Goal: Transaction & Acquisition: Subscribe to service/newsletter

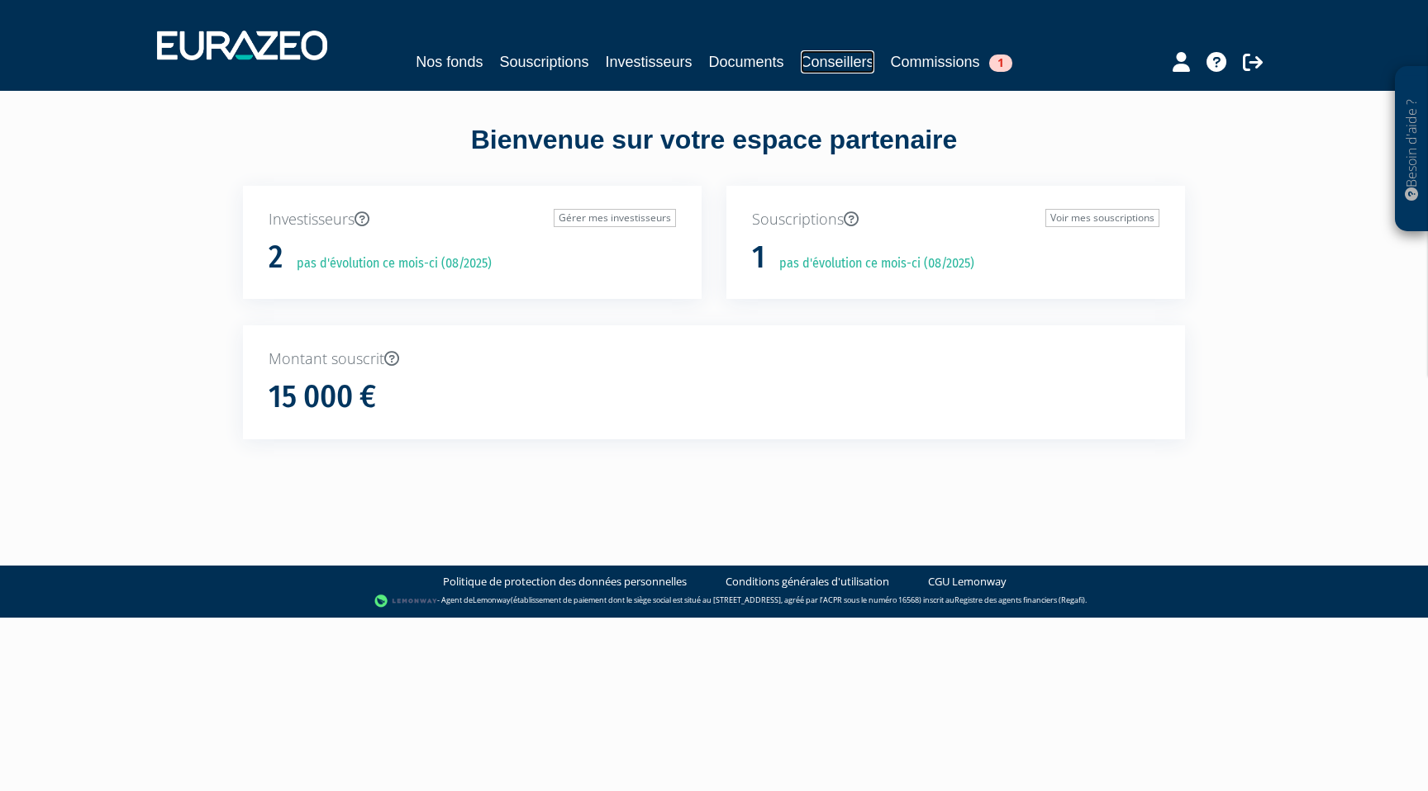
click at [830, 64] on link "Conseillers" at bounding box center [838, 61] width 74 height 23
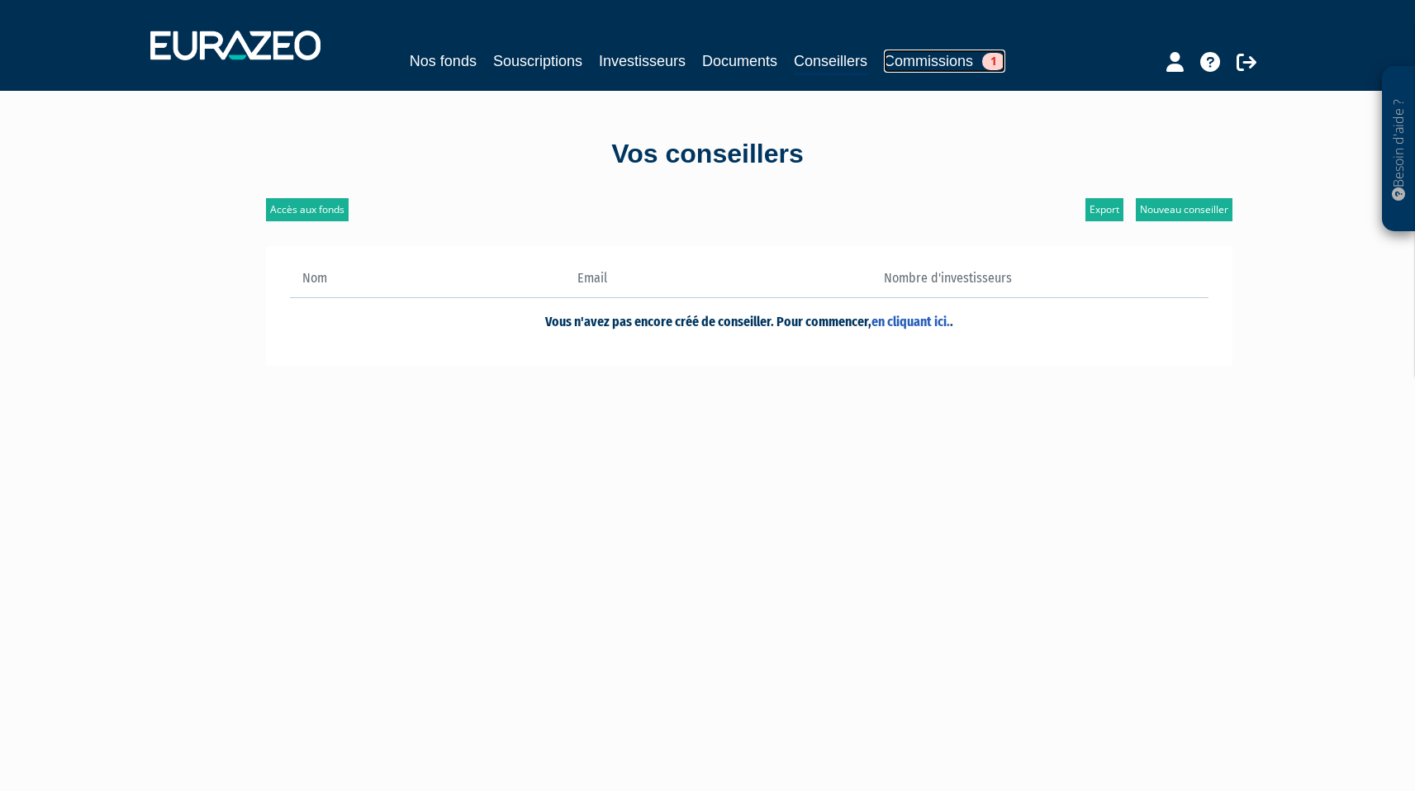
click at [896, 64] on link "Commissions 1" at bounding box center [944, 61] width 121 height 23
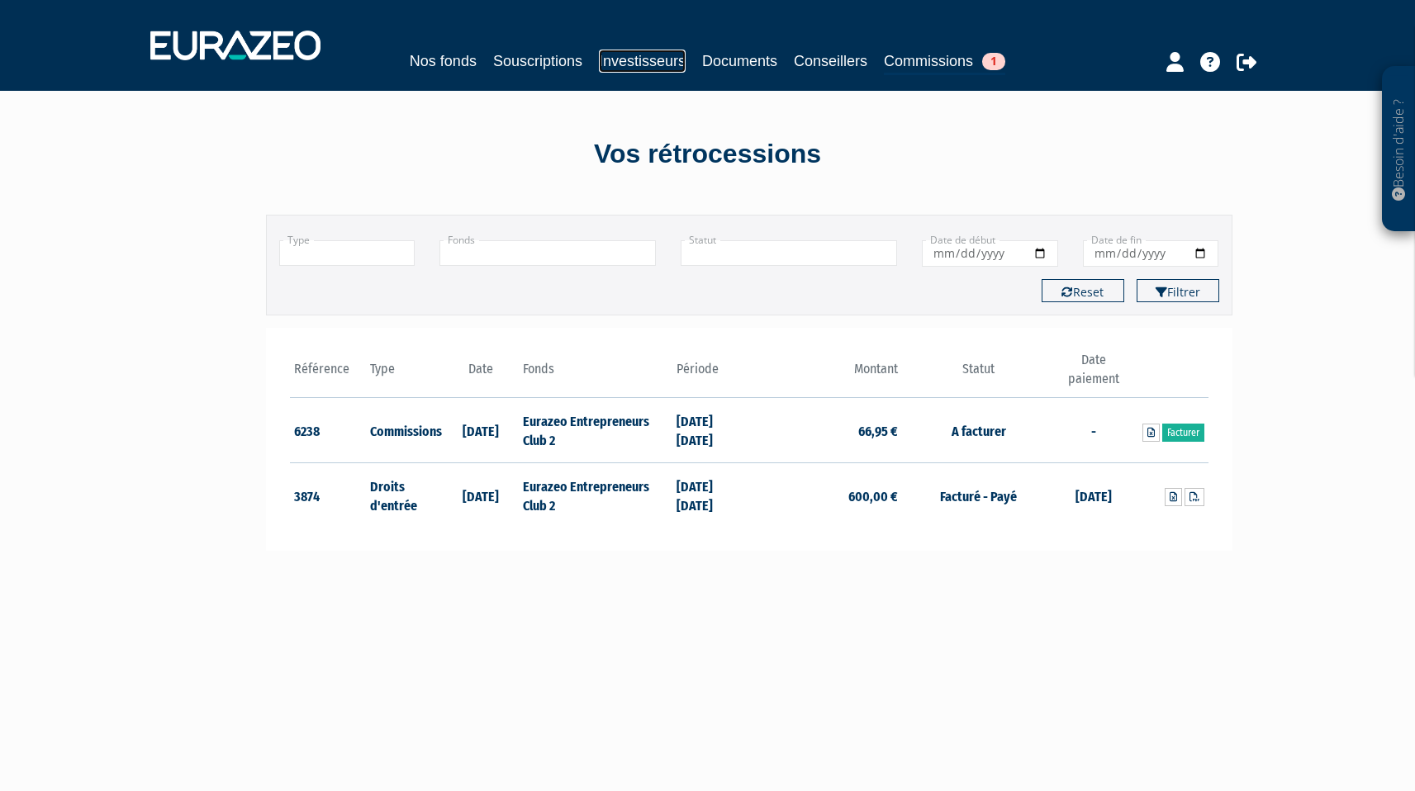
click at [665, 52] on link "Investisseurs" at bounding box center [642, 61] width 87 height 23
click at [653, 65] on link "Investisseurs" at bounding box center [642, 61] width 87 height 23
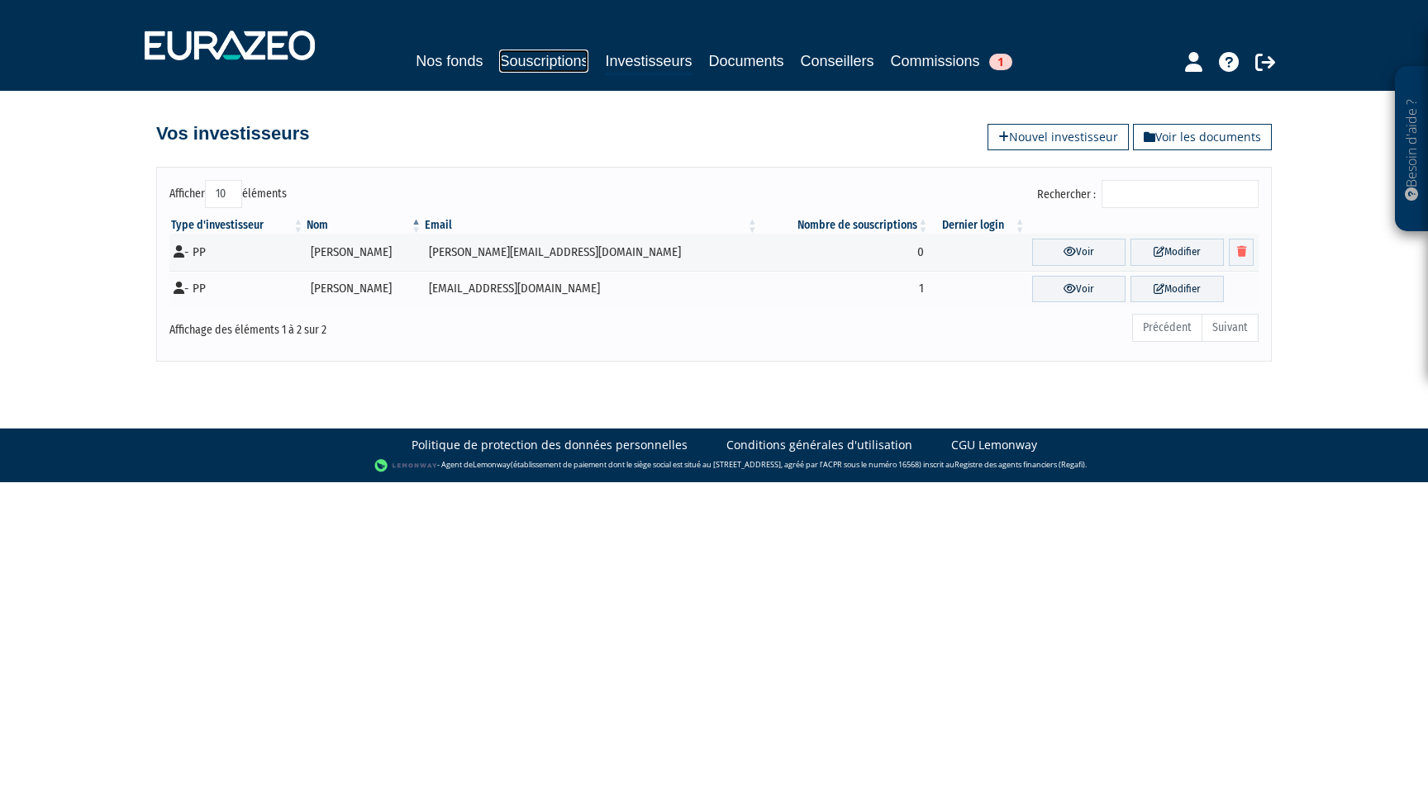
click at [574, 59] on link "Souscriptions" at bounding box center [543, 61] width 89 height 23
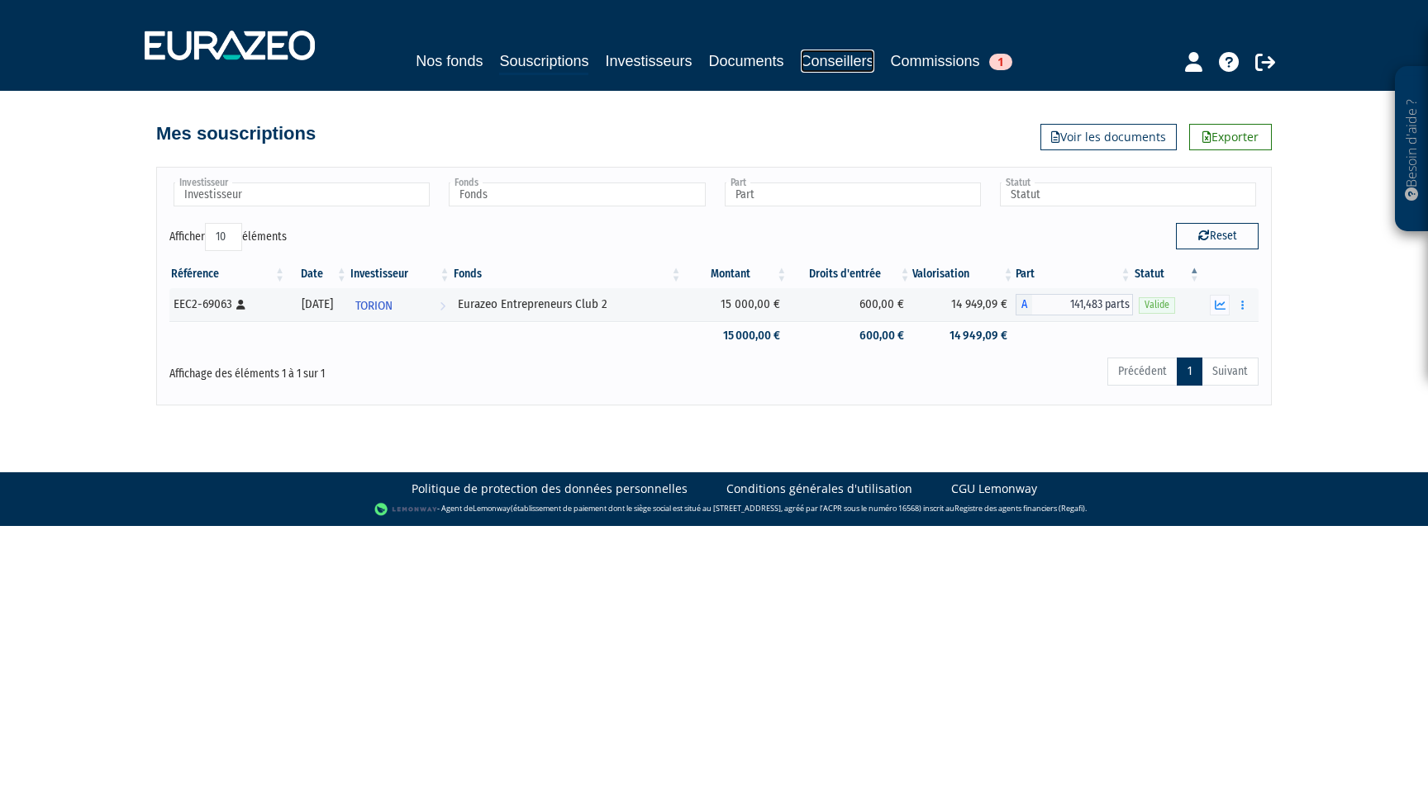
click at [841, 62] on link "Conseillers" at bounding box center [838, 61] width 74 height 23
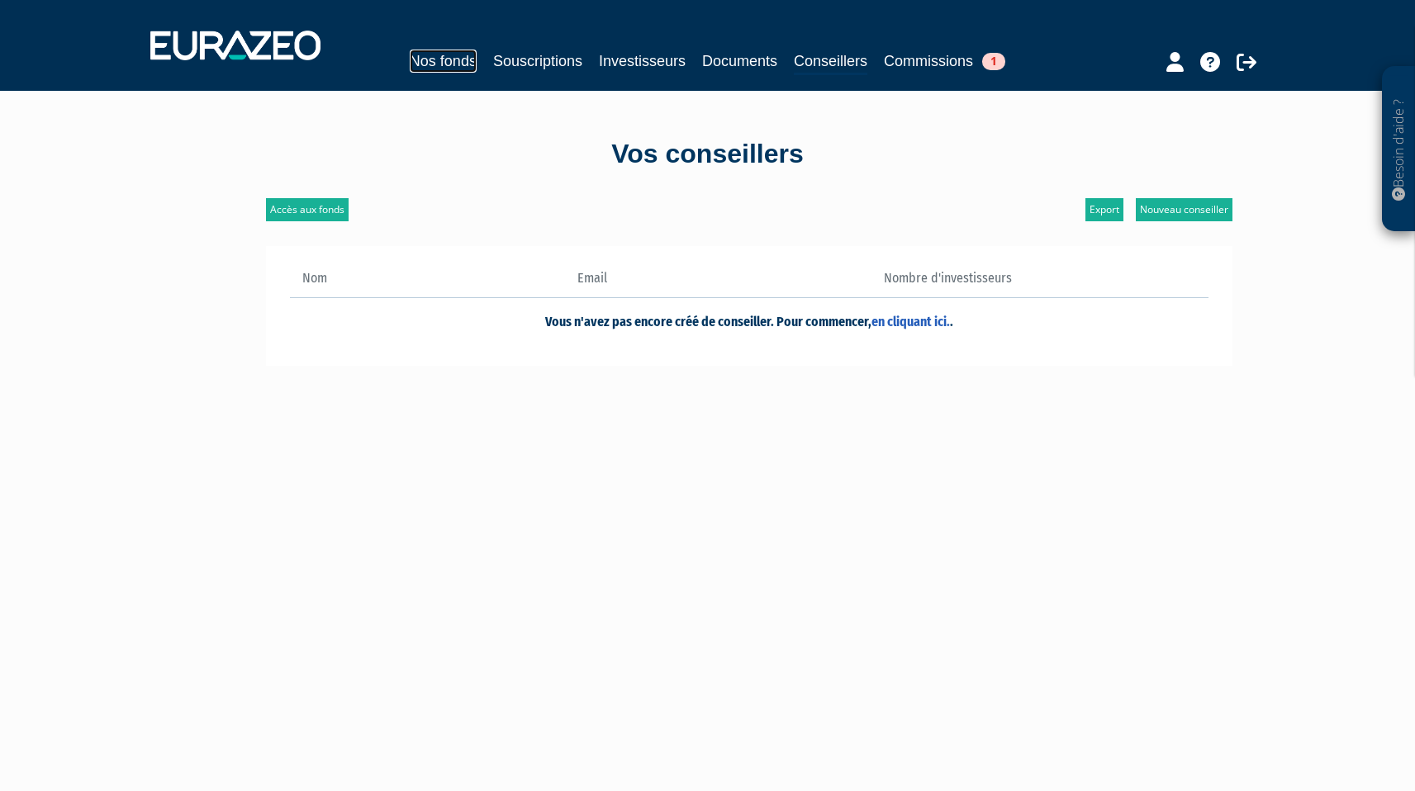
click at [454, 55] on link "Nos fonds" at bounding box center [443, 61] width 67 height 23
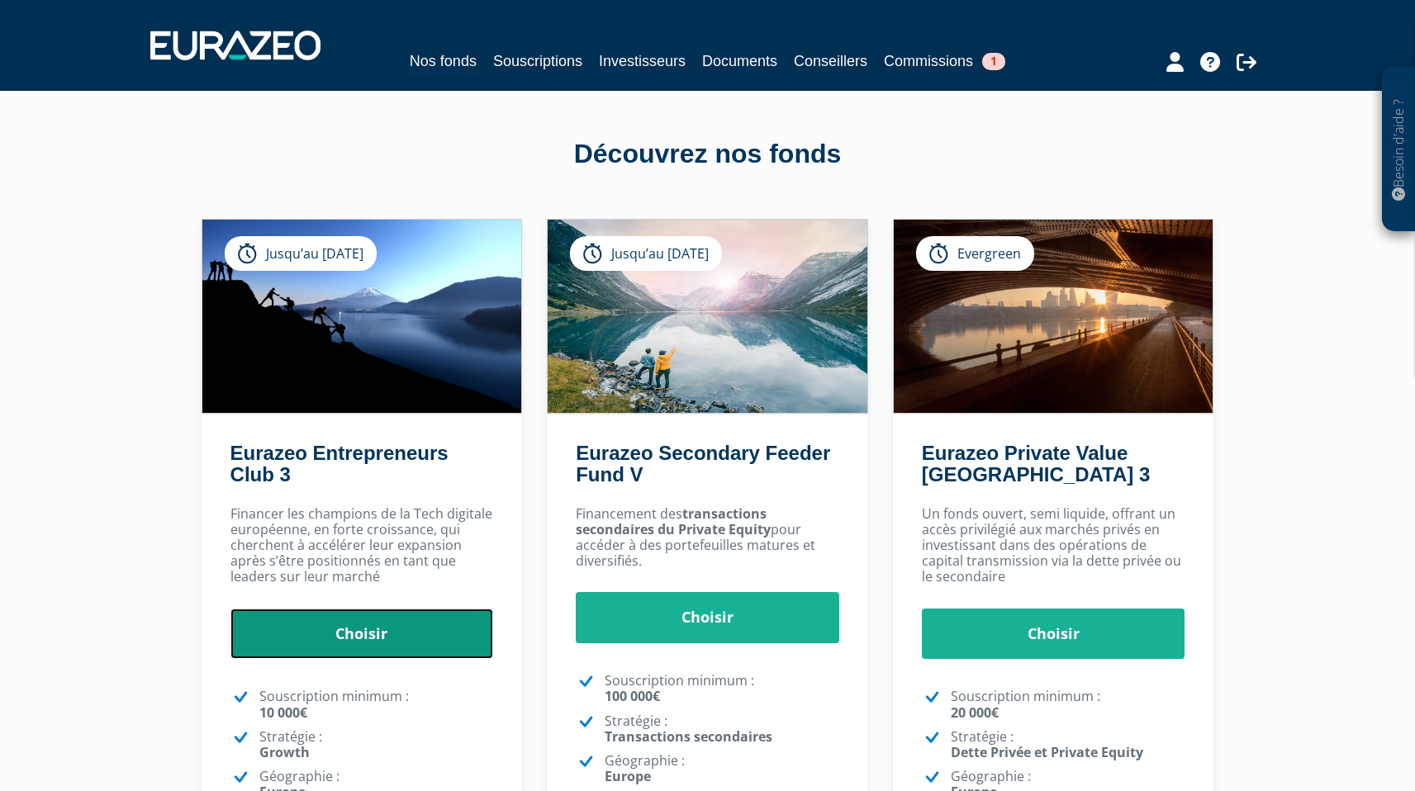
click at [386, 625] on link "Choisir" at bounding box center [362, 634] width 264 height 51
click at [387, 614] on link "Choisir" at bounding box center [362, 634] width 264 height 51
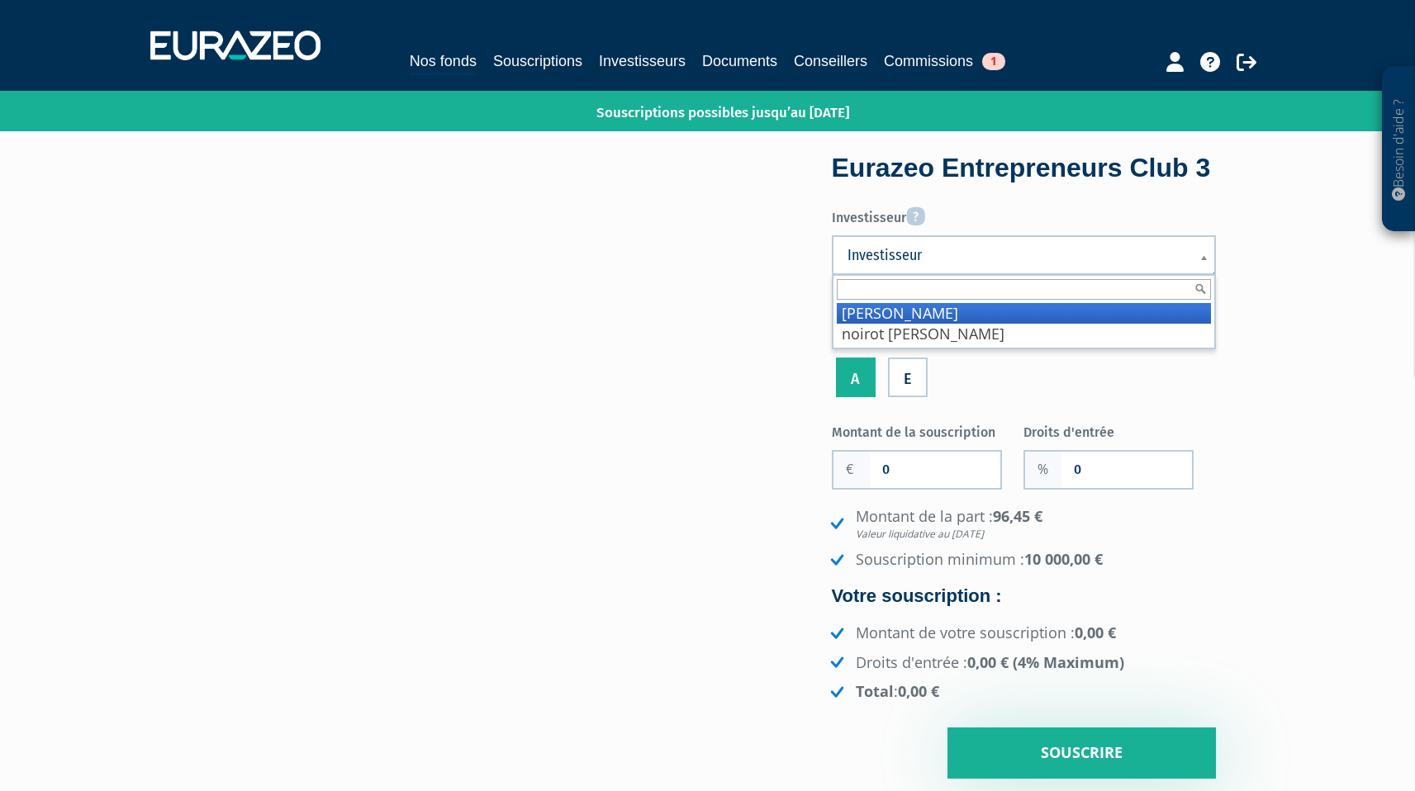
click at [946, 263] on span "Investisseur" at bounding box center [1013, 255] width 331 height 20
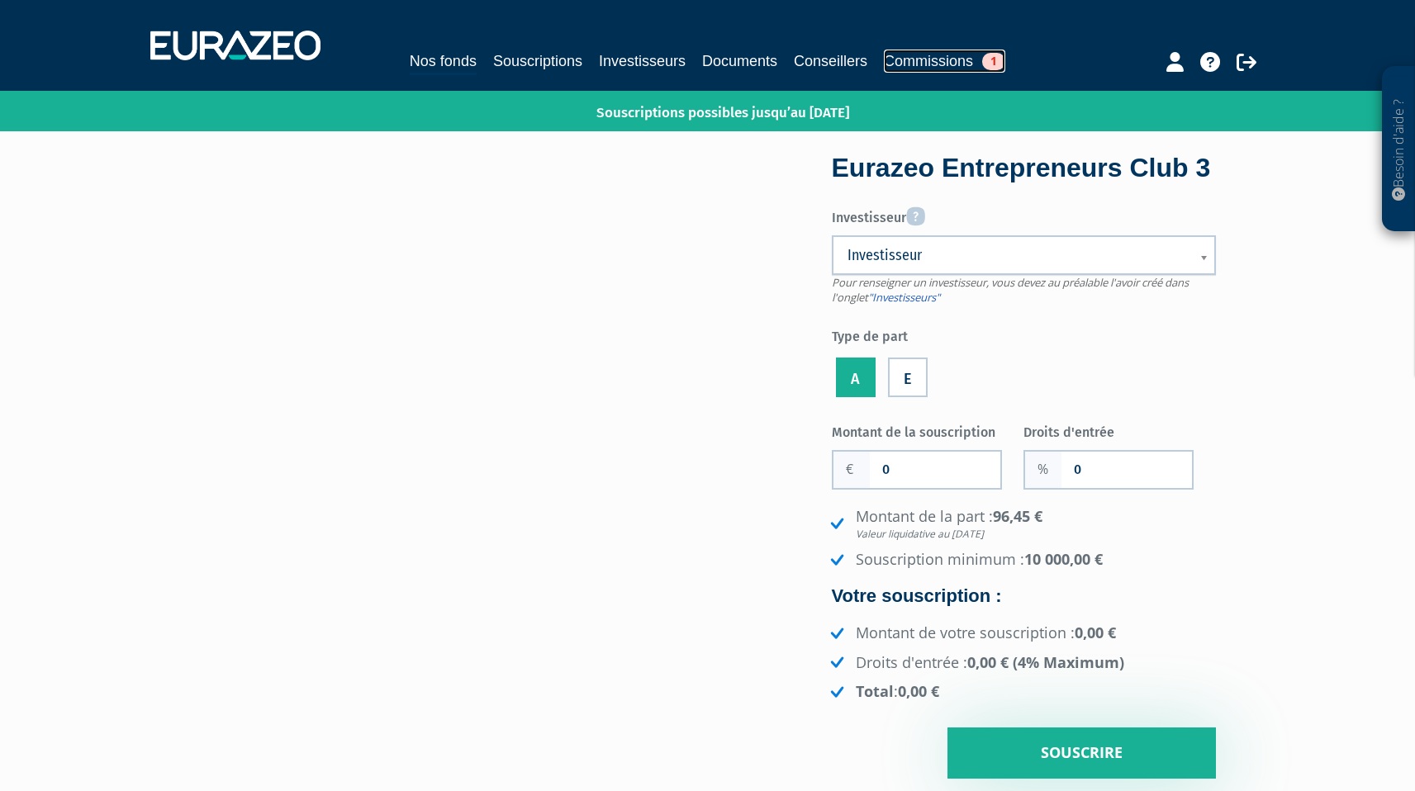
click at [914, 59] on link "Commissions 1" at bounding box center [944, 61] width 121 height 23
click at [804, 66] on link "Conseillers" at bounding box center [831, 61] width 74 height 23
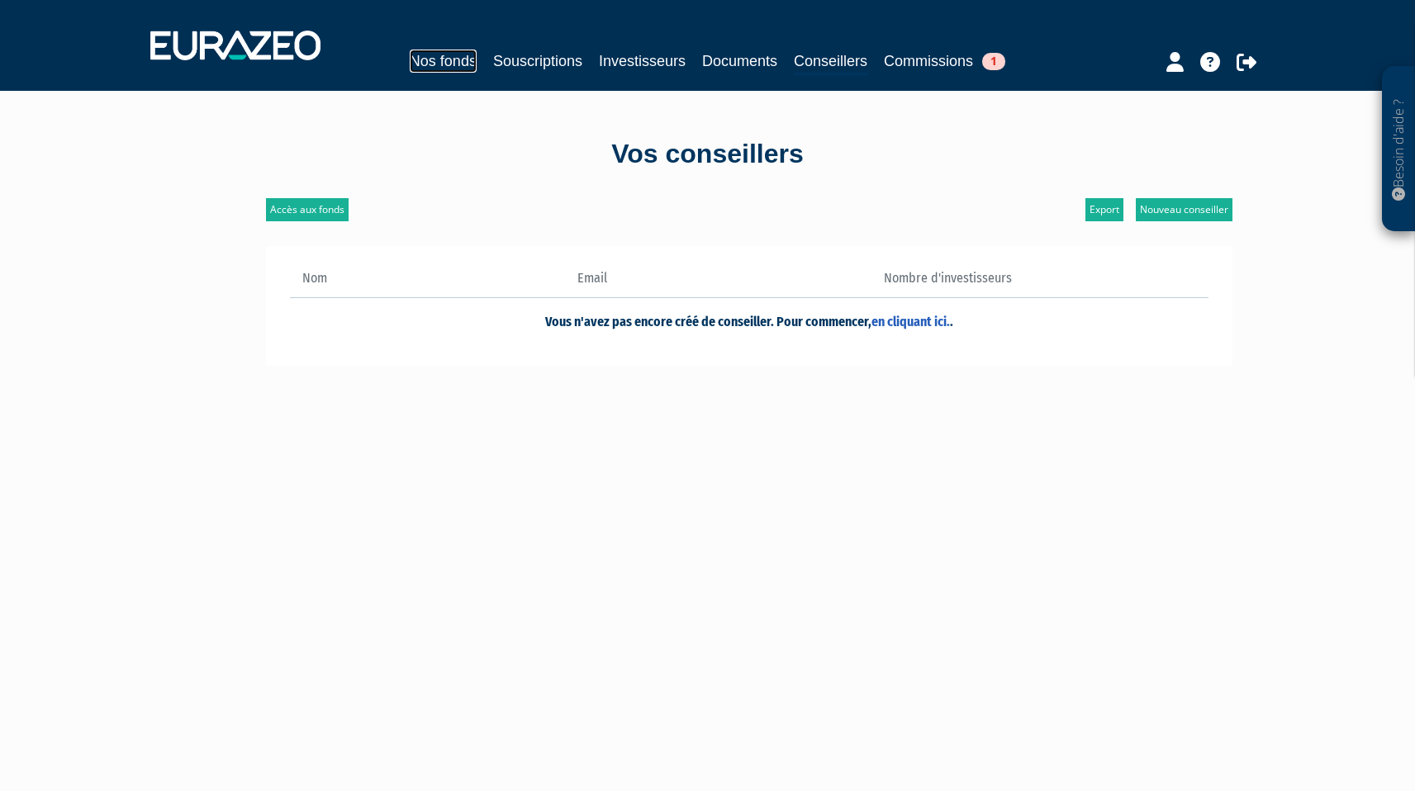
click at [454, 52] on link "Nos fonds" at bounding box center [443, 61] width 67 height 23
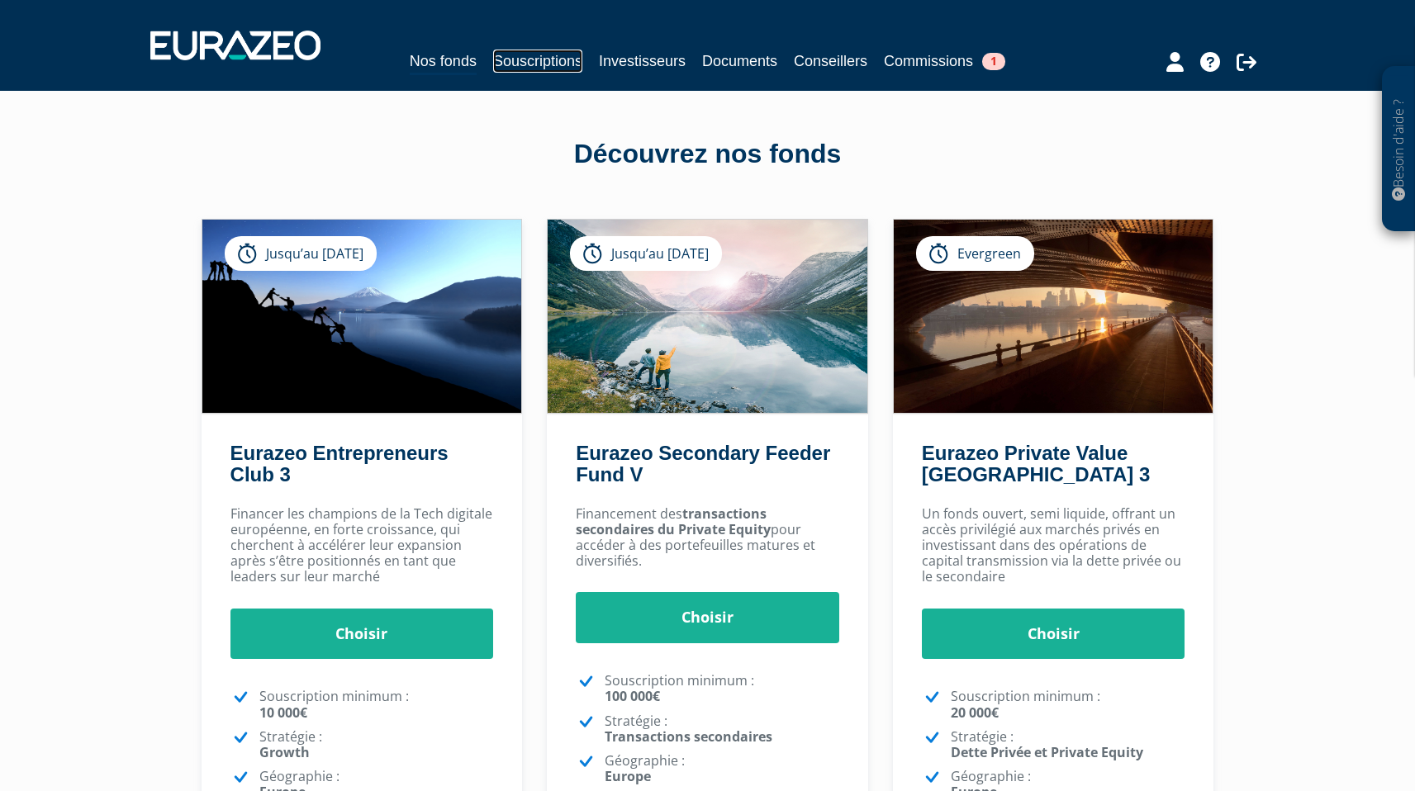
click at [560, 53] on link "Souscriptions" at bounding box center [537, 61] width 89 height 23
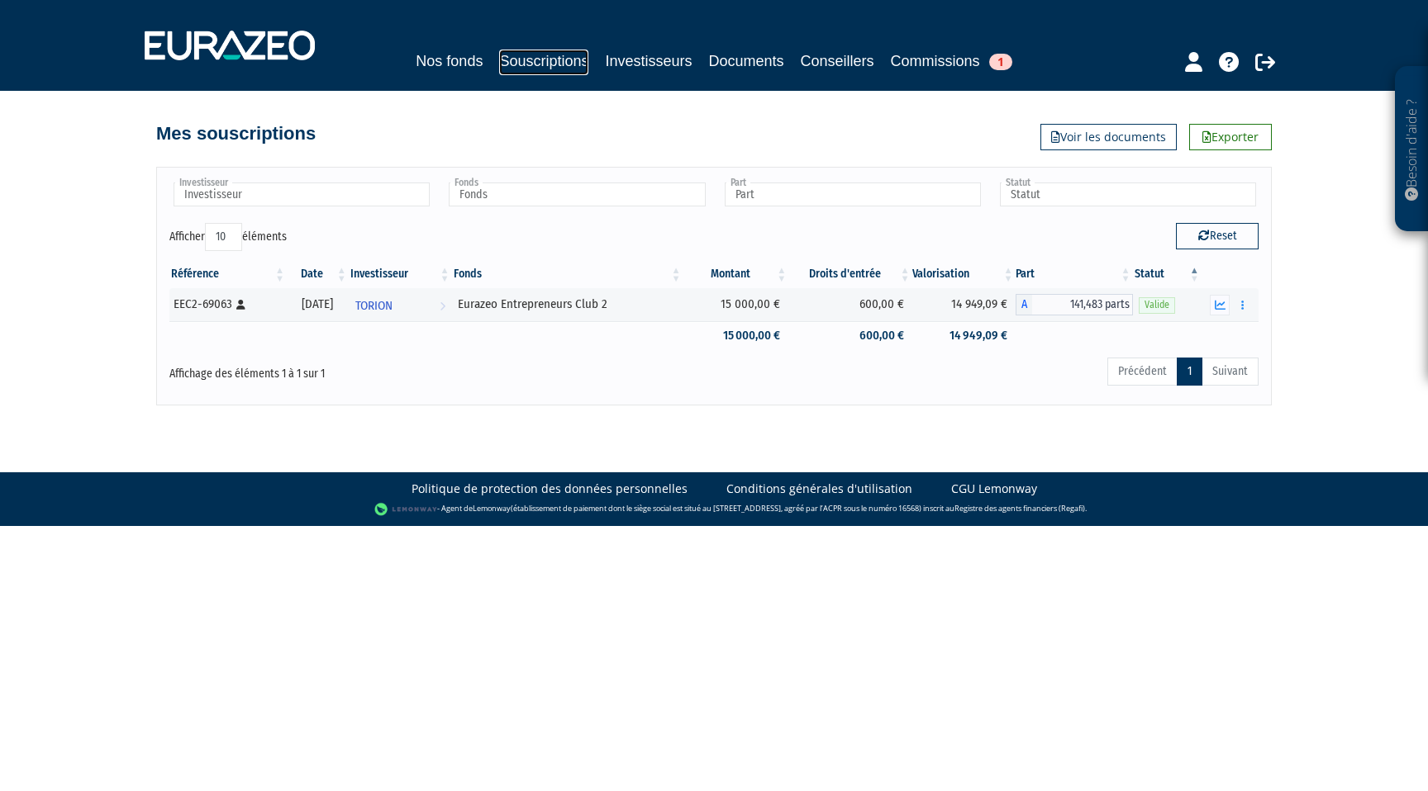
click at [564, 59] on link "Souscriptions" at bounding box center [543, 63] width 89 height 26
click at [674, 60] on link "Investisseurs" at bounding box center [648, 61] width 87 height 23
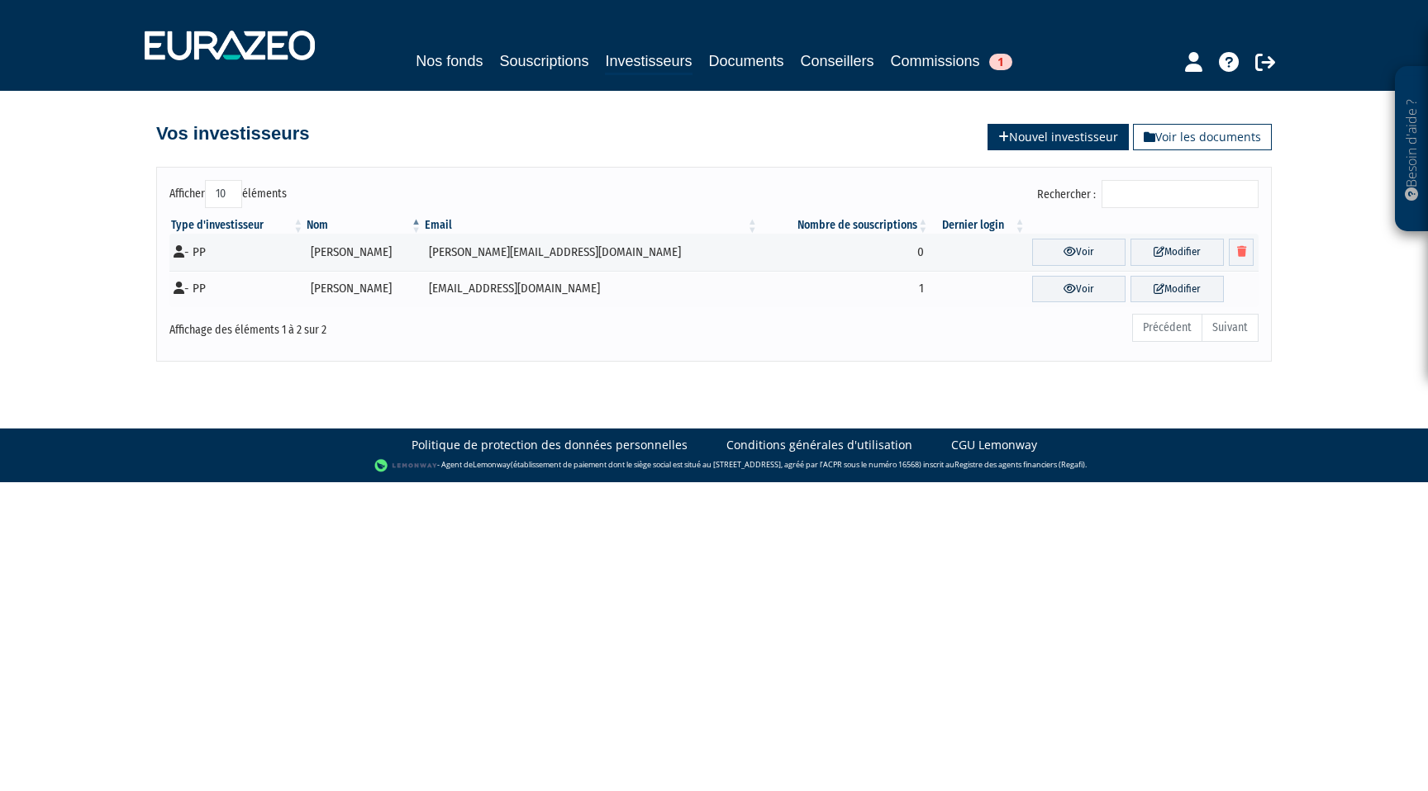
click at [1092, 131] on link "Nouvel investisseur" at bounding box center [1057, 137] width 141 height 26
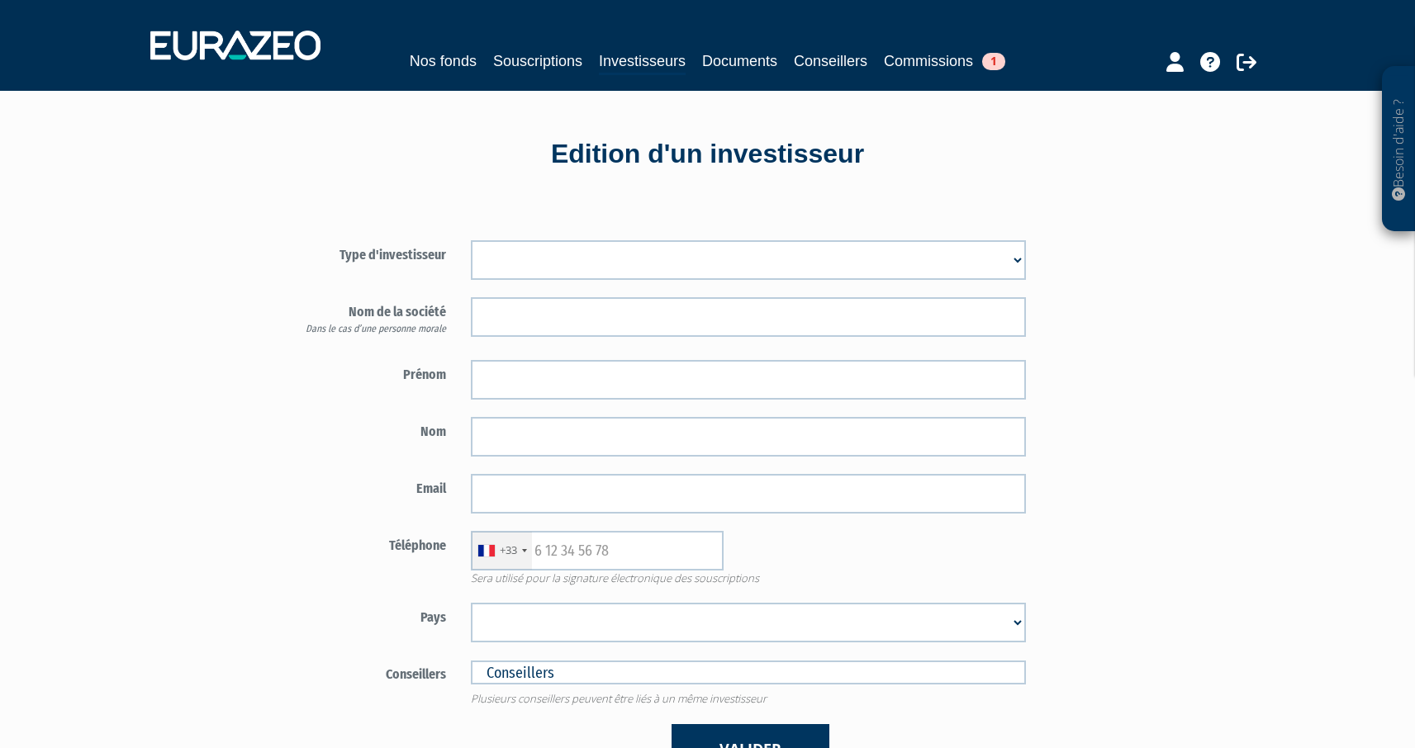
click at [577, 251] on select "Mr Mme Société" at bounding box center [748, 260] width 555 height 40
select select "1"
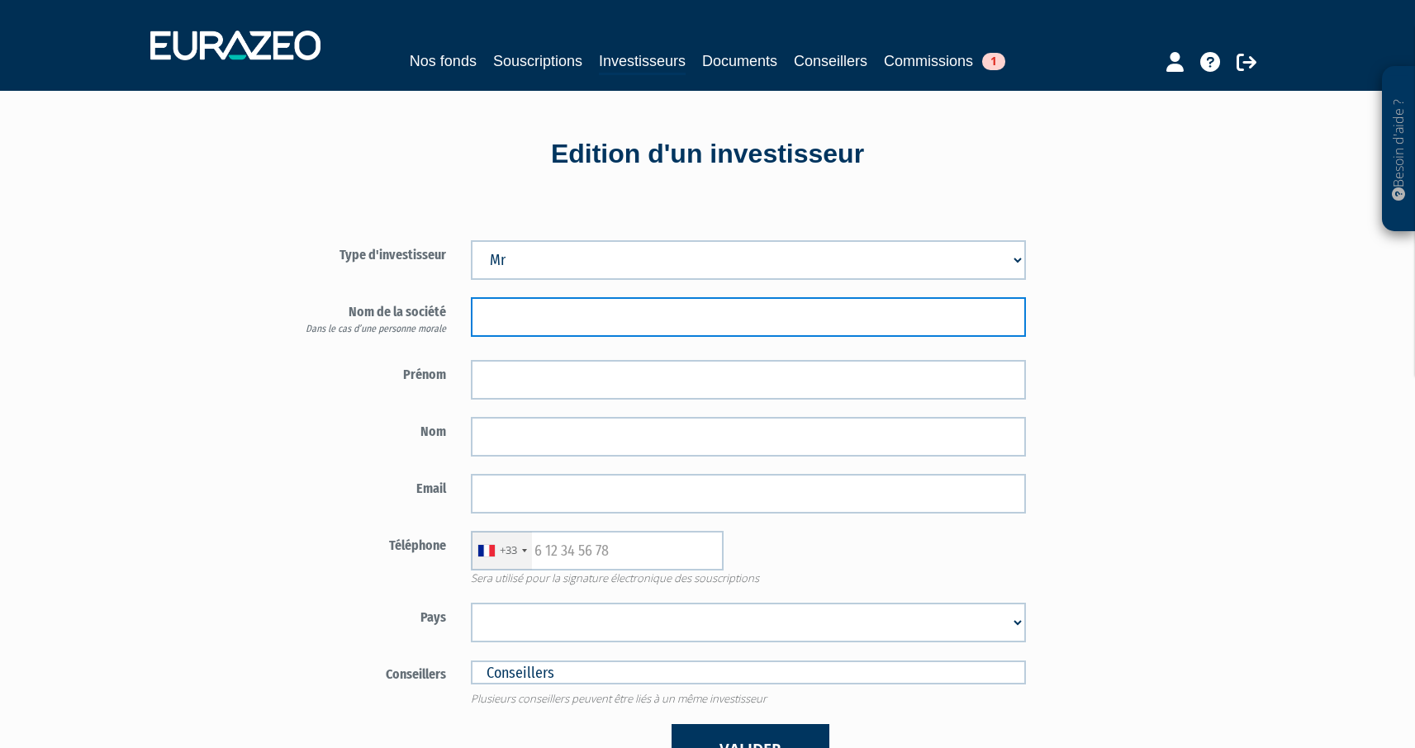
click at [562, 332] on input "text" at bounding box center [748, 317] width 555 height 40
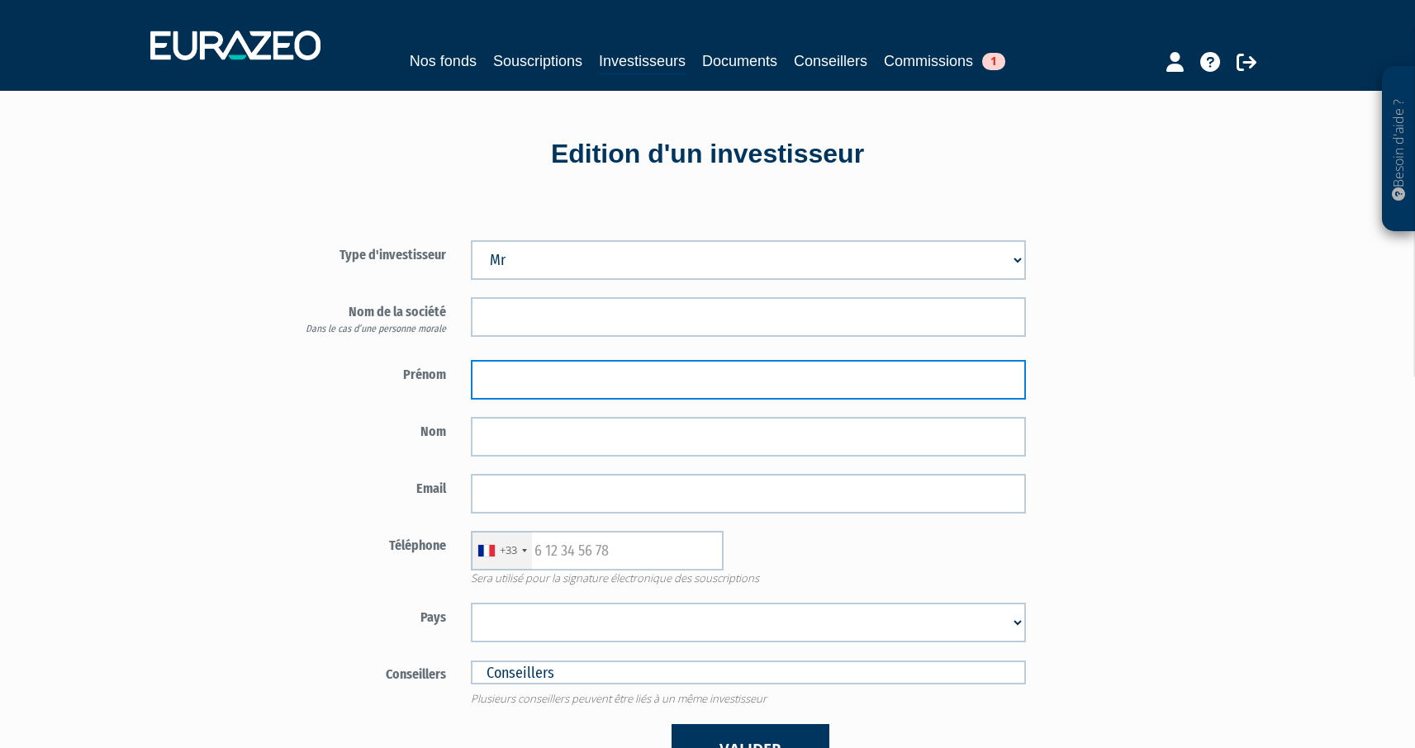
click at [549, 395] on input "text" at bounding box center [748, 380] width 555 height 40
type input "c"
type input "vincent"
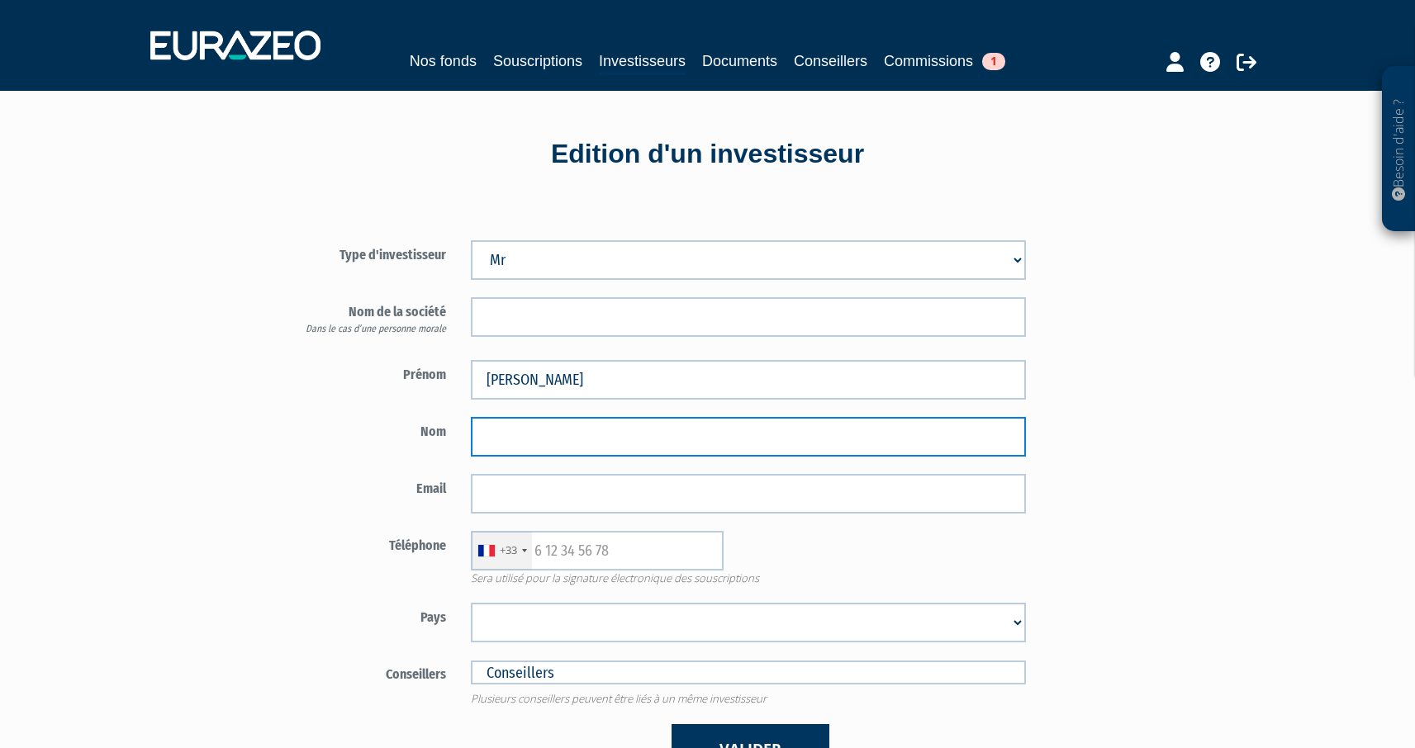
click at [550, 439] on input "text" at bounding box center [748, 437] width 555 height 40
type input "colonia"
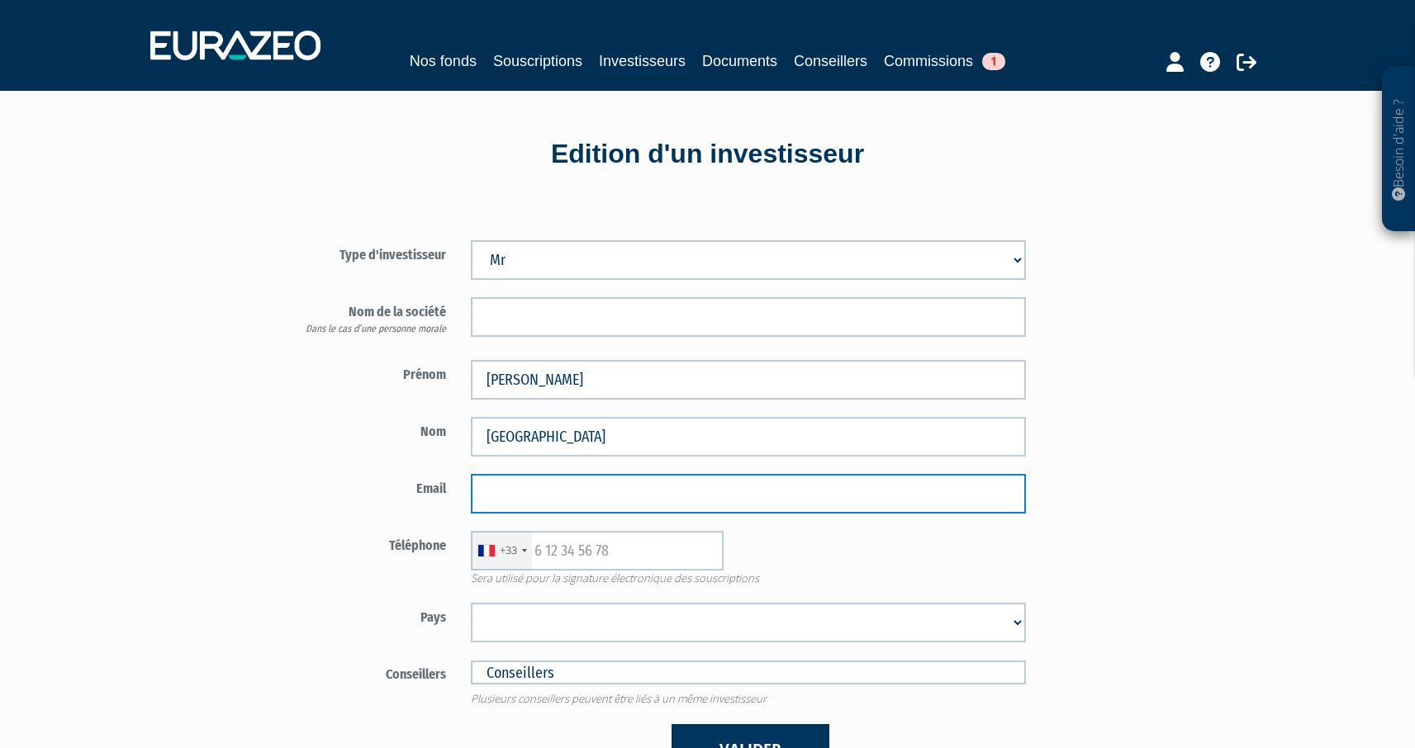
click at [558, 493] on input "email" at bounding box center [748, 494] width 555 height 40
paste input "vincent.colonia@gmail.com"
type input "vincent.colonia@gmail.com"
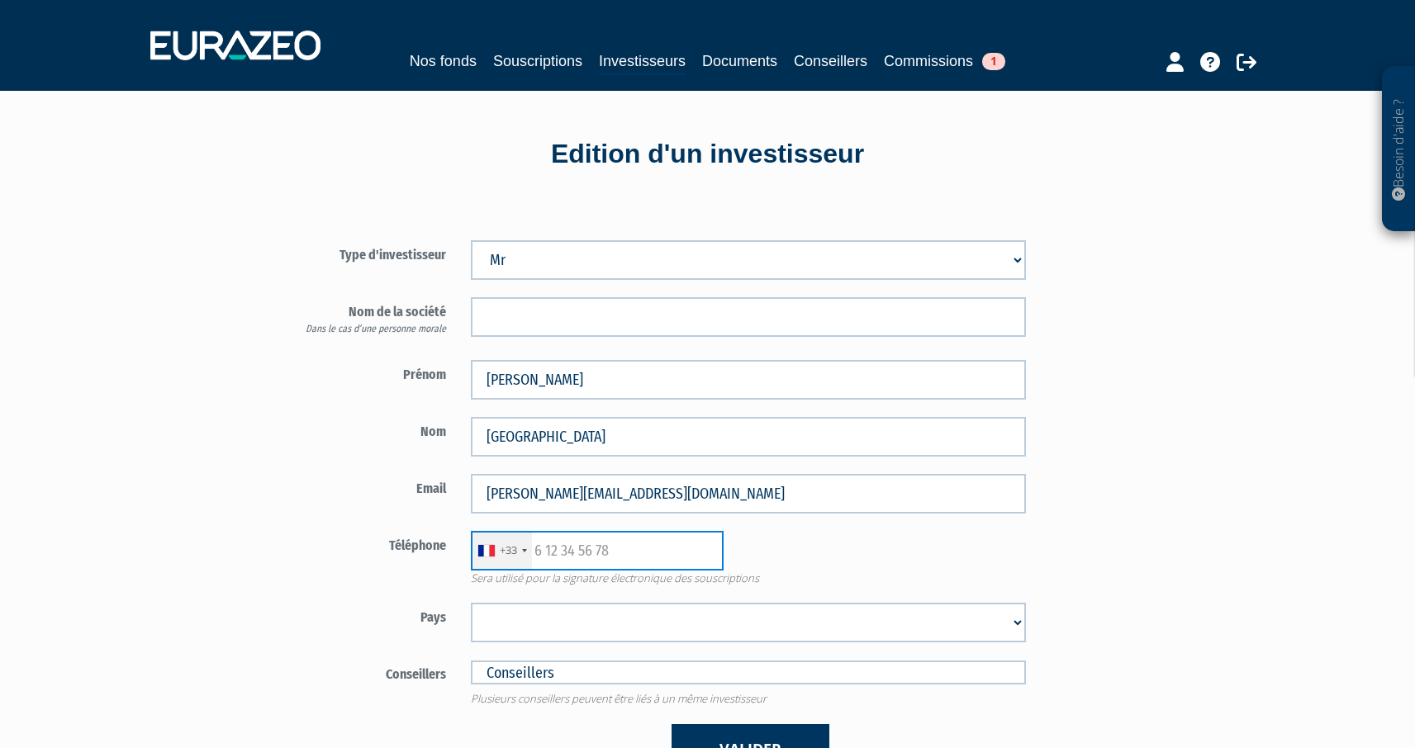
click at [573, 550] on input "text" at bounding box center [597, 551] width 253 height 40
click at [596, 598] on form "Type d'investisseur Mr Mme Société" at bounding box center [652, 507] width 773 height 535
click at [552, 580] on span "Sera utilisé pour la signature électronique des souscriptions" at bounding box center [749, 579] width 580 height 16
click at [539, 550] on input "625427777" at bounding box center [597, 551] width 253 height 40
type input "0625427777"
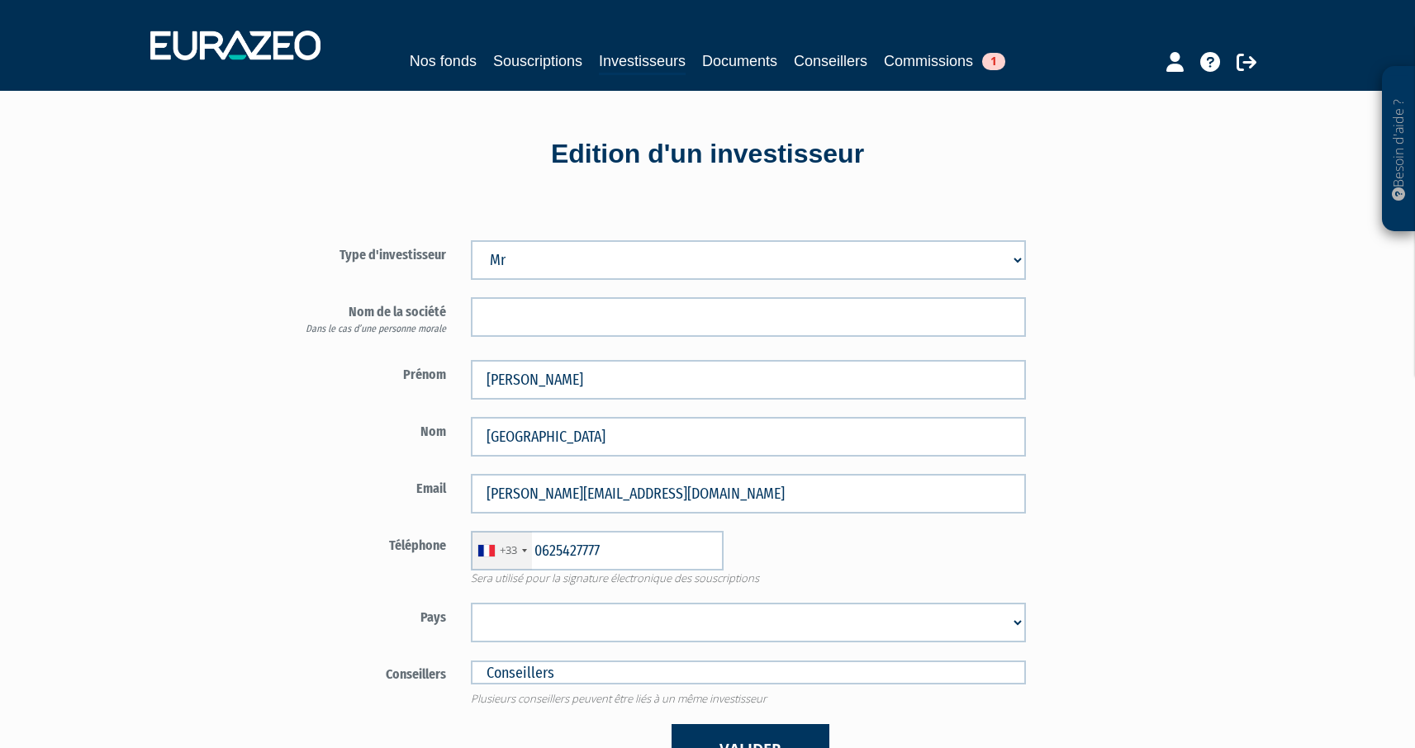
click at [565, 614] on select "Afghanistan Afrique du Sud Albanie Algérie Allemagne Andorre Angola Anguilla An…" at bounding box center [748, 623] width 555 height 40
select select "75"
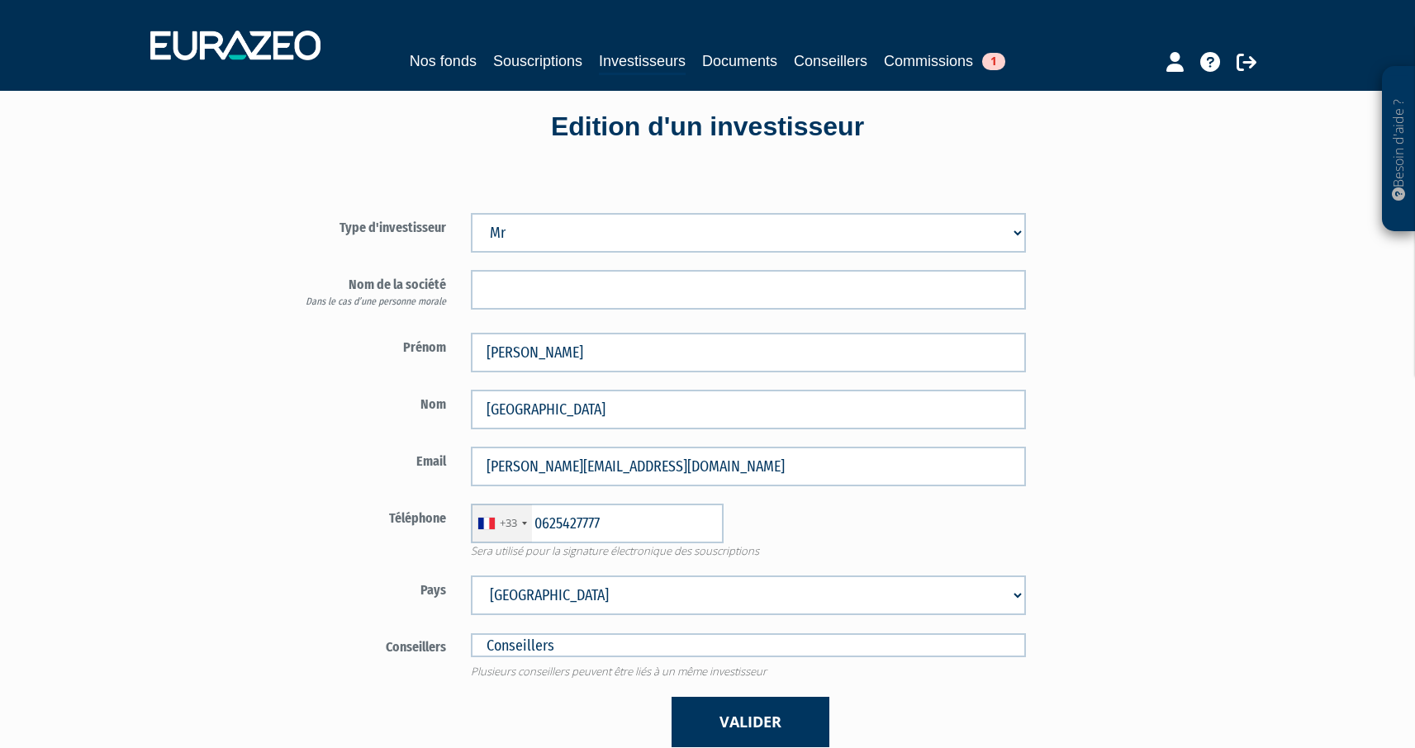
scroll to position [84, 0]
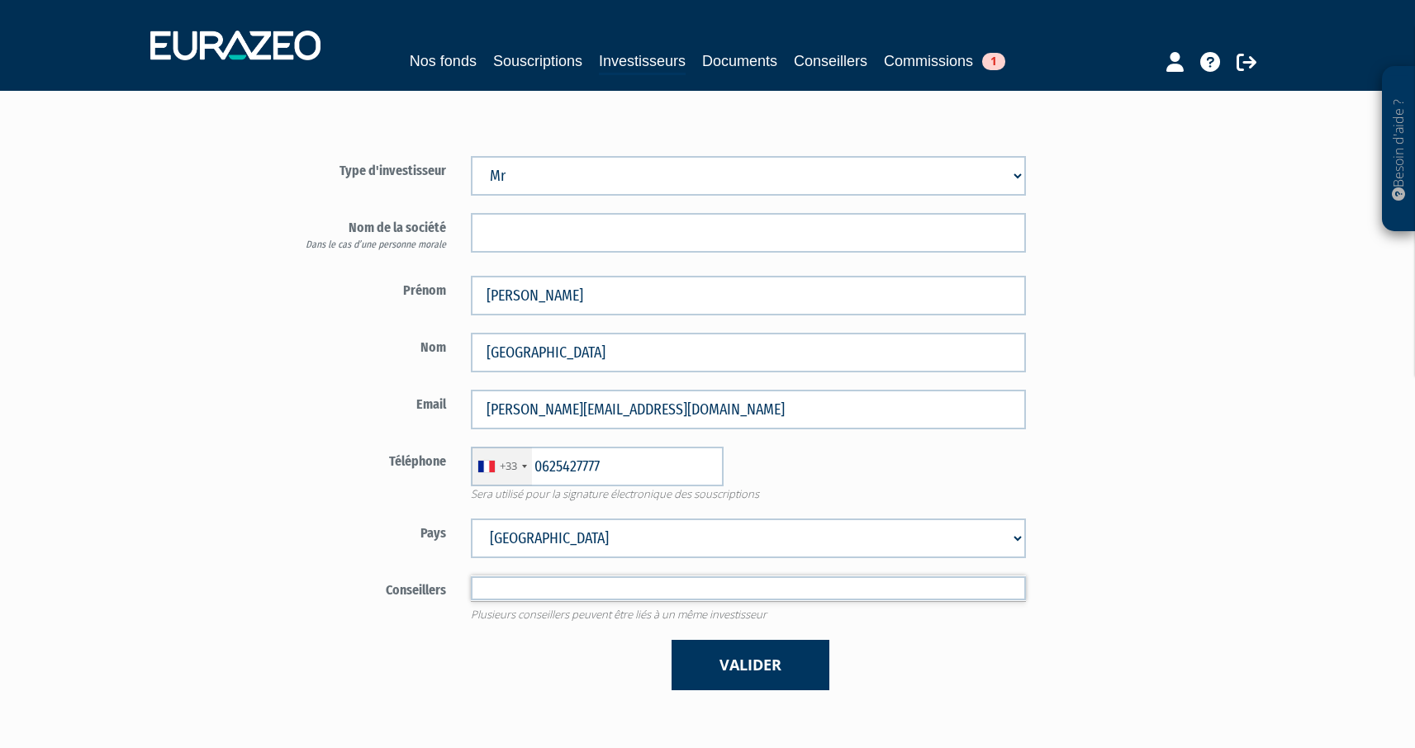
click at [534, 593] on input "text" at bounding box center [748, 589] width 555 height 24
click at [616, 668] on div "Valider" at bounding box center [749, 665] width 580 height 50
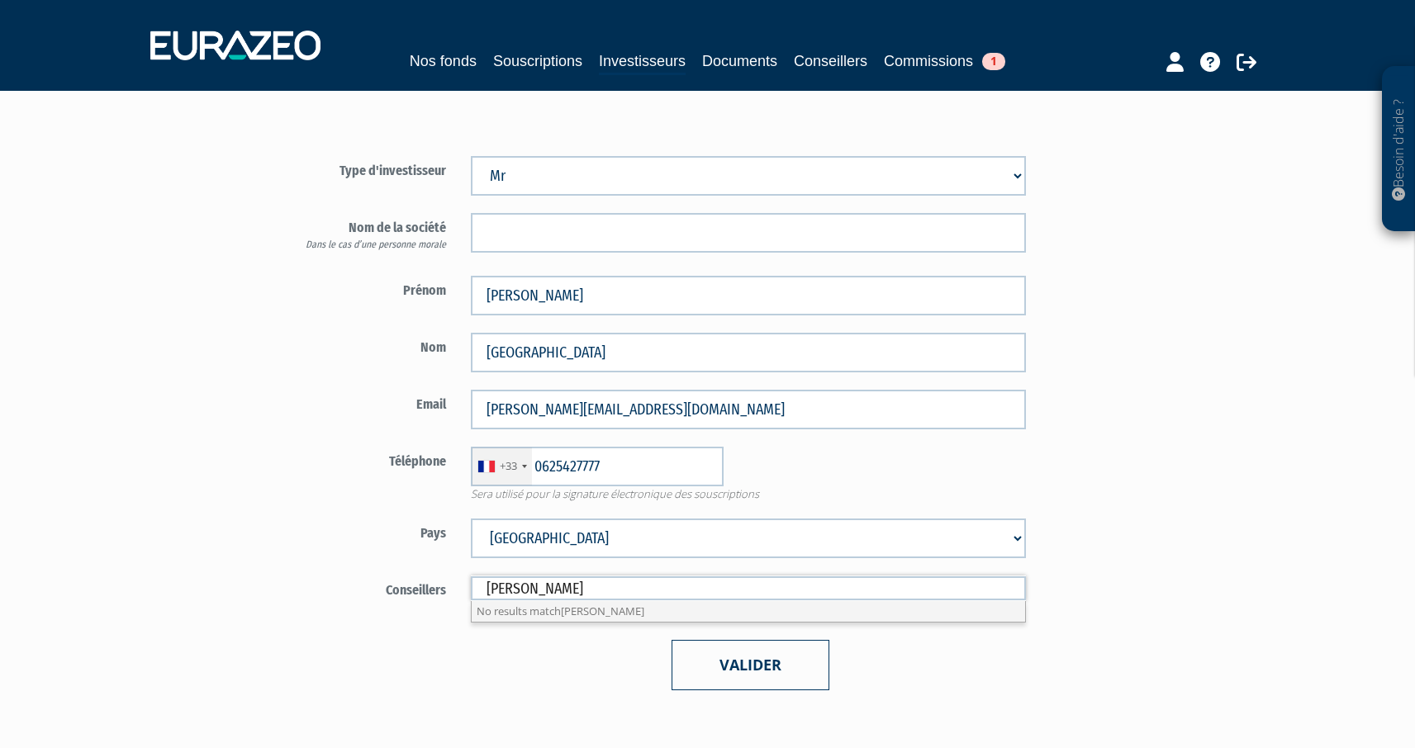
type input "Conseillers"
click at [761, 668] on button "Valider" at bounding box center [751, 665] width 158 height 50
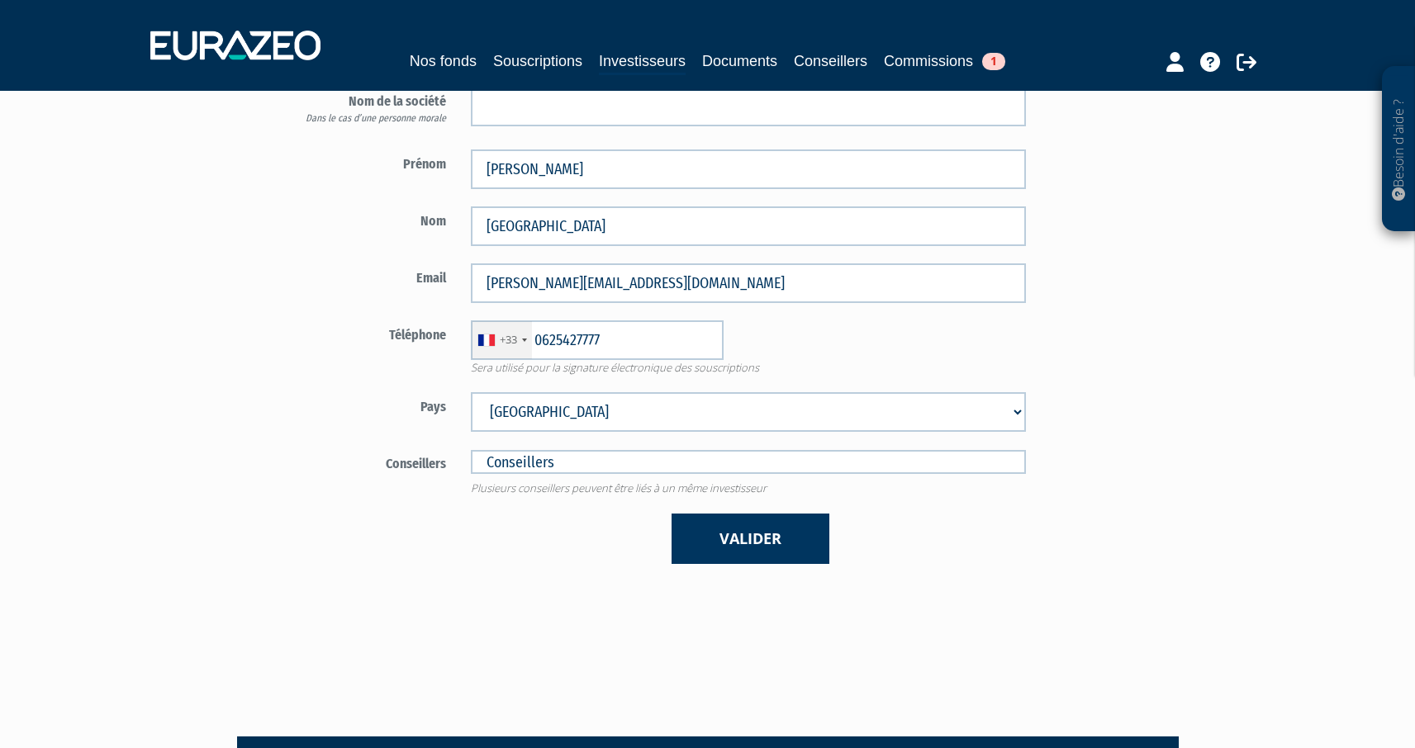
scroll to position [217, 0]
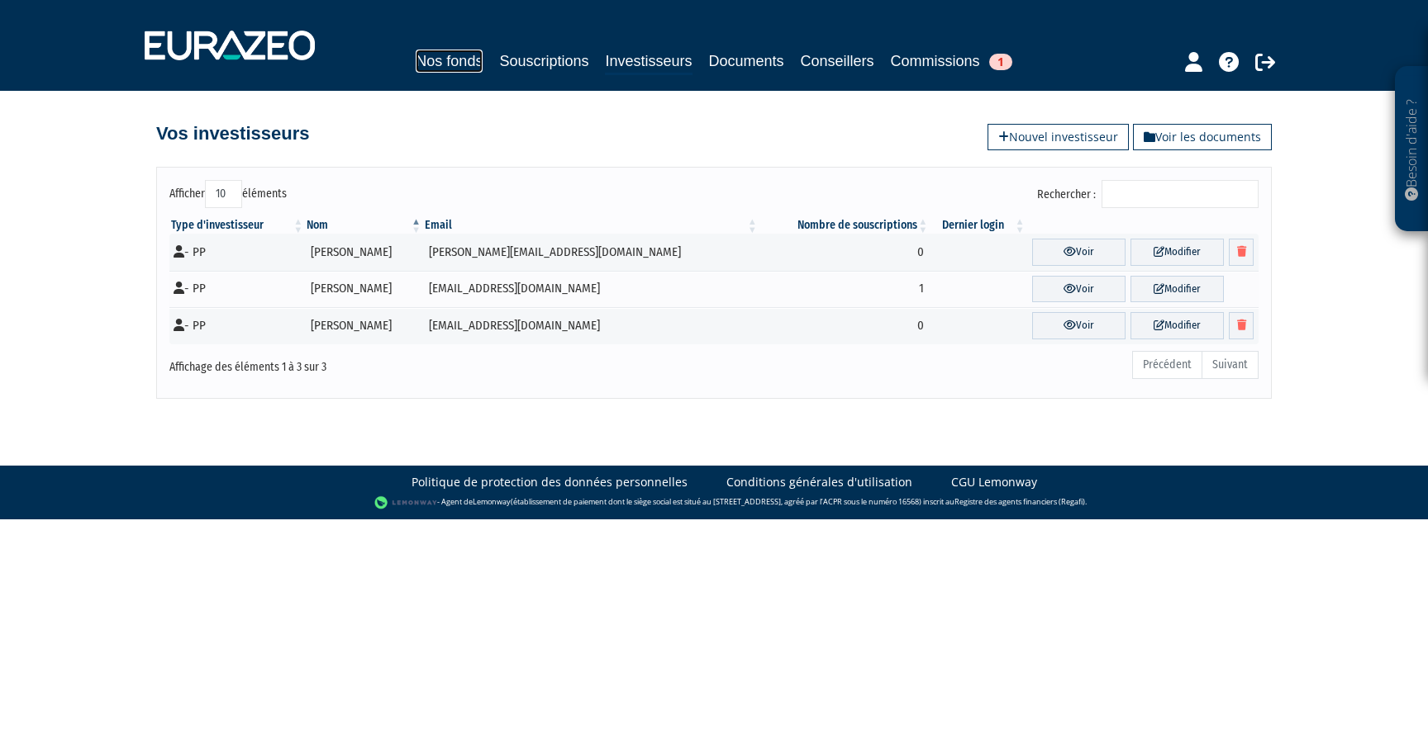
click at [464, 67] on link "Nos fonds" at bounding box center [449, 61] width 67 height 23
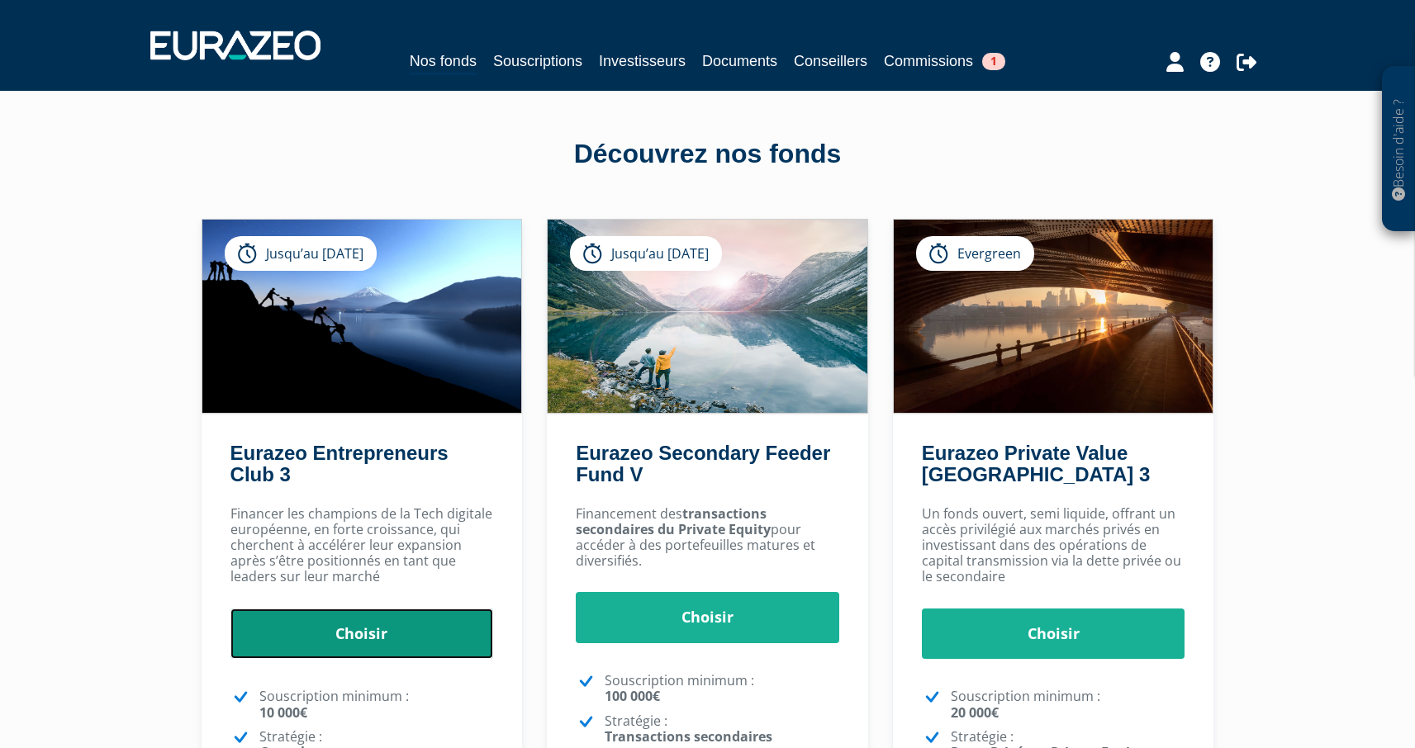
click at [358, 628] on link "Choisir" at bounding box center [362, 634] width 264 height 51
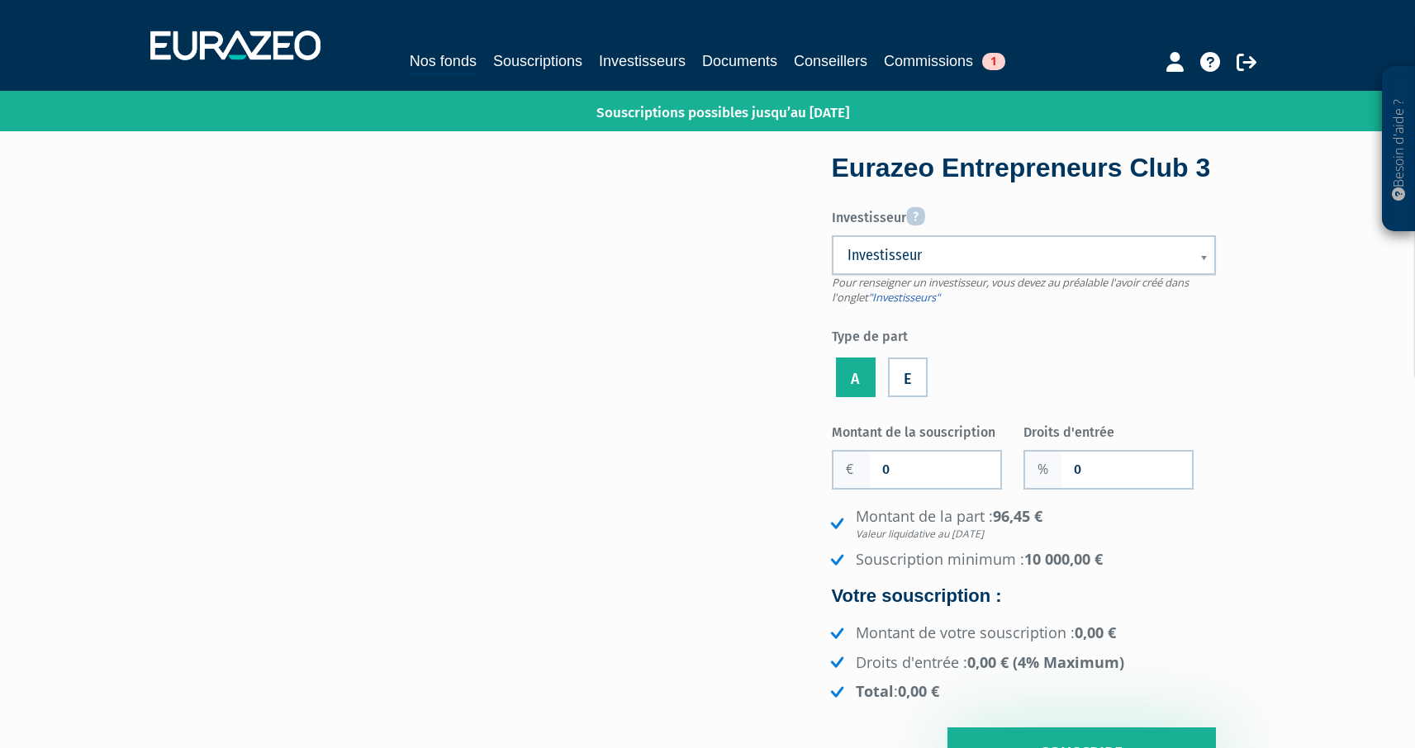
click at [943, 244] on link "Investisseur" at bounding box center [1024, 255] width 384 height 40
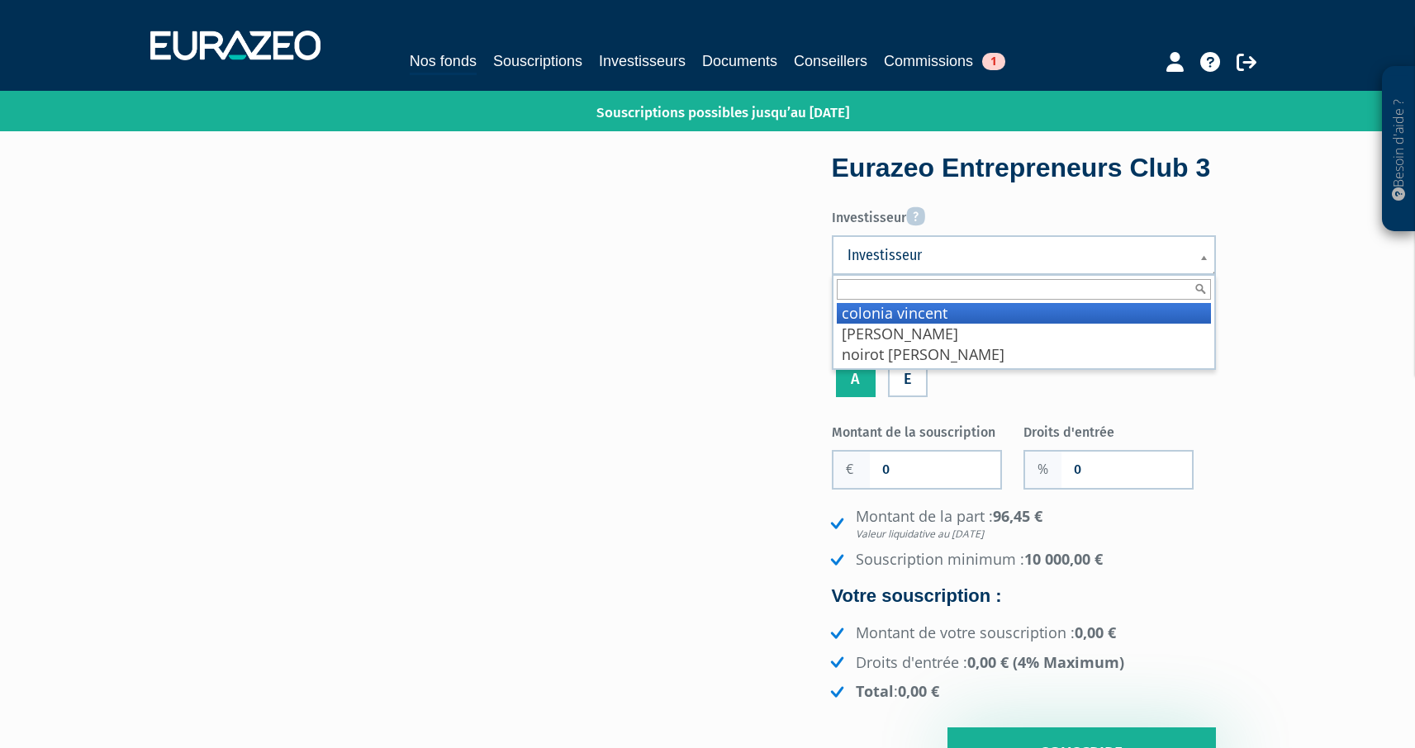
click at [900, 316] on li "colonia vincent" at bounding box center [1024, 313] width 374 height 21
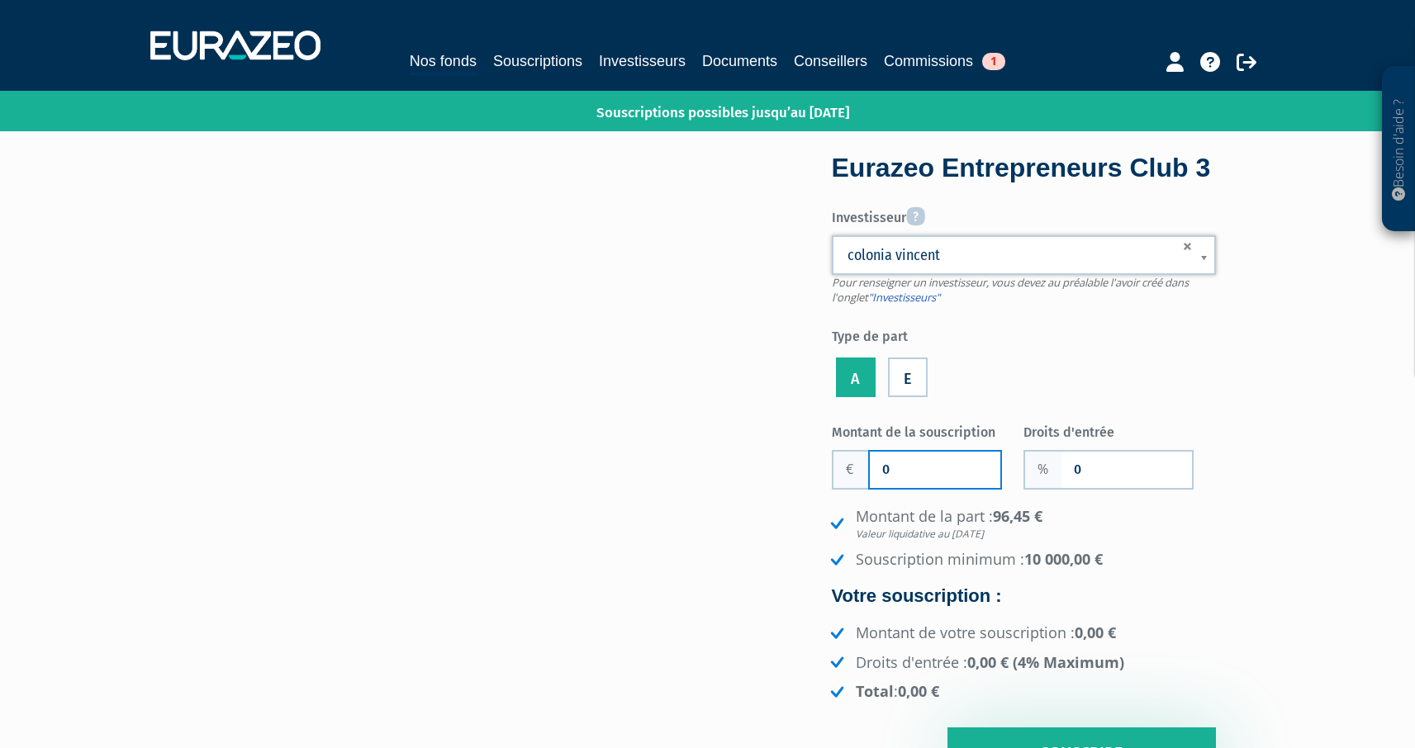
click at [885, 470] on input "0" at bounding box center [935, 470] width 131 height 36
type input "12 000"
click at [1038, 425] on label "Droits d'entrée" at bounding box center [1120, 430] width 192 height 25
click at [1062, 452] on input "0" at bounding box center [1127, 470] width 131 height 36
click at [1121, 474] on input "0" at bounding box center [1127, 470] width 131 height 36
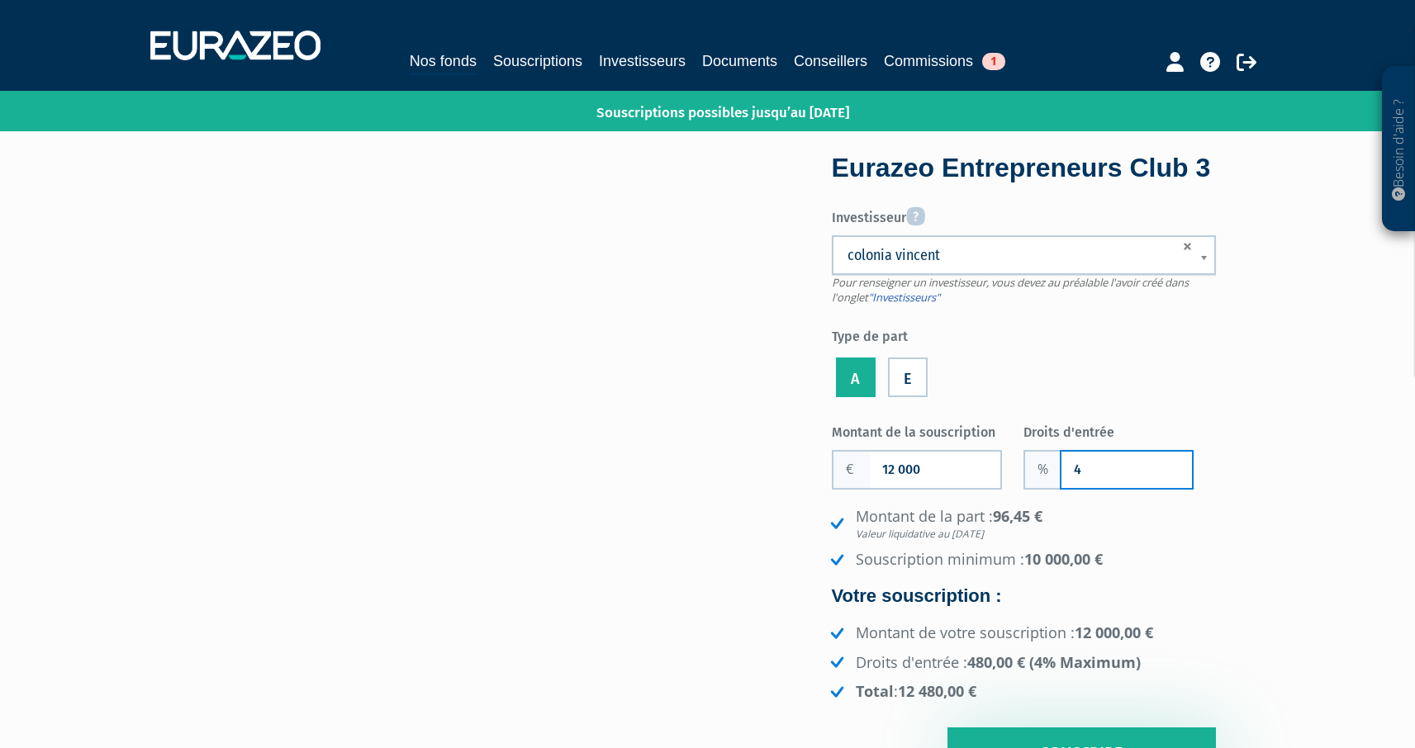
type input "4"
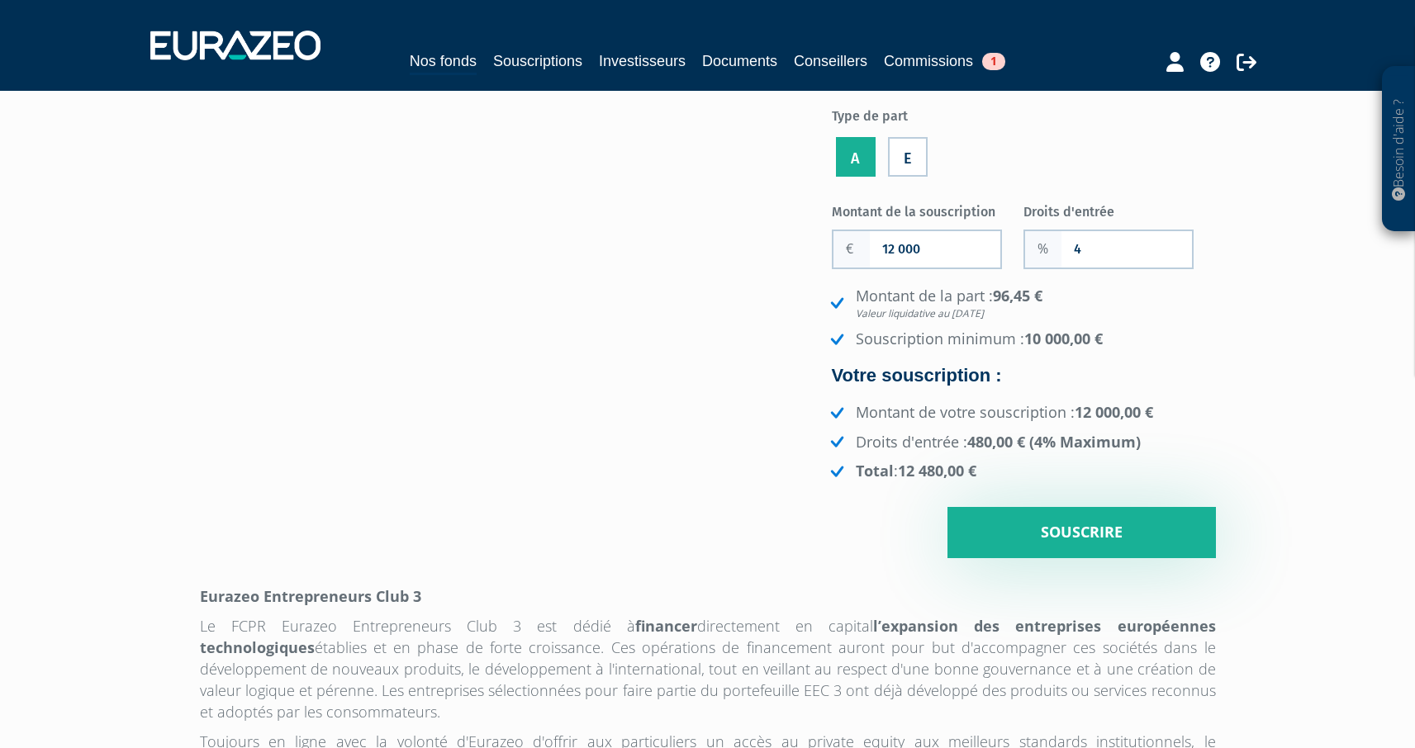
scroll to position [220, 0]
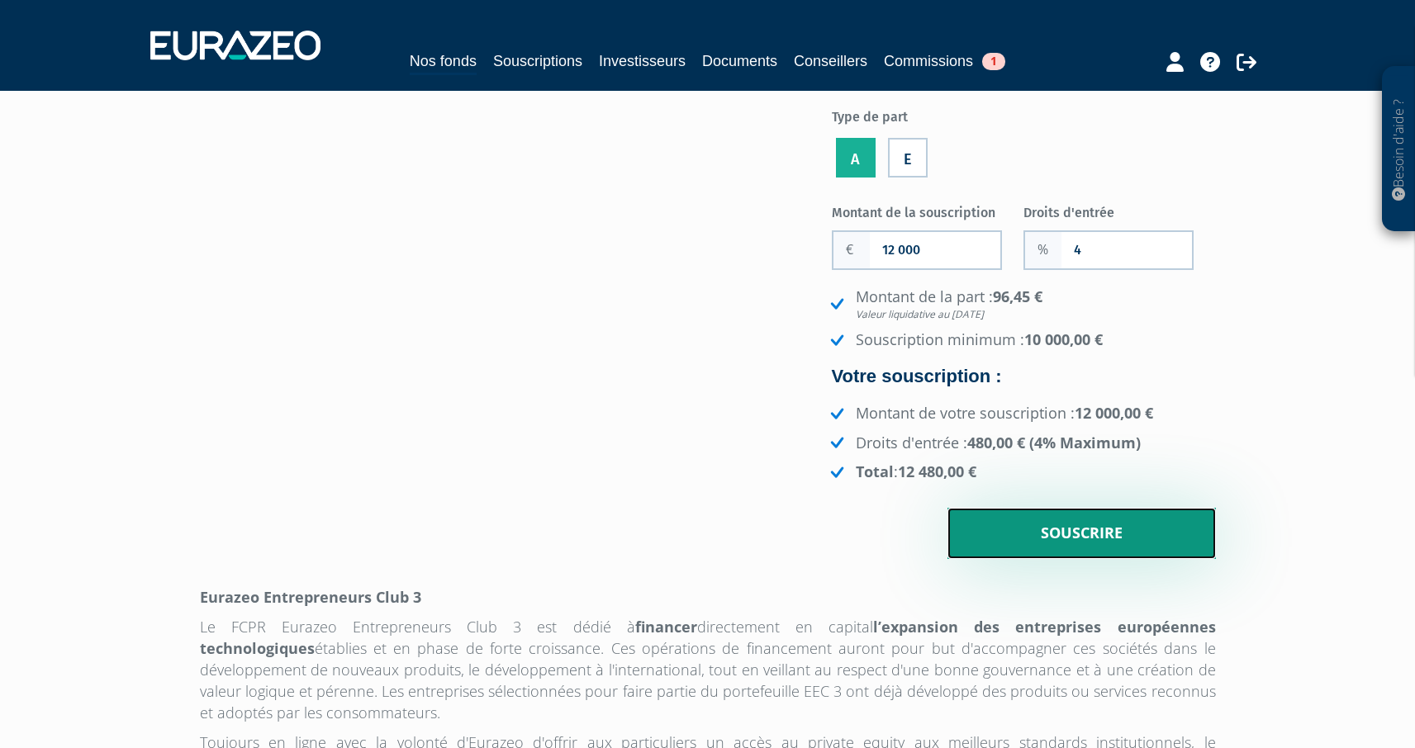
click at [1089, 540] on input "Souscrire" at bounding box center [1082, 533] width 268 height 51
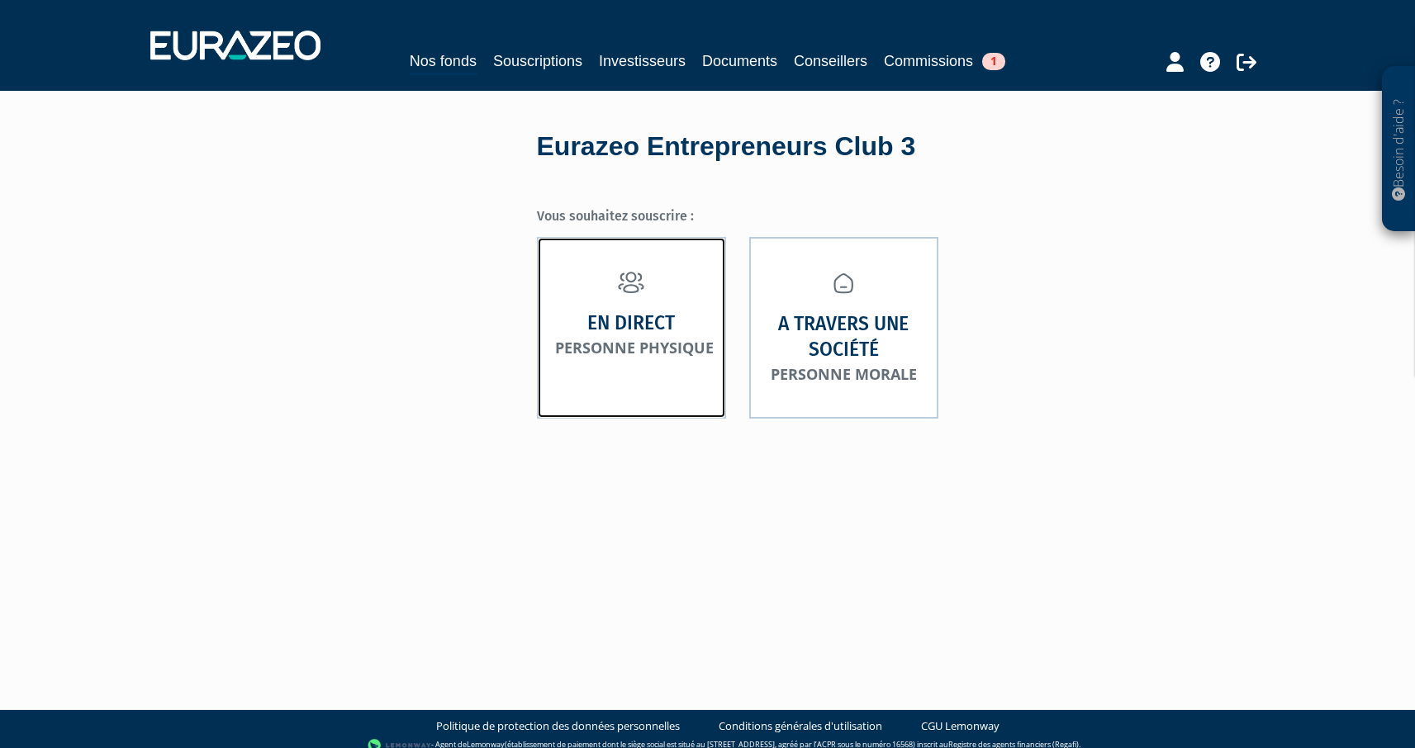
click at [614, 357] on link "En direct Personne physique" at bounding box center [631, 327] width 189 height 181
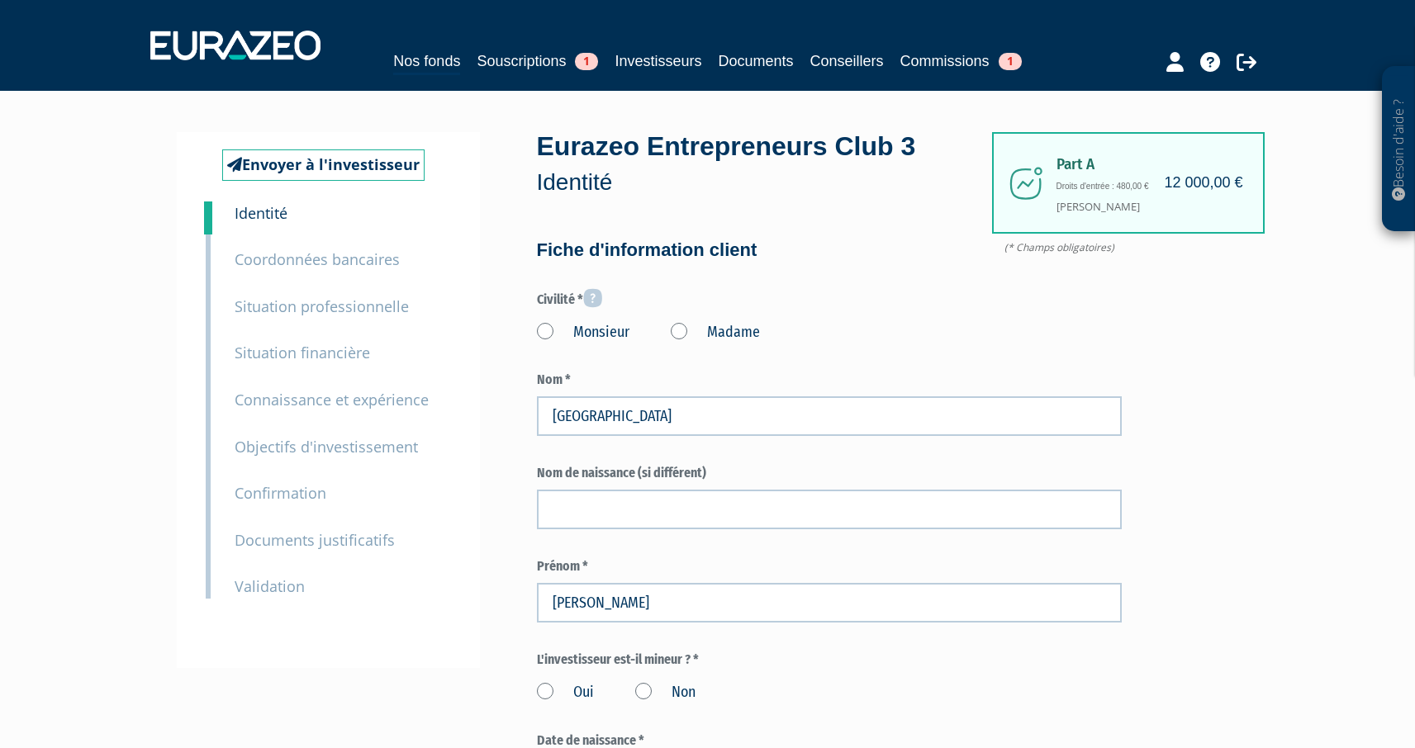
type input "6 25 42 77 77"
click at [542, 312] on div "Civilité * Monsieur Madame" at bounding box center [829, 315] width 585 height 55
click at [544, 341] on label "Monsieur" at bounding box center [583, 332] width 93 height 21
click at [0, 0] on input "Monsieur" at bounding box center [0, 0] width 0 height 0
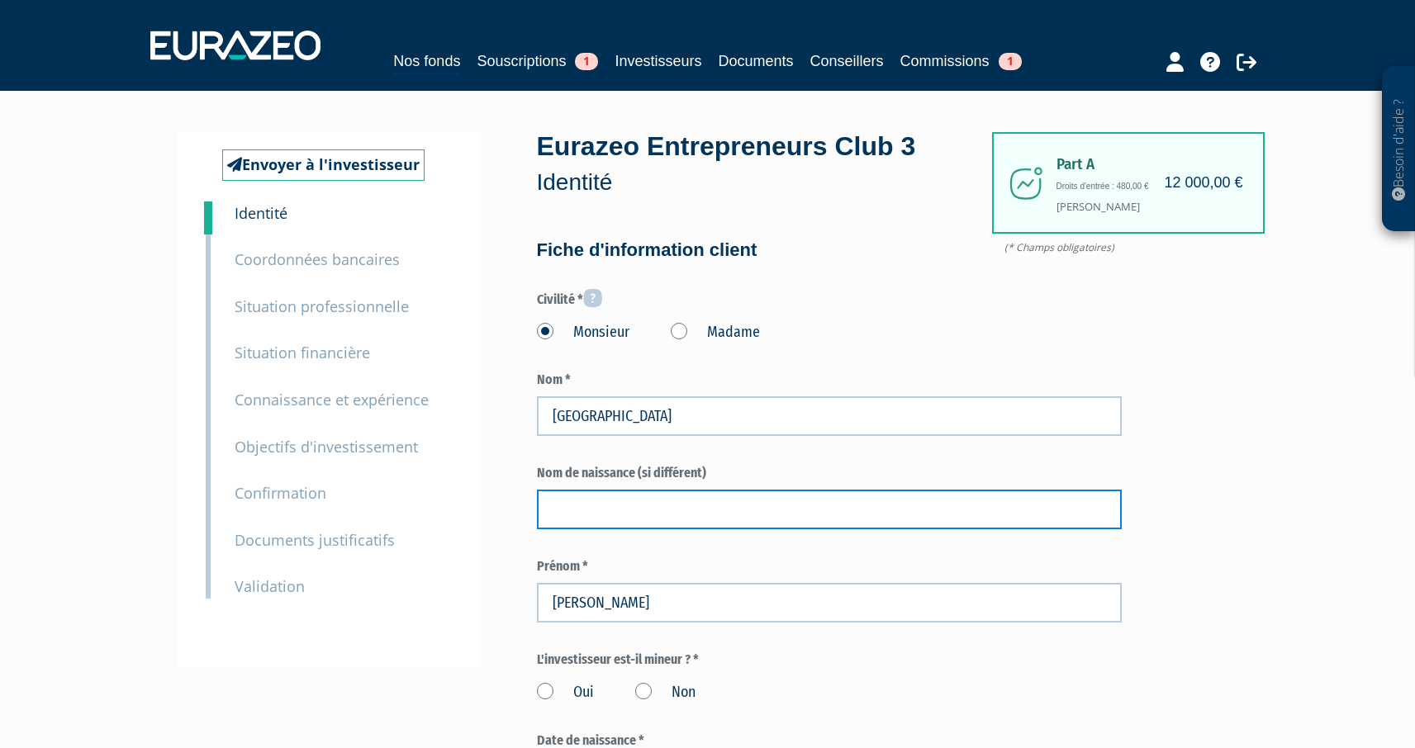
click at [591, 511] on input "text" at bounding box center [829, 510] width 585 height 40
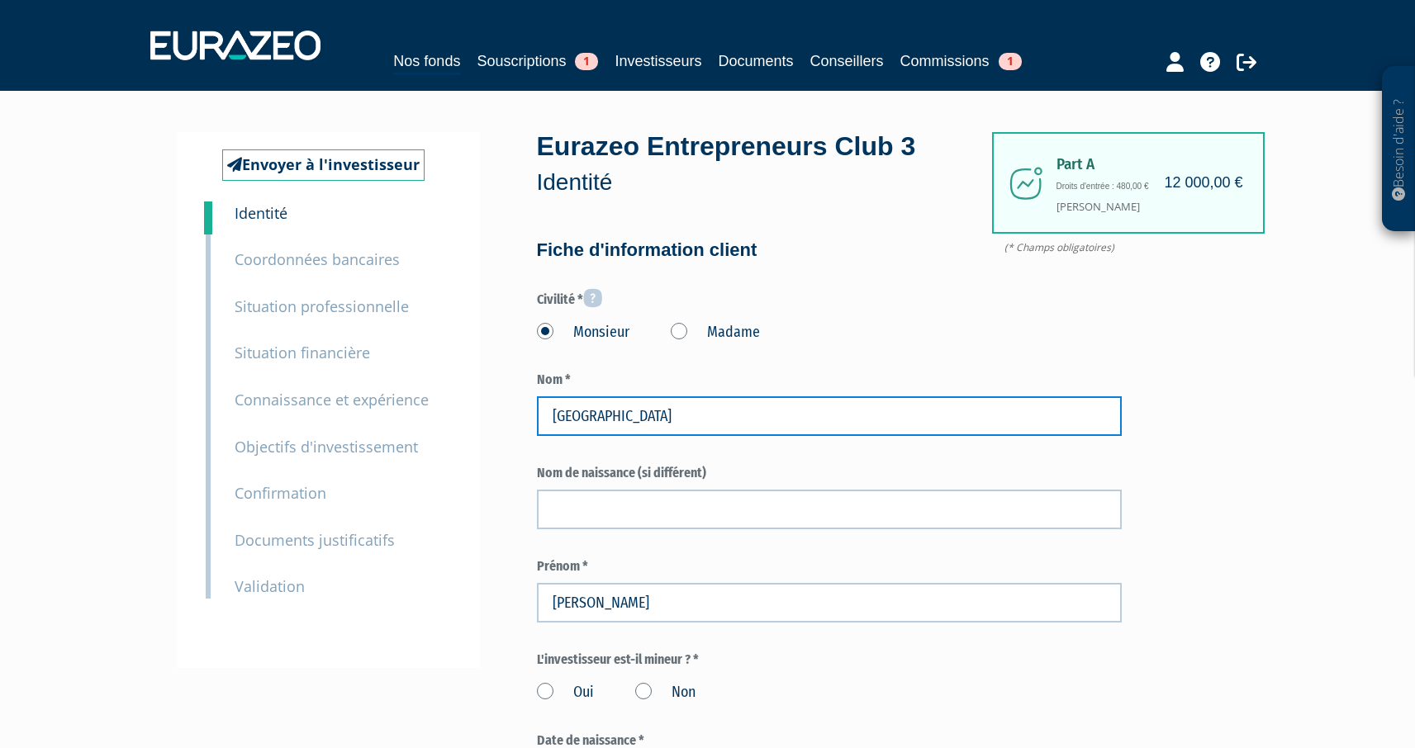
drag, startPoint x: 645, startPoint y: 406, endPoint x: 436, endPoint y: 389, distance: 209.7
drag, startPoint x: 628, startPoint y: 423, endPoint x: 455, endPoint y: 407, distance: 173.4
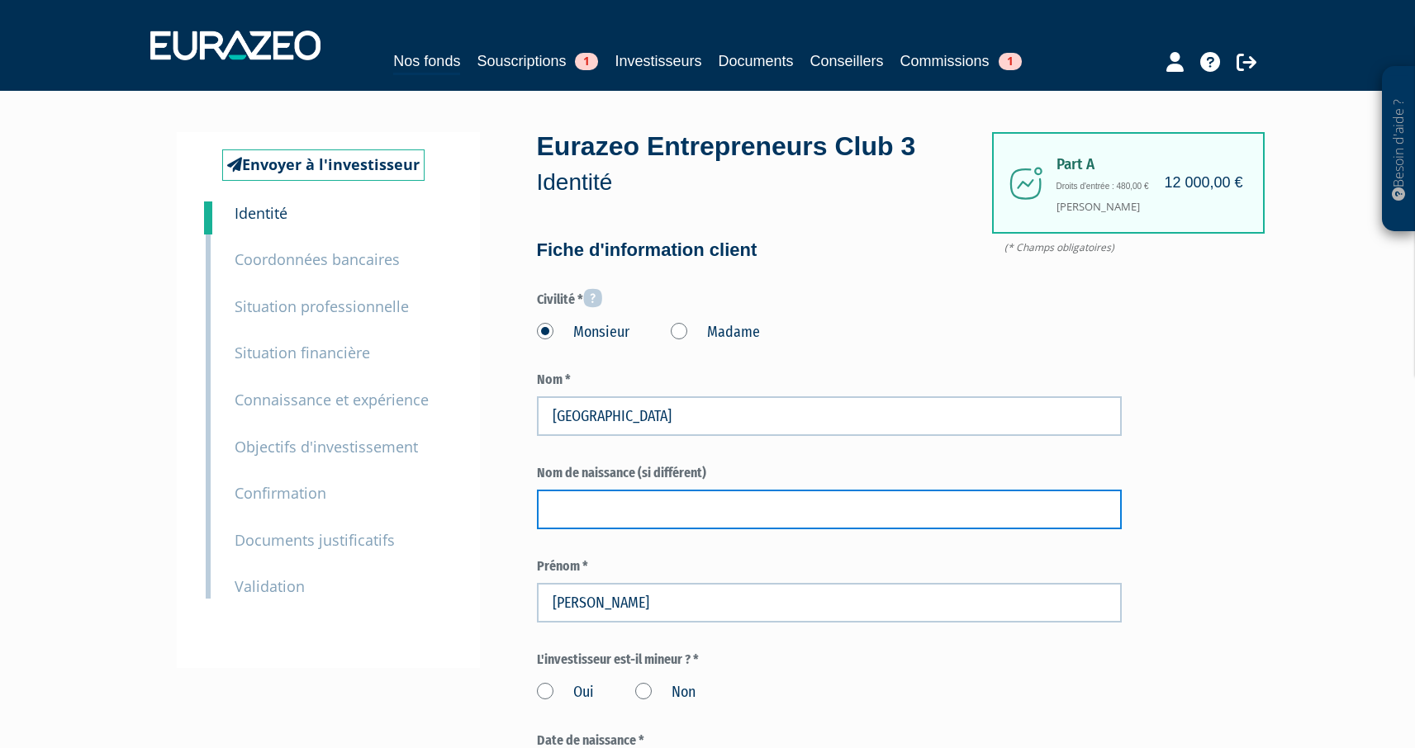
click at [655, 517] on input "text" at bounding box center [829, 510] width 585 height 40
paste input "colonia"
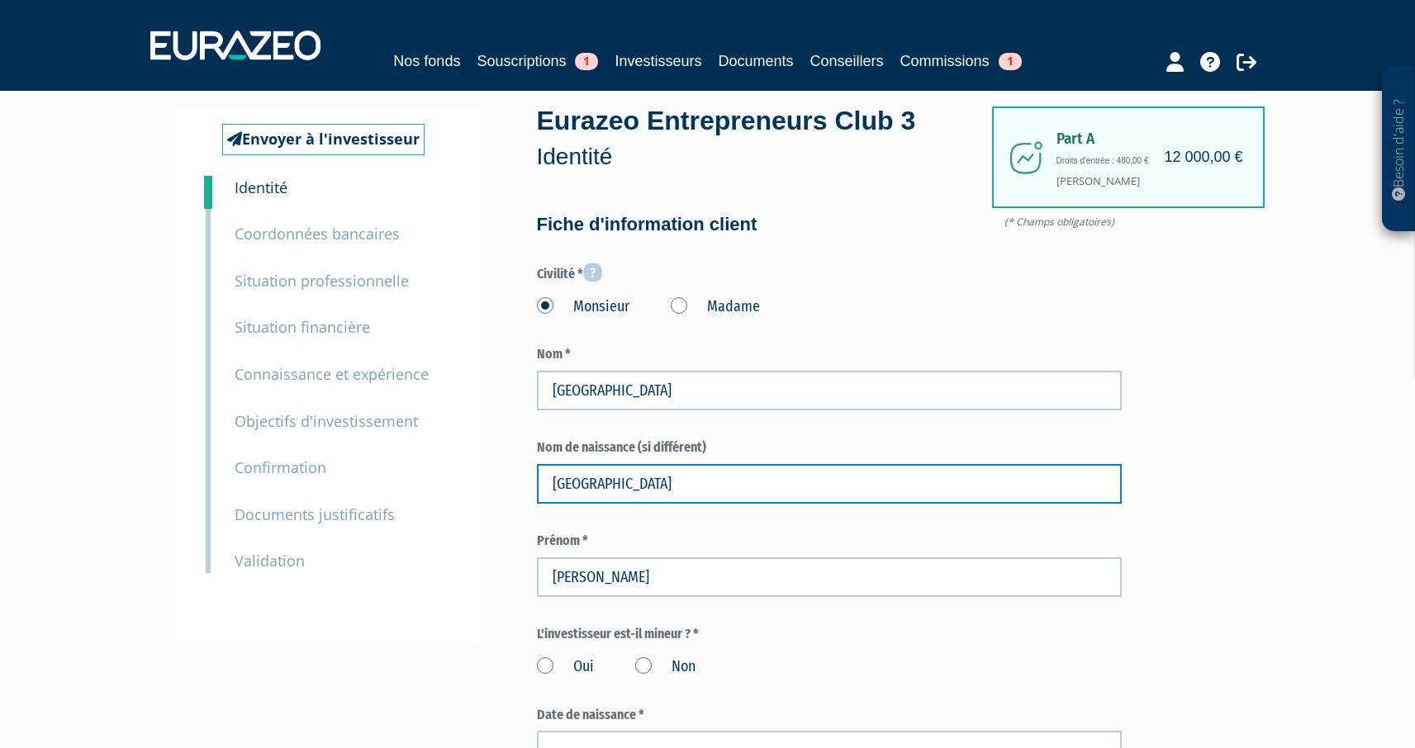
scroll to position [297, 0]
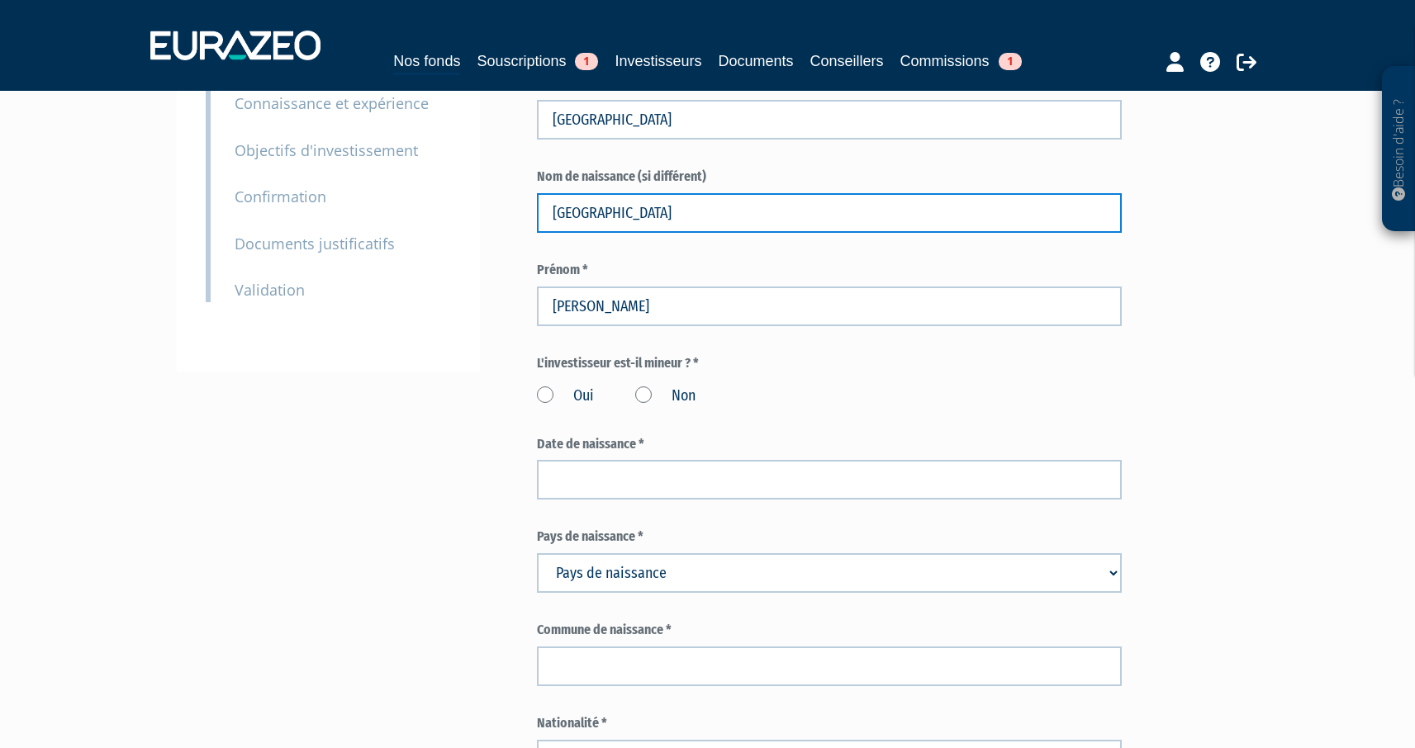
type input "colonia"
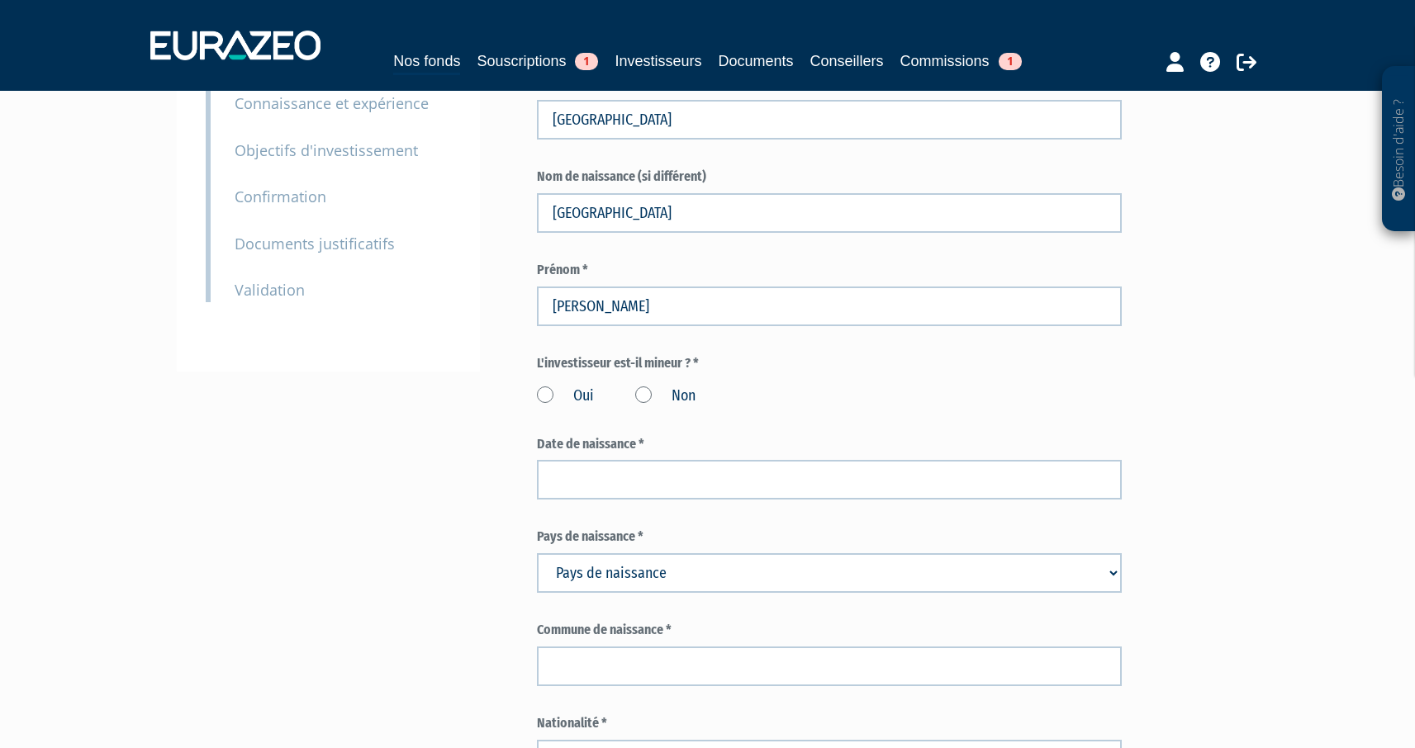
click at [639, 387] on label "Non" at bounding box center [665, 396] width 60 height 21
click at [0, 0] on input "Non" at bounding box center [0, 0] width 0 height 0
click at [641, 394] on label "Non" at bounding box center [665, 396] width 60 height 21
click at [0, 0] on input "Non" at bounding box center [0, 0] width 0 height 0
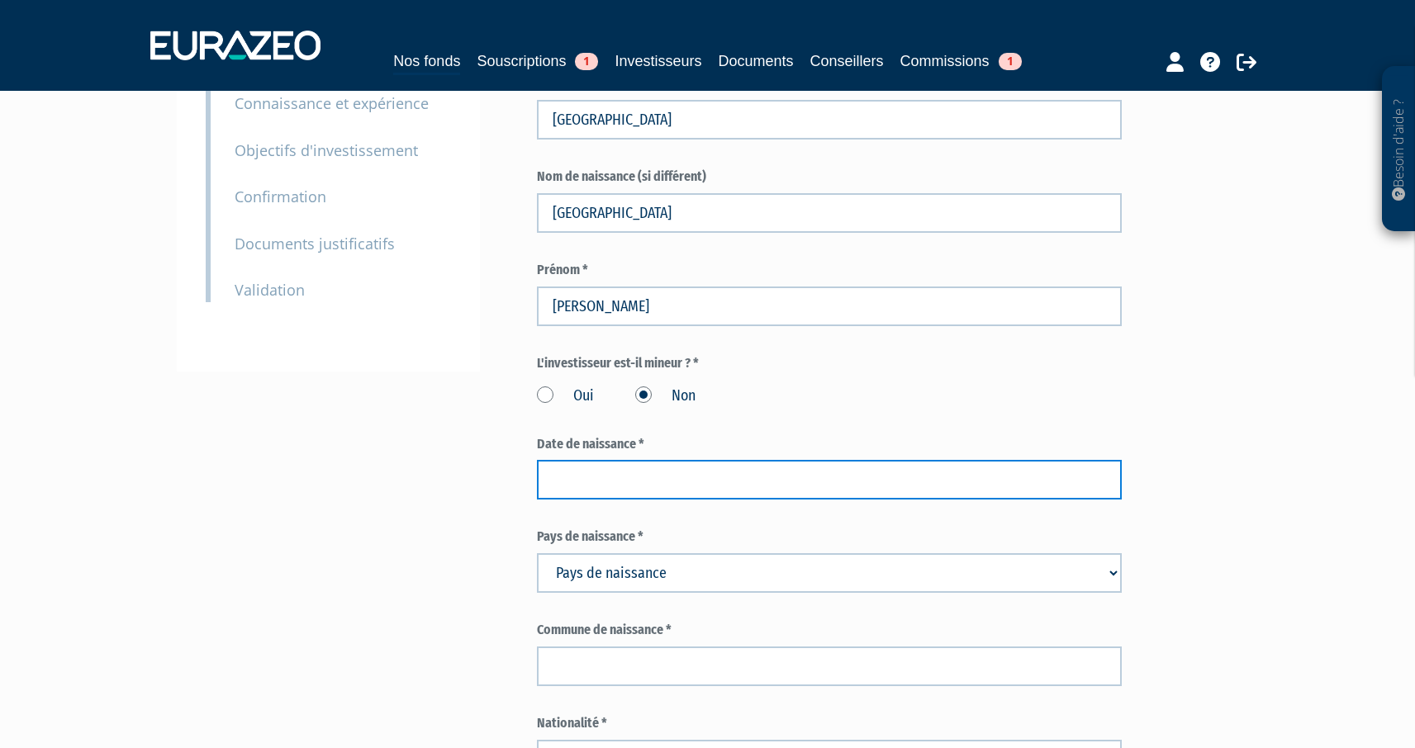
click at [610, 482] on input at bounding box center [829, 480] width 585 height 40
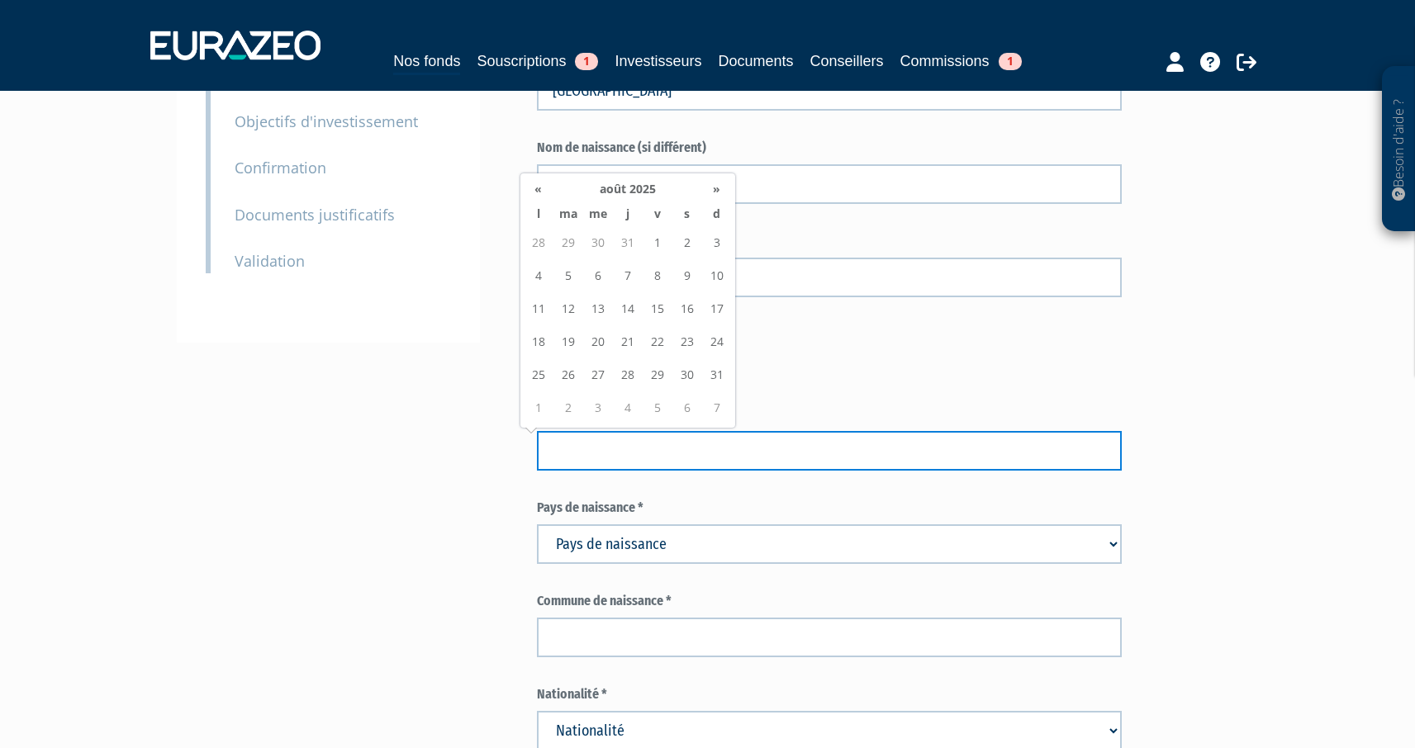
scroll to position [329, 0]
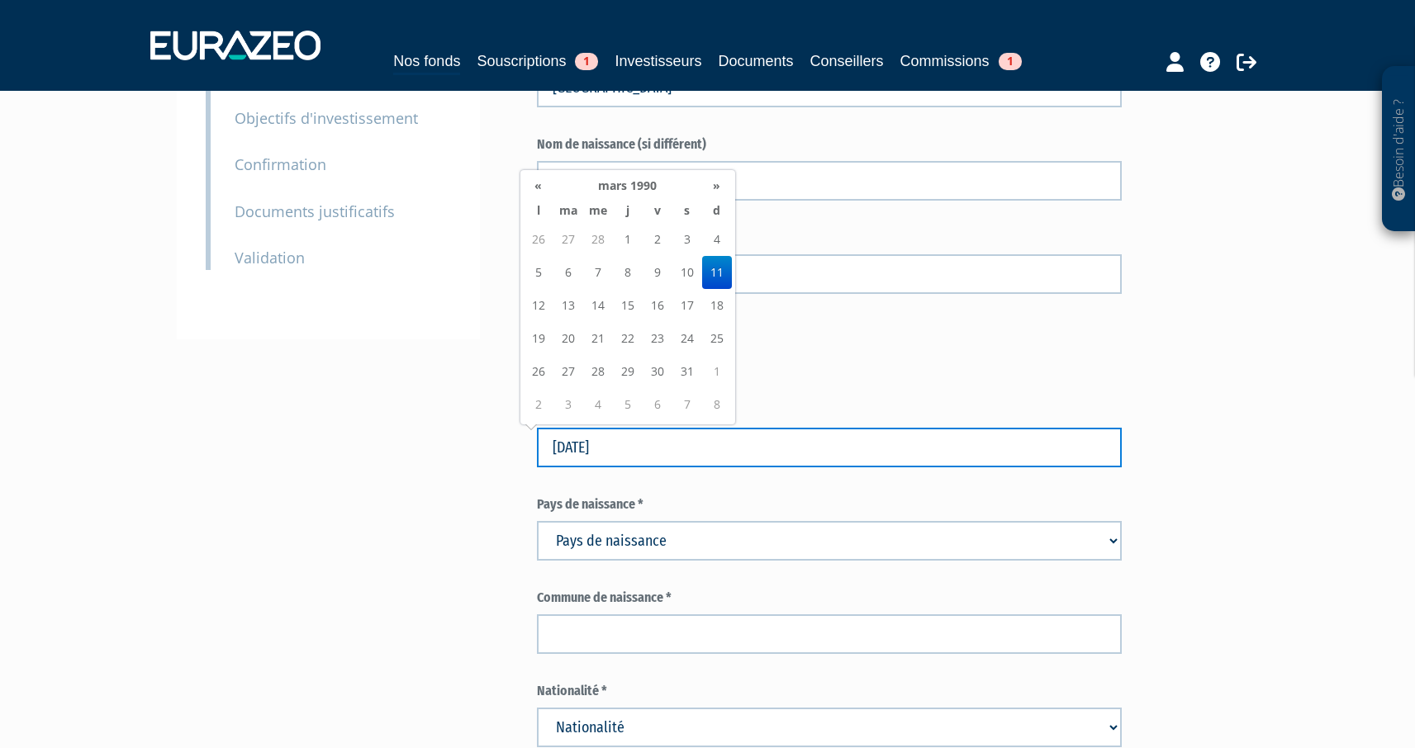
type input "11/03/1990"
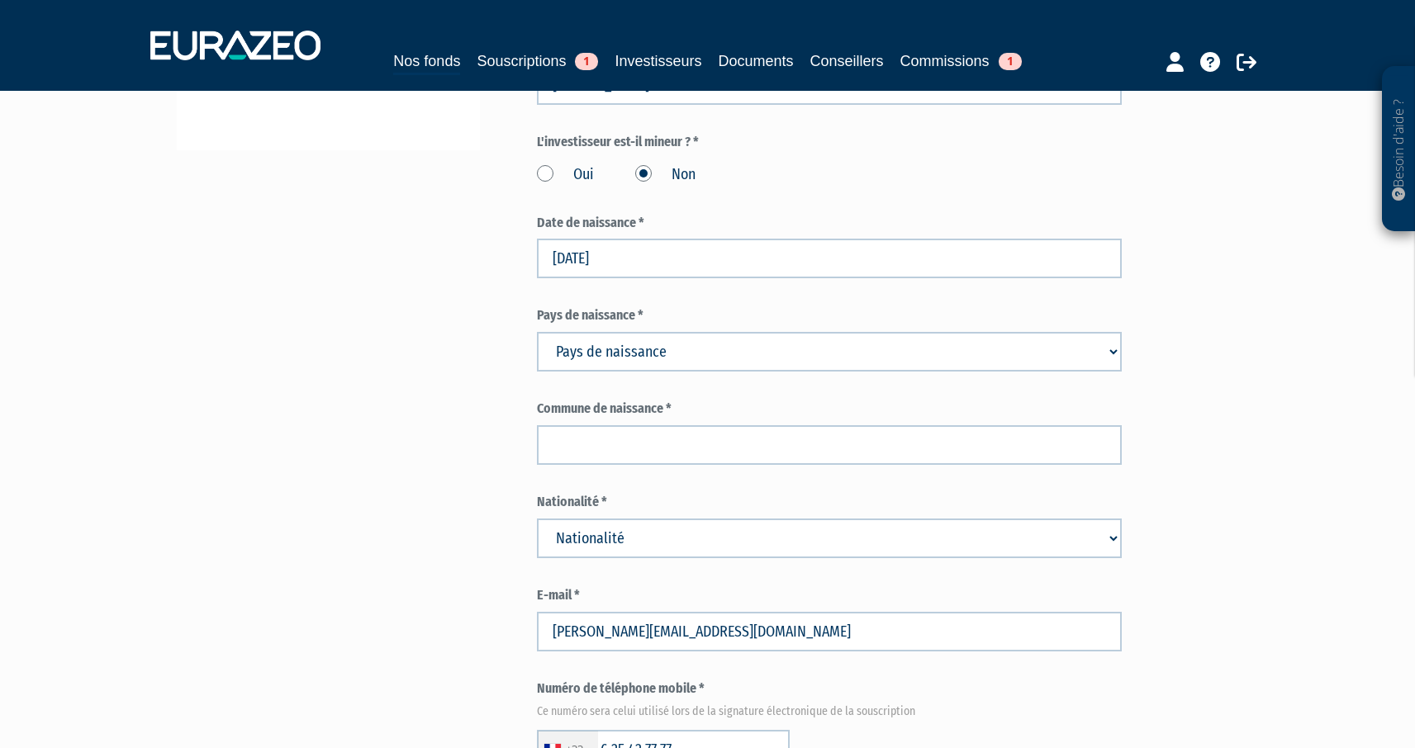
scroll to position [571, 0]
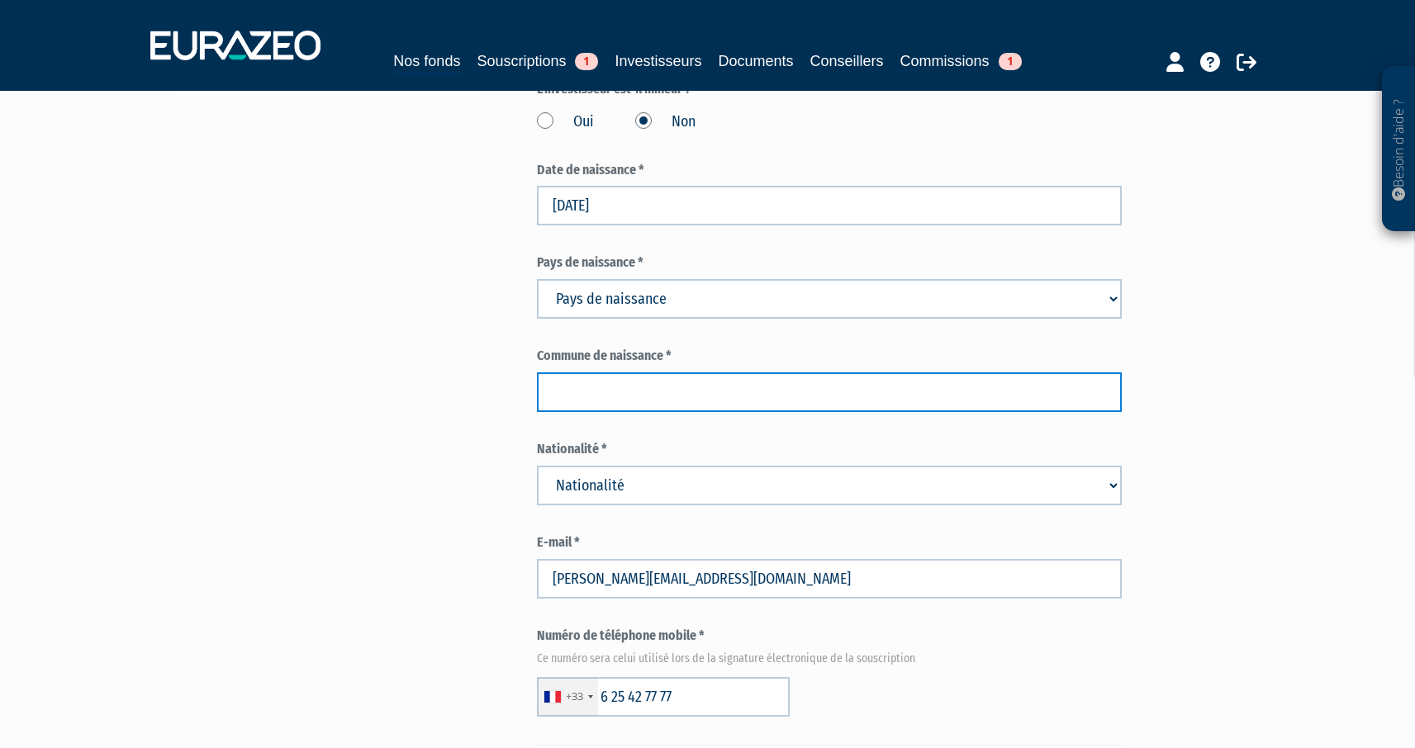
click at [617, 392] on input "text" at bounding box center [829, 393] width 585 height 40
click at [570, 391] on input "text" at bounding box center [829, 393] width 585 height 40
type input "valence"
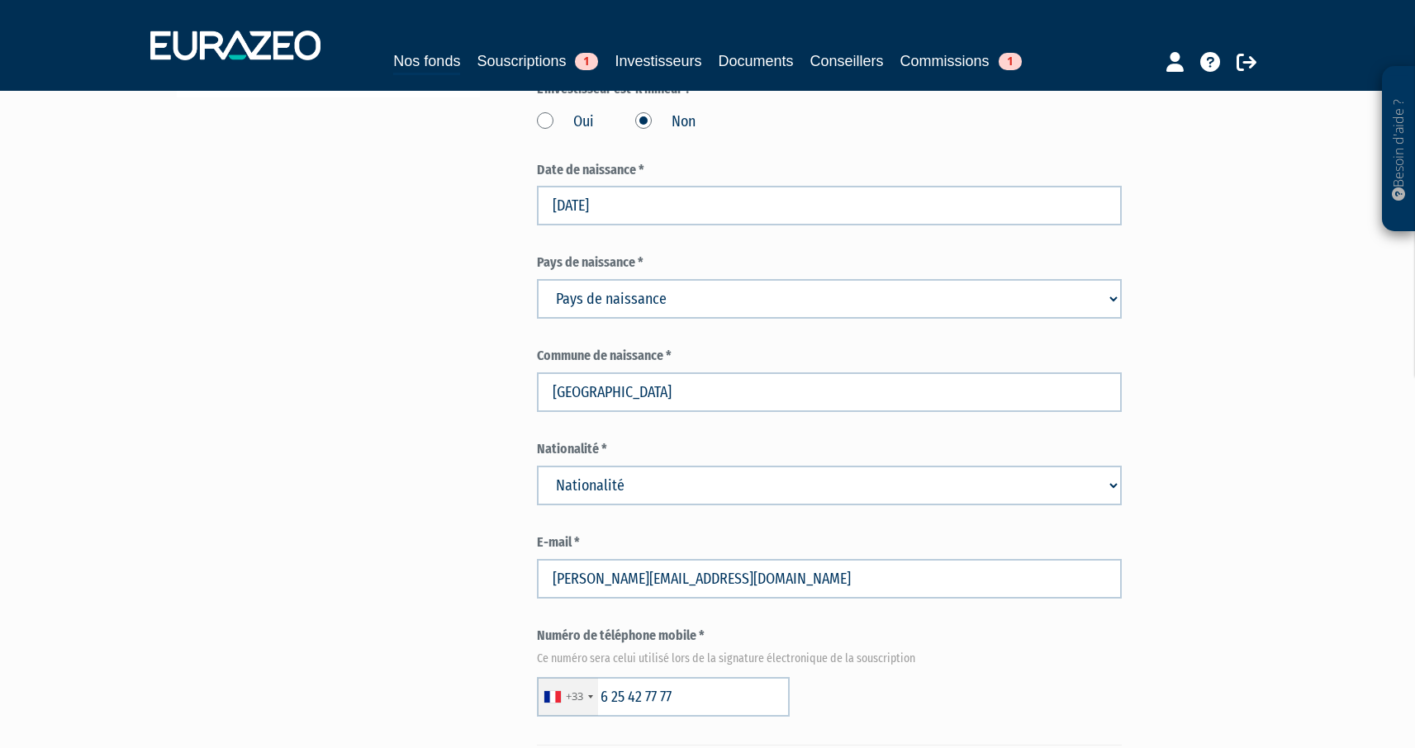
click at [671, 435] on form "(* Champs obligatoires) Information sur l'apporteur d'affaire Dénomination ou r…" at bounding box center [829, 692] width 585 height 2045
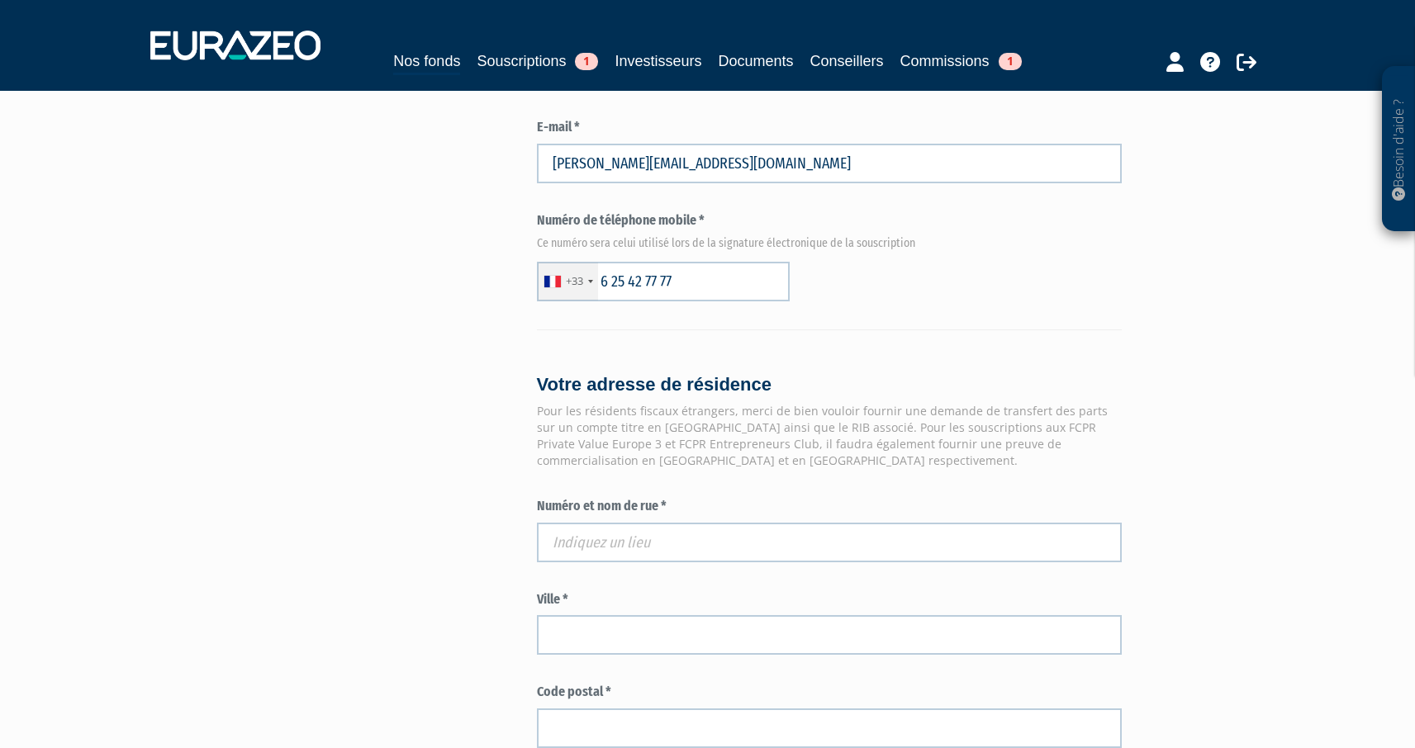
scroll to position [1010, 0]
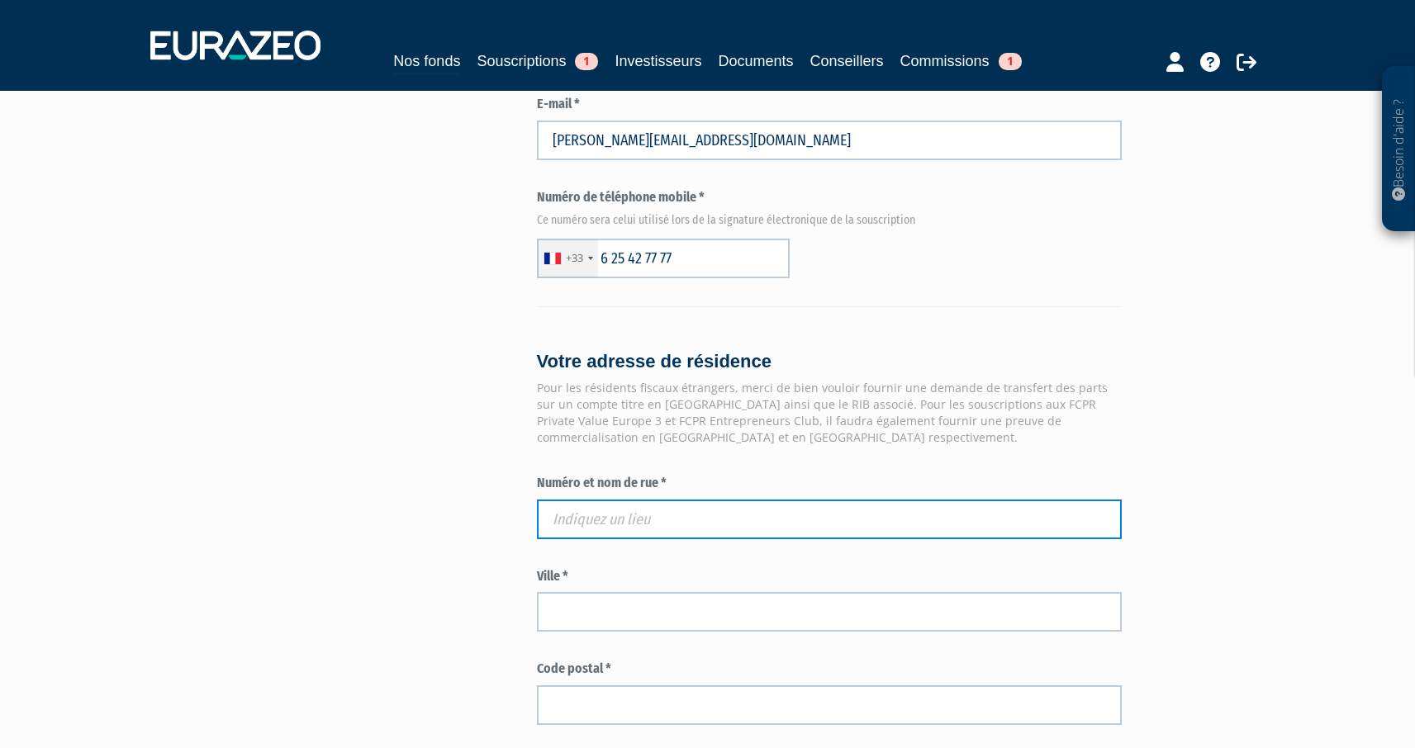
click at [603, 506] on input "text" at bounding box center [829, 520] width 585 height 40
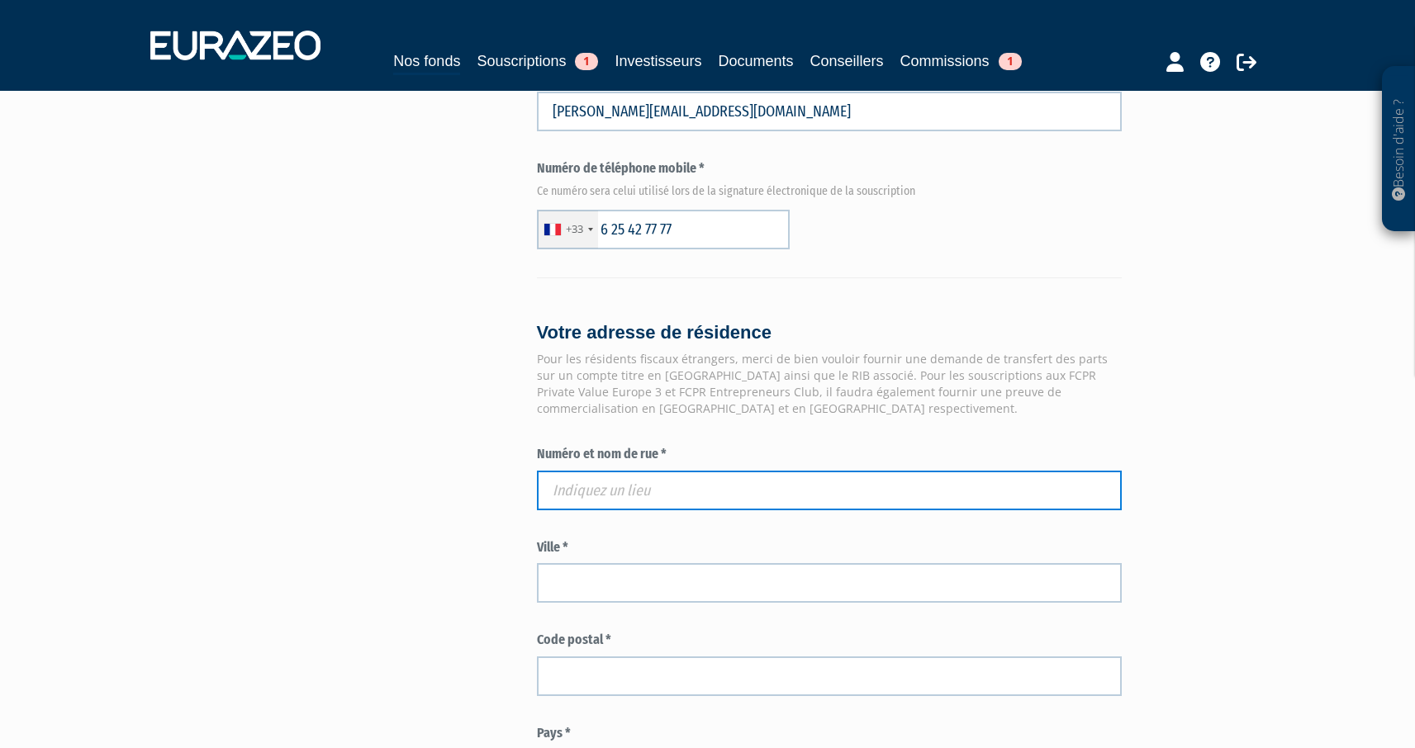
scroll to position [1157, 0]
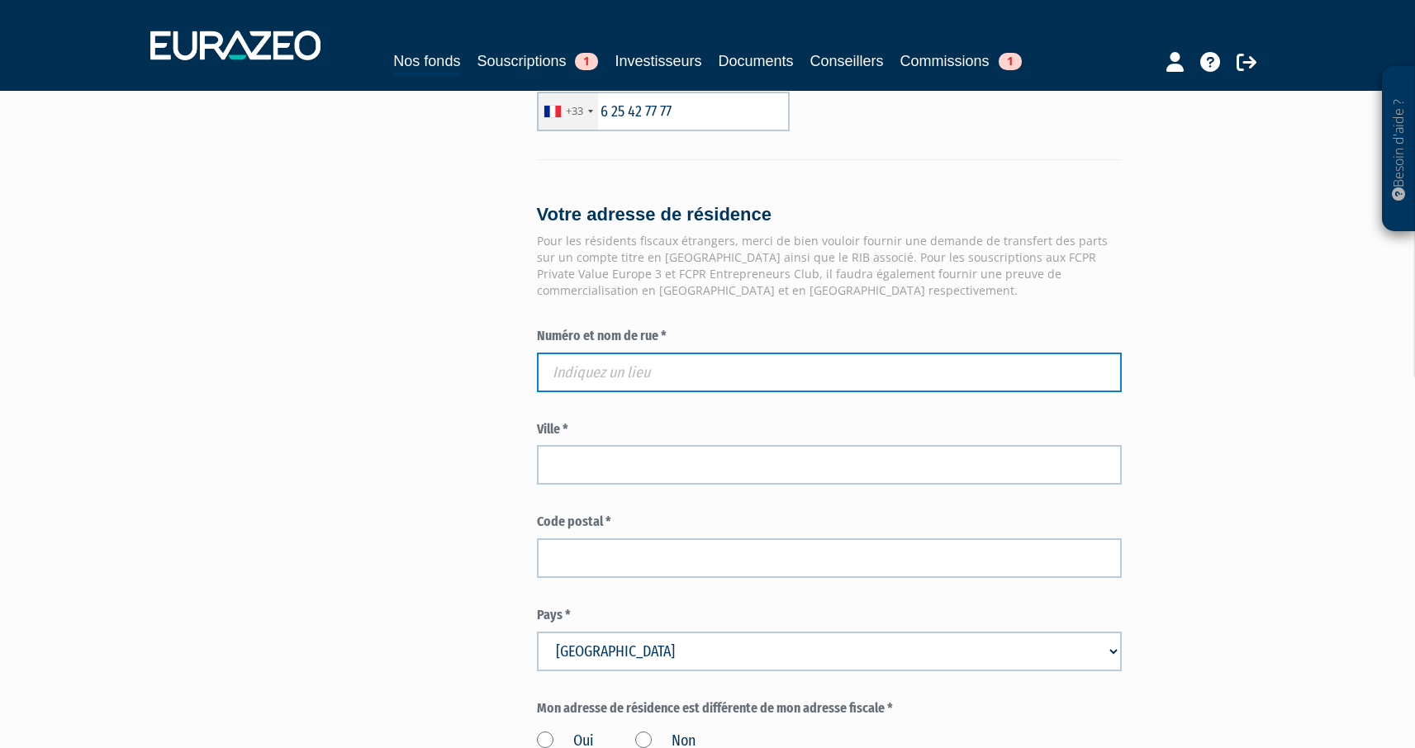
click at [615, 385] on input "text" at bounding box center [829, 373] width 585 height 40
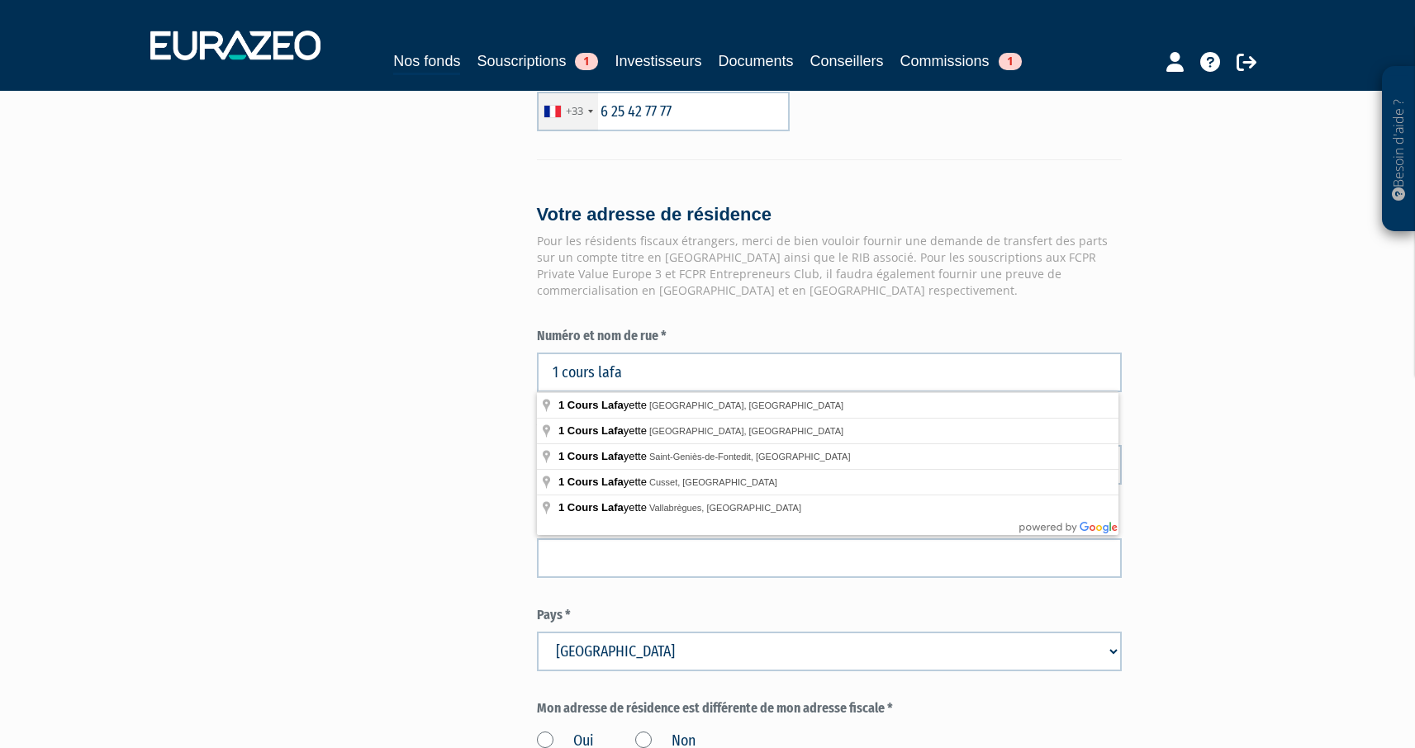
type input "1 Cours Lafayette, Lyon, France"
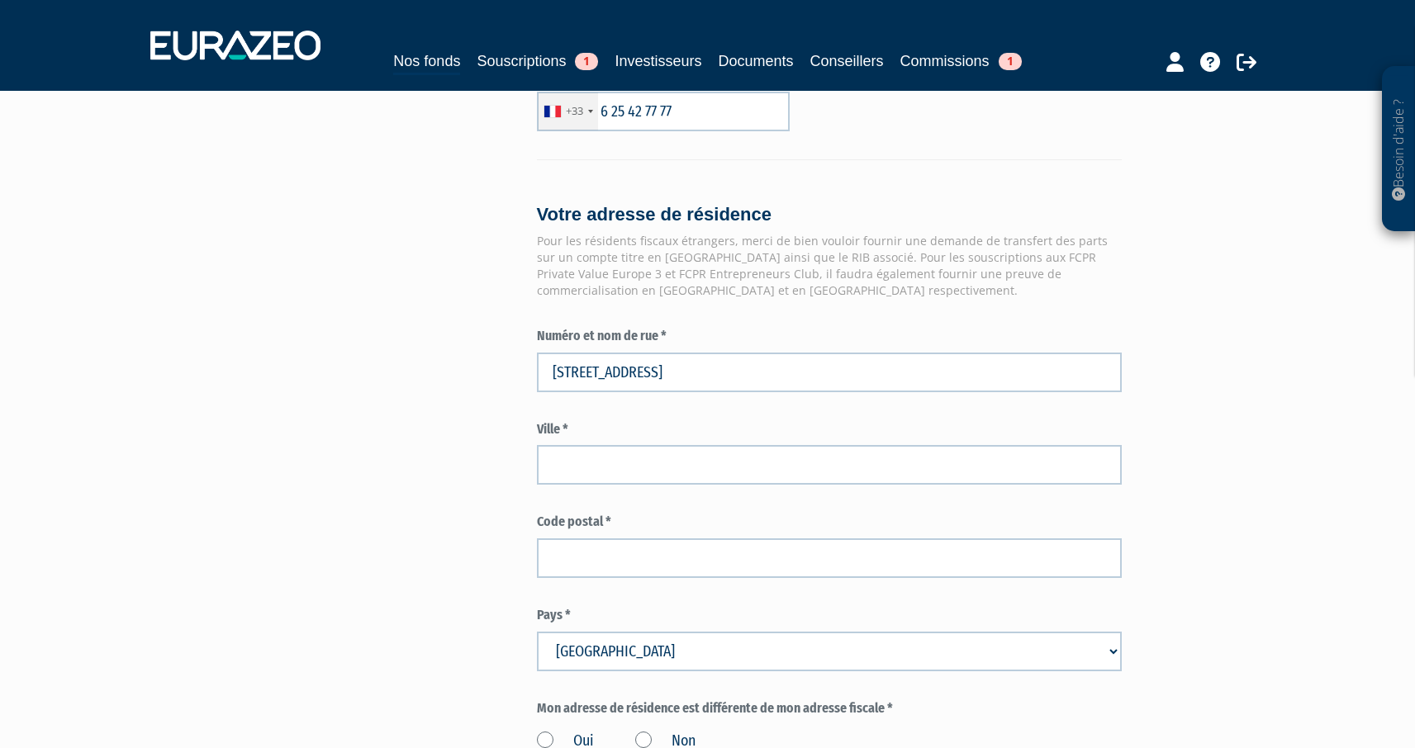
type input "Lyon"
type input "69006"
type input "1 Cours Lafayette"
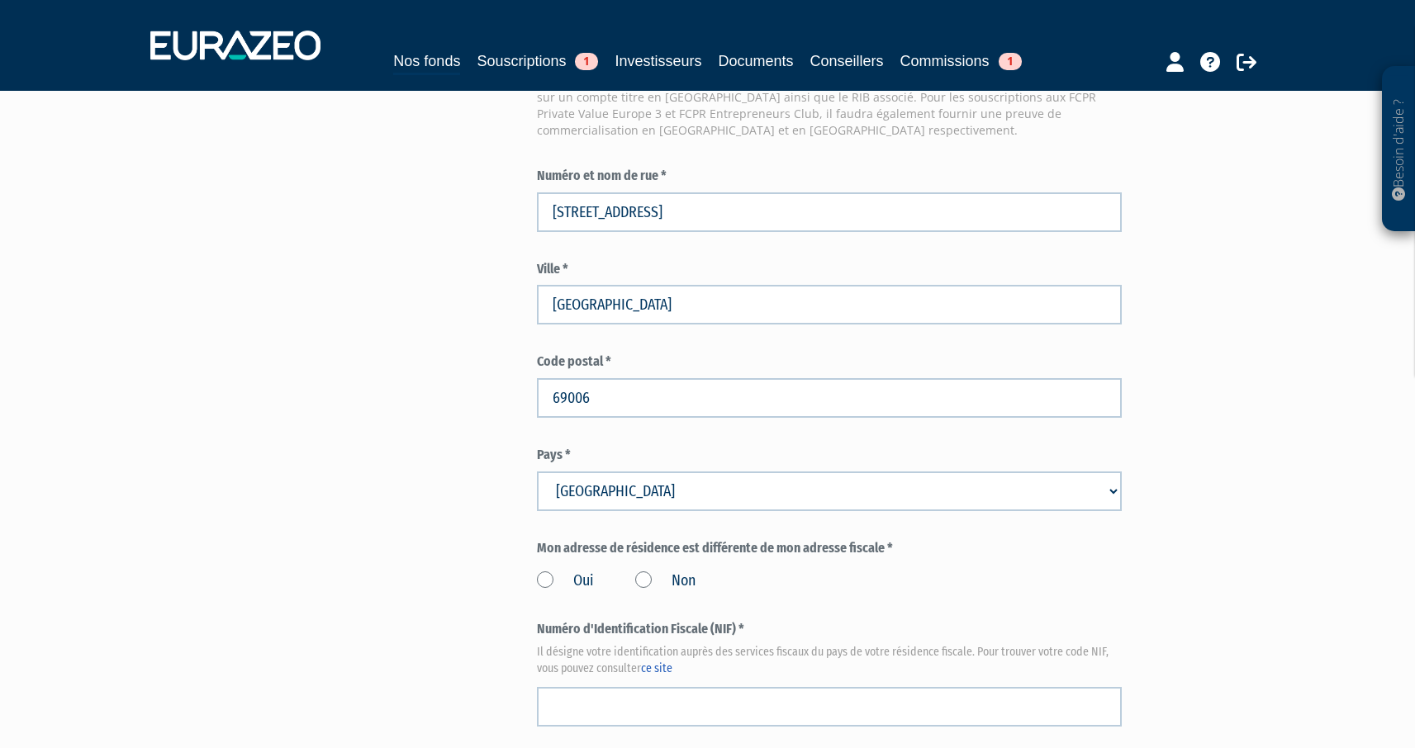
scroll to position [1320, 0]
click at [550, 575] on label "Oui" at bounding box center [565, 578] width 57 height 21
click at [0, 0] on input "Oui" at bounding box center [0, 0] width 0 height 0
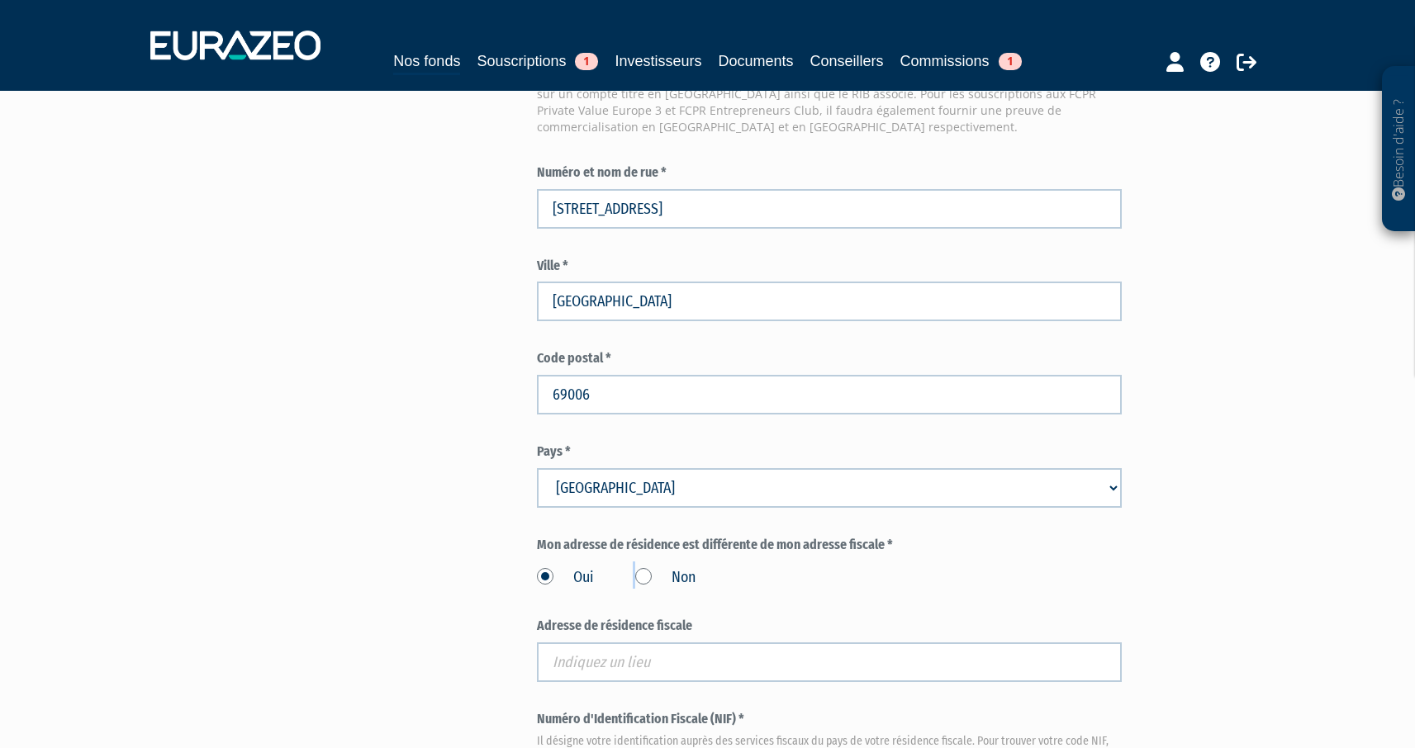
click at [550, 575] on label "Oui" at bounding box center [565, 578] width 57 height 21
click at [0, 0] on input "Oui" at bounding box center [0, 0] width 0 height 0
click at [638, 575] on label "Non" at bounding box center [665, 578] width 60 height 21
click at [0, 0] on input "Non" at bounding box center [0, 0] width 0 height 0
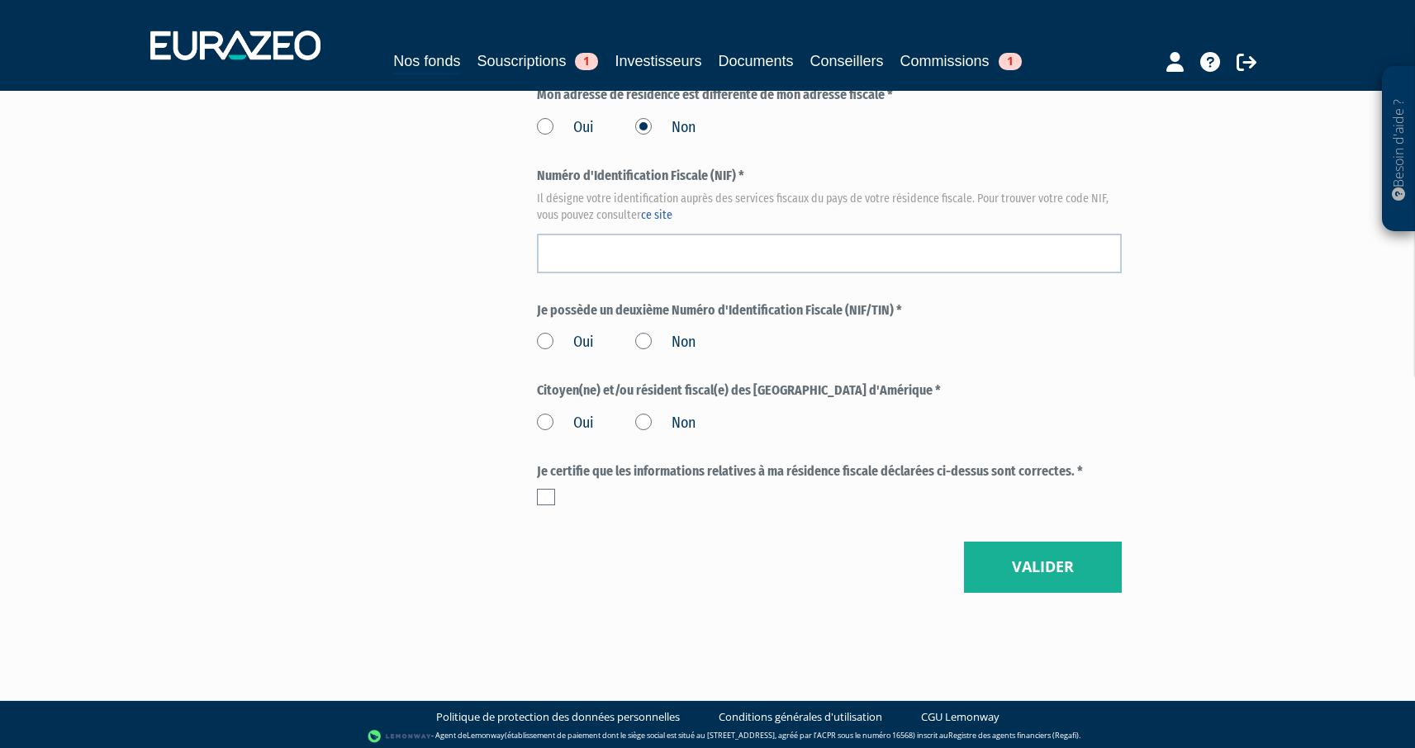
scroll to position [1748, 0]
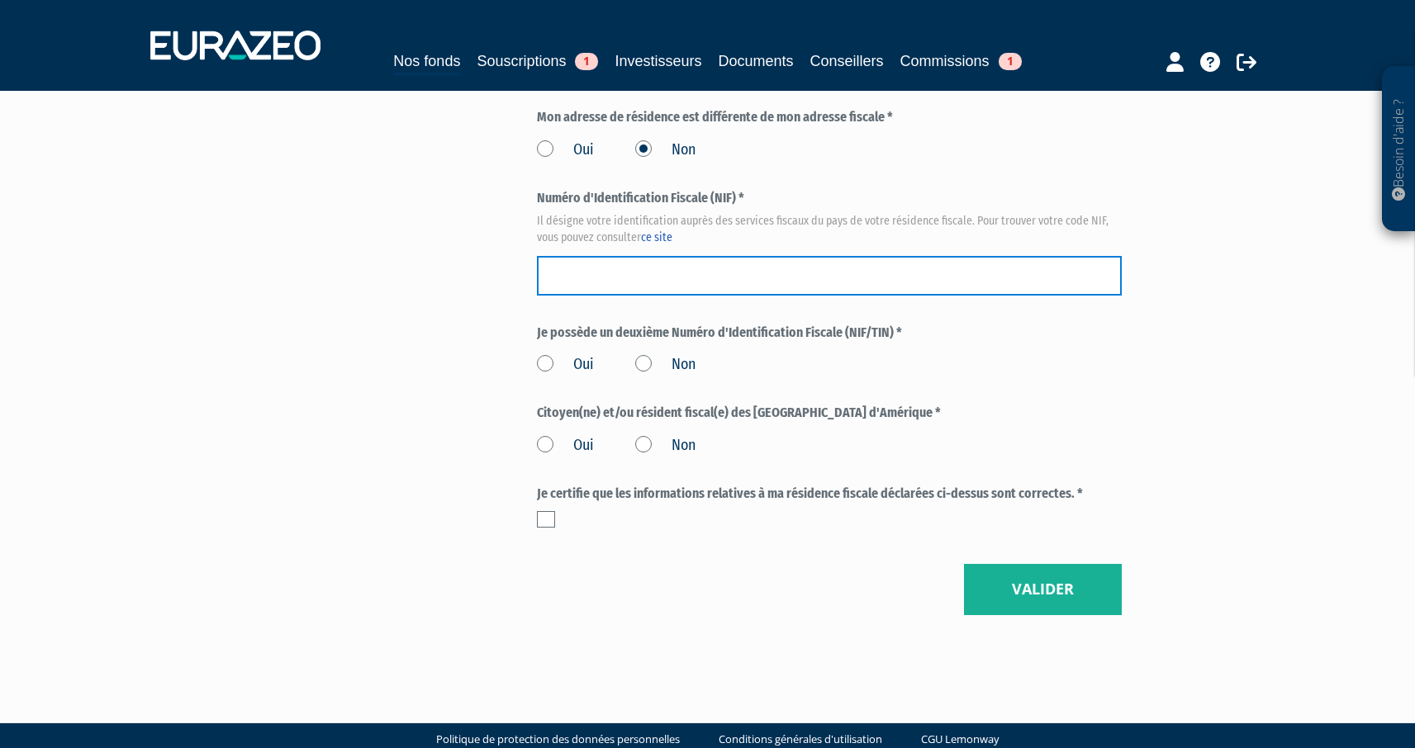
click at [649, 273] on input "text" at bounding box center [829, 276] width 585 height 40
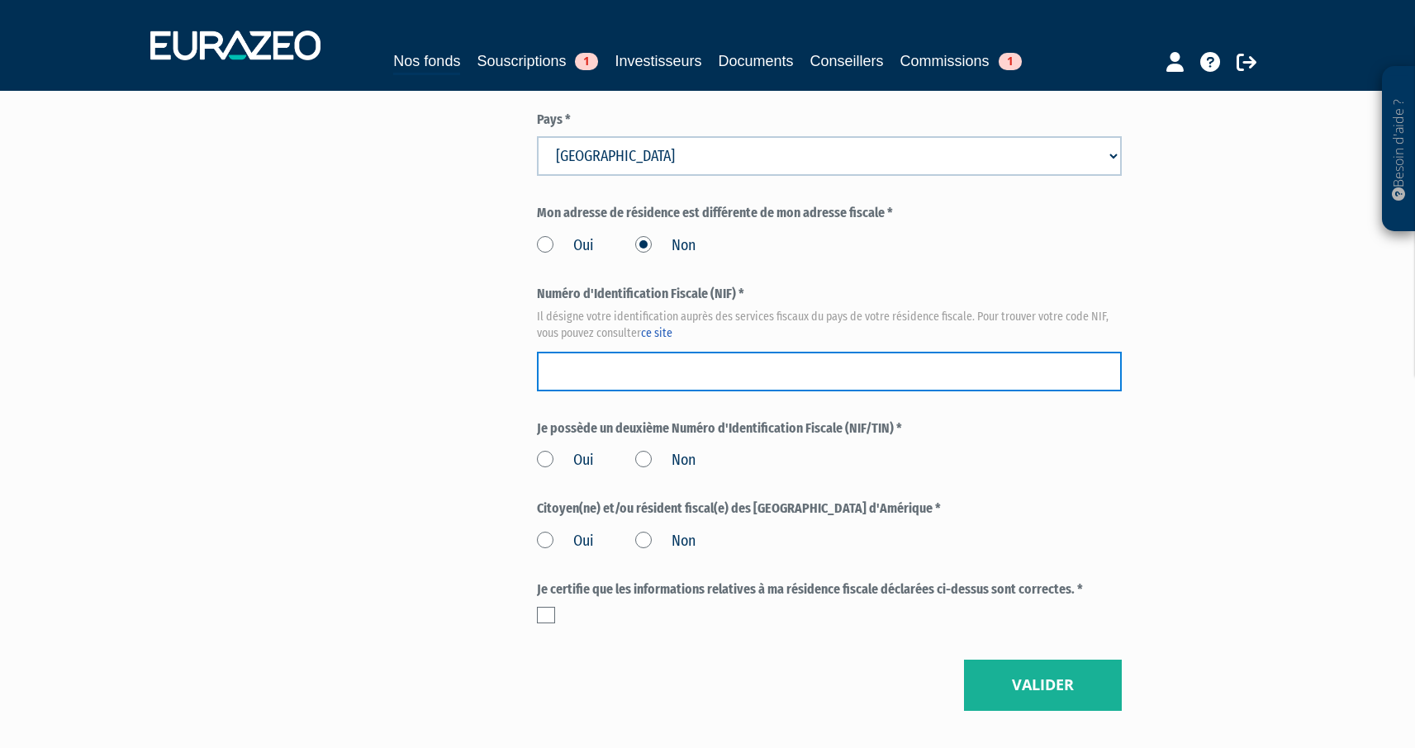
scroll to position [1637, 0]
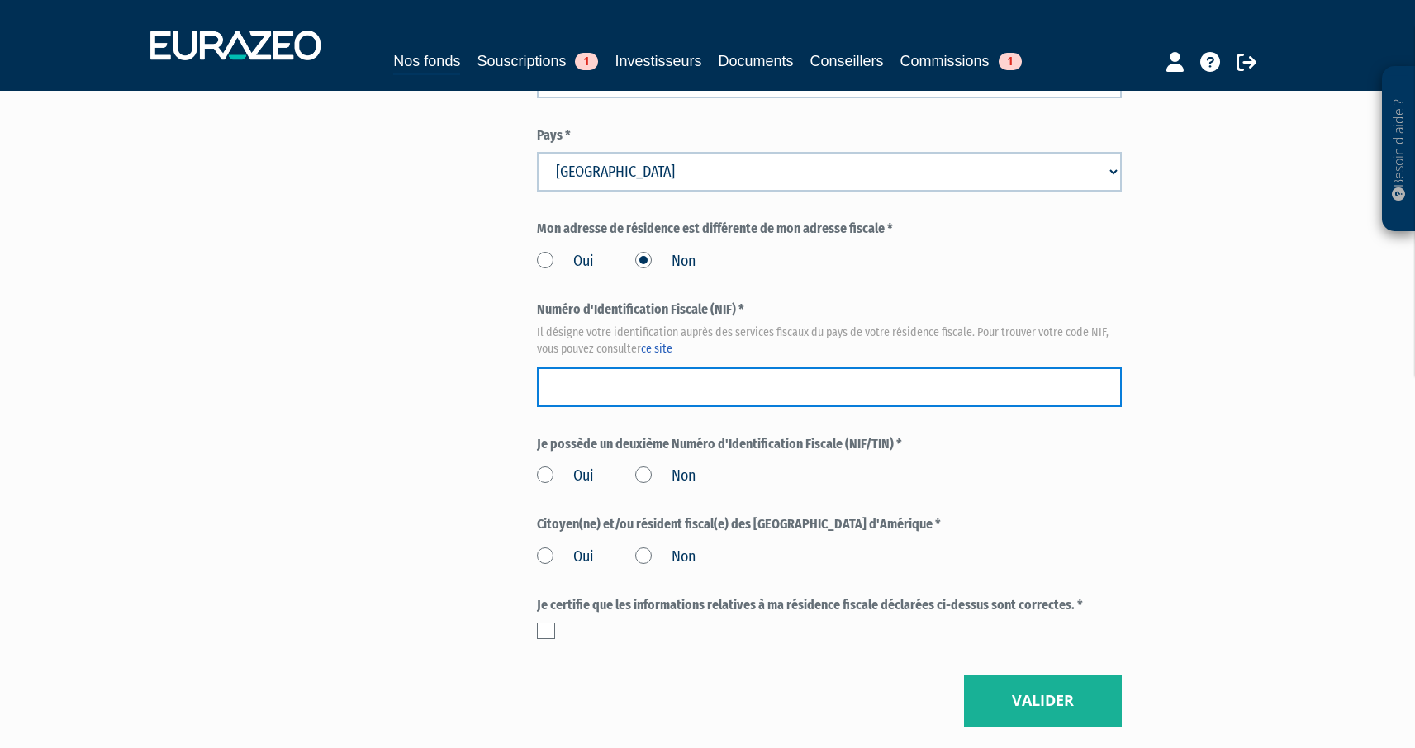
click at [711, 388] on input "text" at bounding box center [829, 388] width 585 height 40
paste input "3009021543087"
type input "3009021543087"
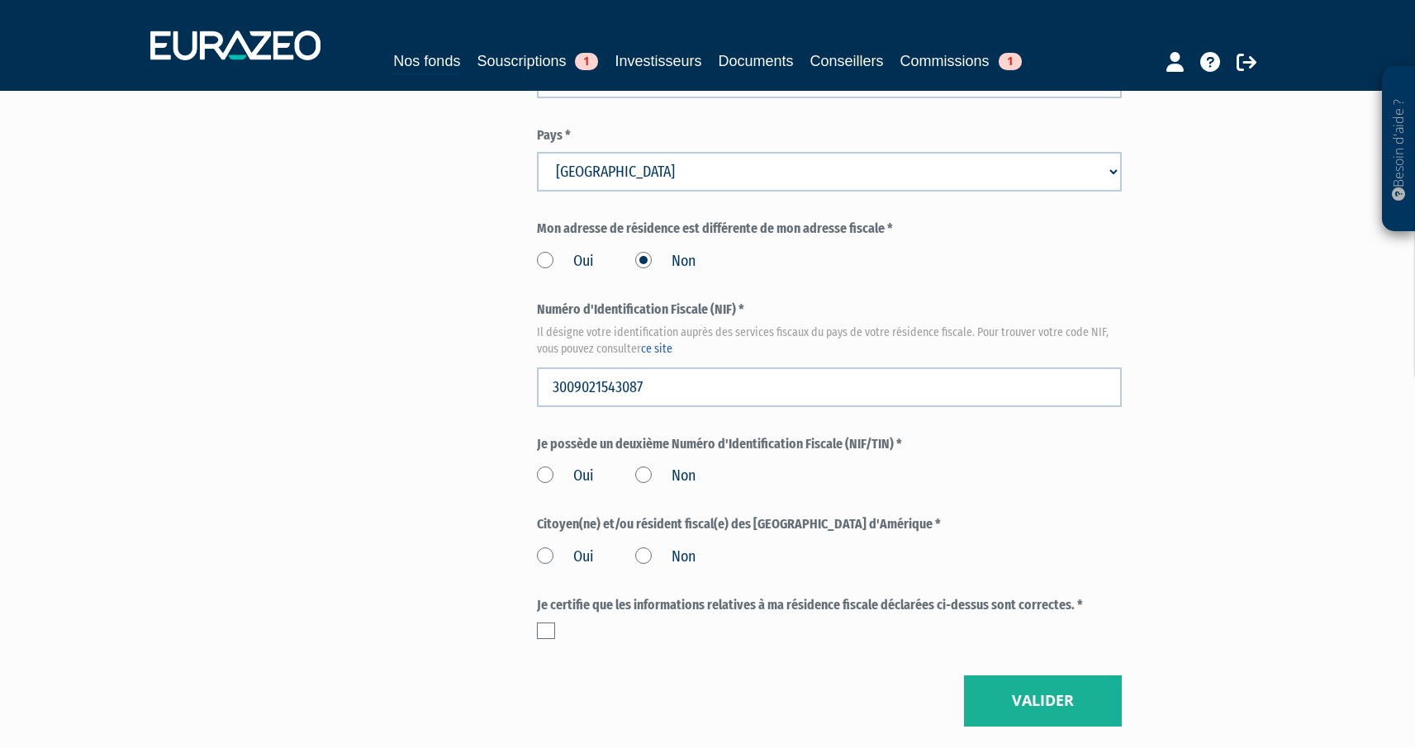
click at [658, 476] on label "Non" at bounding box center [665, 476] width 60 height 21
click at [0, 0] on input "Non" at bounding box center [0, 0] width 0 height 0
click at [640, 473] on label "Non" at bounding box center [665, 476] width 60 height 21
click at [0, 0] on input "Non" at bounding box center [0, 0] width 0 height 0
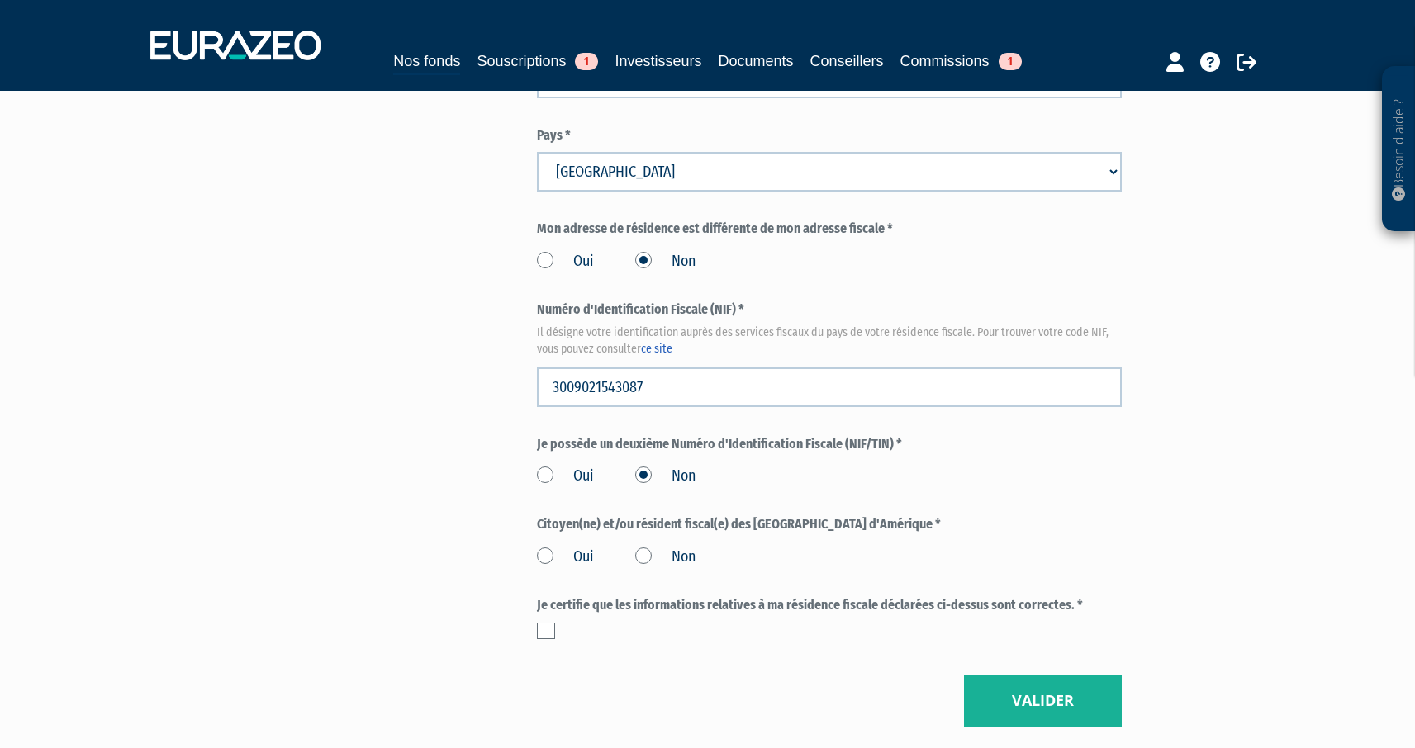
click at [640, 558] on label "Non" at bounding box center [665, 557] width 60 height 21
click at [556, 630] on div at bounding box center [829, 631] width 585 height 17
click at [550, 631] on label at bounding box center [546, 631] width 18 height 17
click at [0, 0] on input "checkbox" at bounding box center [0, 0] width 0 height 0
click at [1119, 692] on button "Valider" at bounding box center [1043, 701] width 158 height 51
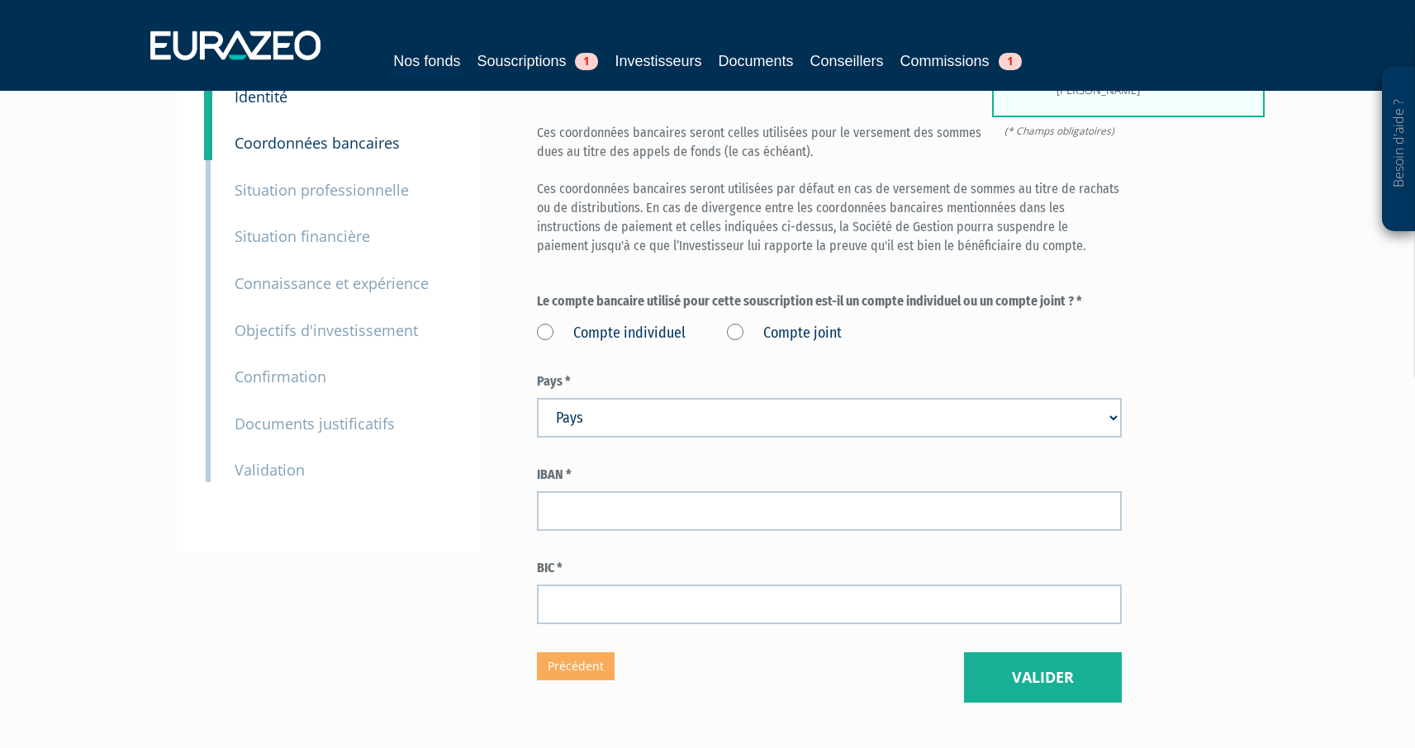
scroll to position [108, 0]
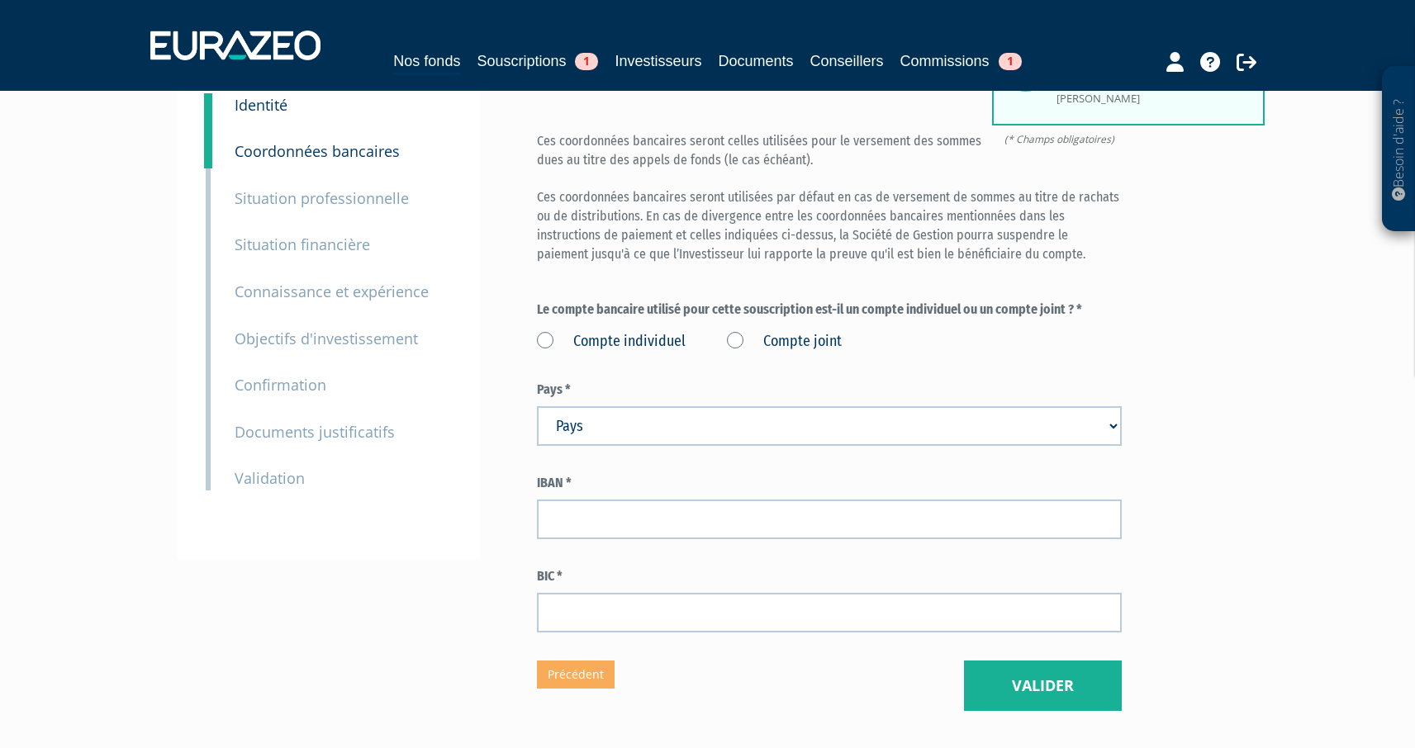
click at [552, 337] on label "Compte individuel" at bounding box center [611, 341] width 149 height 21
click at [0, 0] on individuel "Compte individuel" at bounding box center [0, 0] width 0 height 0
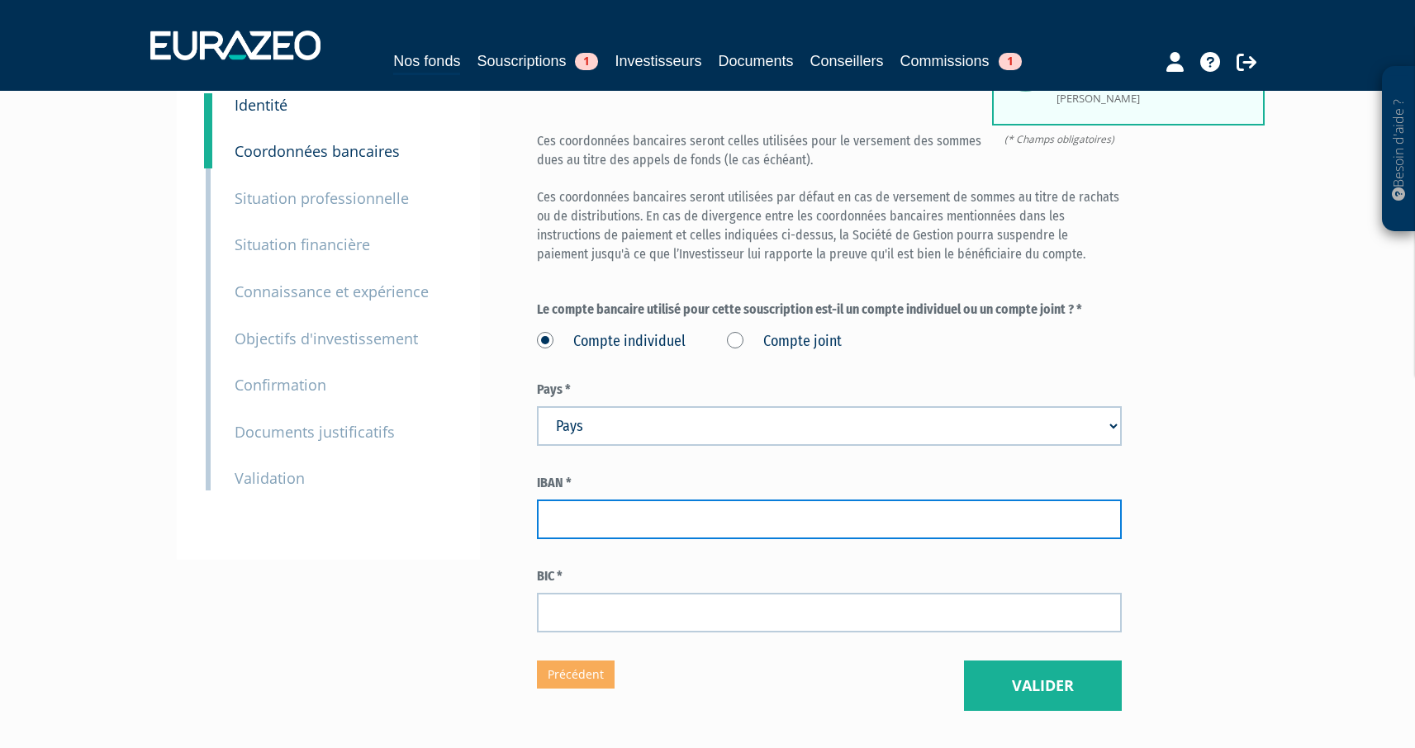
click at [587, 515] on input "text" at bounding box center [829, 520] width 585 height 40
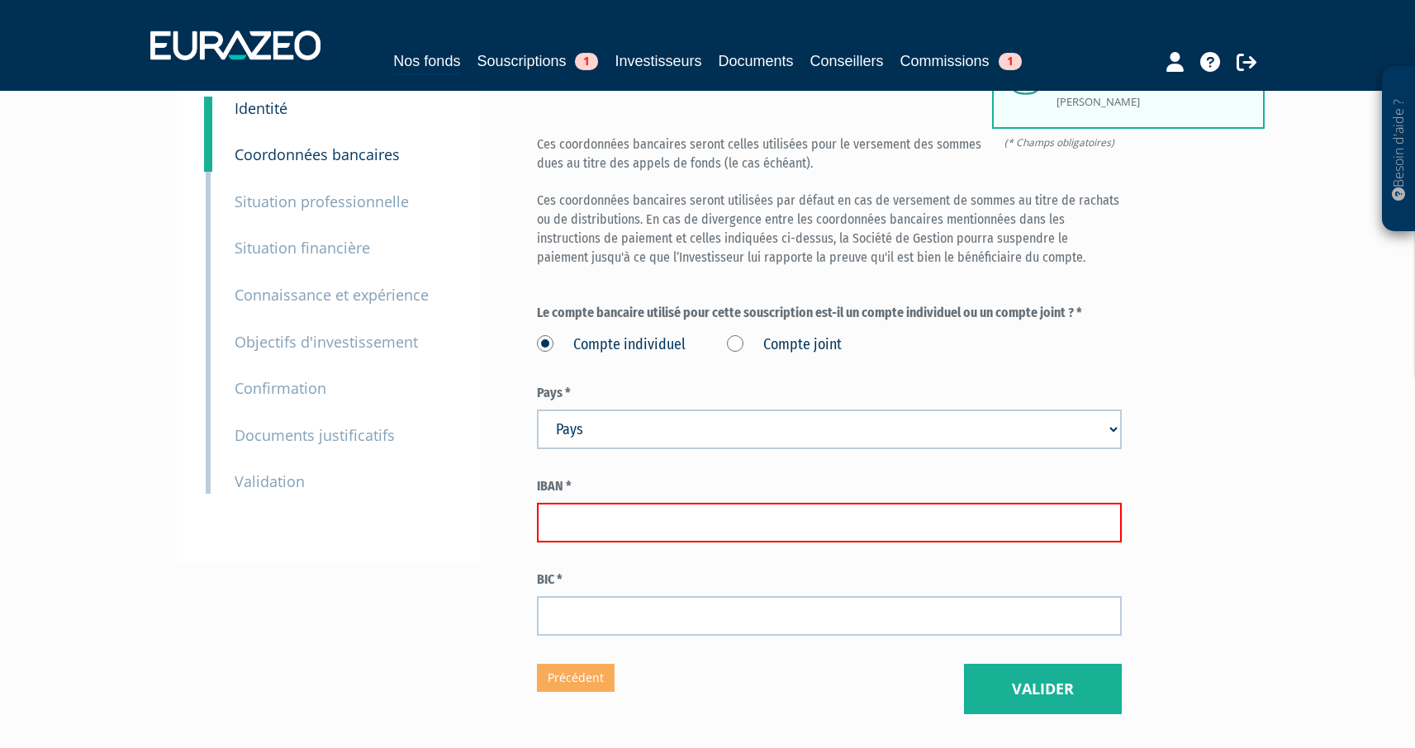
scroll to position [163, 0]
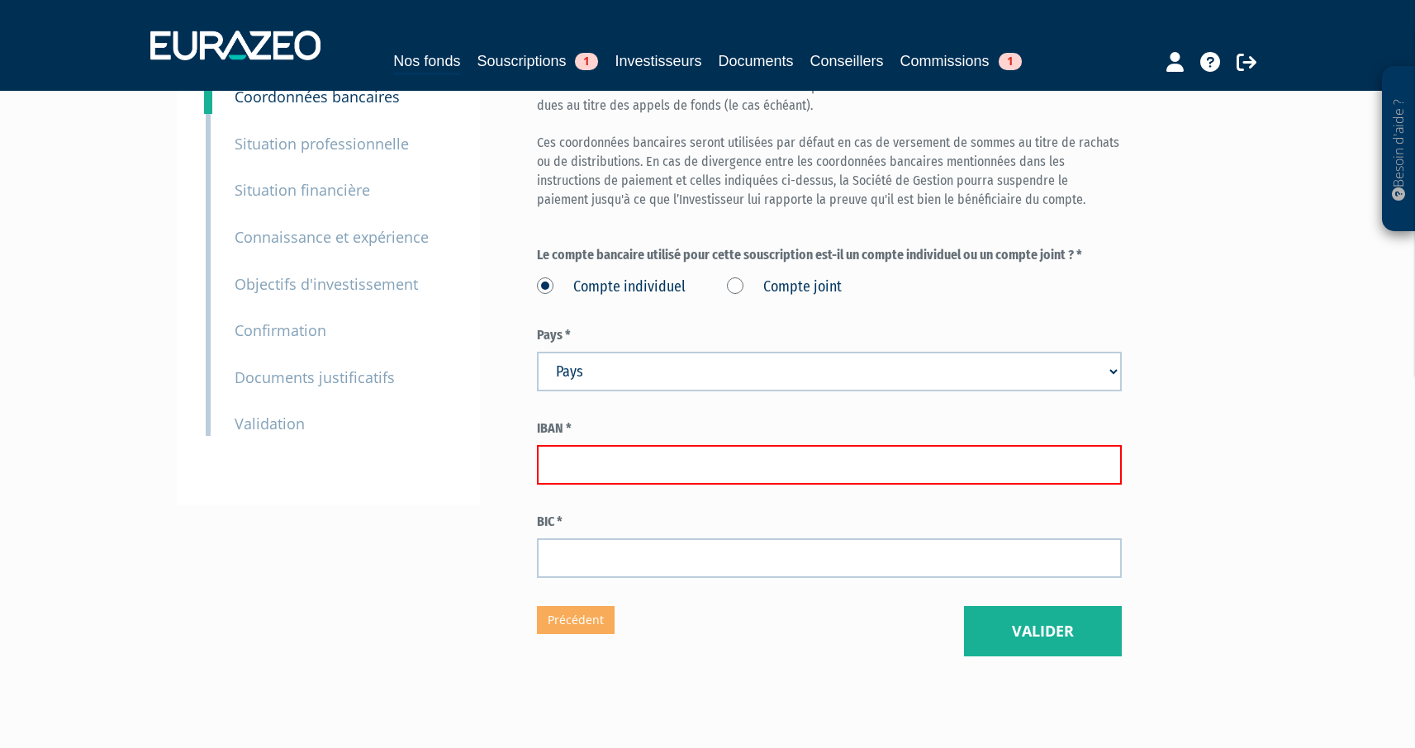
paste input "[FINANCIAL_ID]"
type input "[FINANCIAL_ID]"
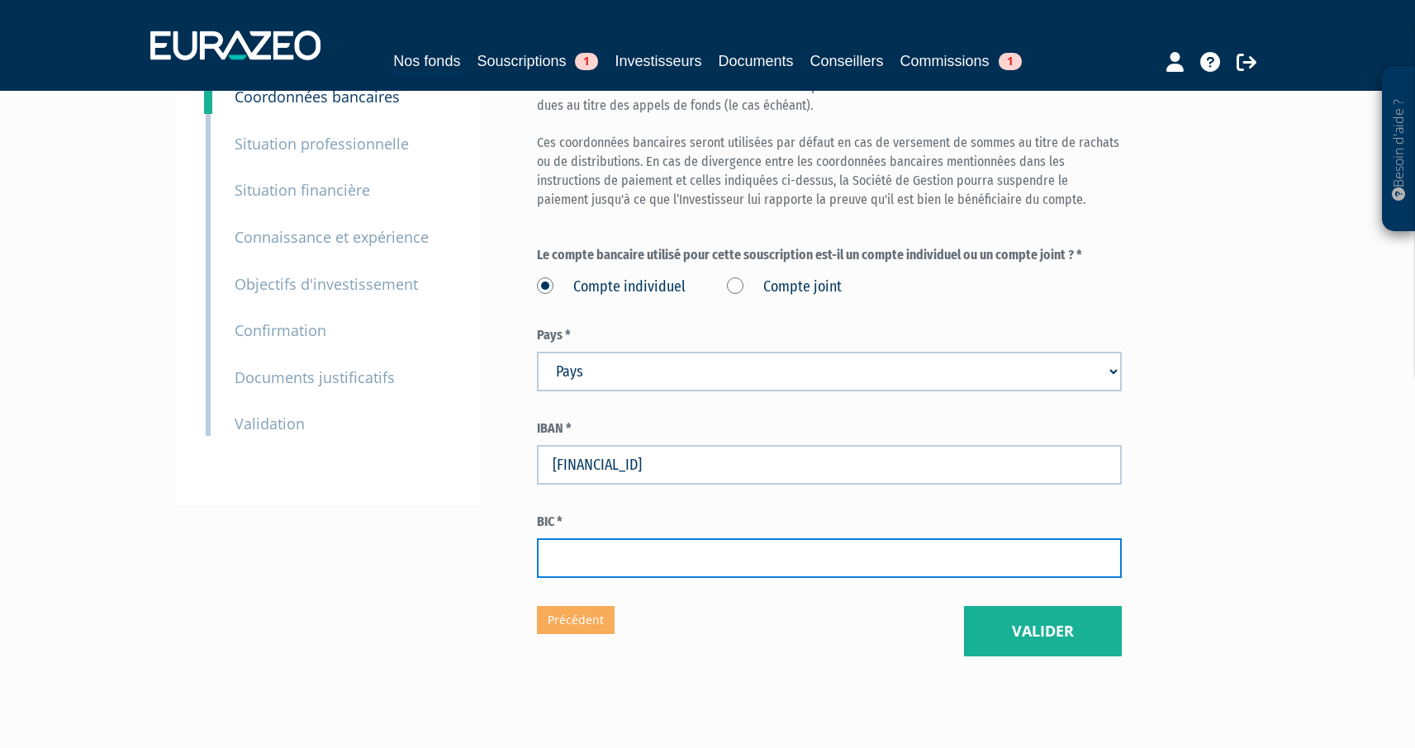
click at [632, 555] on input "text" at bounding box center [829, 559] width 585 height 40
paste input "[SWIFT_CODE]"
type input "[SWIFT_CODE]"
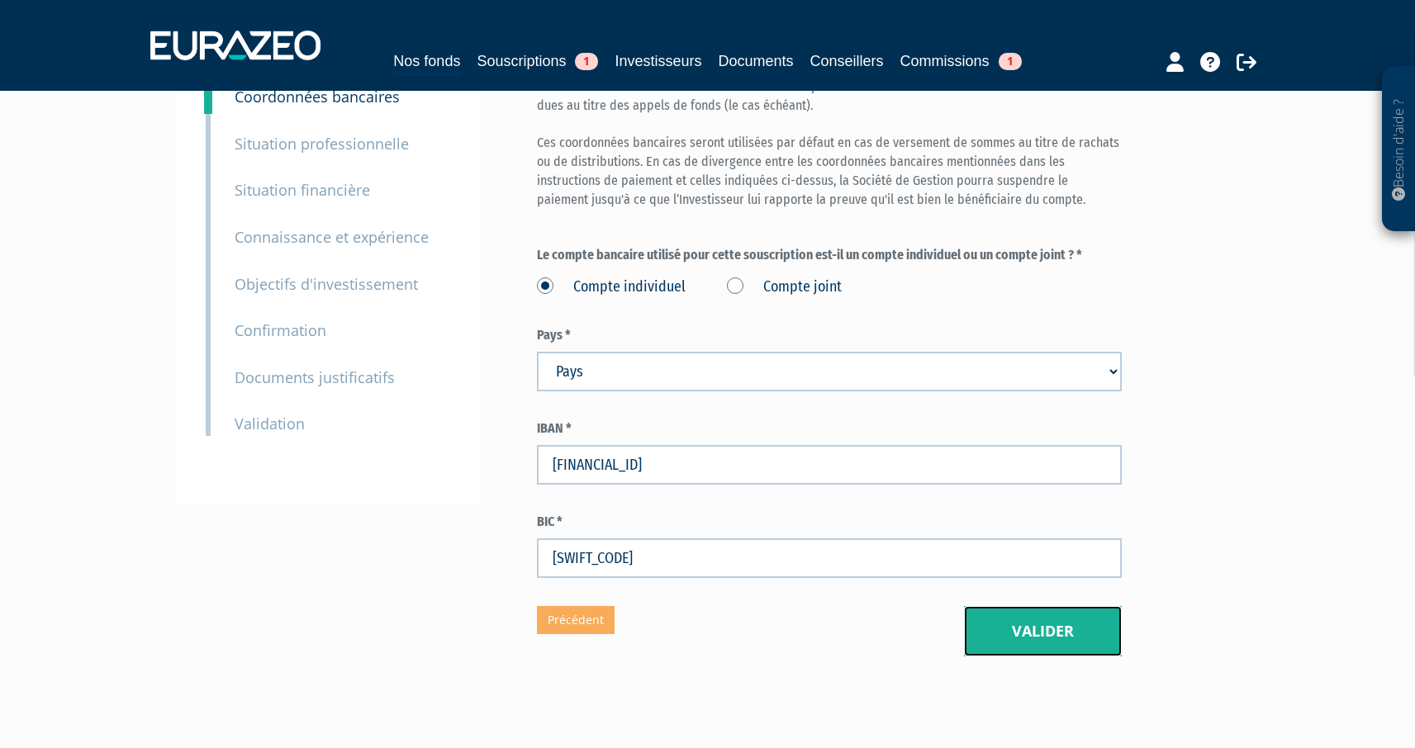
click at [1087, 624] on button "Valider" at bounding box center [1043, 631] width 158 height 51
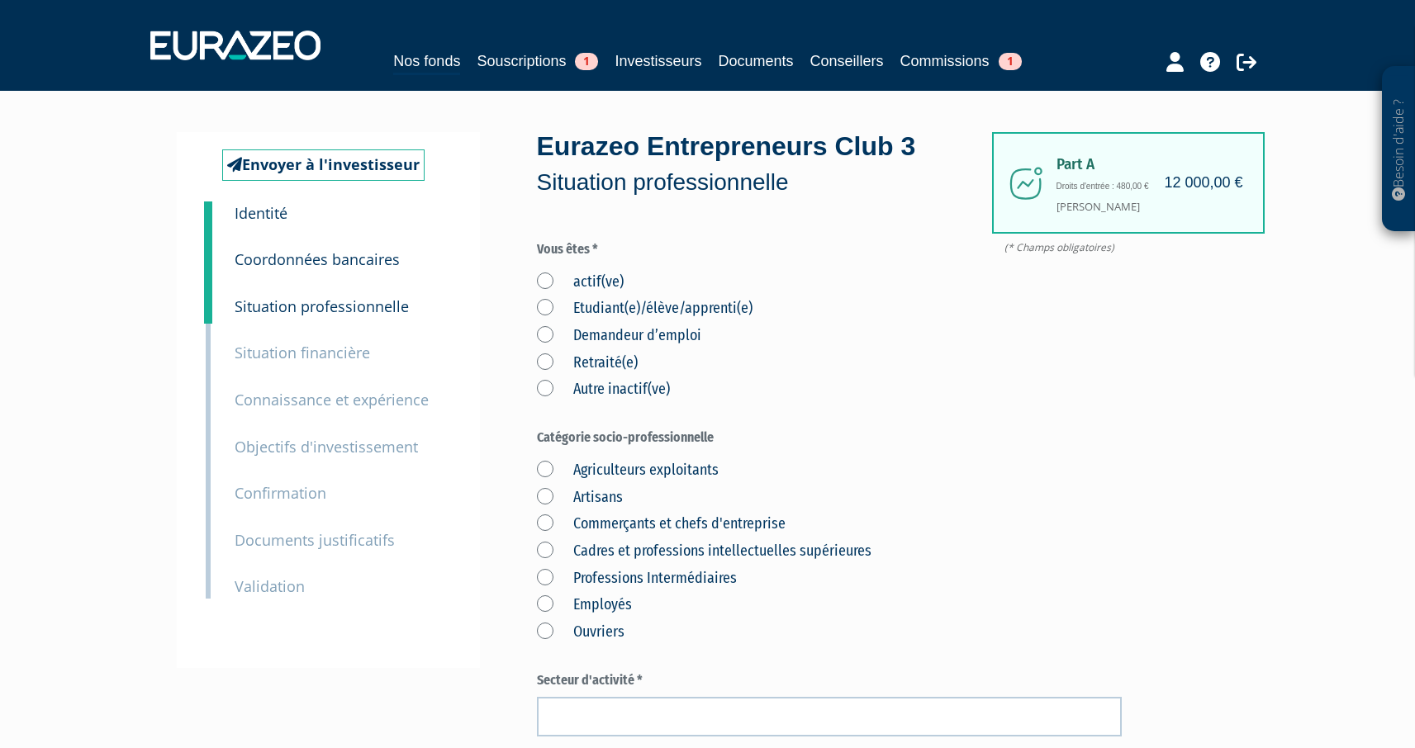
click at [548, 280] on label "actif(ve)" at bounding box center [580, 282] width 87 height 21
click at [0, 0] on input "actif(ve)" at bounding box center [0, 0] width 0 height 0
click at [548, 279] on label "actif(ve)" at bounding box center [580, 282] width 87 height 21
click at [0, 0] on input "actif(ve)" at bounding box center [0, 0] width 0 height 0
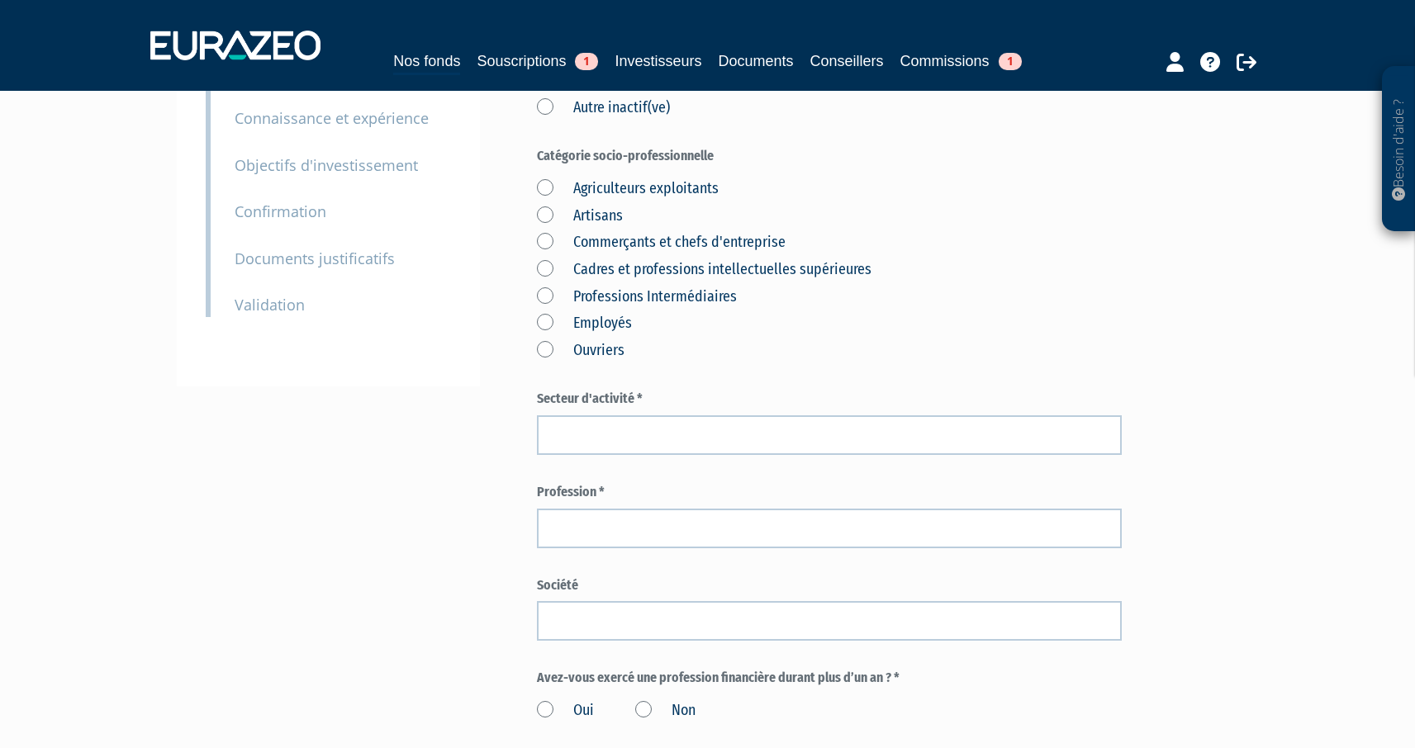
scroll to position [282, 0]
click at [550, 329] on label "Employés" at bounding box center [584, 323] width 95 height 21
click at [0, 0] on input "Employés" at bounding box center [0, 0] width 0 height 0
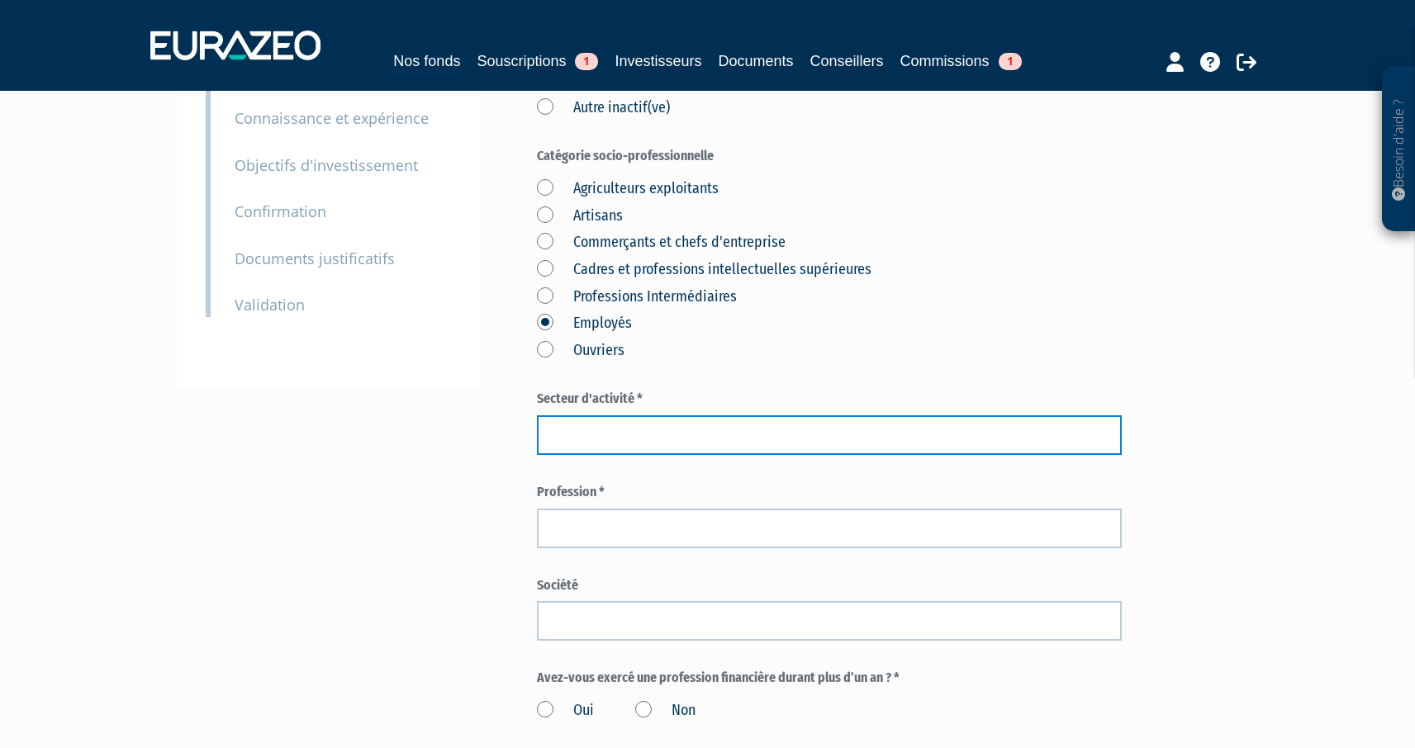
click at [585, 440] on input "text" at bounding box center [829, 436] width 585 height 40
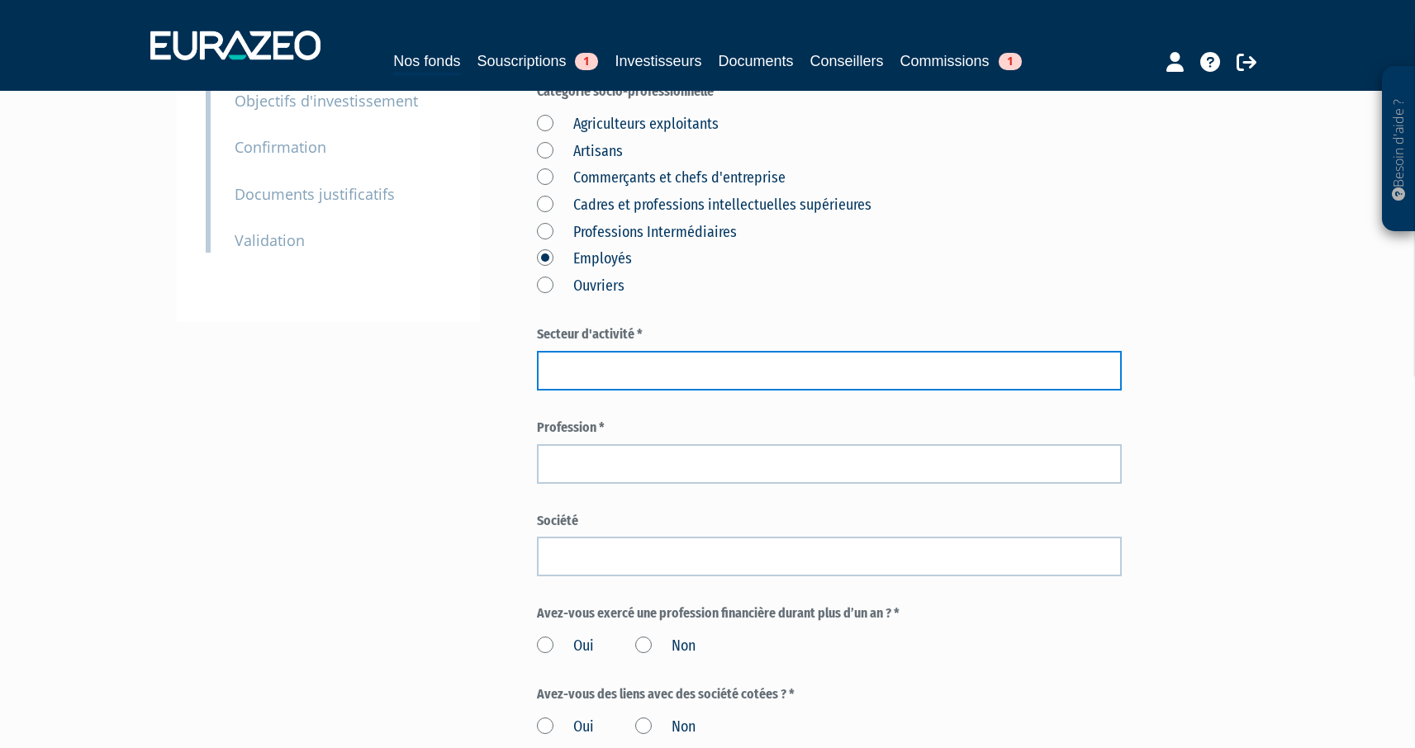
scroll to position [403, 0]
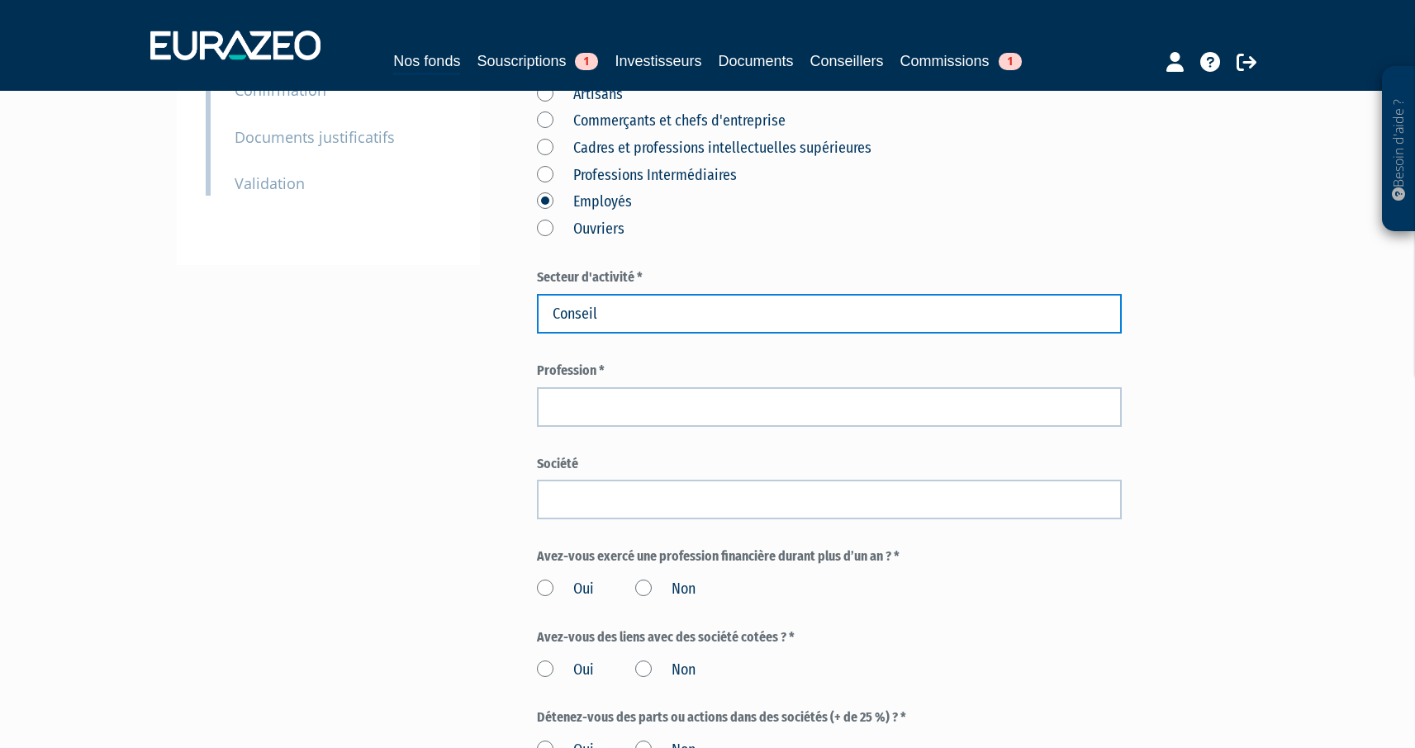
type input "Conseil"
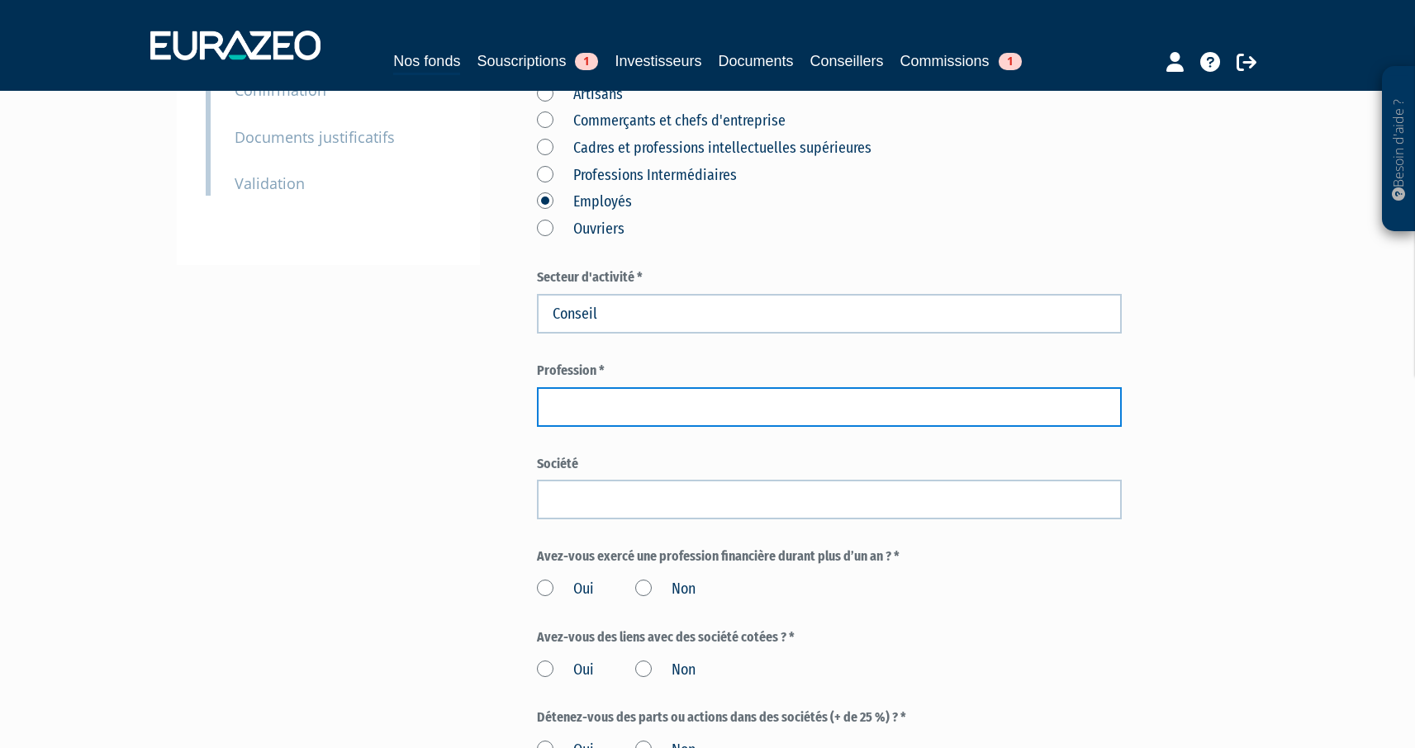
click at [627, 405] on input "text" at bounding box center [829, 407] width 585 height 40
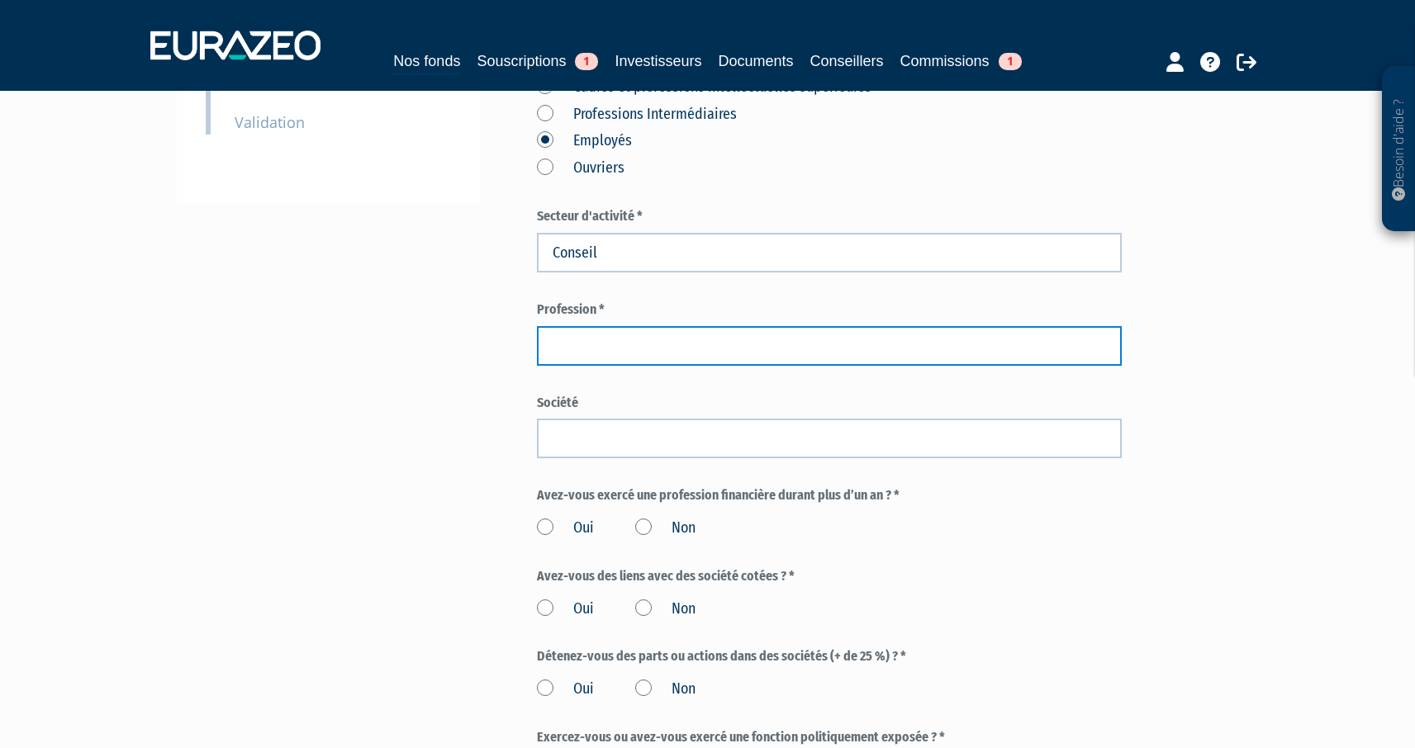
scroll to position [465, 0]
drag, startPoint x: 664, startPoint y: 350, endPoint x: 382, endPoint y: 341, distance: 282.7
click at [387, 341] on div "Envoyer à l'investisseur 1 Identité 2 Coordonnées bancaires 3 Situation profess…" at bounding box center [708, 325] width 1038 height 1317
paste input "pérationnel"
type input "directeur opérationnel"
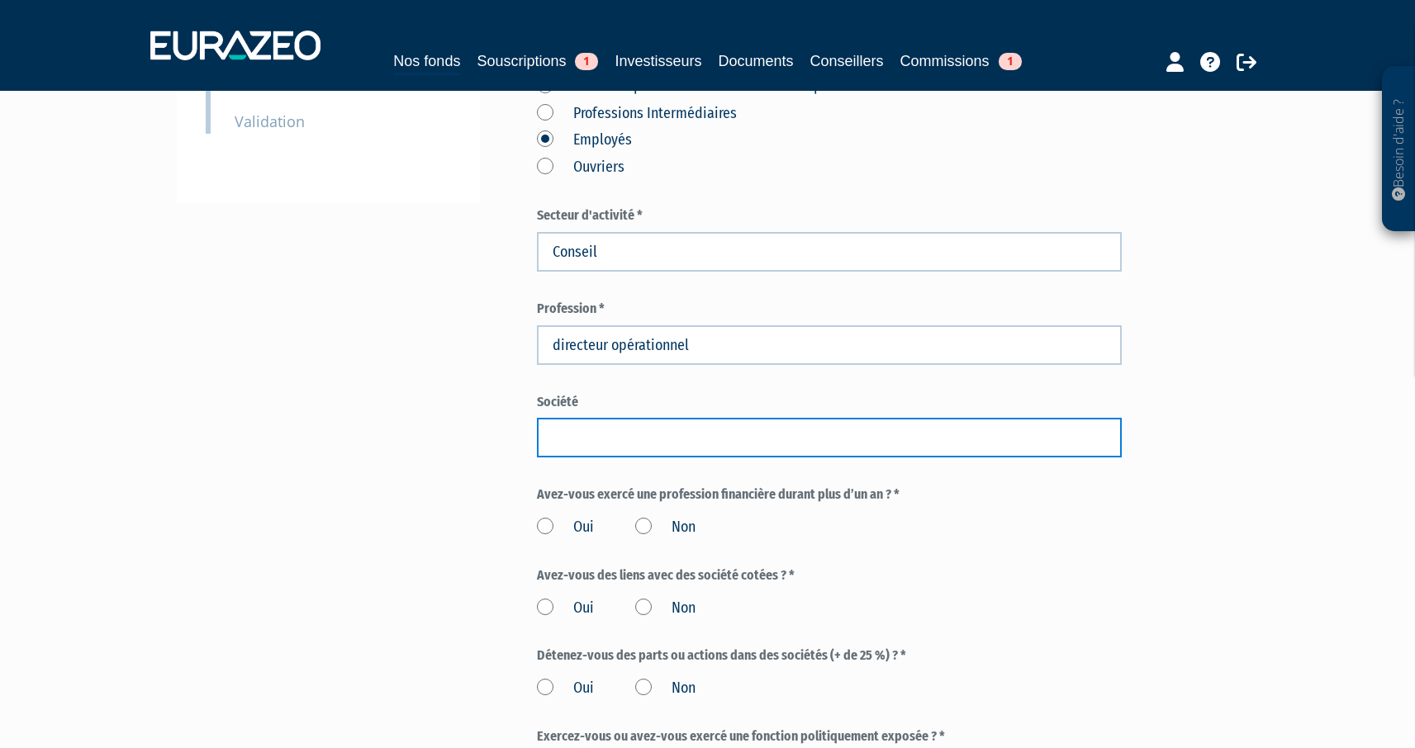
click at [553, 430] on input "text" at bounding box center [829, 438] width 585 height 40
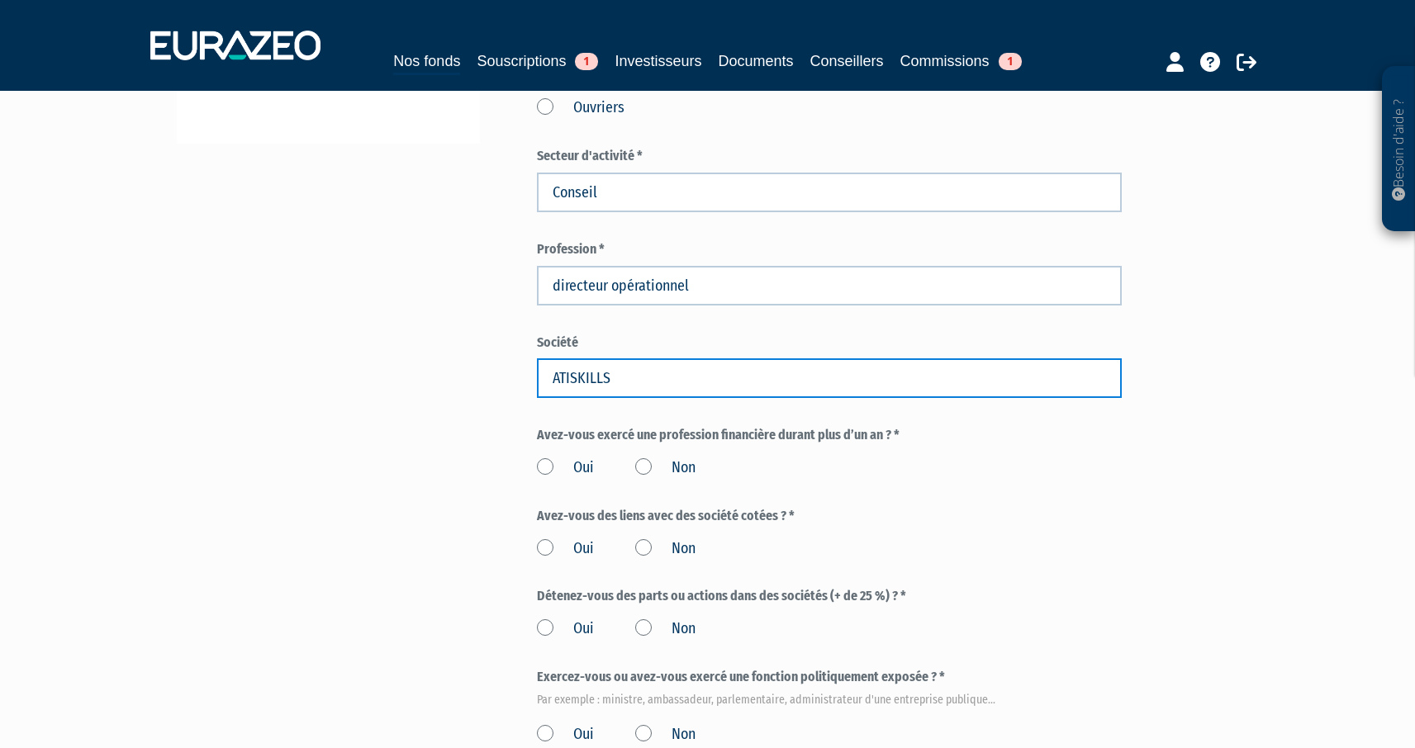
scroll to position [529, 0]
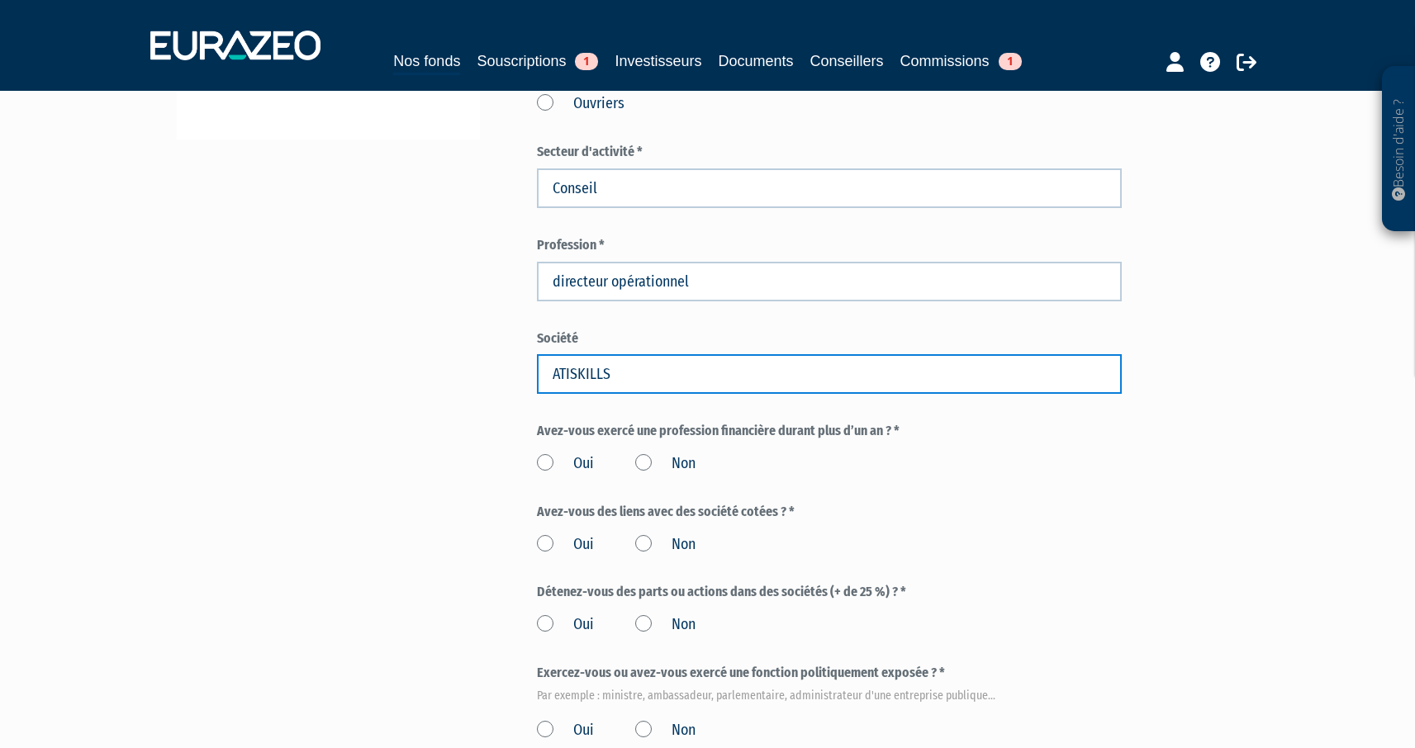
drag, startPoint x: 615, startPoint y: 368, endPoint x: 522, endPoint y: 368, distance: 93.4
click at [522, 368] on div "Envoyer à l'investisseur 1 Identité 2 Coordonnées bancaires 3 Situation profess…" at bounding box center [708, 261] width 1038 height 1317
click at [567, 371] on input "ATISKILLS" at bounding box center [829, 374] width 585 height 40
click at [559, 371] on input "ATISKILLS" at bounding box center [829, 374] width 585 height 40
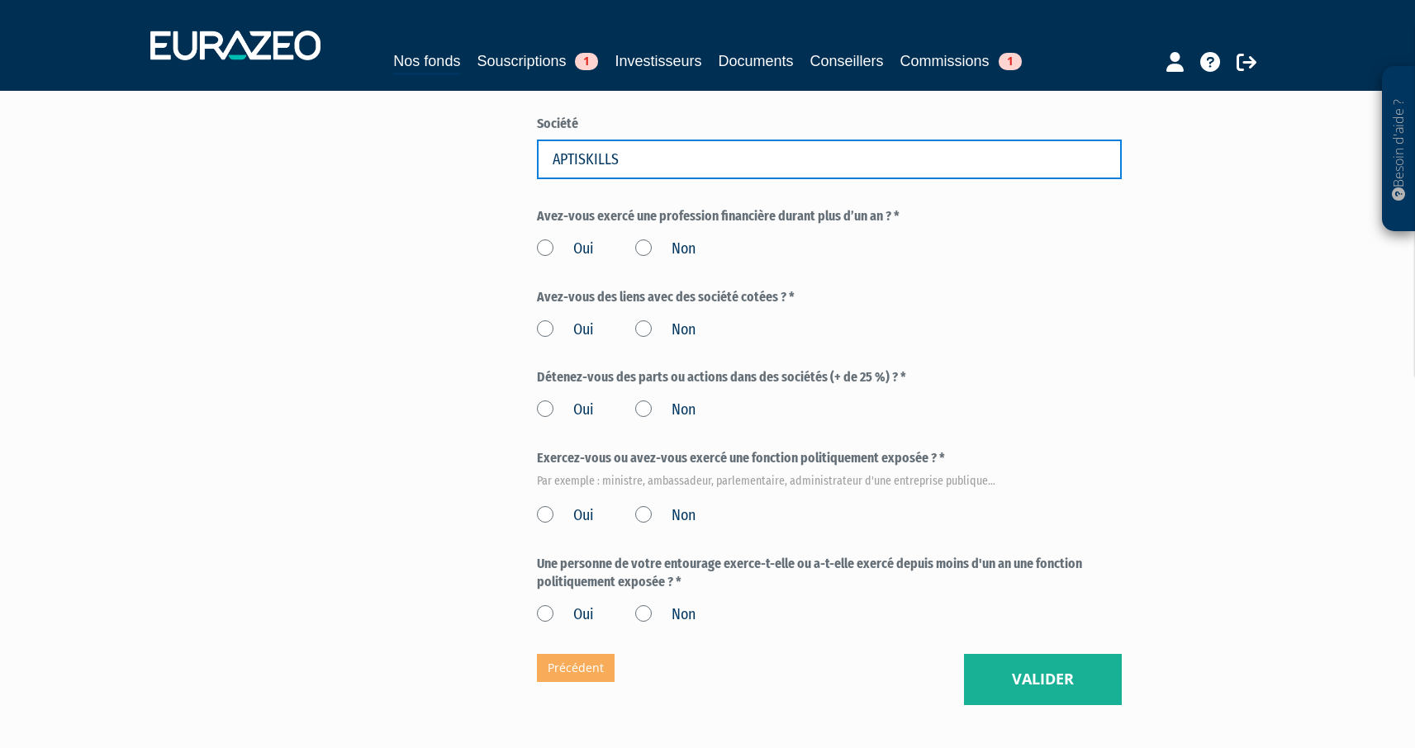
scroll to position [748, 0]
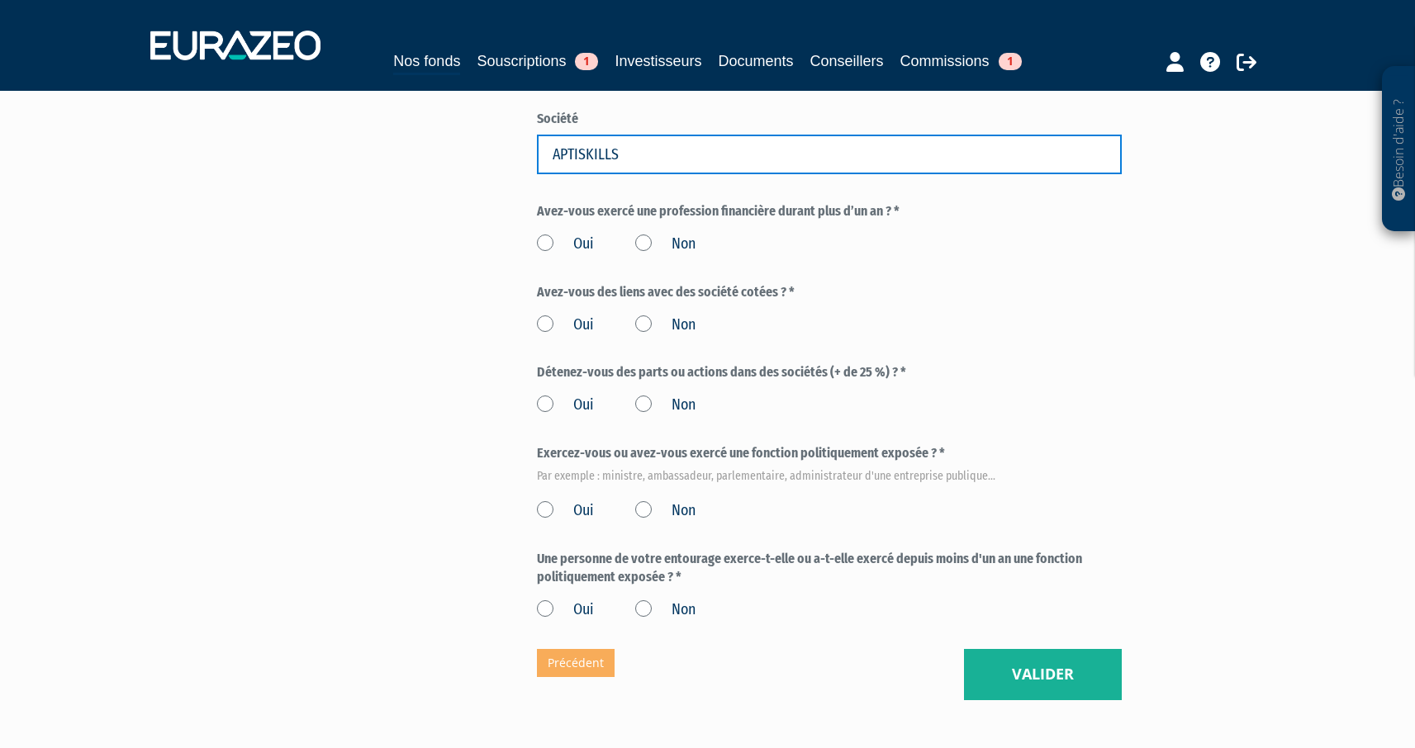
type input "APTISKILLS"
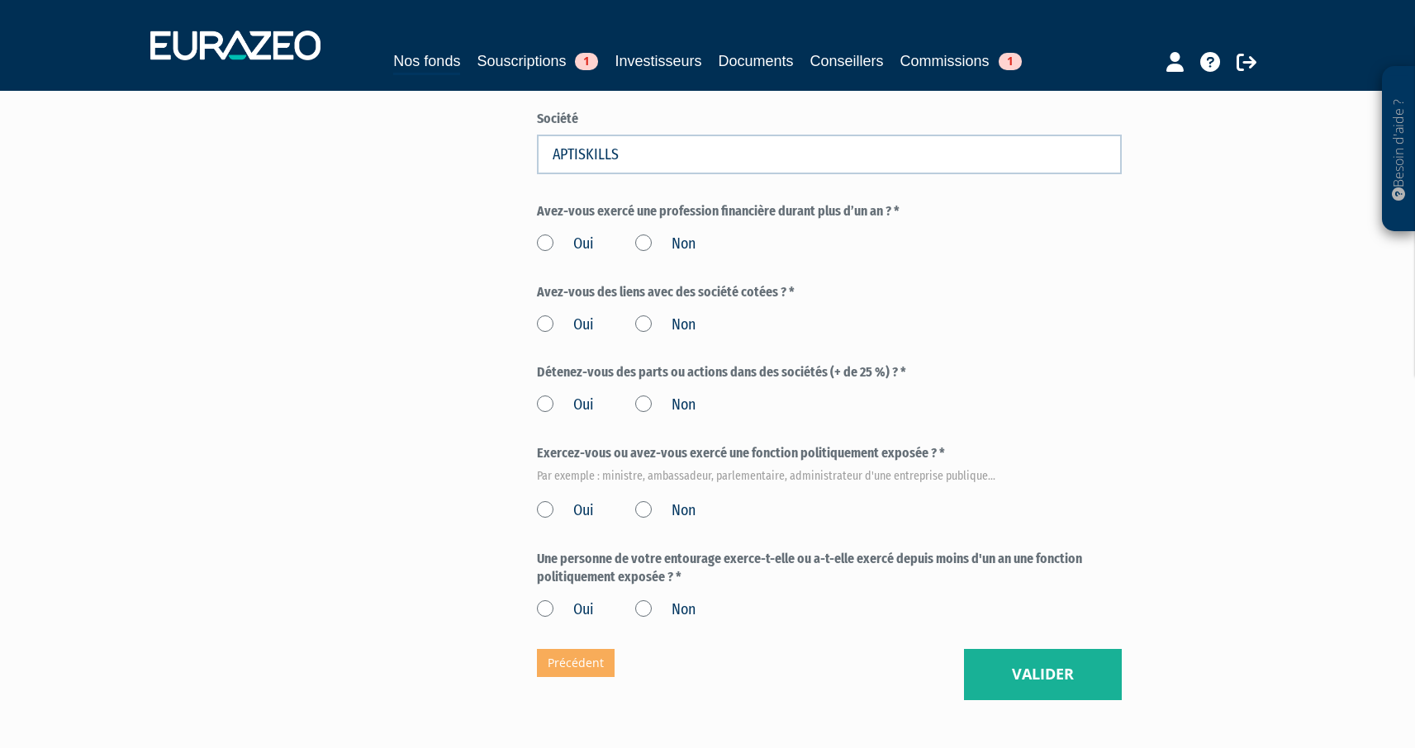
click at [646, 240] on label "Non" at bounding box center [665, 244] width 60 height 21
click at [0, 0] on input "Non" at bounding box center [0, 0] width 0 height 0
click at [644, 323] on label "Non" at bounding box center [665, 325] width 60 height 21
click at [0, 0] on input "Non" at bounding box center [0, 0] width 0 height 0
click at [644, 403] on label "Non" at bounding box center [665, 405] width 60 height 21
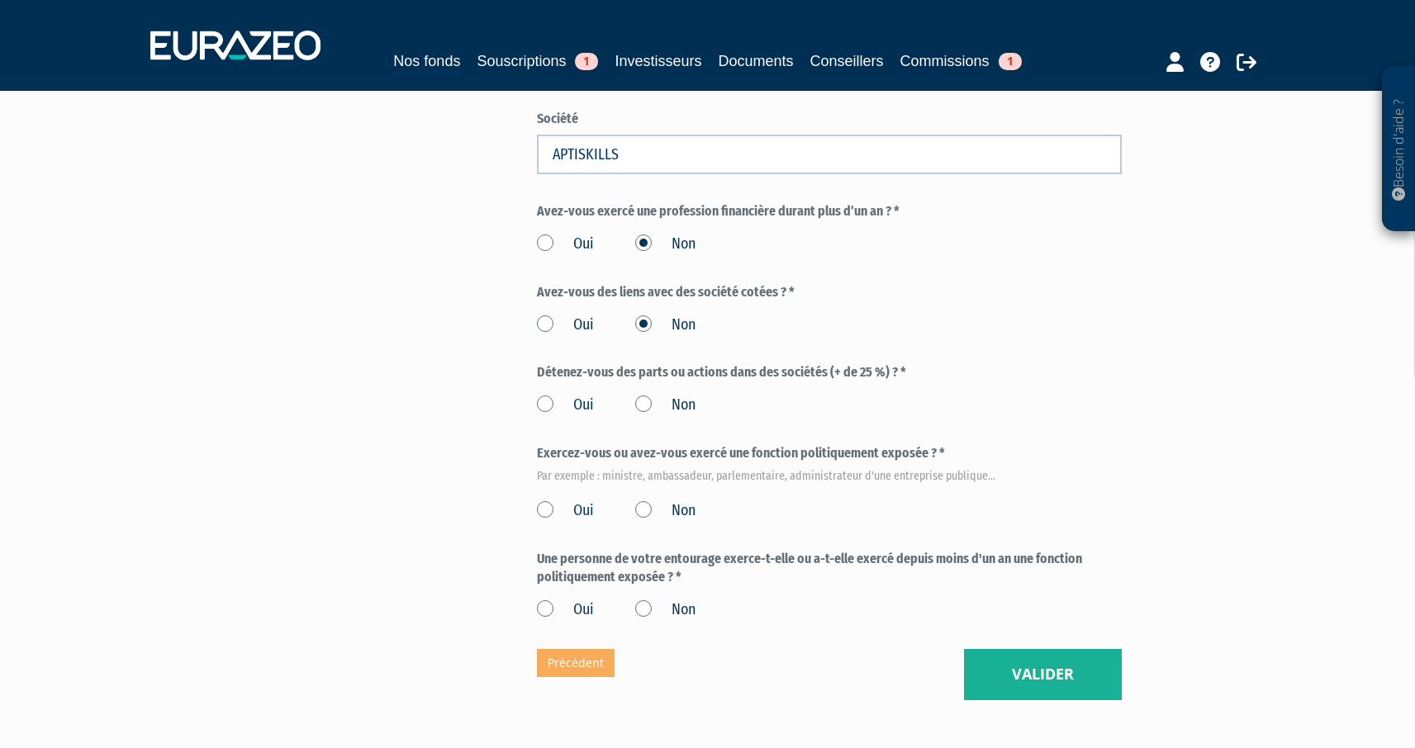
click at [0, 0] on input "Non" at bounding box center [0, 0] width 0 height 0
click at [634, 511] on div "Oui Non" at bounding box center [829, 508] width 585 height 27
click at [644, 505] on label "Non" at bounding box center [665, 511] width 60 height 21
click at [0, 0] on input "Non" at bounding box center [0, 0] width 0 height 0
click at [641, 610] on label "Non" at bounding box center [665, 610] width 60 height 21
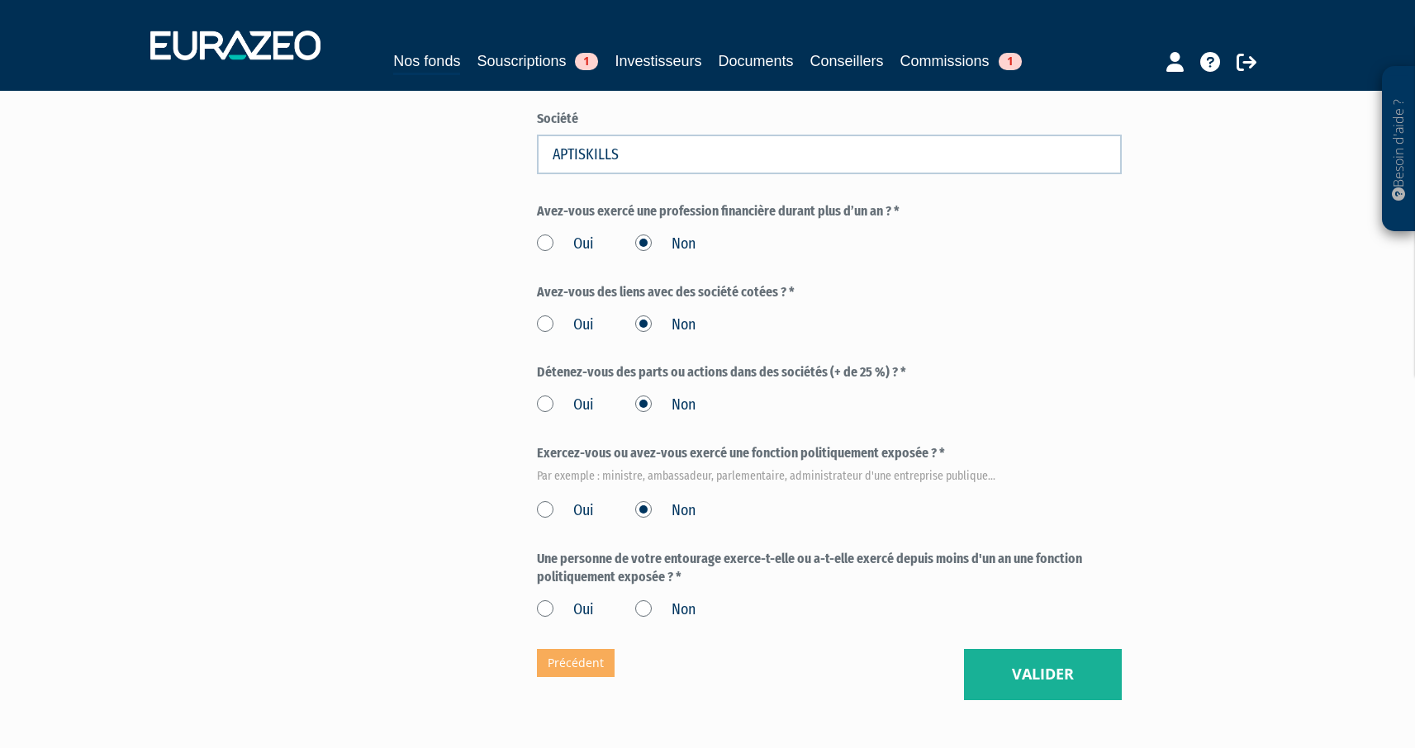
click at [0, 0] on input "Non" at bounding box center [0, 0] width 0 height 0
click at [1031, 687] on button "Valider" at bounding box center [1043, 674] width 158 height 51
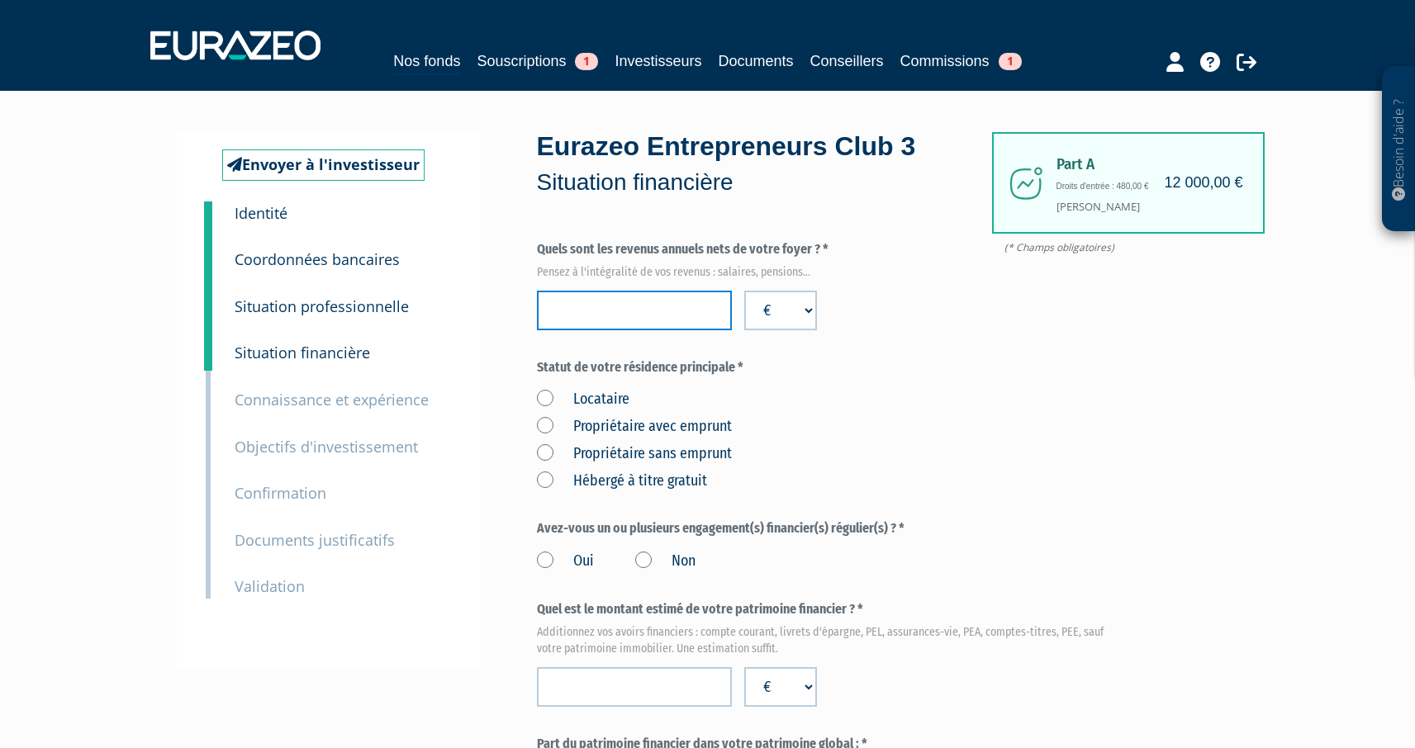
click at [586, 311] on input "number" at bounding box center [634, 311] width 195 height 40
type input "130000"
click at [730, 383] on div "Statut de votre résidence principale * Locataire Propriétaire avec emprunt Prop…" at bounding box center [829, 426] width 585 height 134
click at [546, 401] on label "Locataire" at bounding box center [583, 399] width 93 height 21
click at [0, 0] on input "Locataire" at bounding box center [0, 0] width 0 height 0
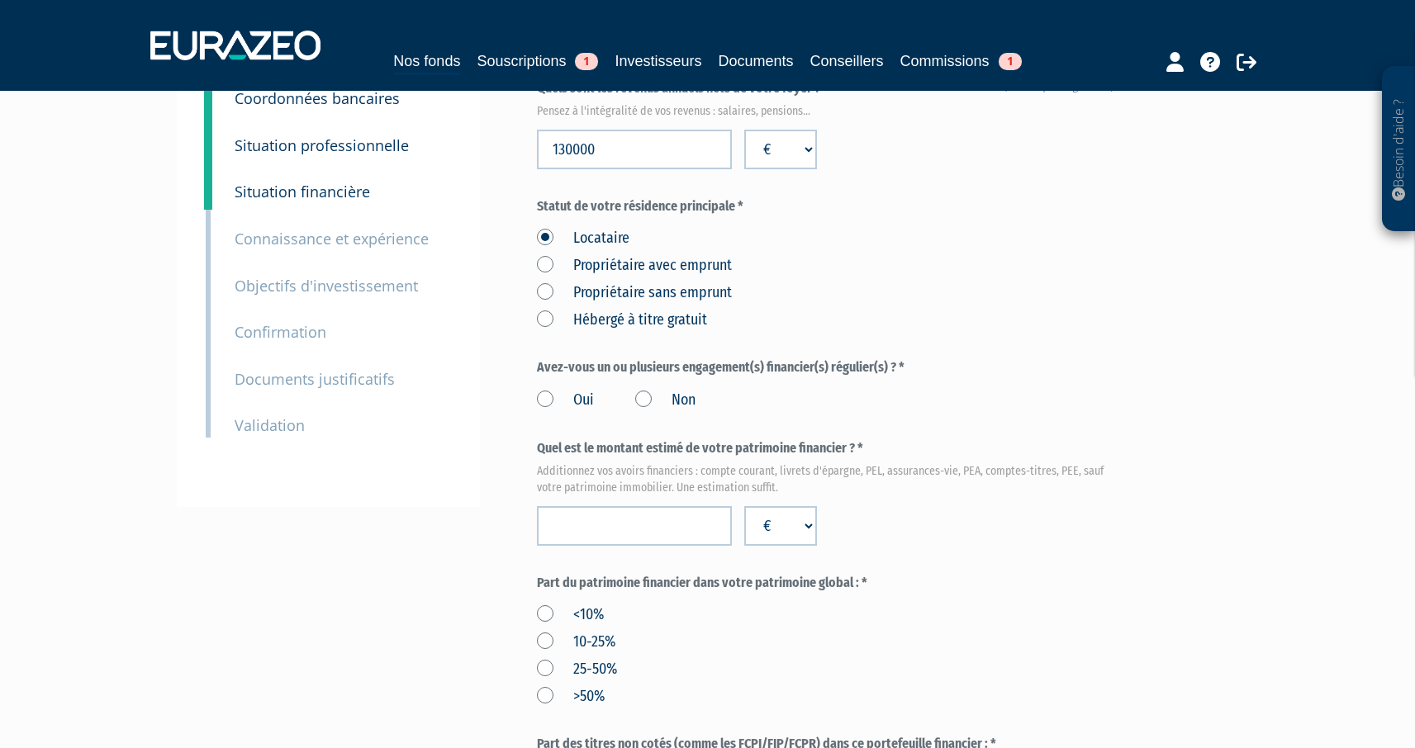
scroll to position [168, 0]
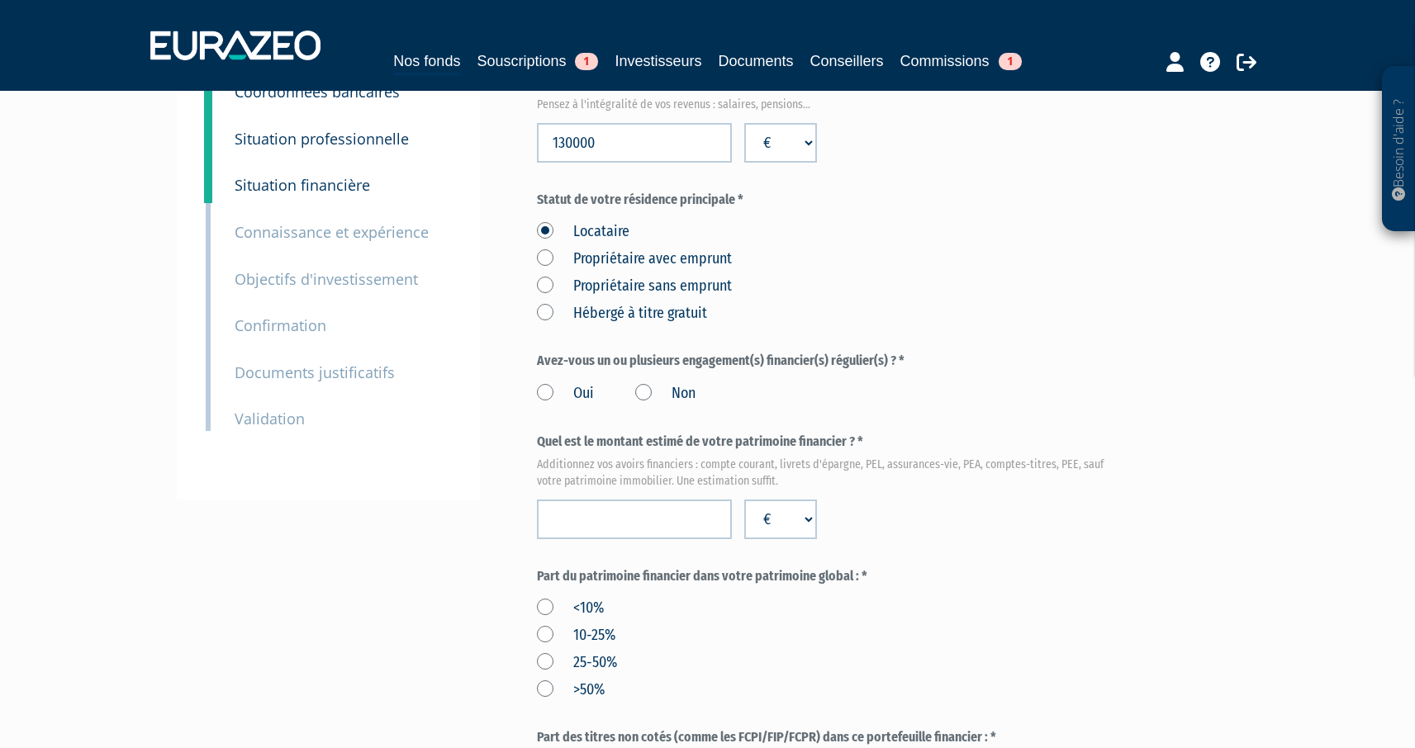
click at [541, 392] on label "Oui" at bounding box center [565, 393] width 57 height 21
click at [0, 0] on input "Oui" at bounding box center [0, 0] width 0 height 0
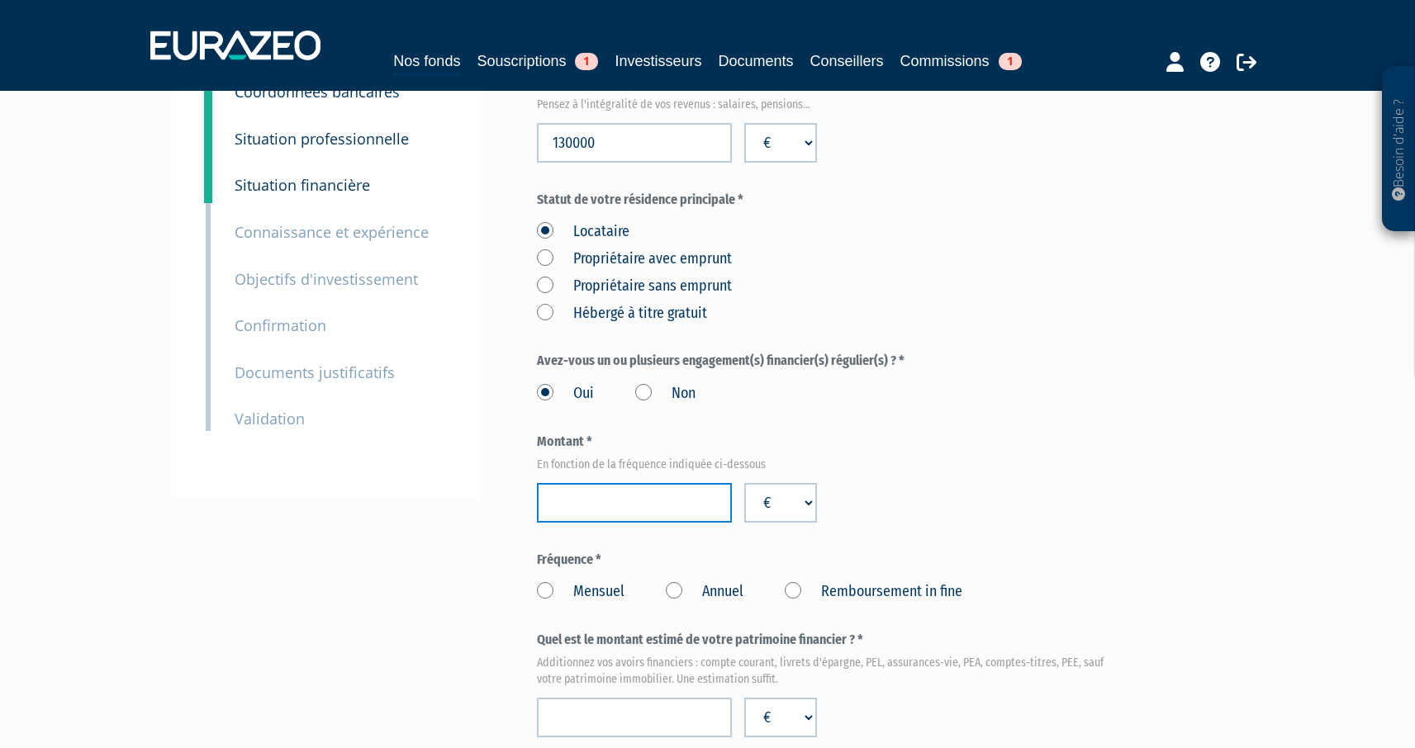
click at [576, 519] on input "number" at bounding box center [634, 503] width 195 height 40
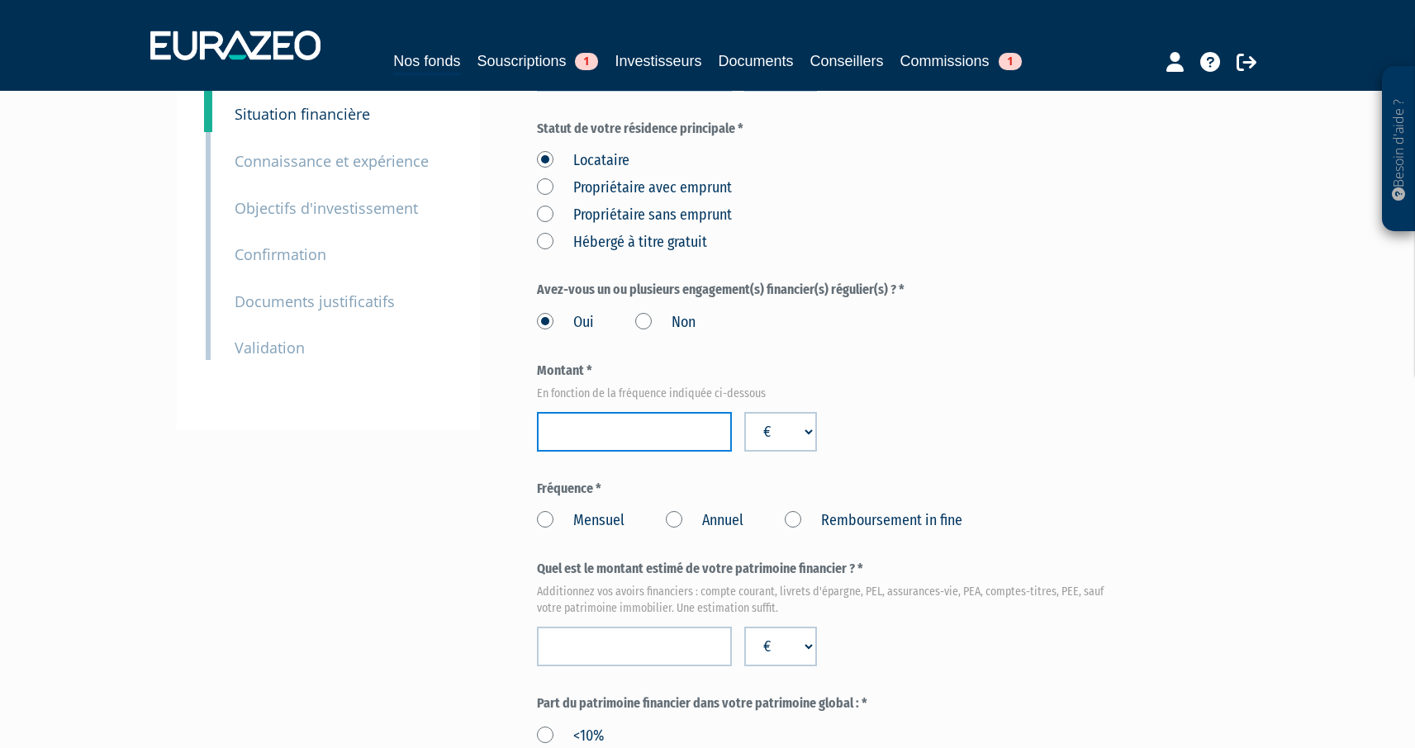
scroll to position [273, 0]
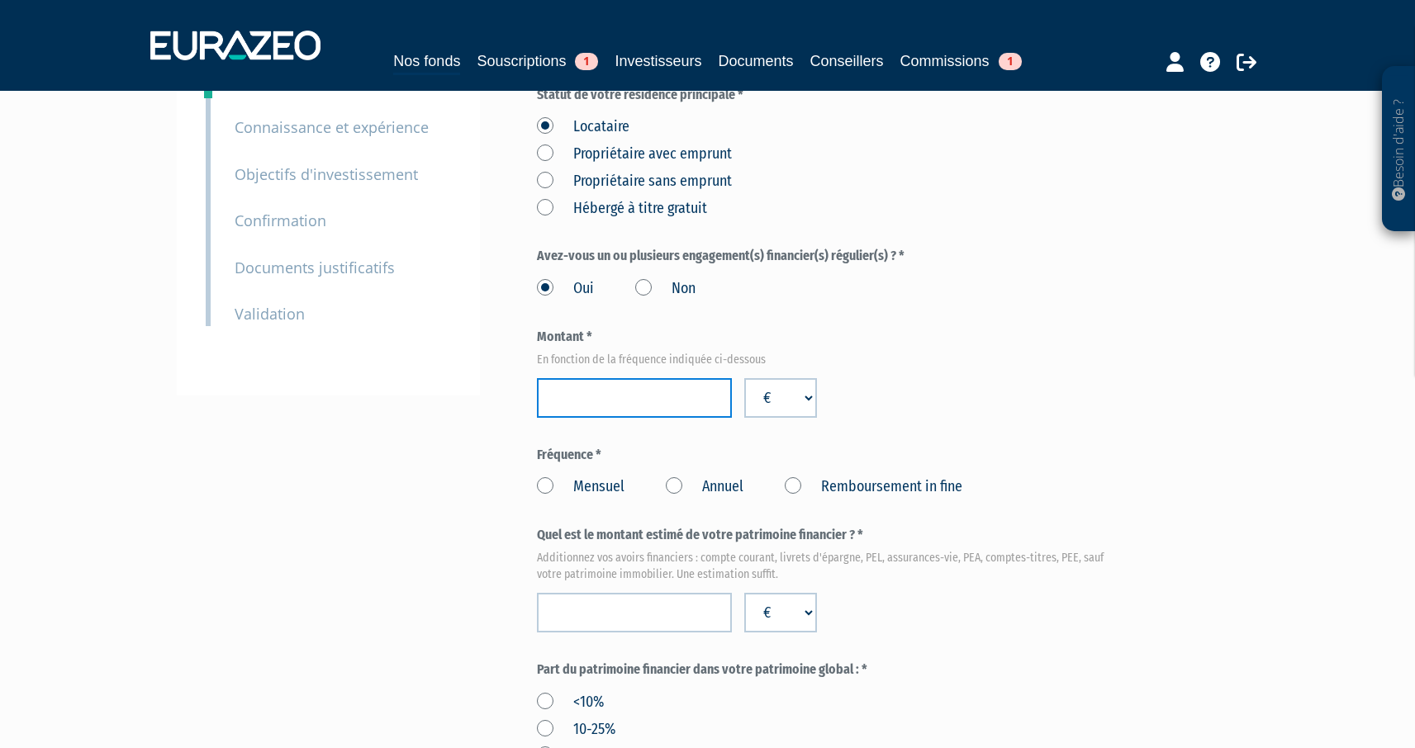
click at [616, 395] on input "number" at bounding box center [634, 398] width 195 height 40
type input "1500"
click at [543, 478] on label "Mensuel" at bounding box center [581, 487] width 88 height 21
click at [0, 0] on input "Mensuel" at bounding box center [0, 0] width 0 height 0
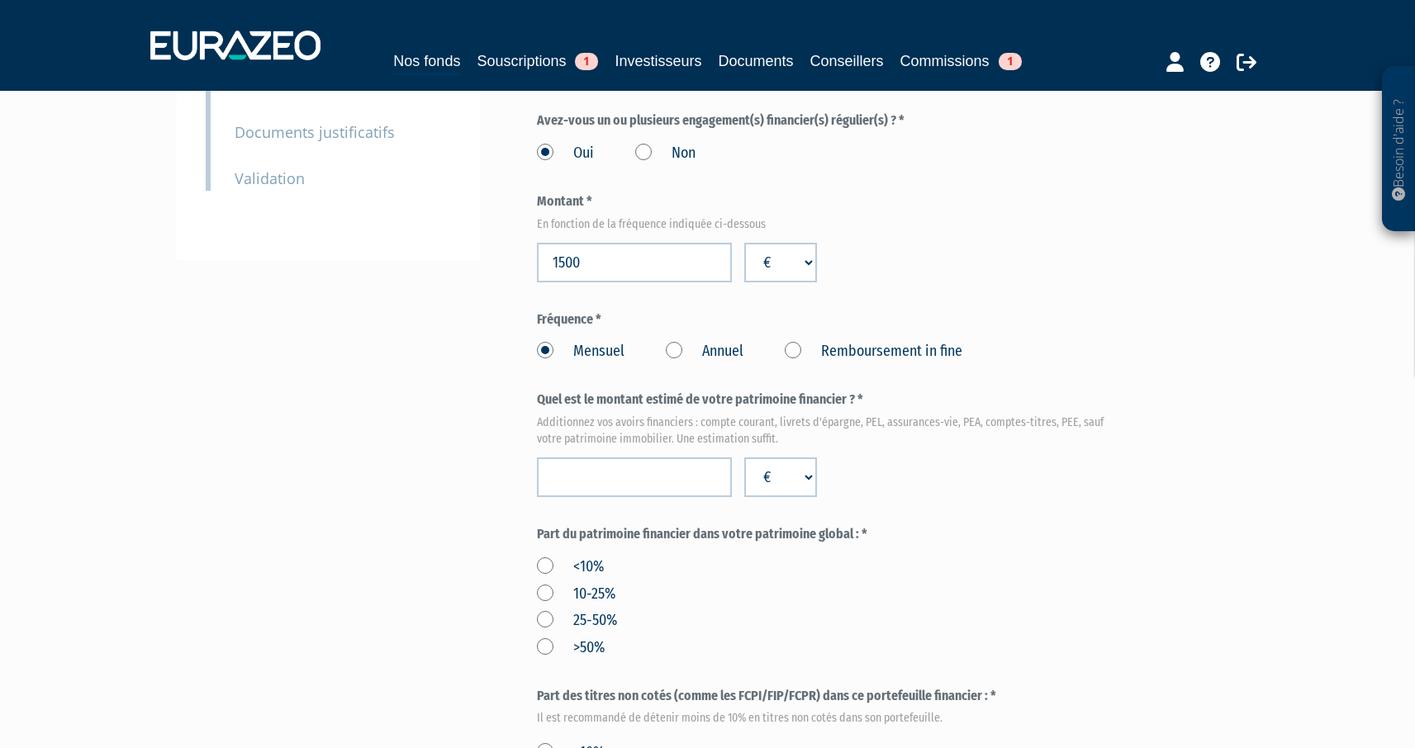
scroll to position [420, 0]
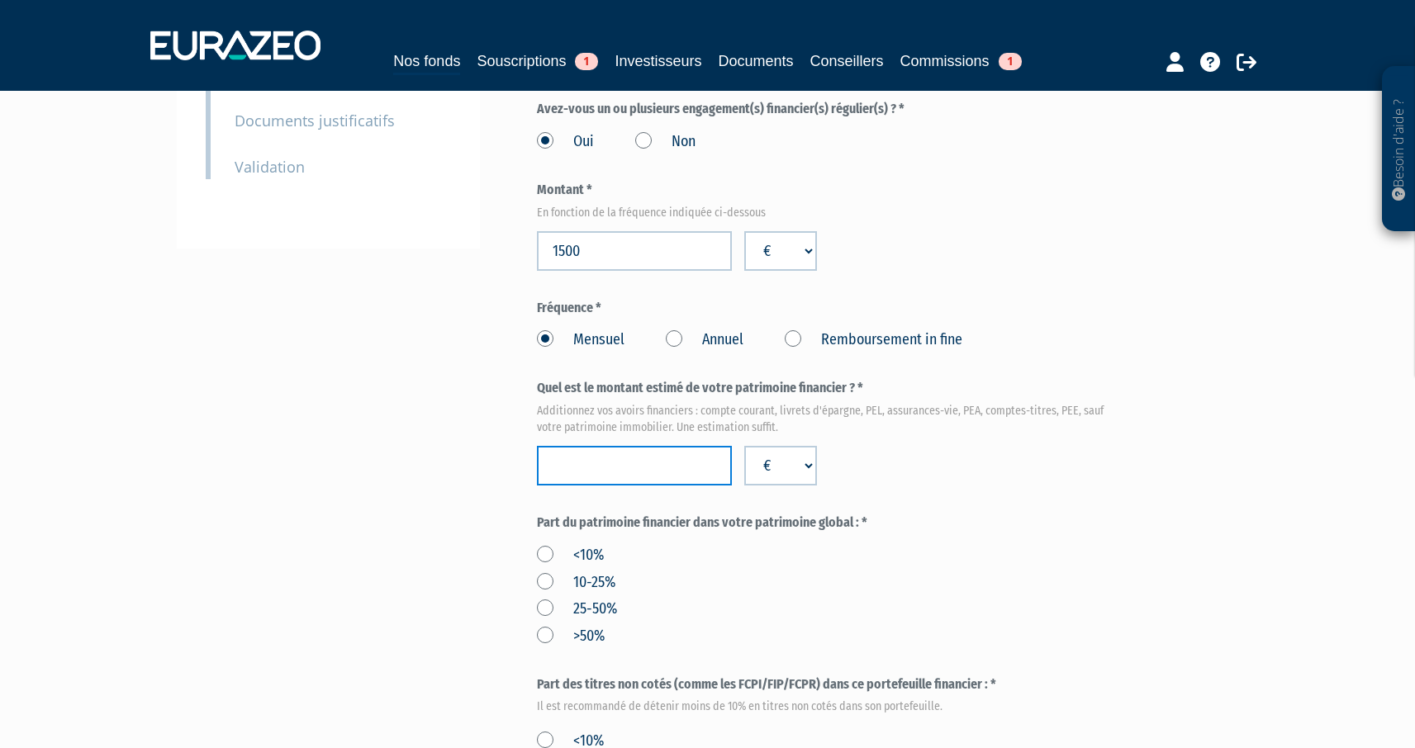
click at [590, 465] on input "number" at bounding box center [634, 466] width 195 height 40
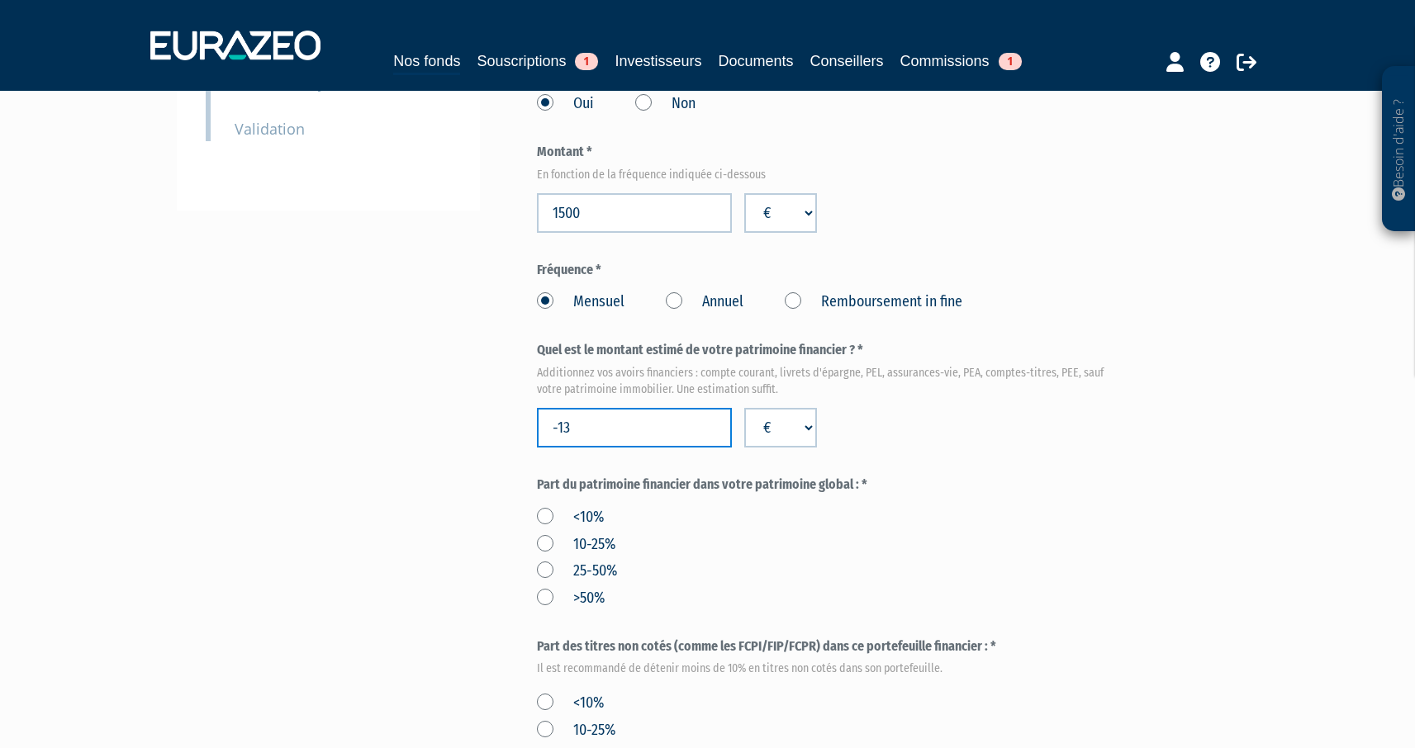
scroll to position [464, 0]
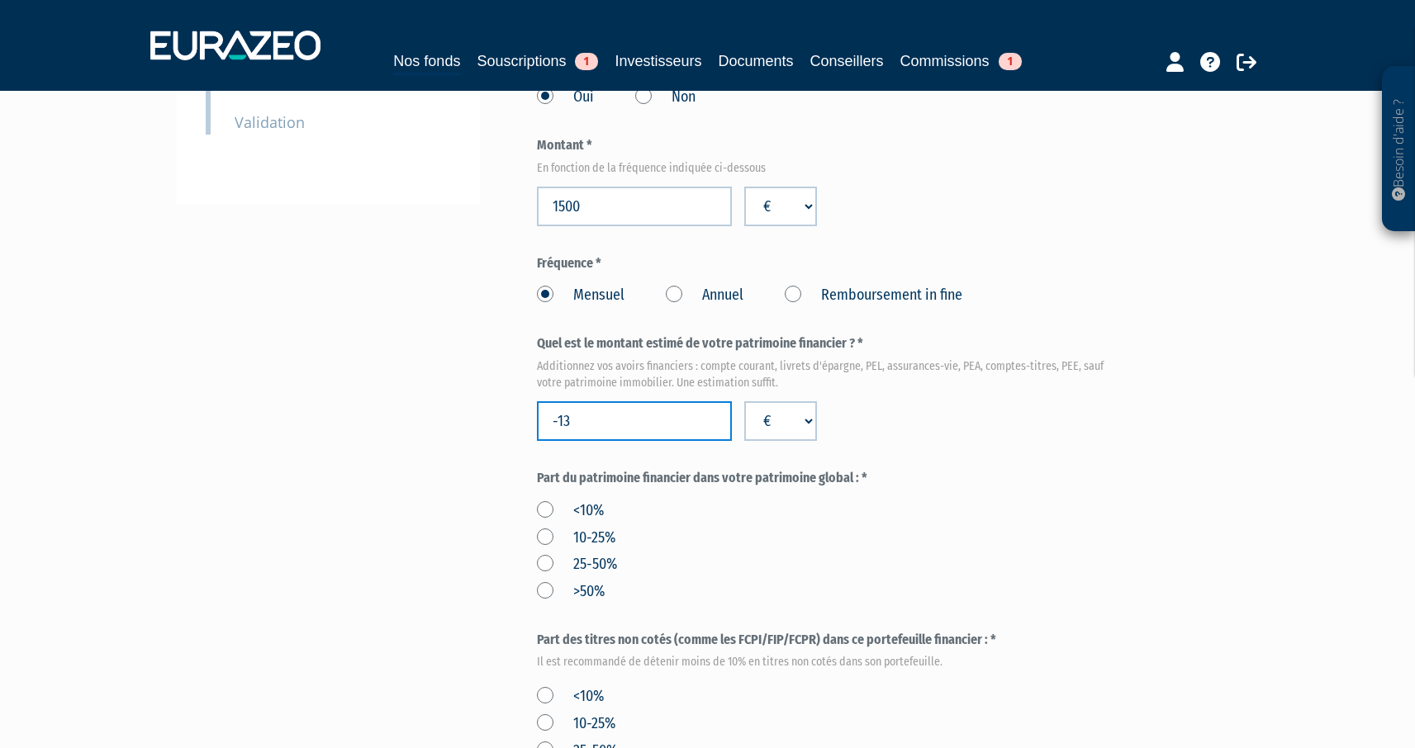
type input "-1"
type input "1"
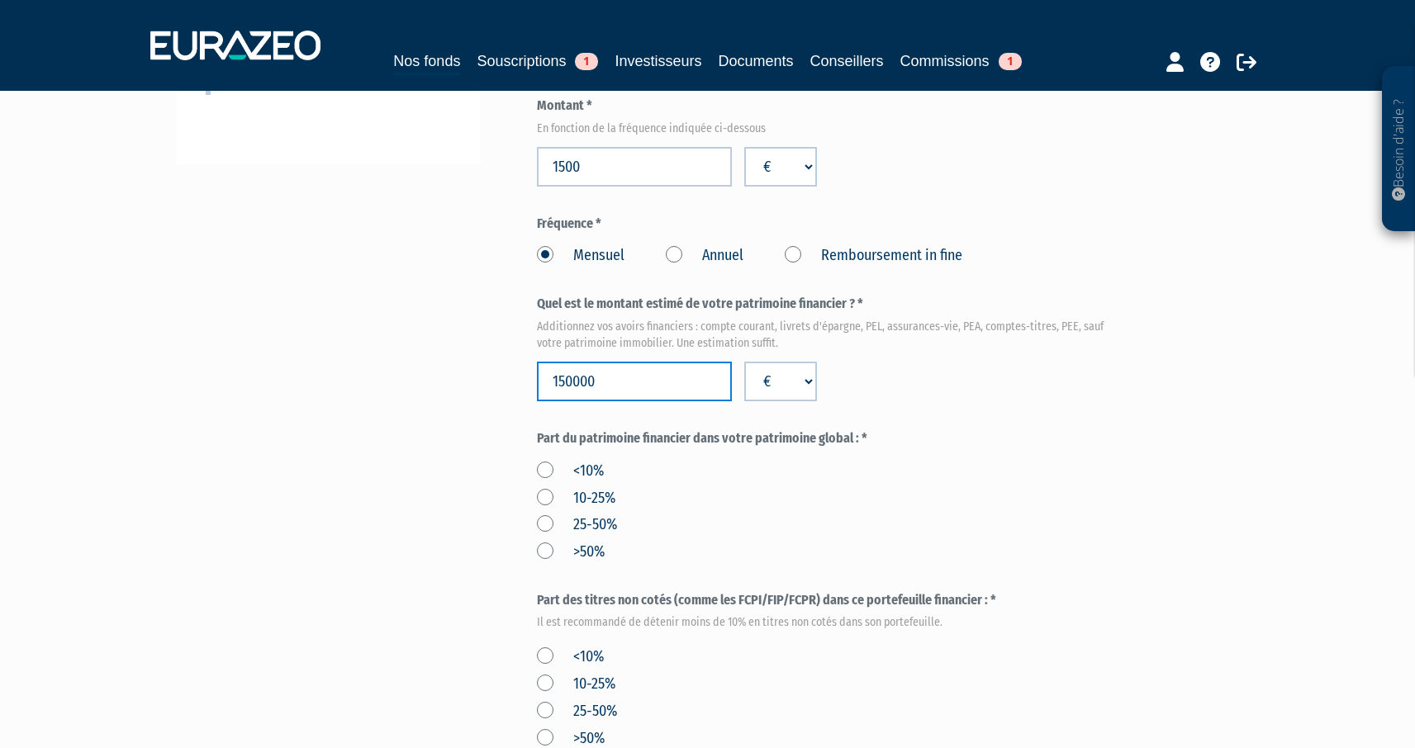
scroll to position [511, 0]
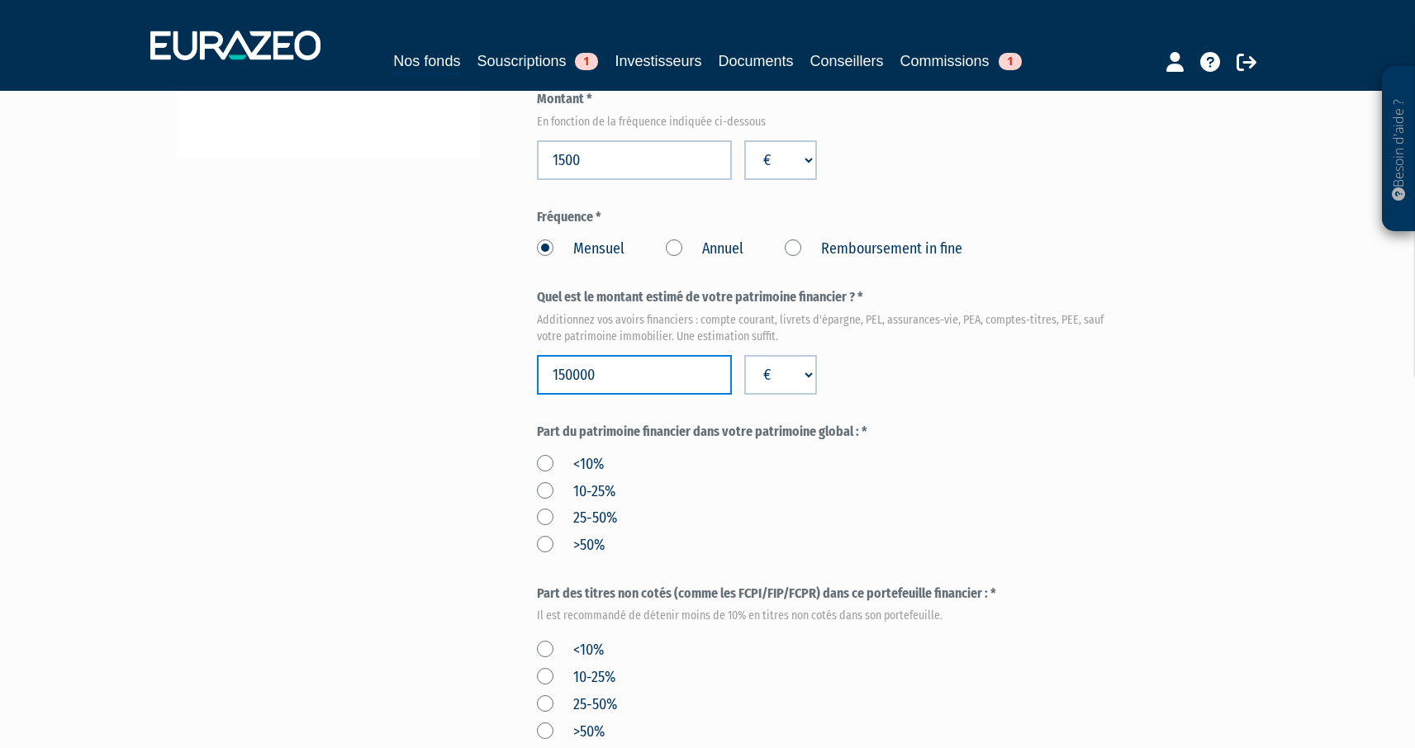
type input "150000"
click at [542, 519] on label "25-50%" at bounding box center [577, 518] width 80 height 21
click at [0, 0] on input "25-50%" at bounding box center [0, 0] width 0 height 0
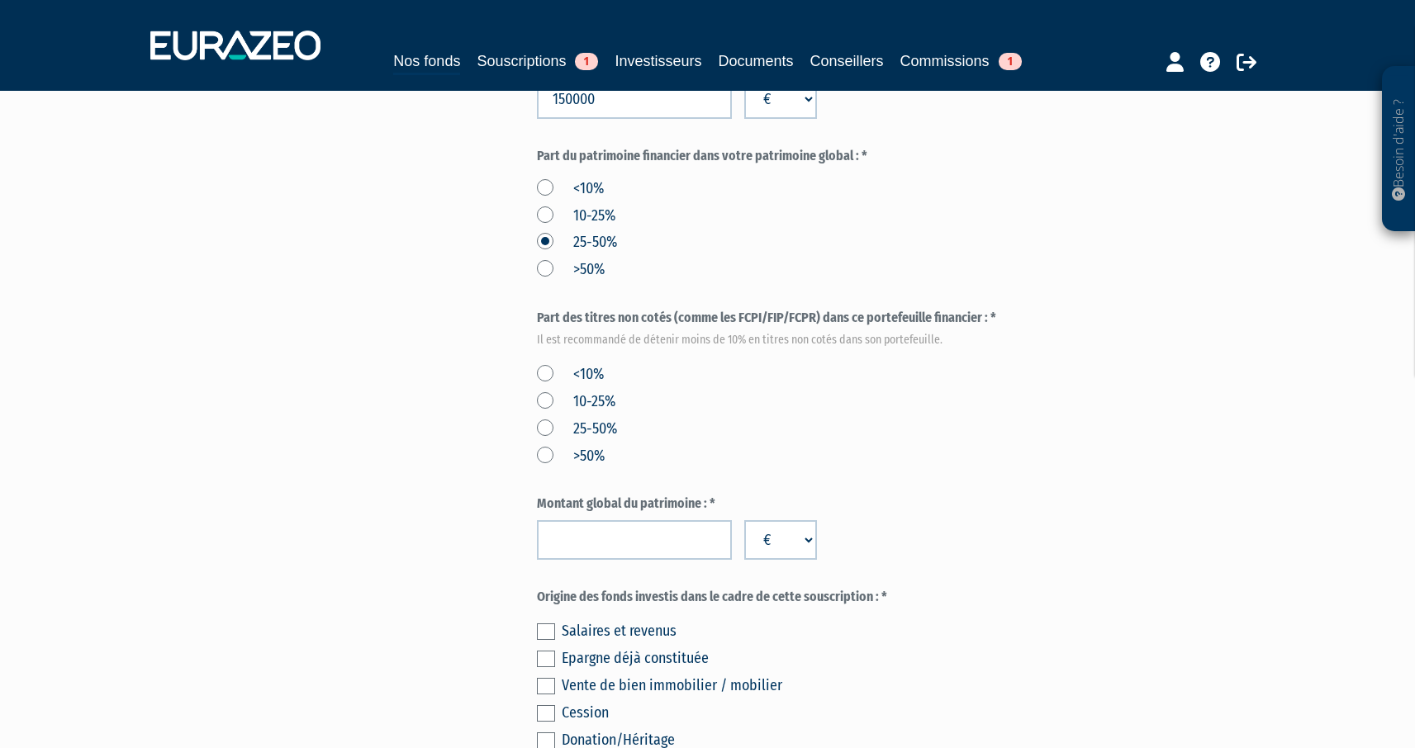
scroll to position [834, 0]
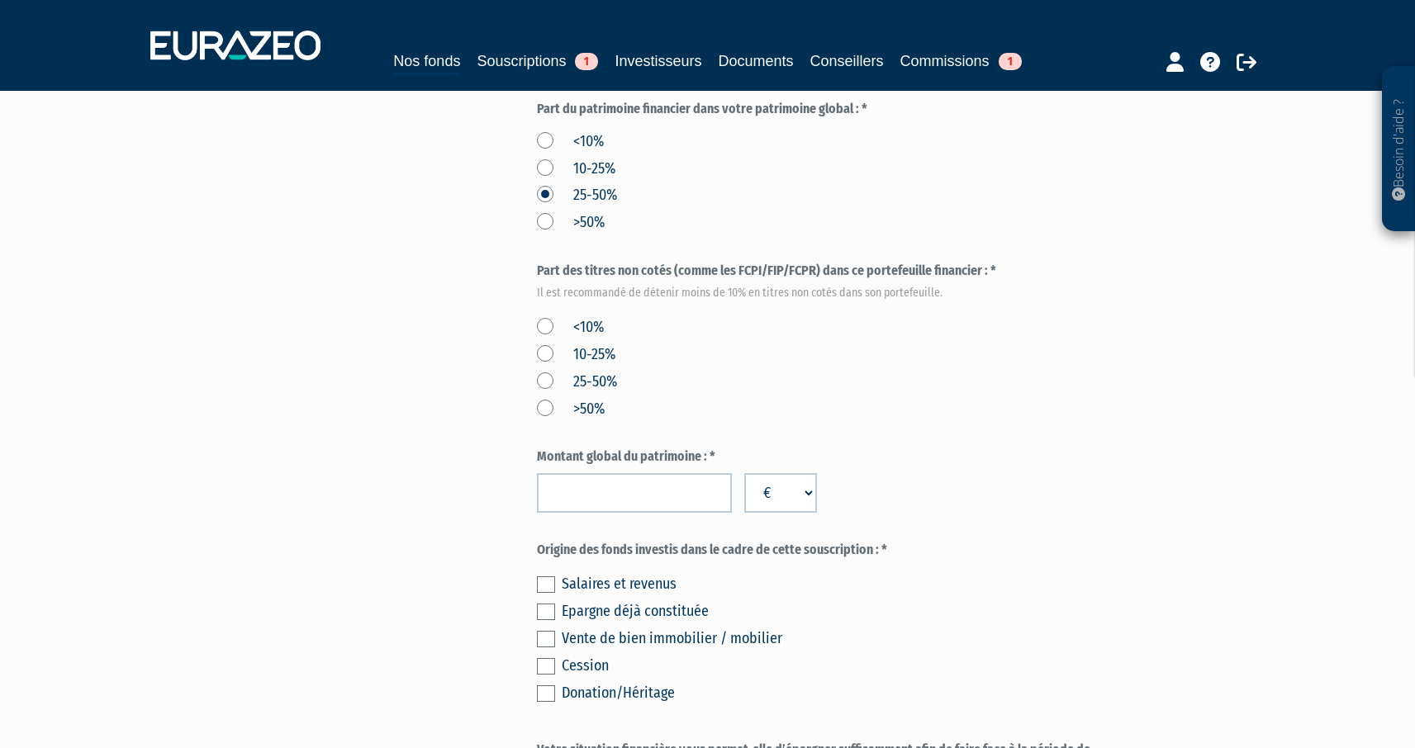
click at [545, 324] on label "<10%" at bounding box center [570, 327] width 67 height 21
click at [0, 0] on input "<10%" at bounding box center [0, 0] width 0 height 0
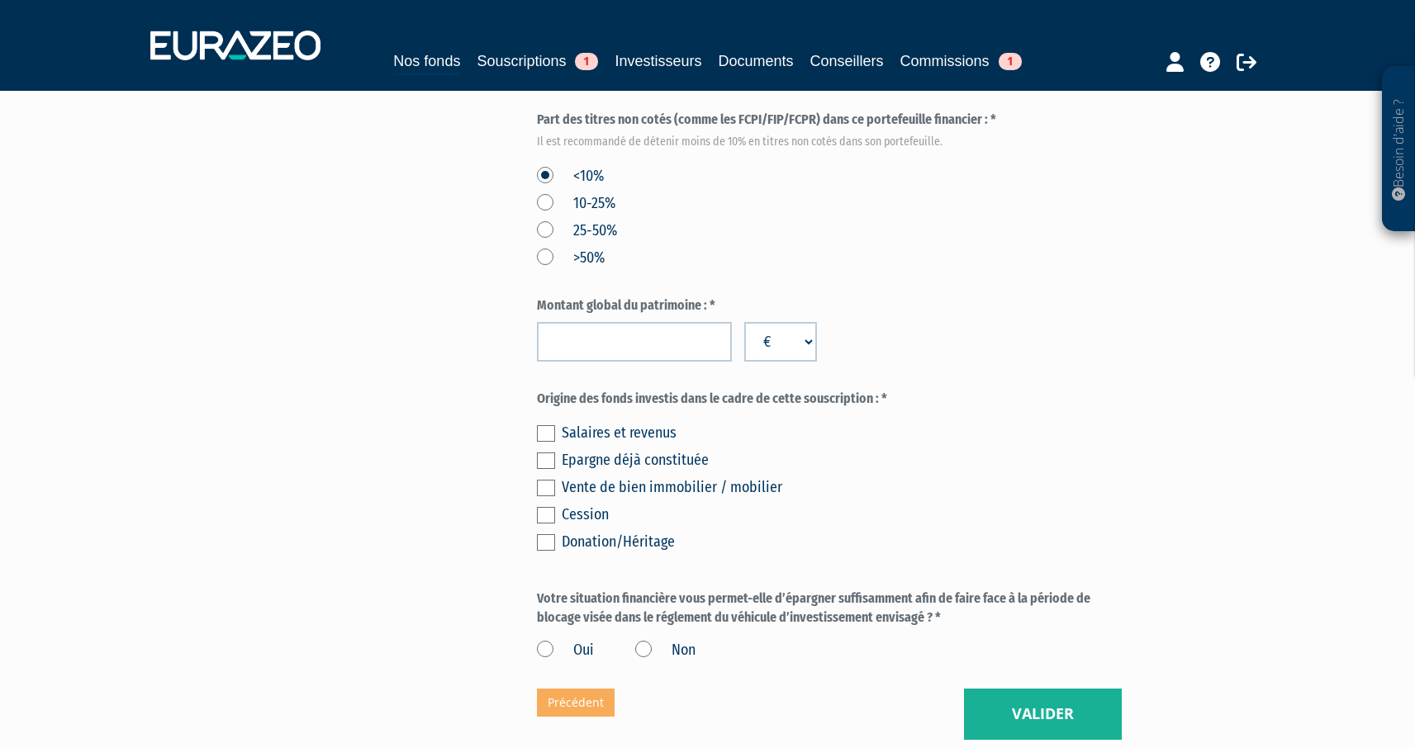
scroll to position [987, 0]
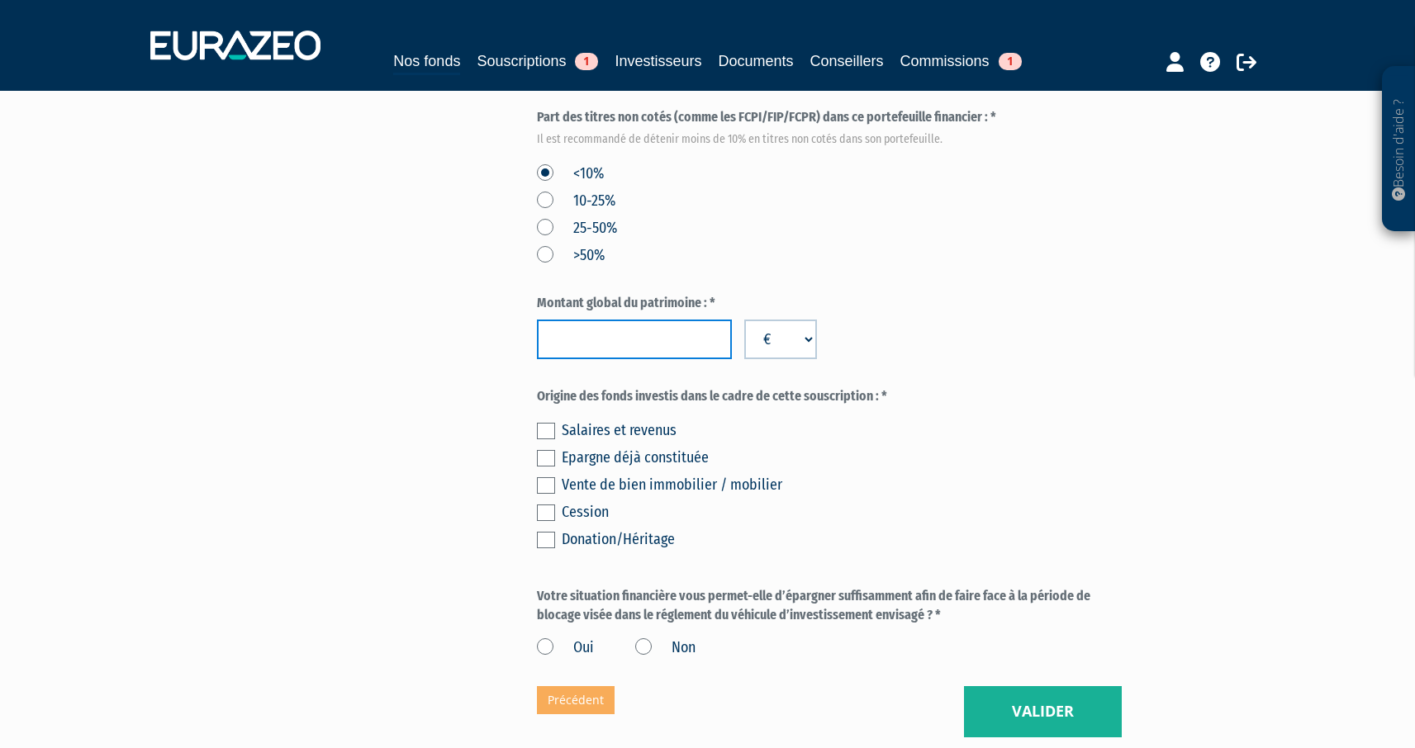
click at [572, 342] on input "number" at bounding box center [634, 340] width 195 height 40
type input "500000"
click at [730, 449] on div "Epargne déjà constituée" at bounding box center [842, 457] width 560 height 23
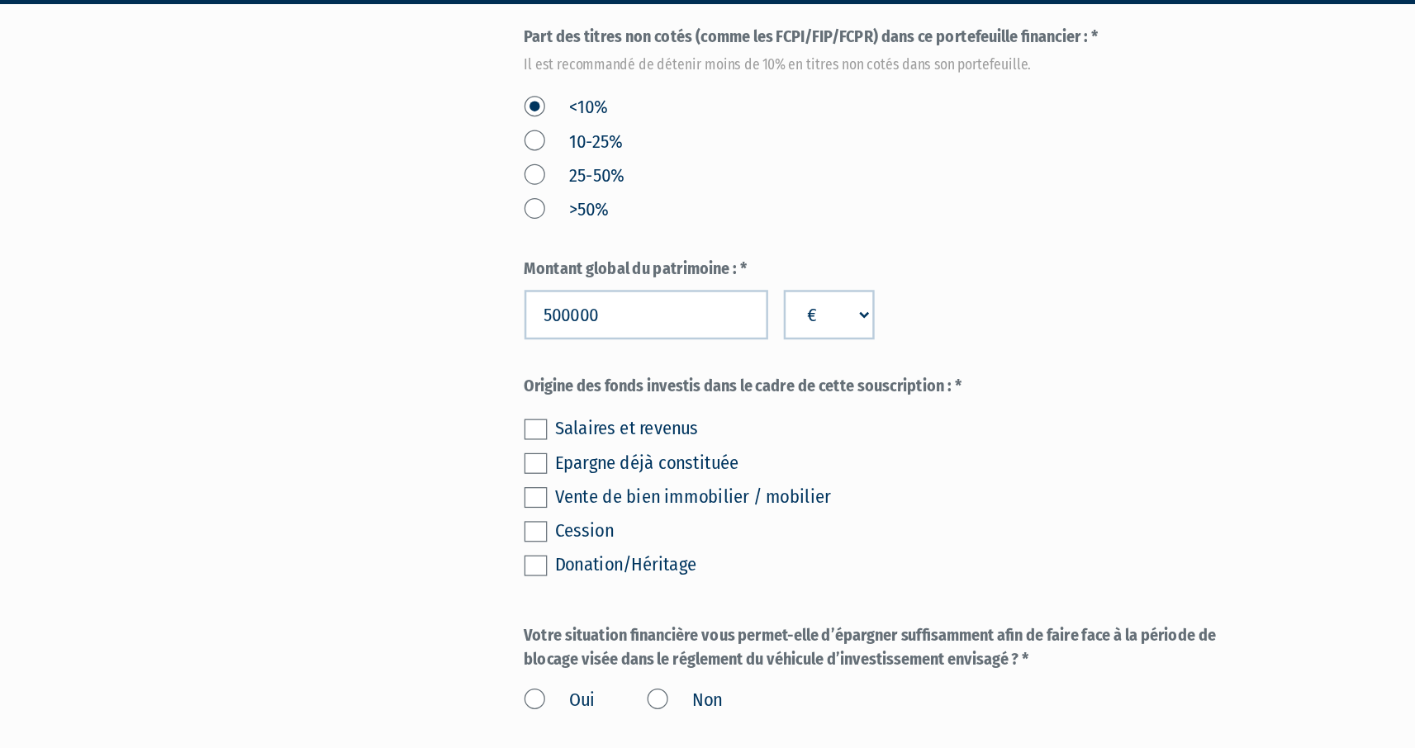
click at [550, 425] on label at bounding box center [546, 431] width 18 height 17
click at [0, 0] on input "checkbox" at bounding box center [0, 0] width 0 height 0
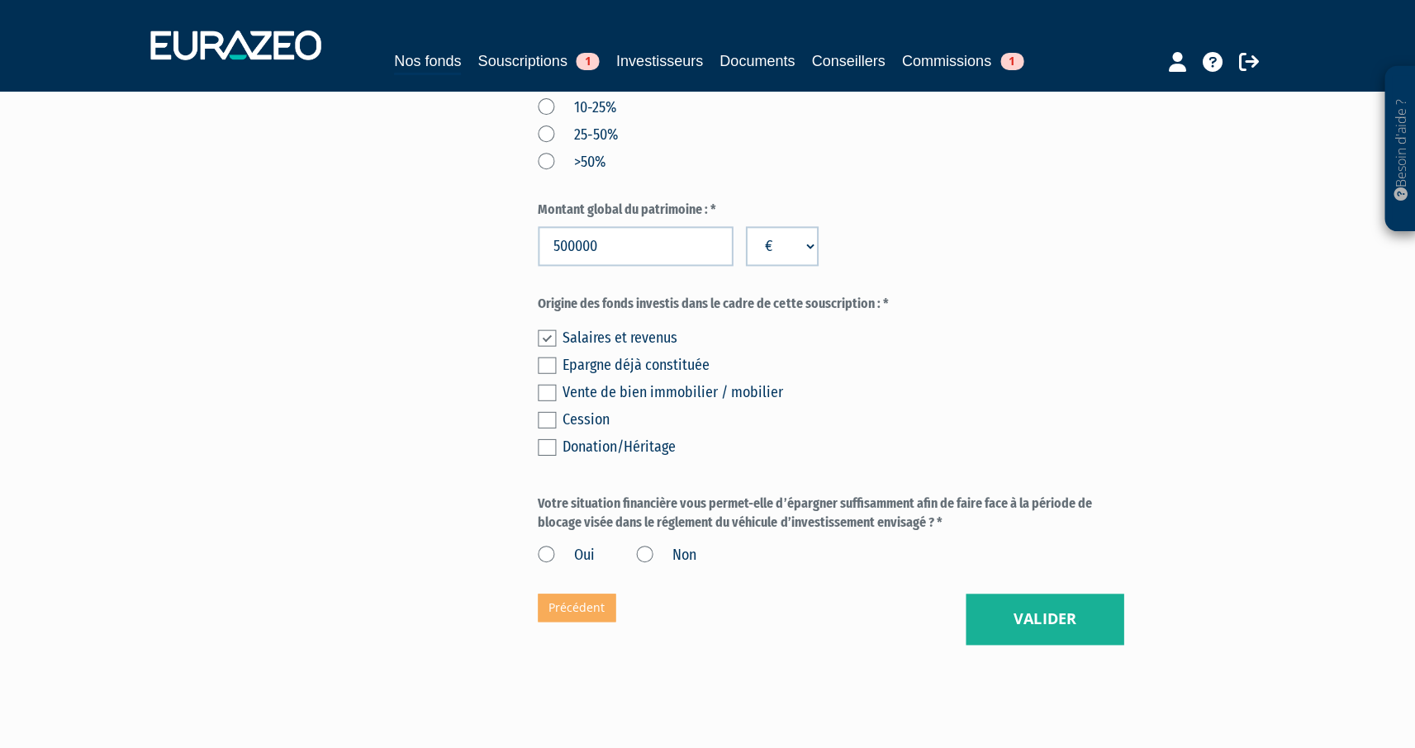
scroll to position [1080, 0]
click at [546, 374] on div "Salaires et revenus Epargne déjà constituée Vente de bien immobilier / mobilier…" at bounding box center [829, 390] width 585 height 136
click at [546, 387] on label at bounding box center [546, 393] width 18 height 17
click at [0, 0] on input "checkbox" at bounding box center [0, 0] width 0 height 0
click at [546, 364] on label at bounding box center [546, 366] width 18 height 17
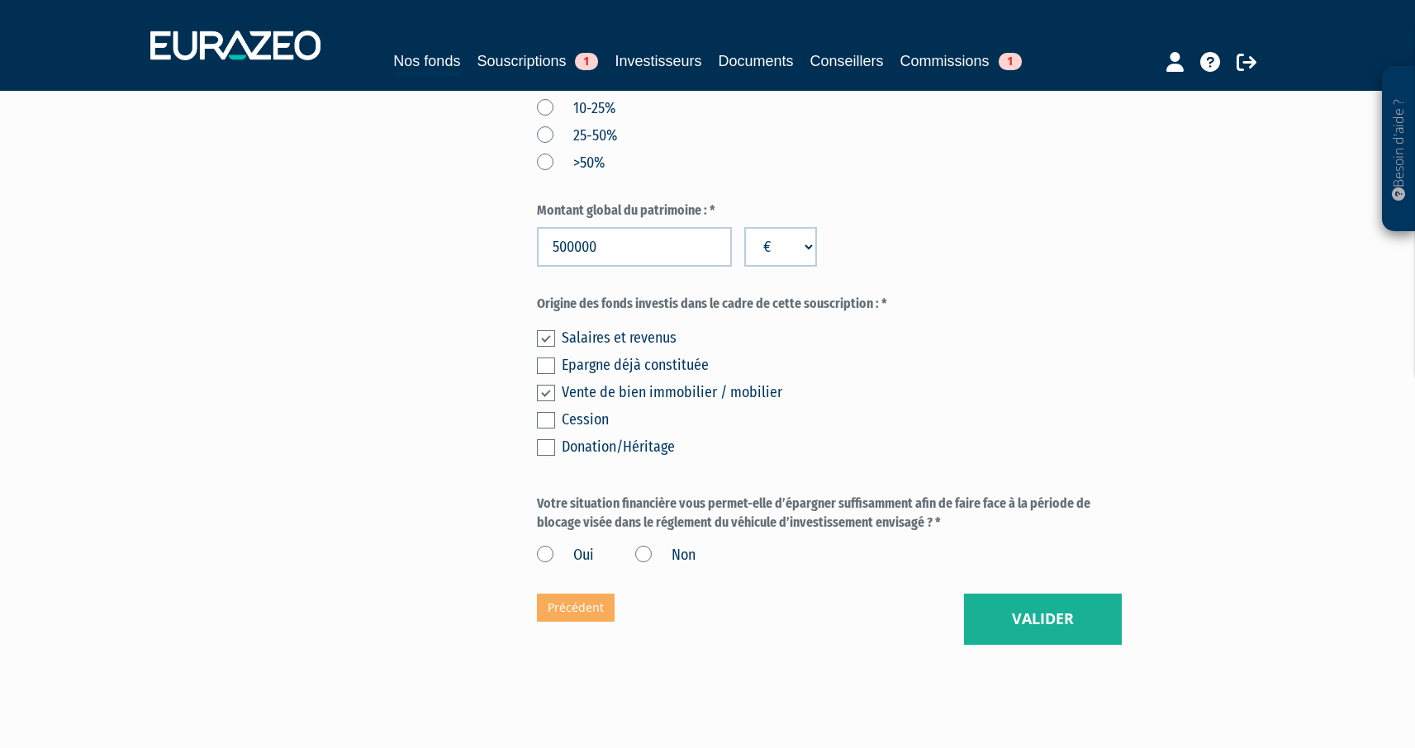
click at [0, 0] on input "checkbox" at bounding box center [0, 0] width 0 height 0
click at [548, 391] on label at bounding box center [546, 393] width 18 height 17
click at [0, 0] on input "checkbox" at bounding box center [0, 0] width 0 height 0
click at [548, 373] on label at bounding box center [546, 366] width 18 height 17
click at [0, 0] on input "checkbox" at bounding box center [0, 0] width 0 height 0
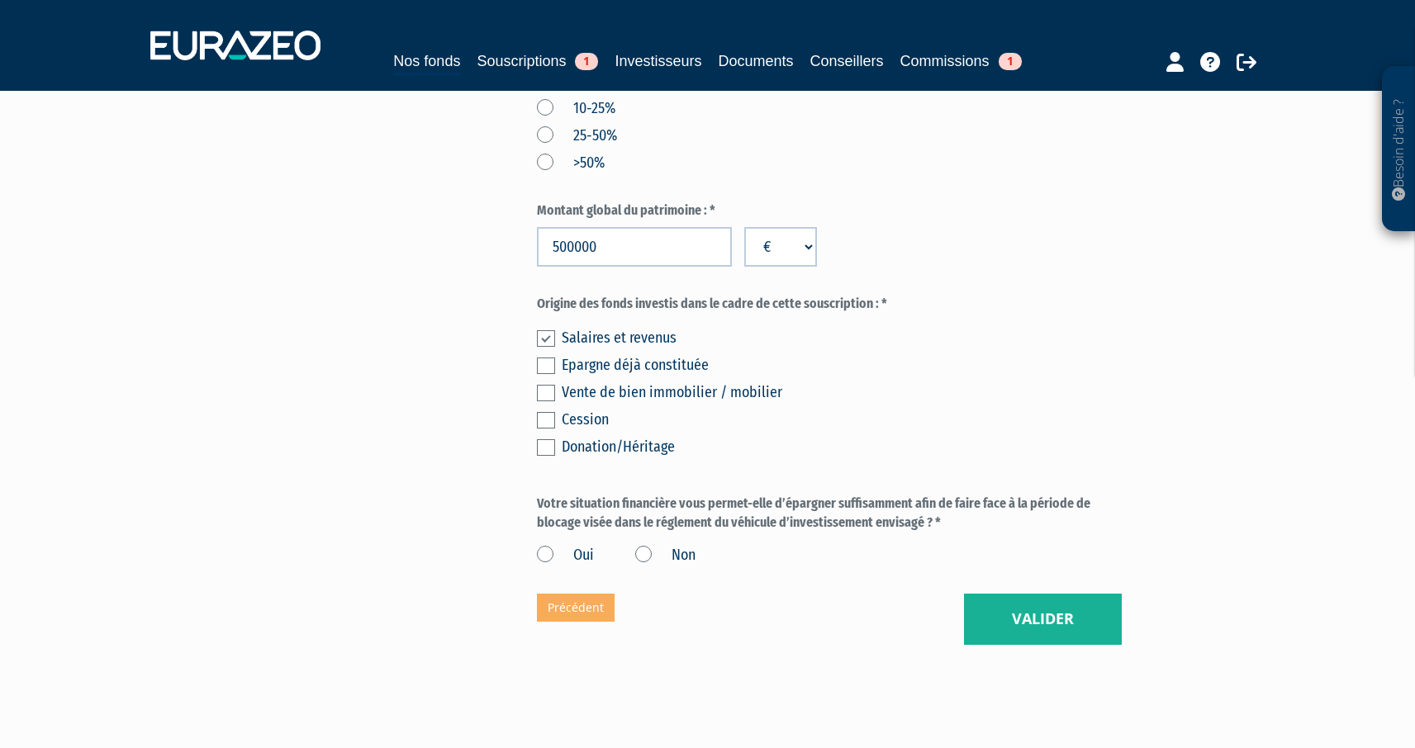
click at [549, 365] on label at bounding box center [546, 366] width 18 height 17
click at [0, 0] on input "checkbox" at bounding box center [0, 0] width 0 height 0
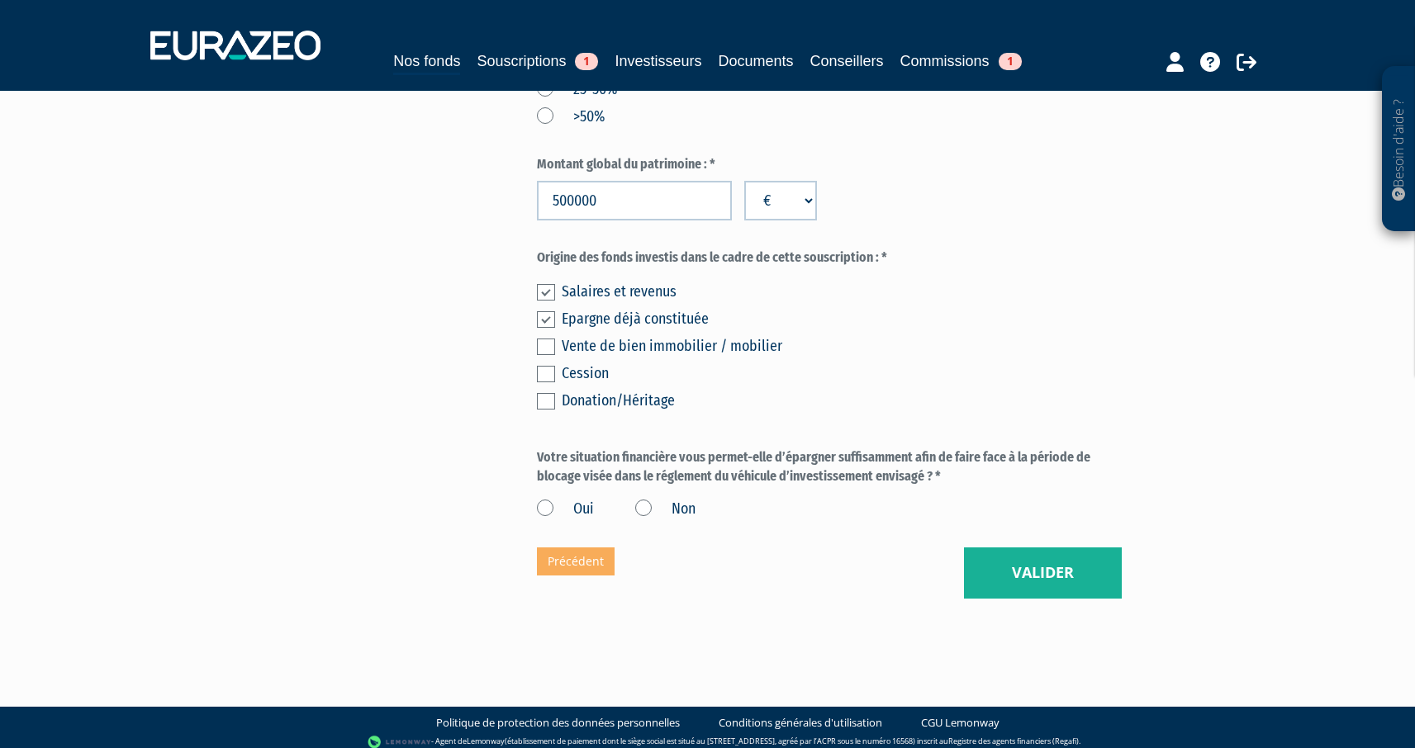
scroll to position [1137, 0]
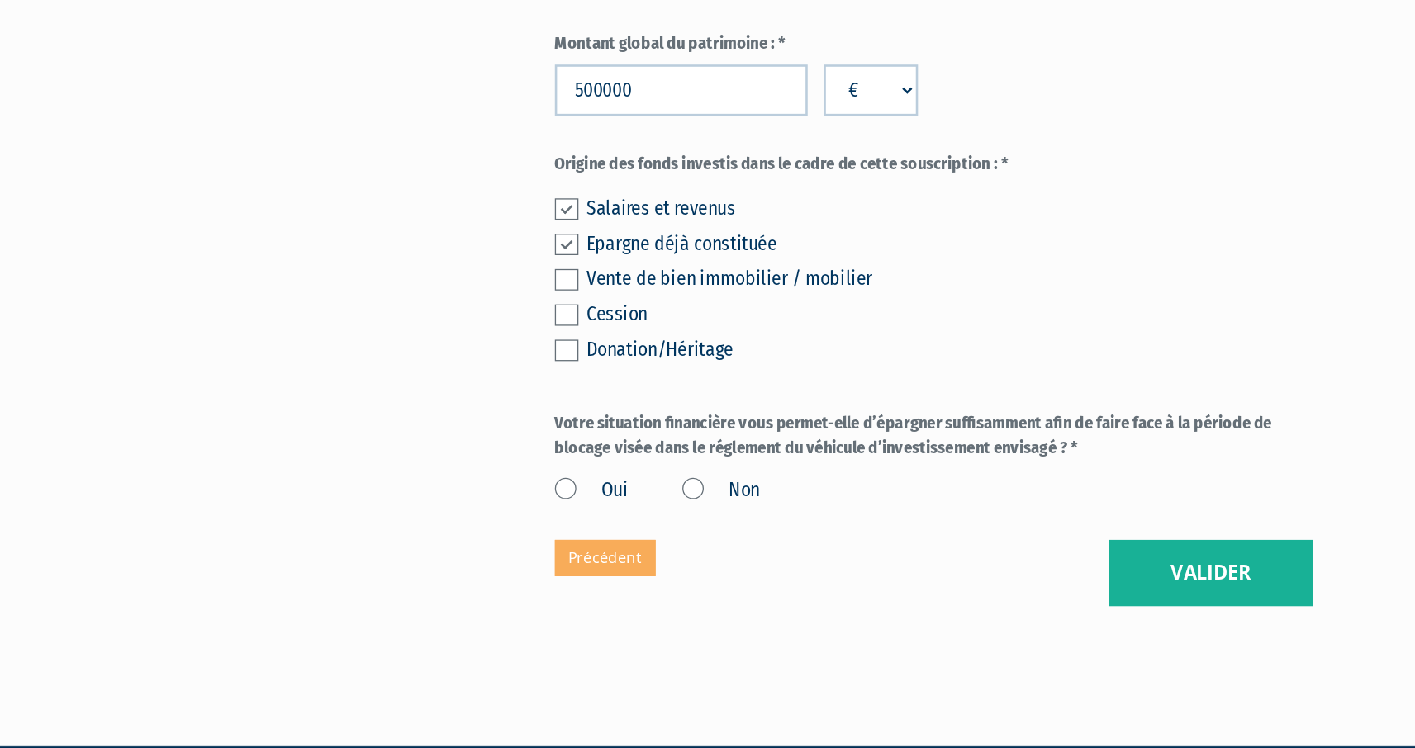
click at [542, 500] on label "Oui" at bounding box center [565, 498] width 57 height 21
click at [0, 0] on input "Oui" at bounding box center [0, 0] width 0 height 0
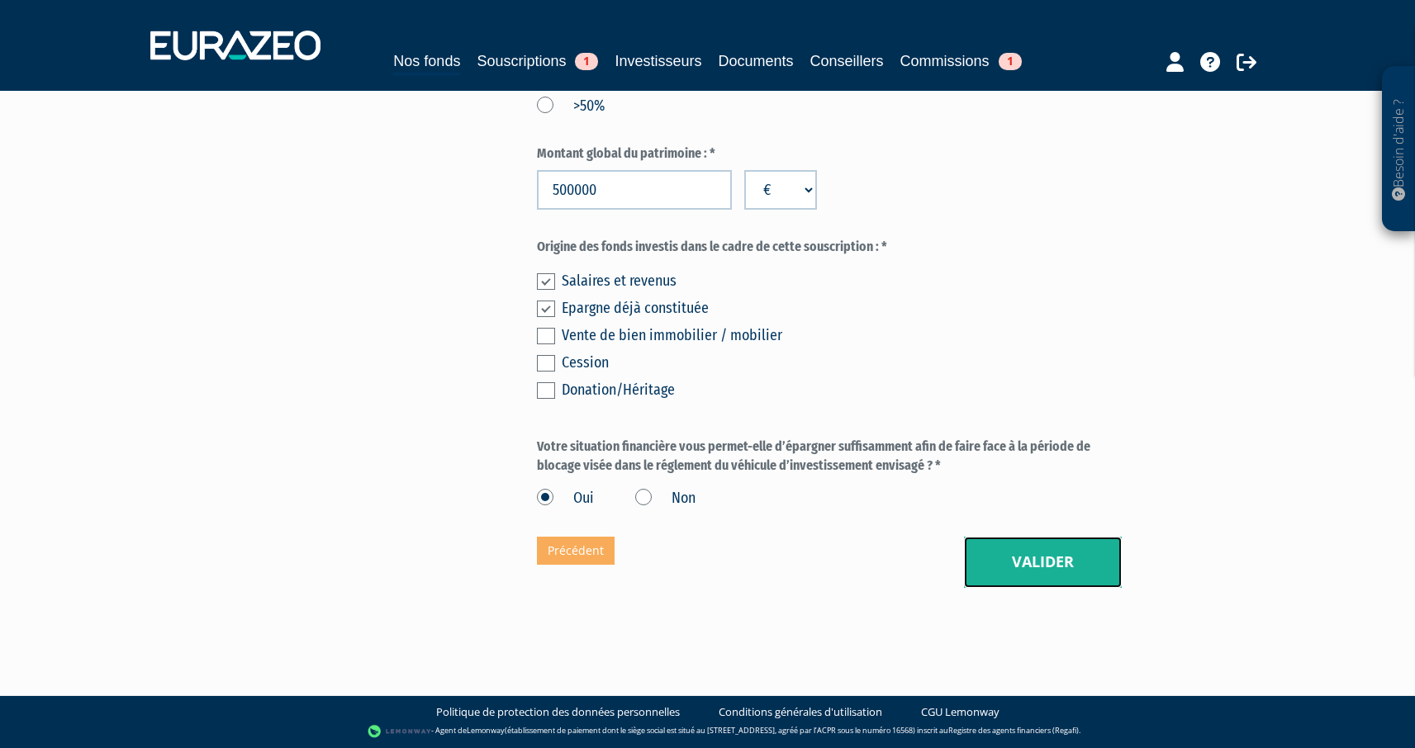
click at [1093, 562] on button "Valider" at bounding box center [1043, 562] width 158 height 51
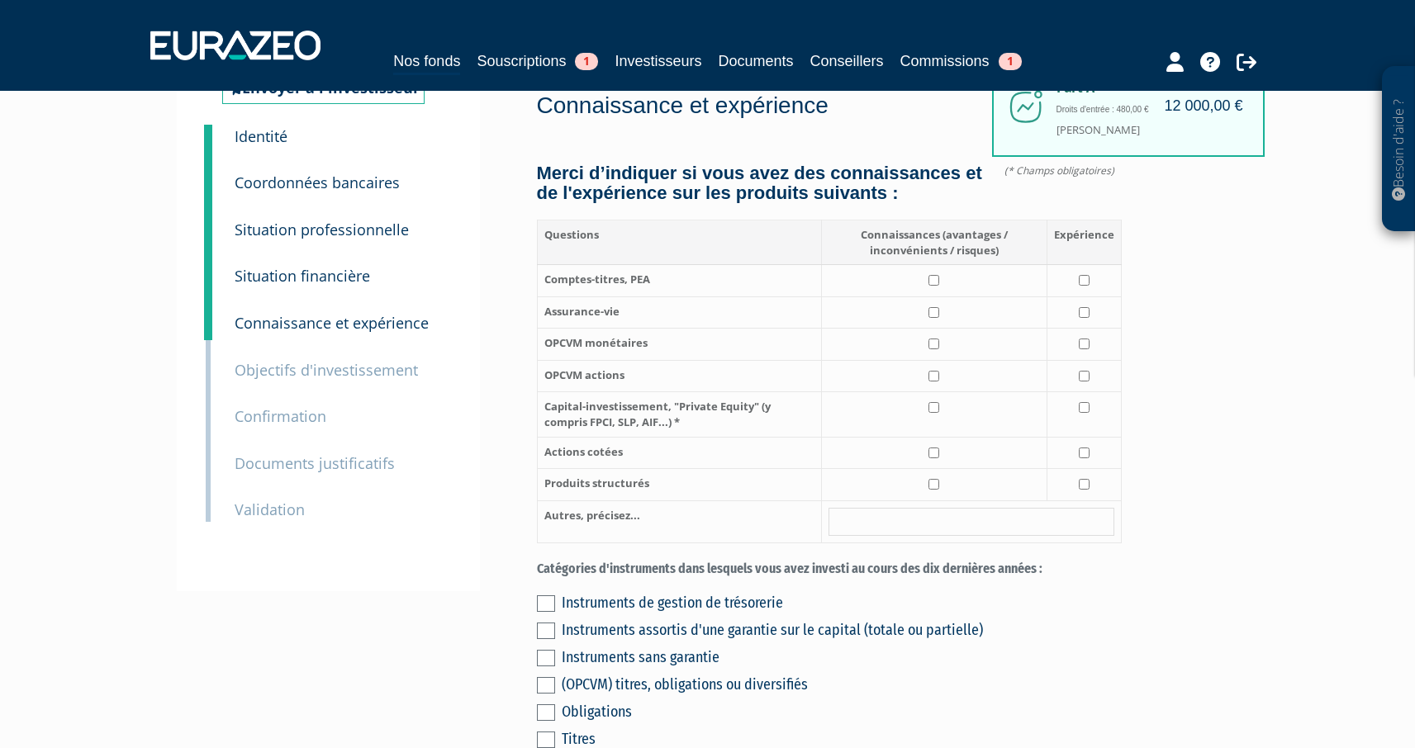
scroll to position [81, 0]
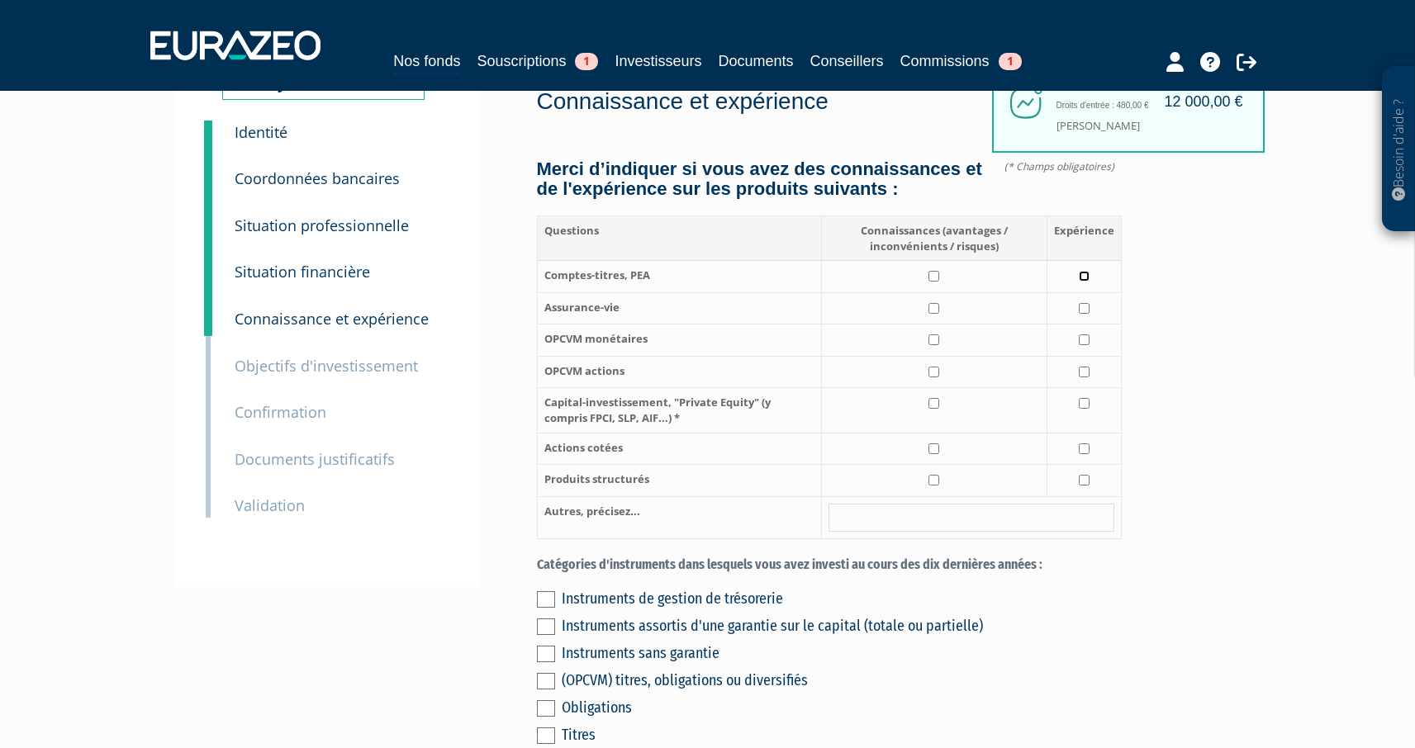
click at [1084, 281] on input "checkbox" at bounding box center [1084, 276] width 11 height 11
click at [1087, 272] on input "checkbox" at bounding box center [1084, 276] width 11 height 11
click at [1085, 279] on input "checkbox" at bounding box center [1084, 276] width 11 height 11
checkbox input "true"
click at [1084, 307] on input "checkbox" at bounding box center [1084, 308] width 11 height 11
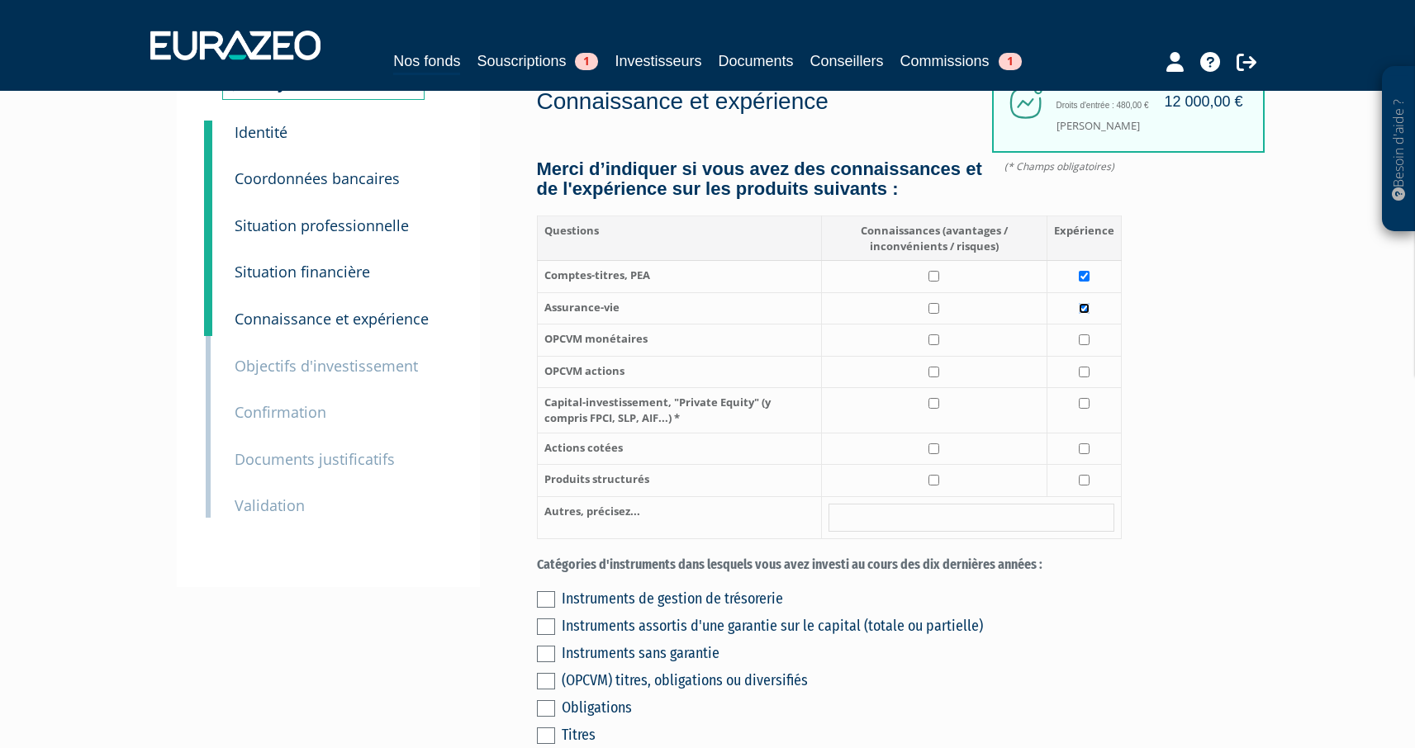
checkbox input "true"
click at [933, 346] on td at bounding box center [934, 341] width 226 height 32
checkbox input "true"
click at [933, 369] on input "checkbox" at bounding box center [934, 372] width 11 height 11
checkbox input "true"
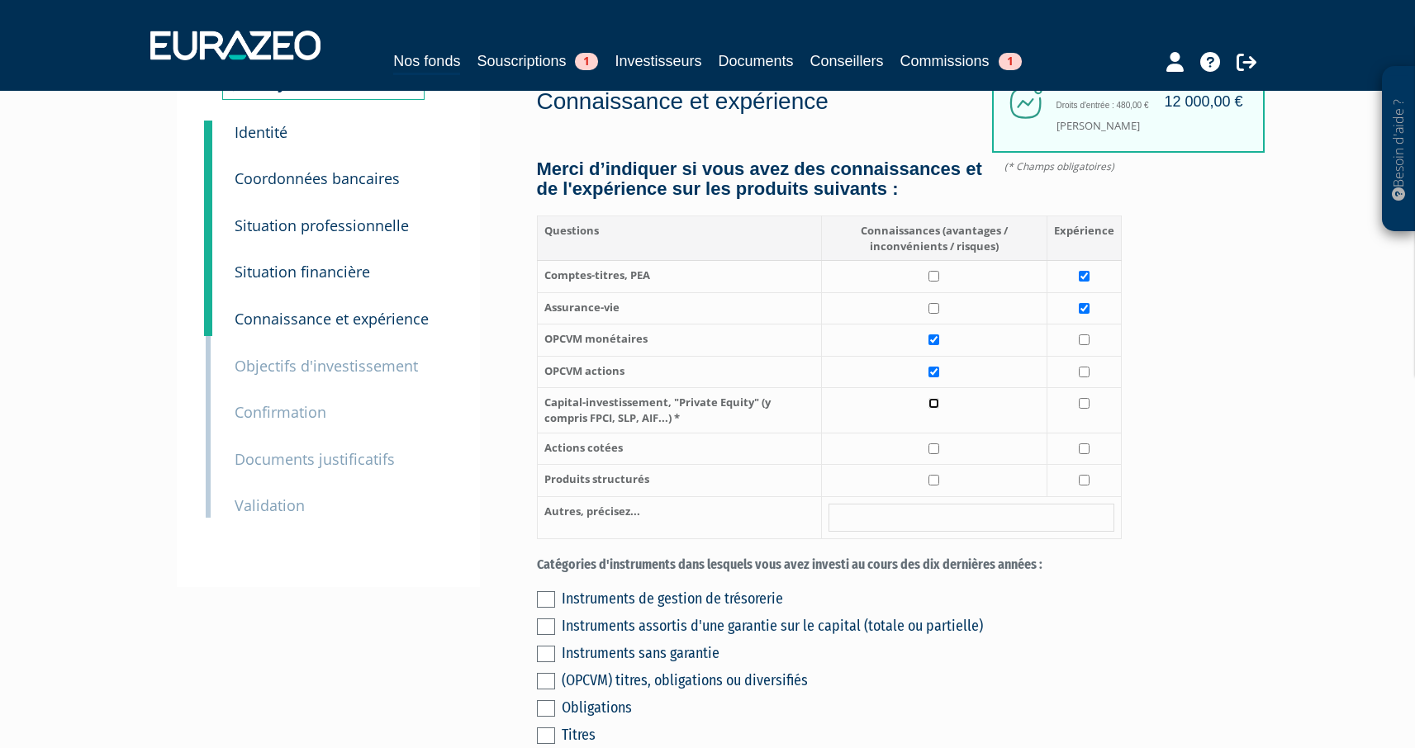
click at [934, 407] on input "checkbox" at bounding box center [934, 403] width 11 height 11
checkbox input "true"
click at [933, 451] on input "checkbox" at bounding box center [934, 449] width 11 height 11
checkbox input "true"
click at [934, 476] on input "checkbox" at bounding box center [934, 480] width 11 height 11
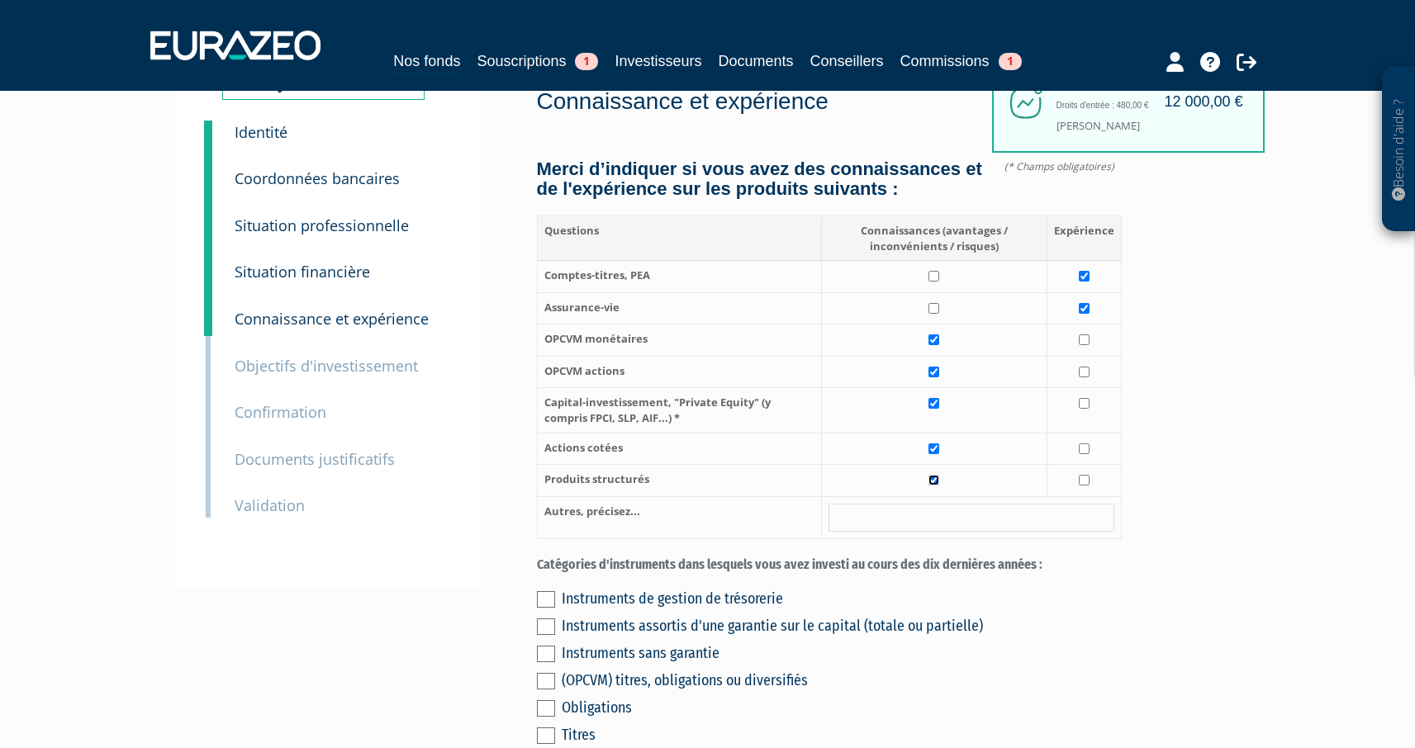
checkbox input "true"
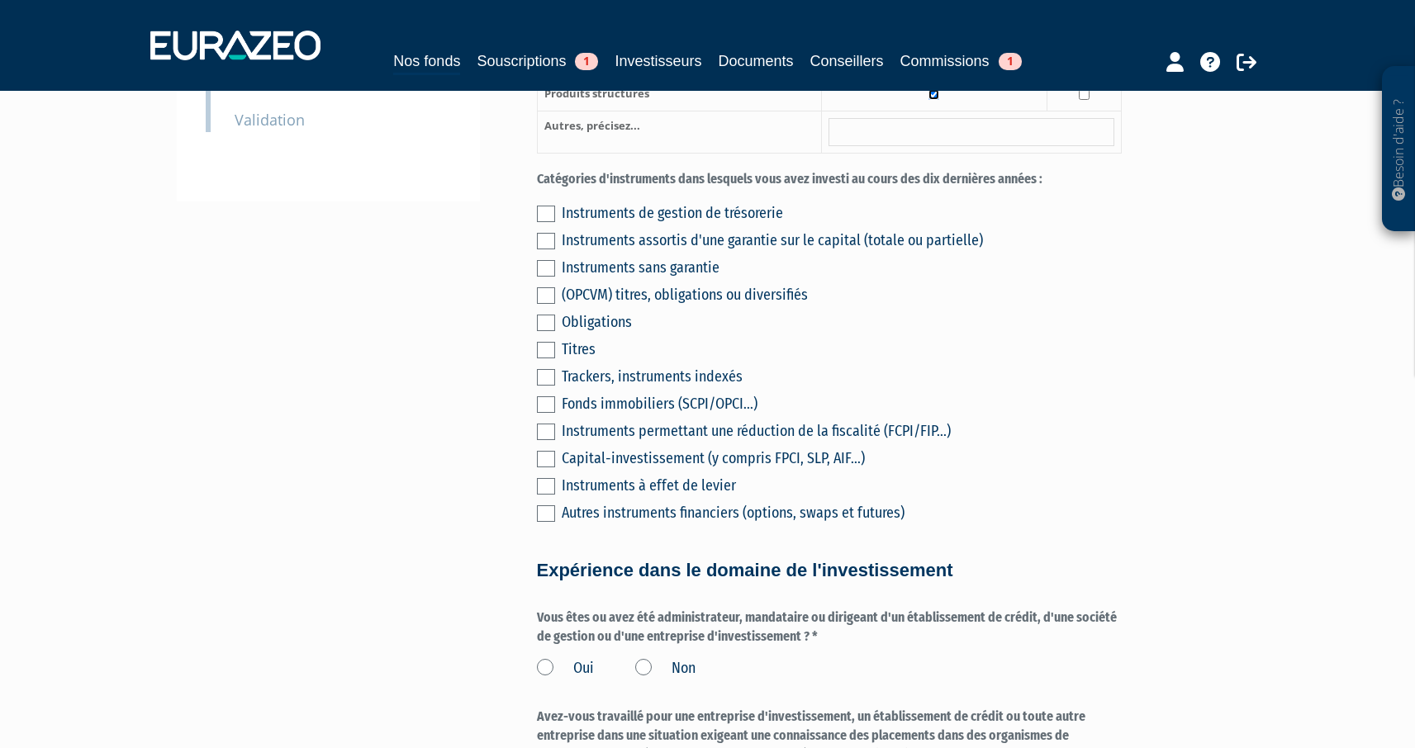
scroll to position [470, 0]
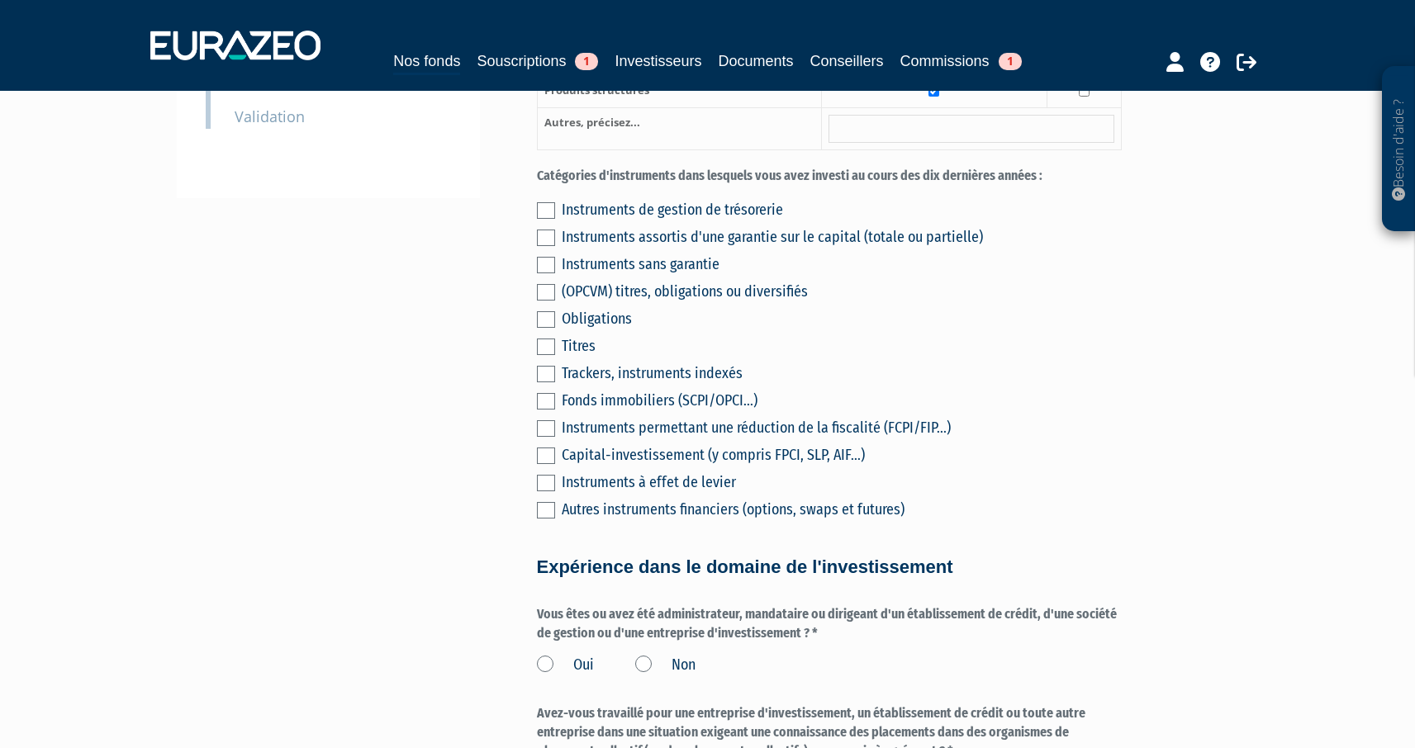
click at [550, 399] on label at bounding box center [546, 401] width 18 height 17
click at [0, 0] on input "checkbox" at bounding box center [0, 0] width 0 height 0
click at [553, 214] on label at bounding box center [546, 210] width 18 height 17
click at [0, 0] on input "checkbox" at bounding box center [0, 0] width 0 height 0
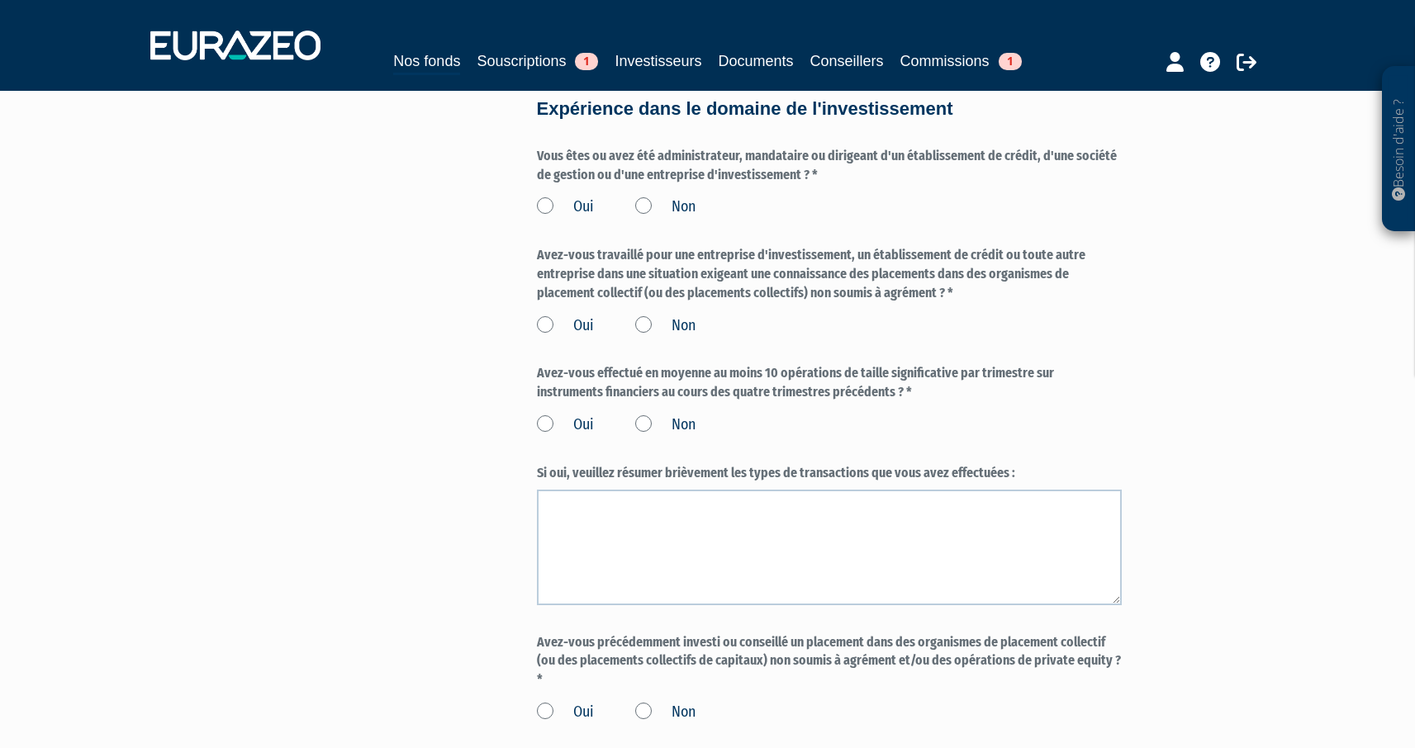
scroll to position [883, 0]
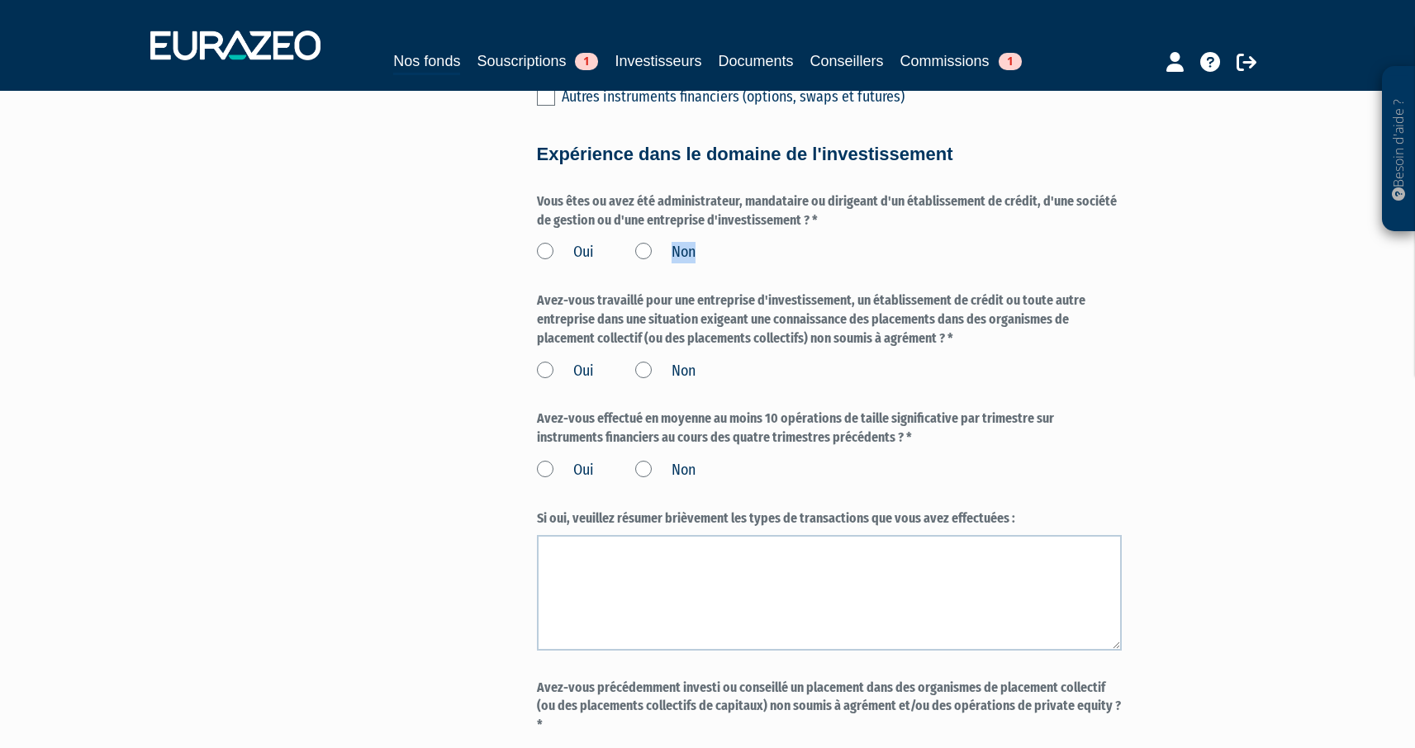
click at [647, 249] on label "Non" at bounding box center [665, 252] width 60 height 21
click at [643, 245] on label "Non" at bounding box center [665, 252] width 60 height 21
click at [0, 0] on input "Non" at bounding box center [0, 0] width 0 height 0
click at [645, 257] on label "Non" at bounding box center [665, 252] width 60 height 21
click at [0, 0] on input "Non" at bounding box center [0, 0] width 0 height 0
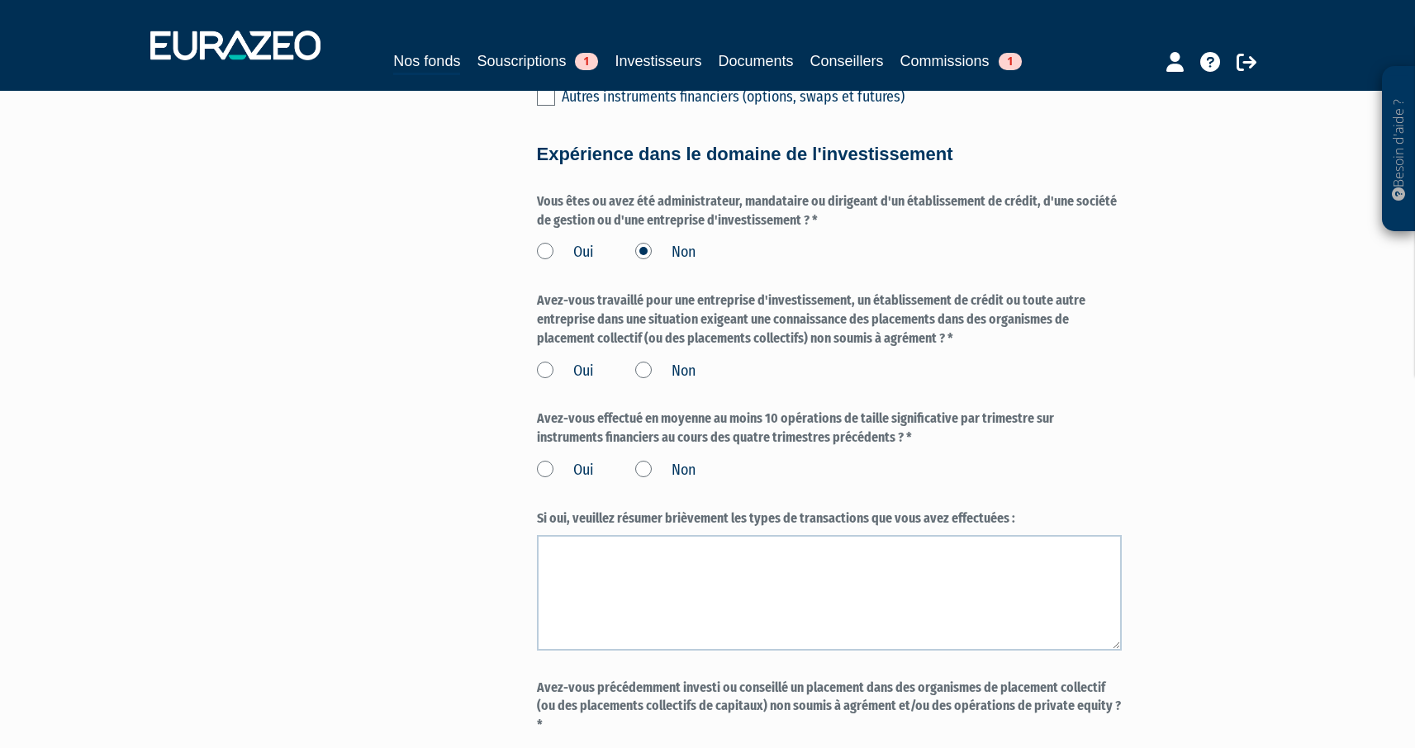
click at [649, 367] on label "Non" at bounding box center [665, 371] width 60 height 21
click at [0, 0] on input "Non" at bounding box center [0, 0] width 0 height 0
click at [650, 468] on label "Non" at bounding box center [665, 470] width 60 height 21
click at [0, 0] on input "Non" at bounding box center [0, 0] width 0 height 0
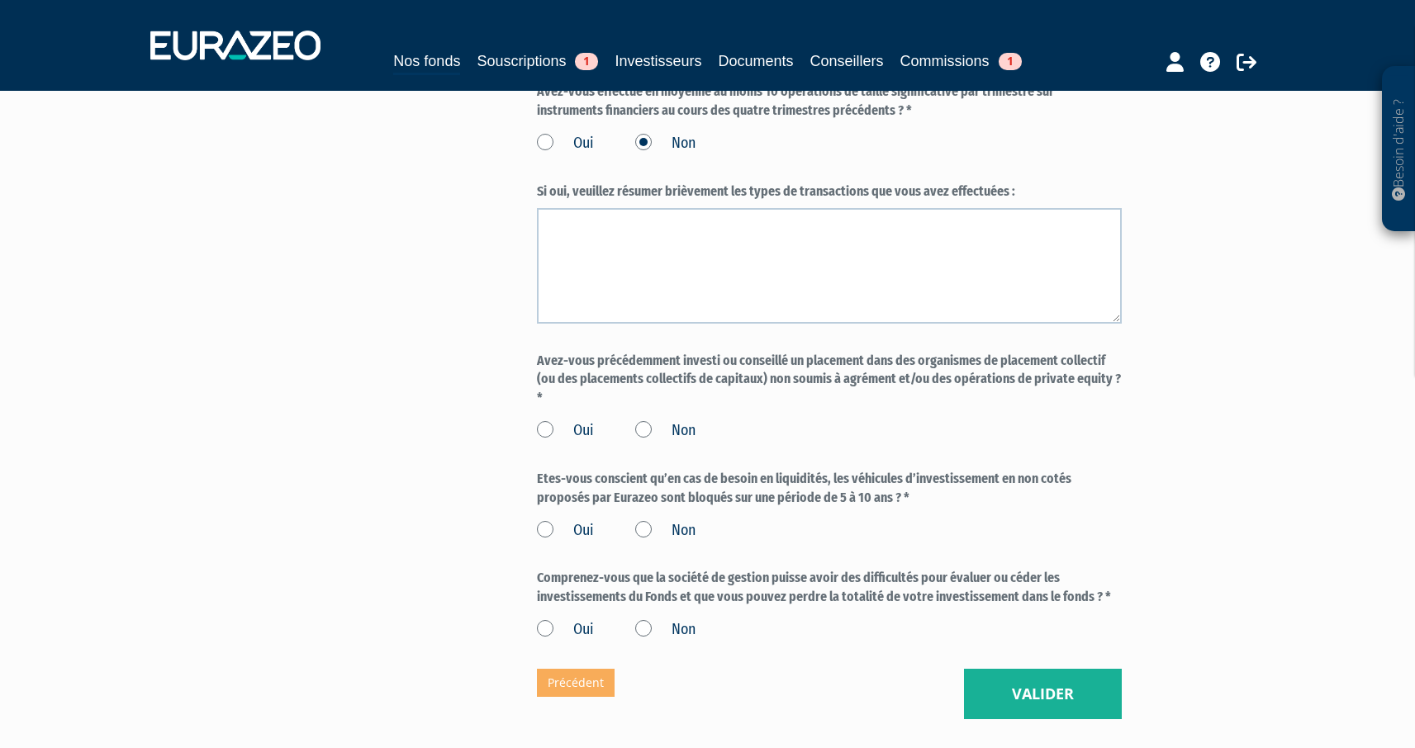
scroll to position [1219, 0]
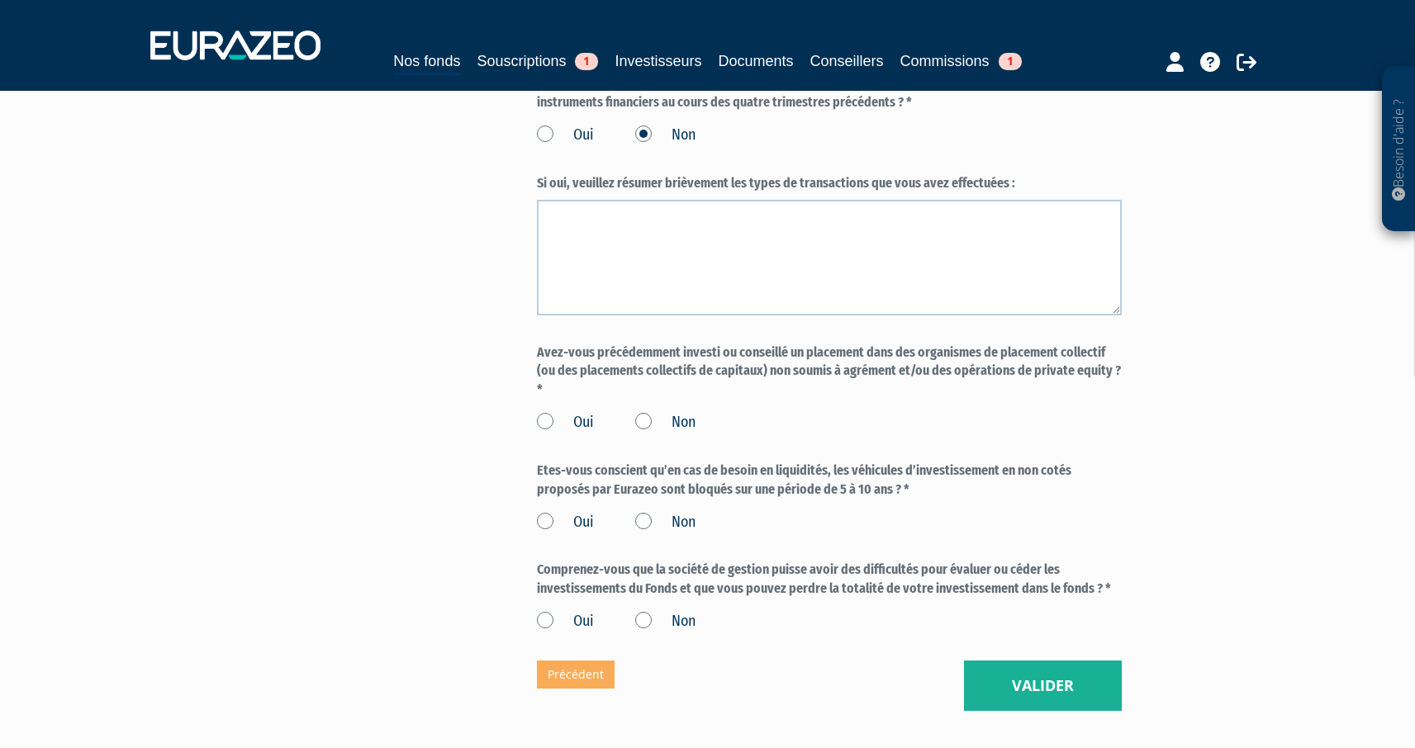
click at [634, 416] on div "Oui Non" at bounding box center [829, 419] width 585 height 27
click at [637, 421] on label "Non" at bounding box center [665, 422] width 60 height 21
click at [0, 0] on input "Non" at bounding box center [0, 0] width 0 height 0
click at [643, 517] on label "Non" at bounding box center [665, 522] width 60 height 21
click at [0, 0] on input "Non" at bounding box center [0, 0] width 0 height 0
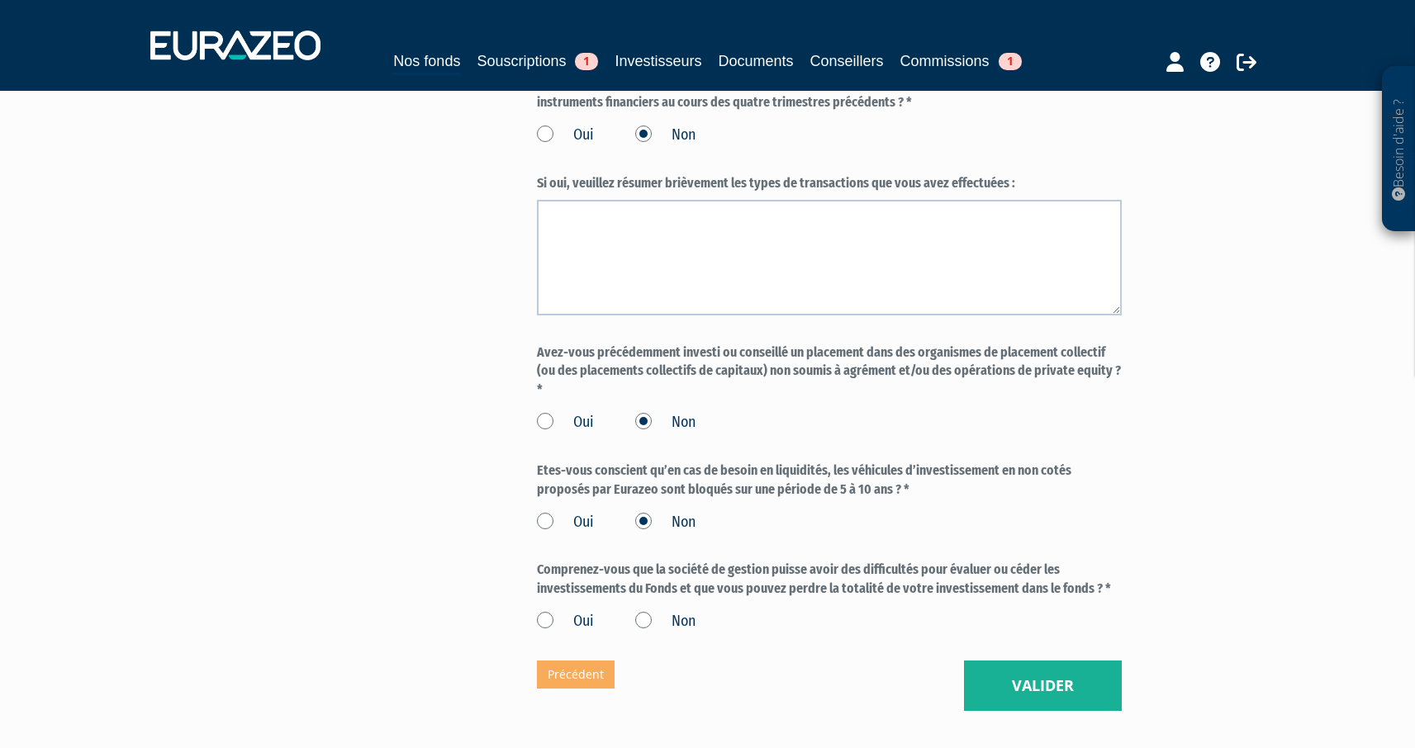
click at [540, 519] on label "Oui" at bounding box center [565, 522] width 57 height 21
click at [0, 0] on input "Oui" at bounding box center [0, 0] width 0 height 0
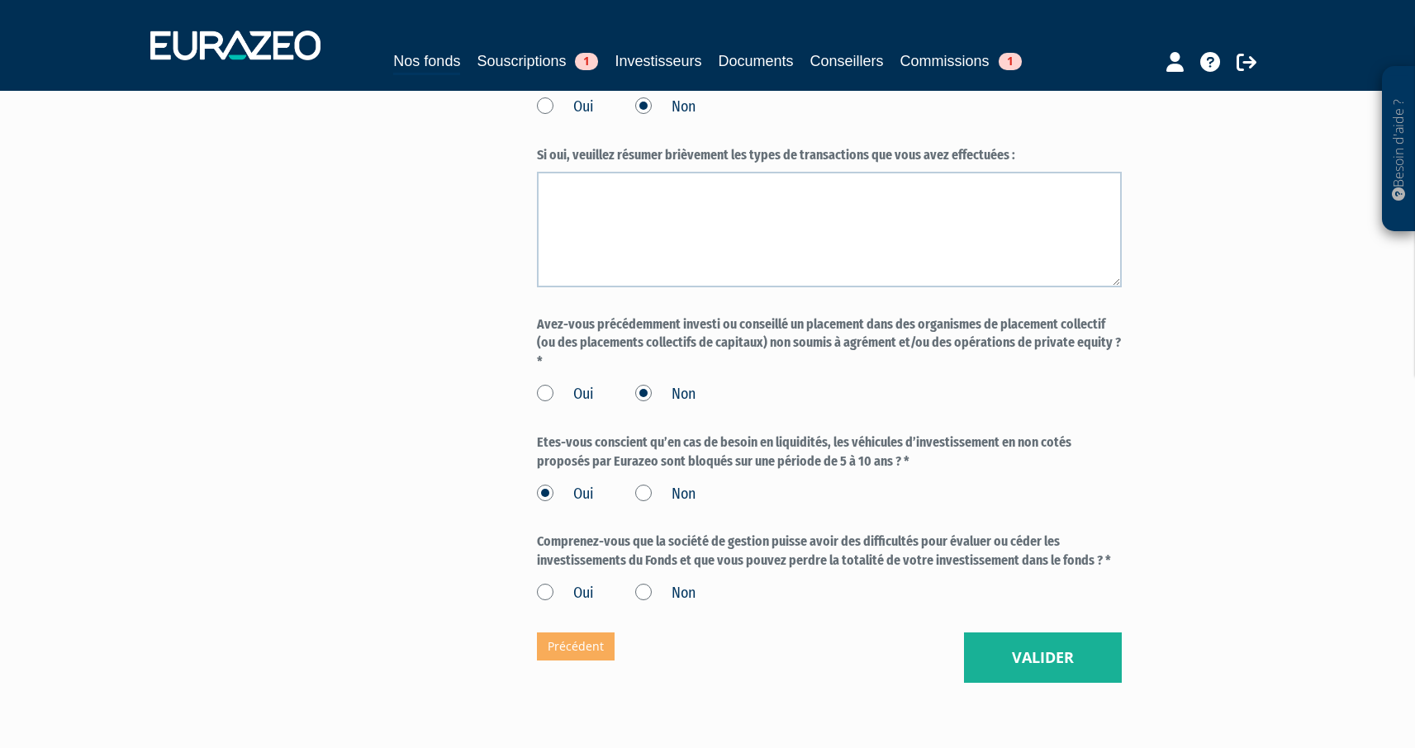
scroll to position [1267, 0]
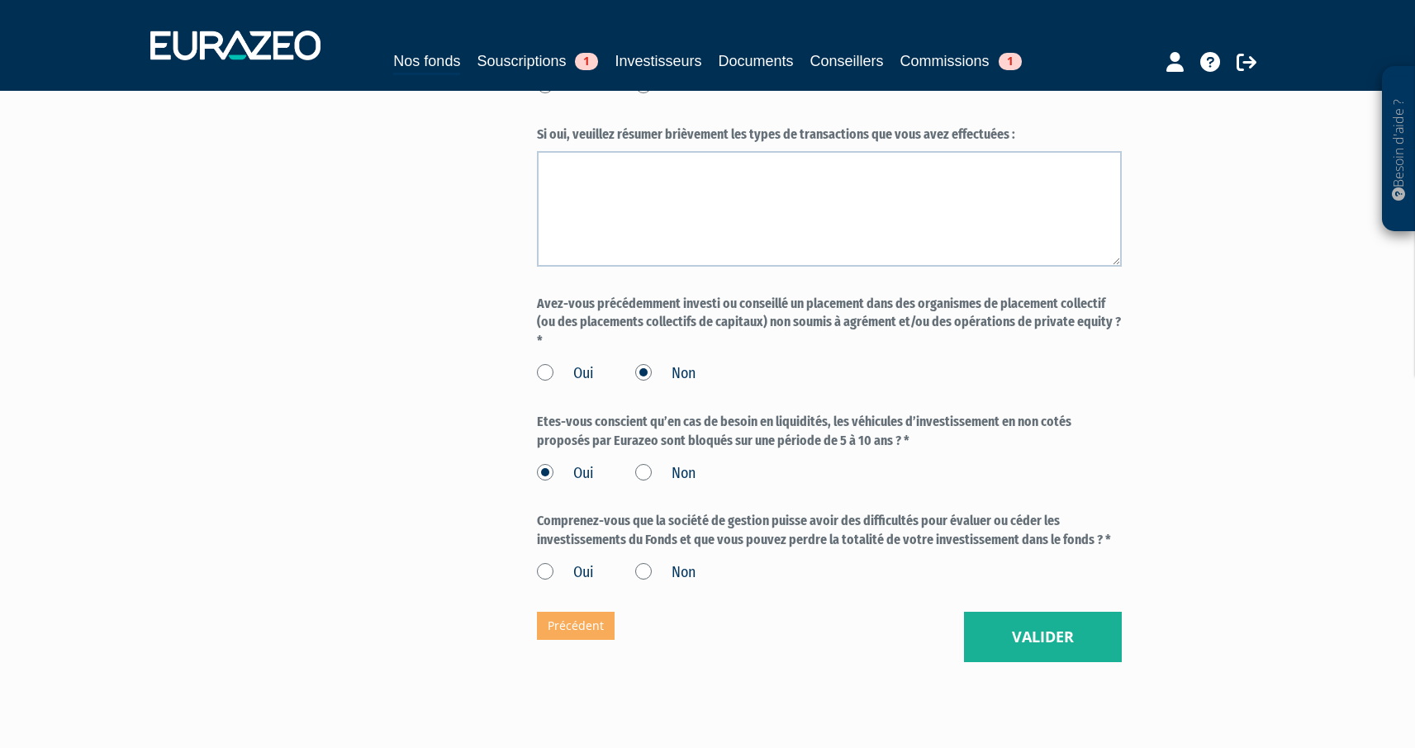
click at [550, 568] on label "Oui" at bounding box center [565, 573] width 57 height 21
click at [0, 0] on input "Oui" at bounding box center [0, 0] width 0 height 0
click at [1099, 649] on button "Valider" at bounding box center [1043, 637] width 158 height 51
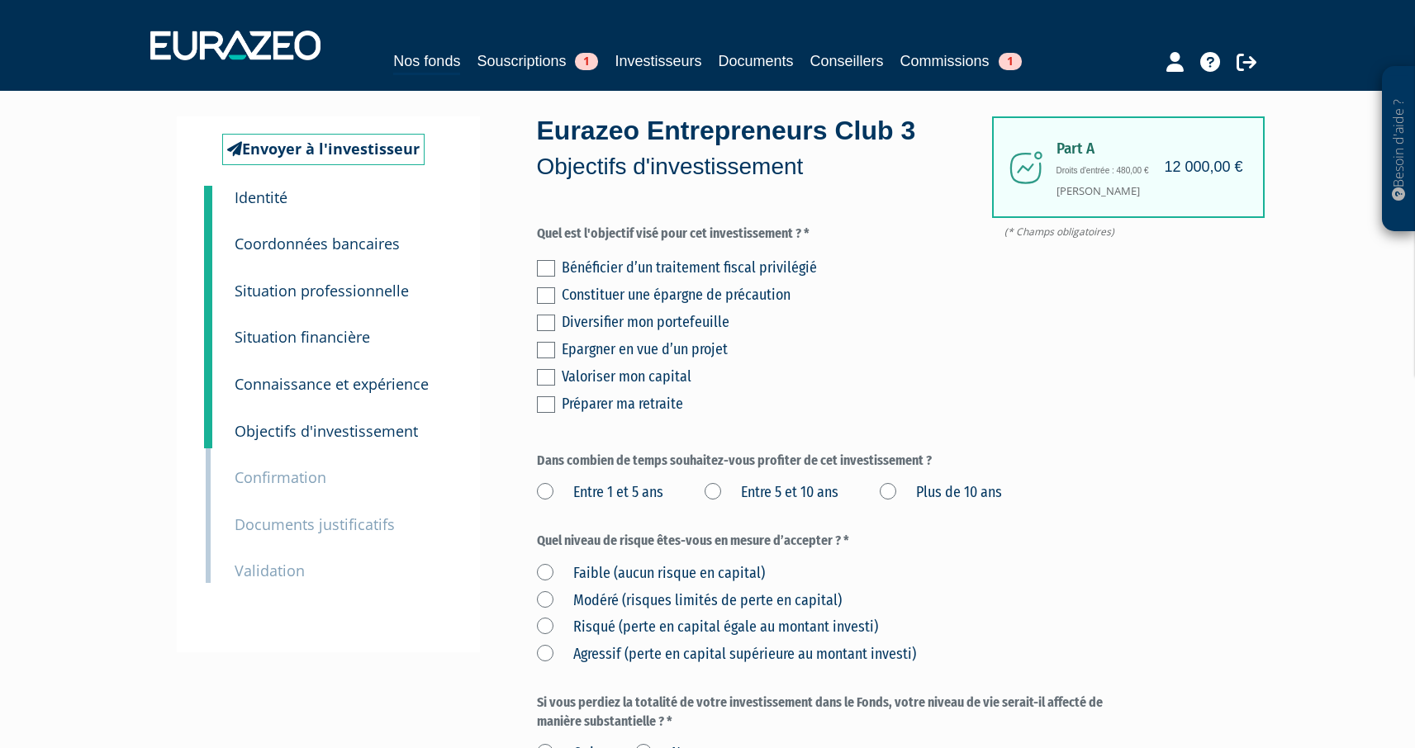
scroll to position [8, 0]
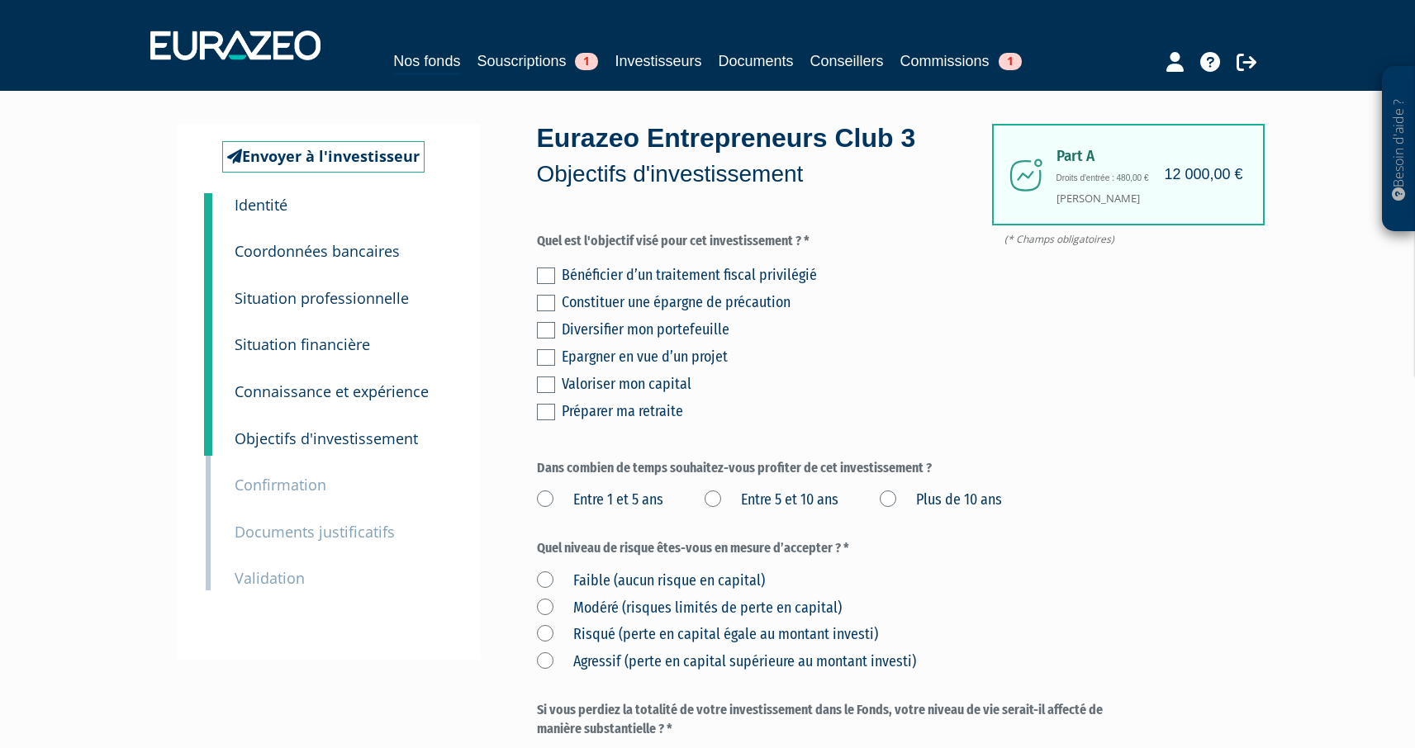
click at [548, 281] on label at bounding box center [546, 276] width 18 height 17
click at [0, 0] on input "checkbox" at bounding box center [0, 0] width 0 height 0
click at [550, 323] on label at bounding box center [546, 330] width 18 height 17
click at [0, 0] on input "checkbox" at bounding box center [0, 0] width 0 height 0
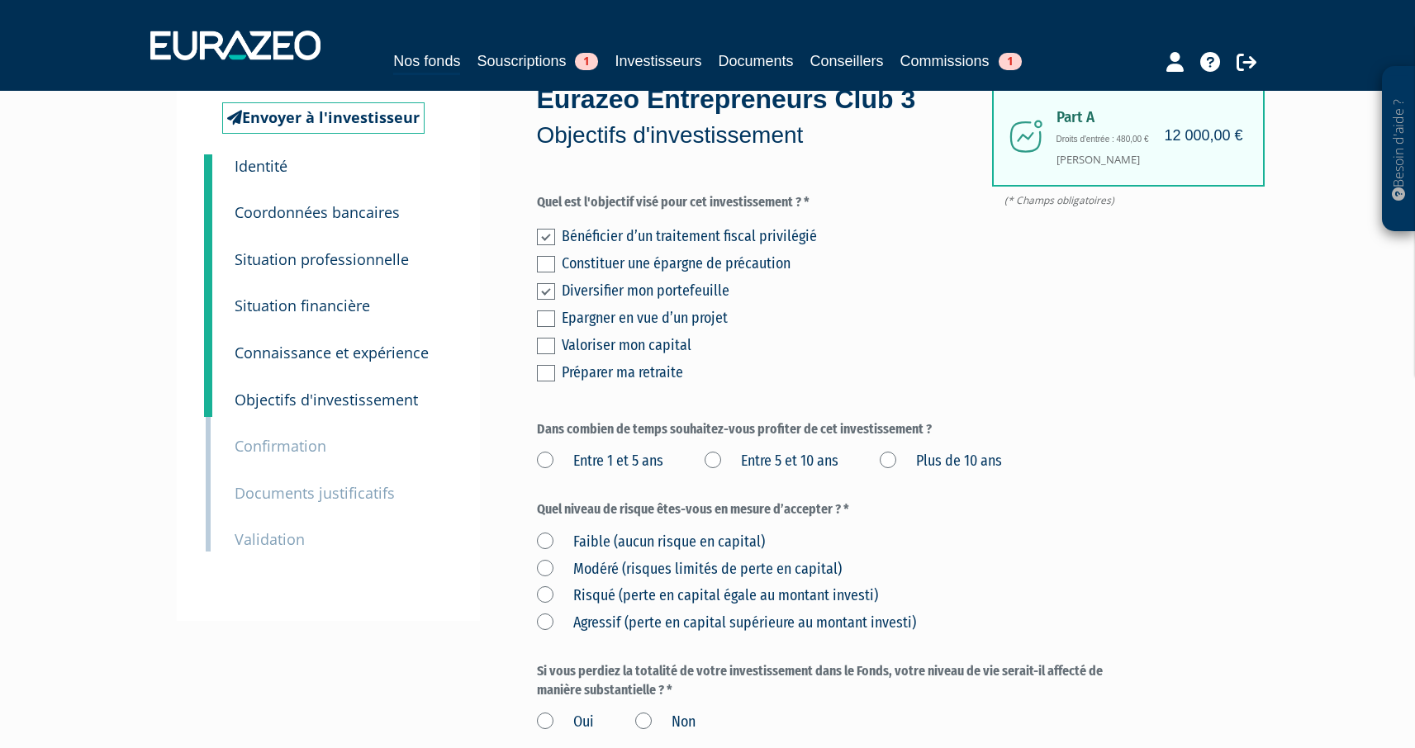
scroll to position [101, 0]
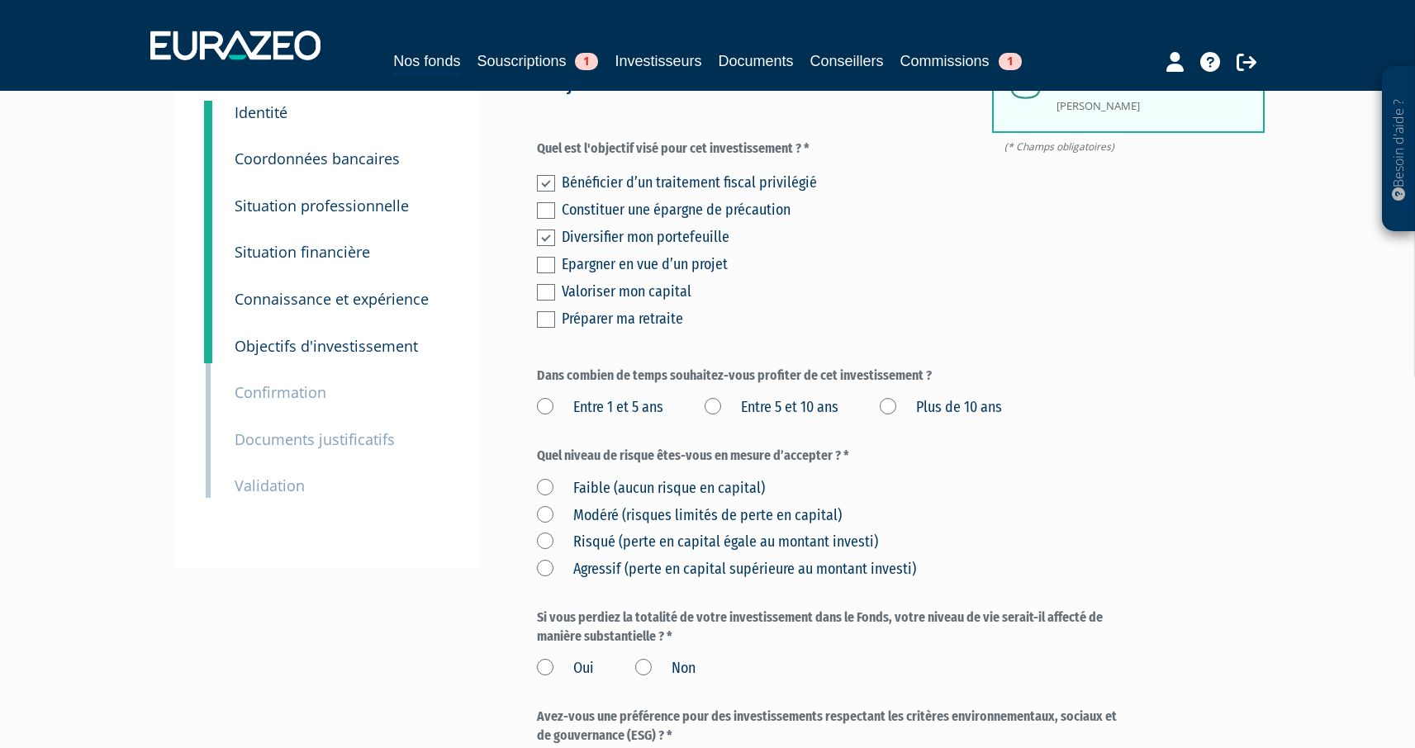
click at [541, 299] on label at bounding box center [546, 292] width 18 height 17
click at [0, 0] on input "checkbox" at bounding box center [0, 0] width 0 height 0
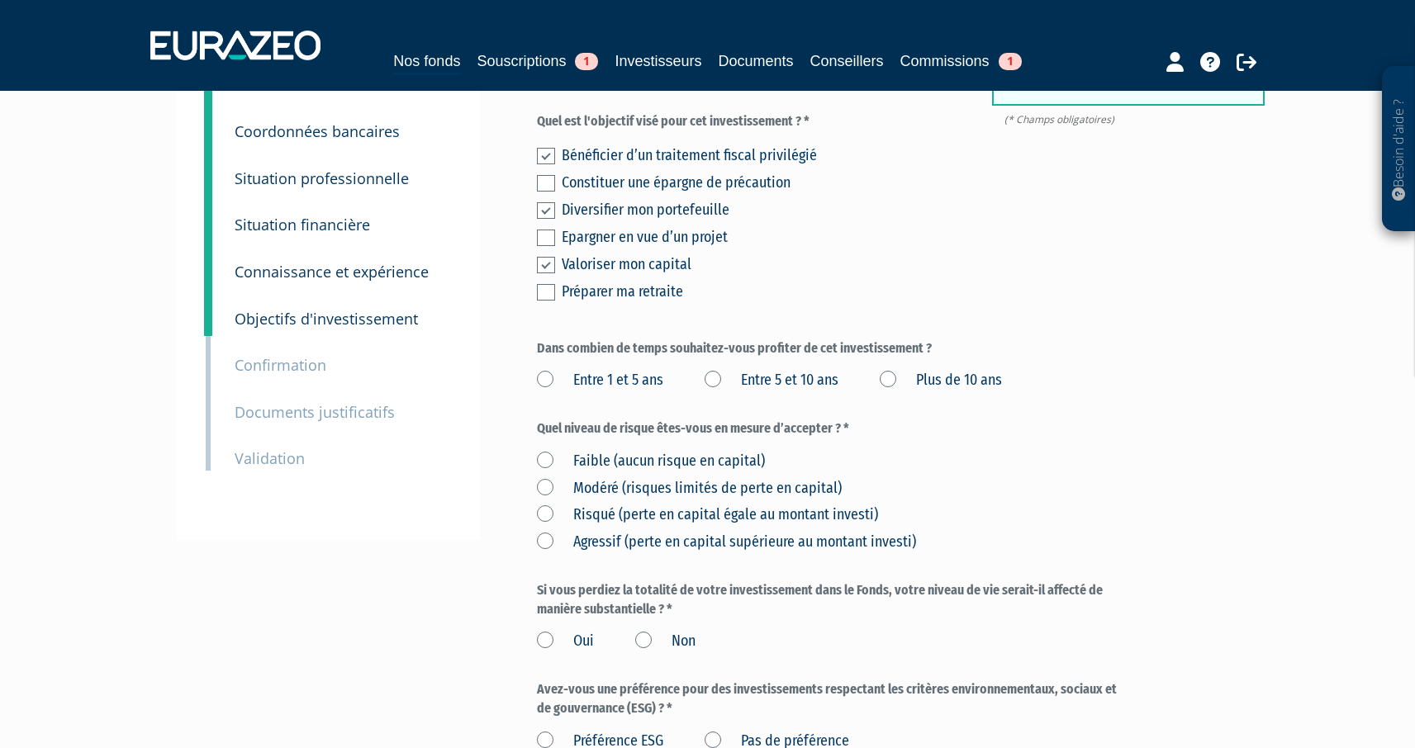
scroll to position [133, 0]
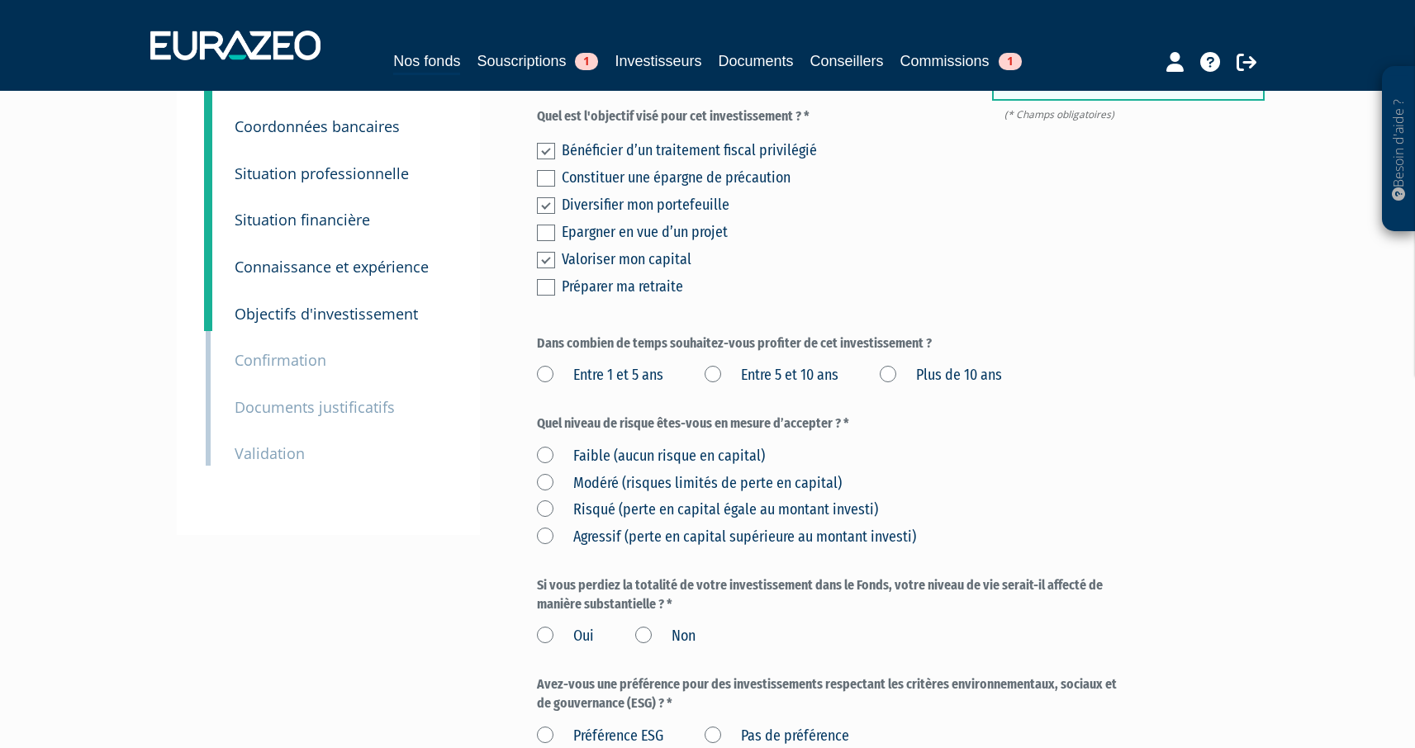
click at [892, 371] on label "Plus de 10 ans" at bounding box center [941, 375] width 122 height 21
click at [0, 0] on ans "Plus de 10 ans" at bounding box center [0, 0] width 0 height 0
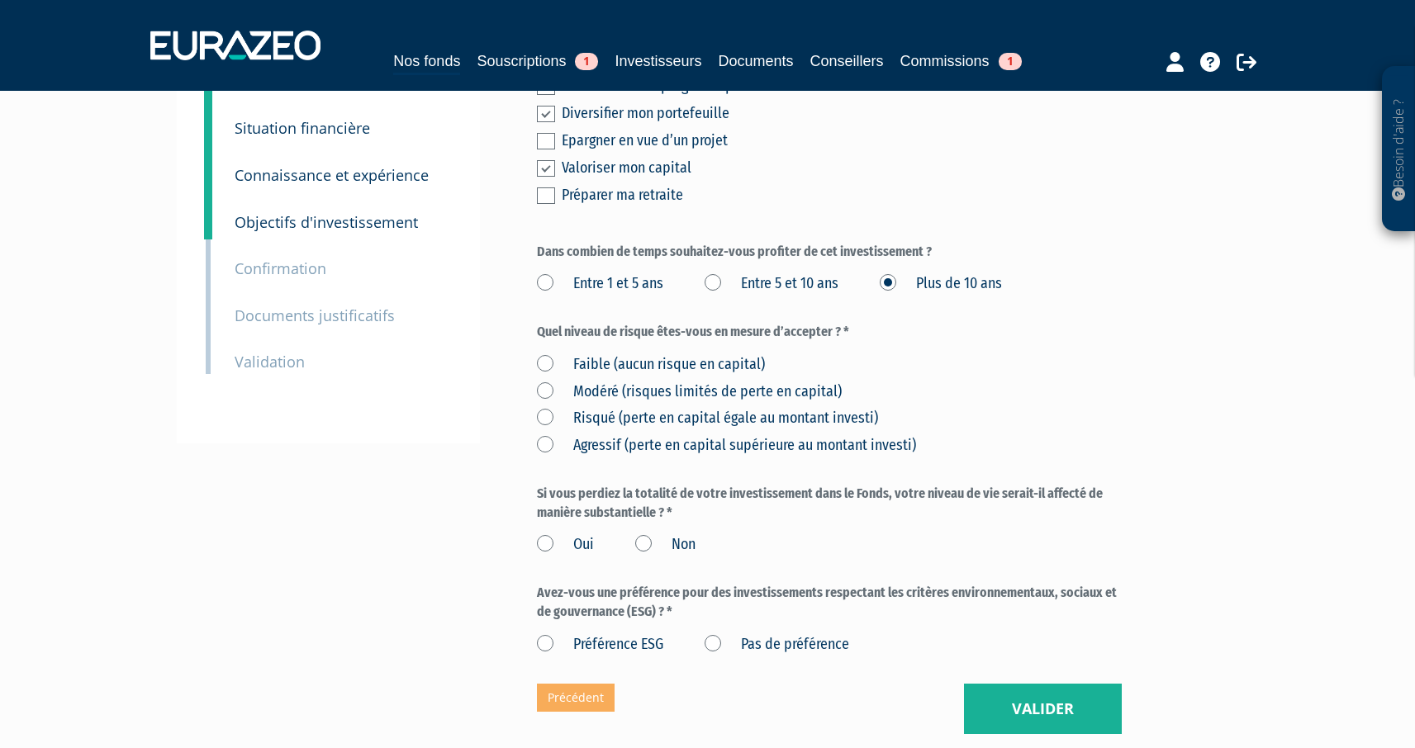
scroll to position [286, 0]
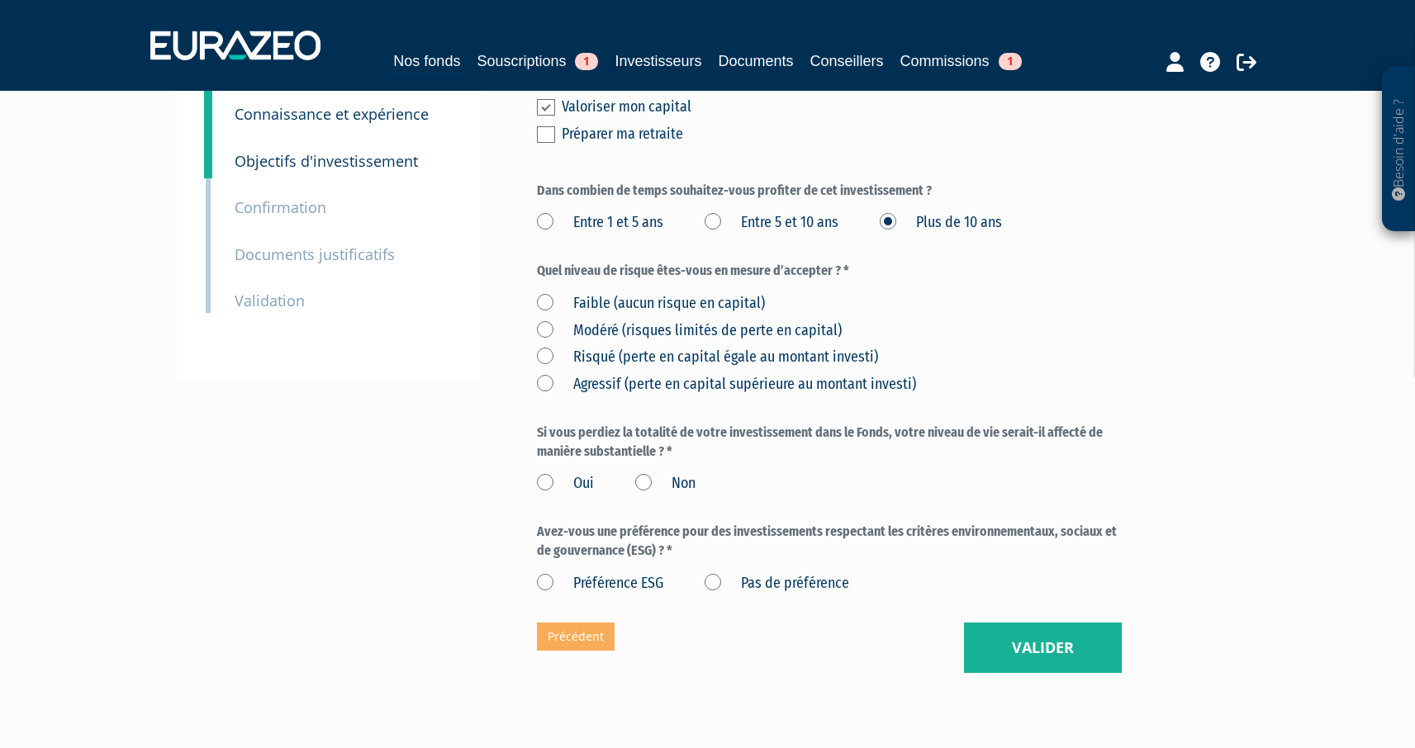
click at [544, 382] on label "Agressif (perte en capital supérieure au montant investi)" at bounding box center [726, 384] width 379 height 21
click at [0, 0] on investi\) "Agressif (perte en capital supérieure au montant investi)" at bounding box center [0, 0] width 0 height 0
click at [544, 346] on div "Faible (aucun risque en capital) [GEOGRAPHIC_DATA] (risques limités de perte en…" at bounding box center [829, 341] width 585 height 108
click at [547, 363] on label "Risqué (perte en capital égale au montant investi)" at bounding box center [707, 357] width 341 height 21
click at [0, 0] on investi\) "Risqué (perte en capital égale au montant investi)" at bounding box center [0, 0] width 0 height 0
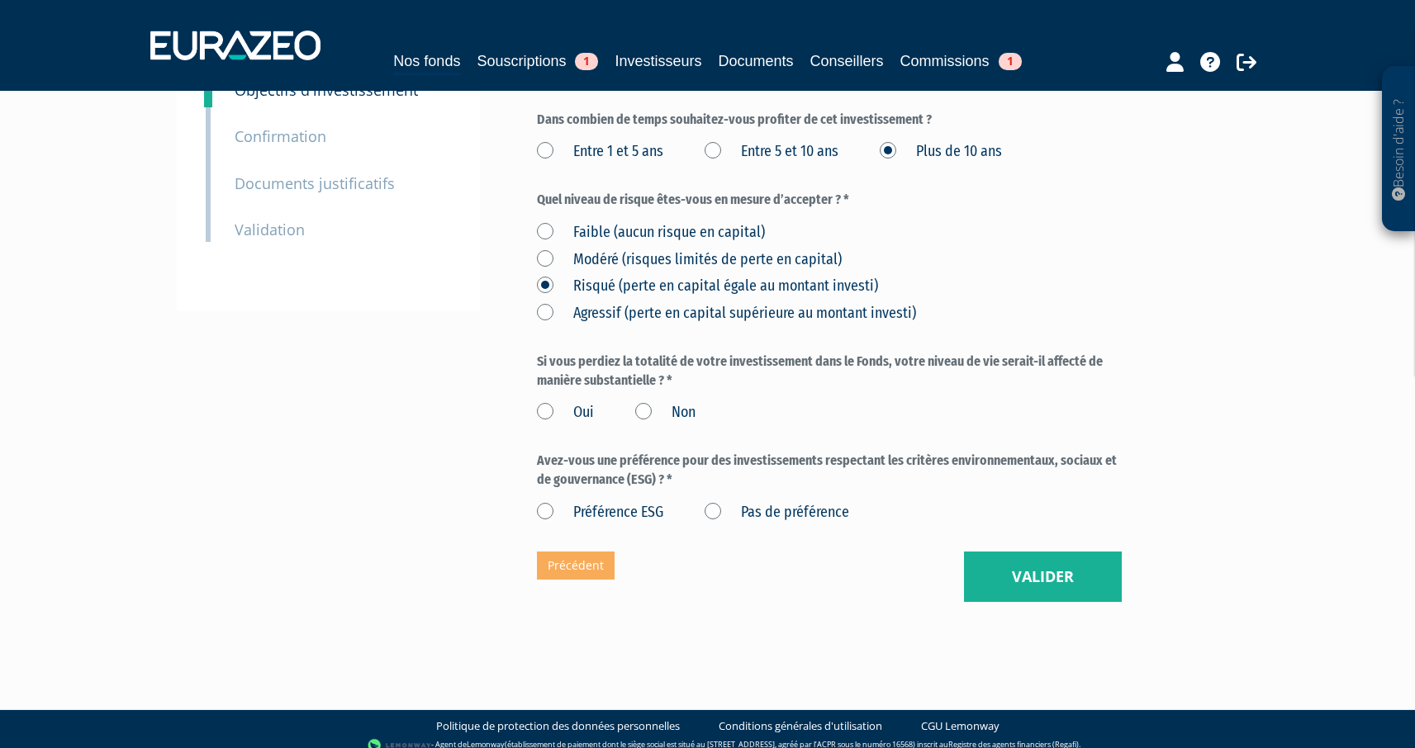
scroll to position [371, 0]
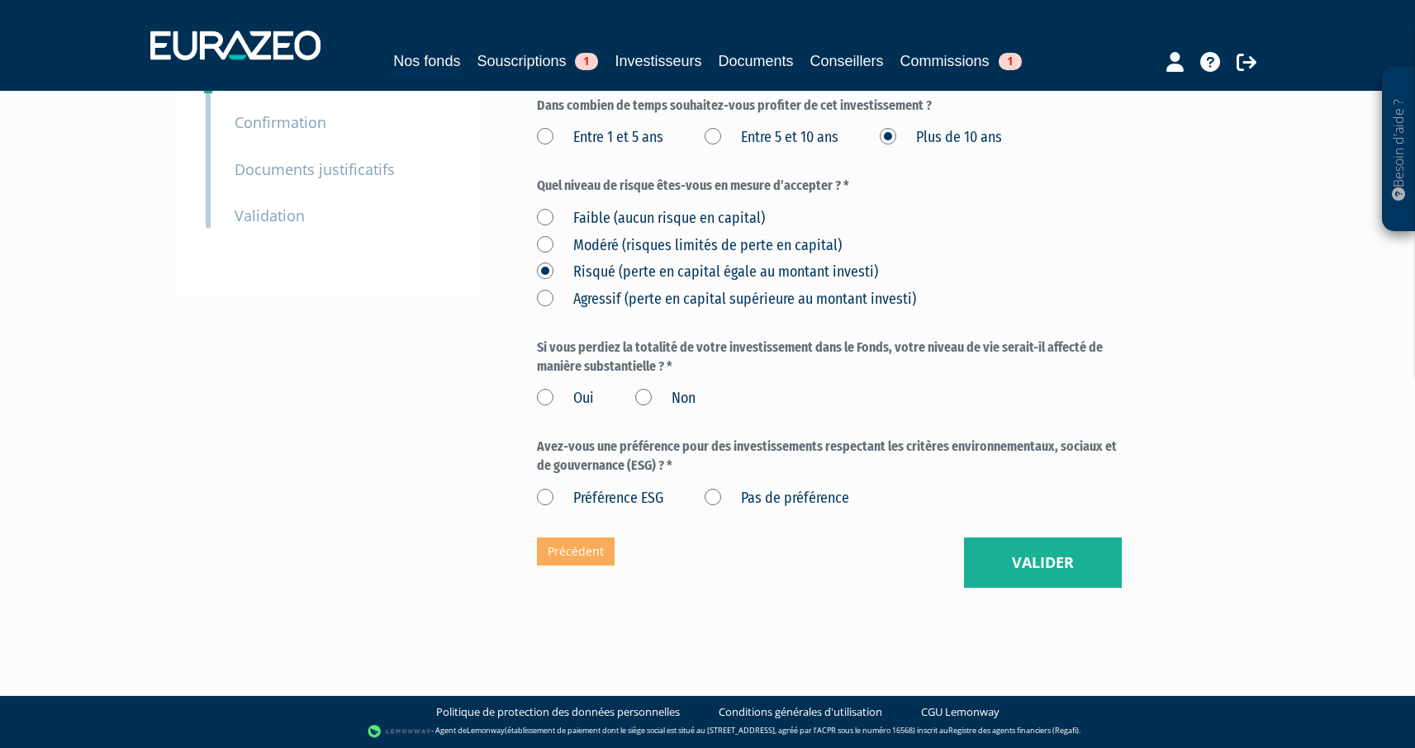
click at [640, 402] on label "Non" at bounding box center [665, 398] width 60 height 21
click at [0, 0] on input "Non" at bounding box center [0, 0] width 0 height 0
click at [710, 497] on label "Pas de préférence" at bounding box center [777, 498] width 145 height 21
click at [0, 0] on préférence "Pas de préférence" at bounding box center [0, 0] width 0 height 0
click at [1014, 577] on button "Valider" at bounding box center [1043, 563] width 158 height 51
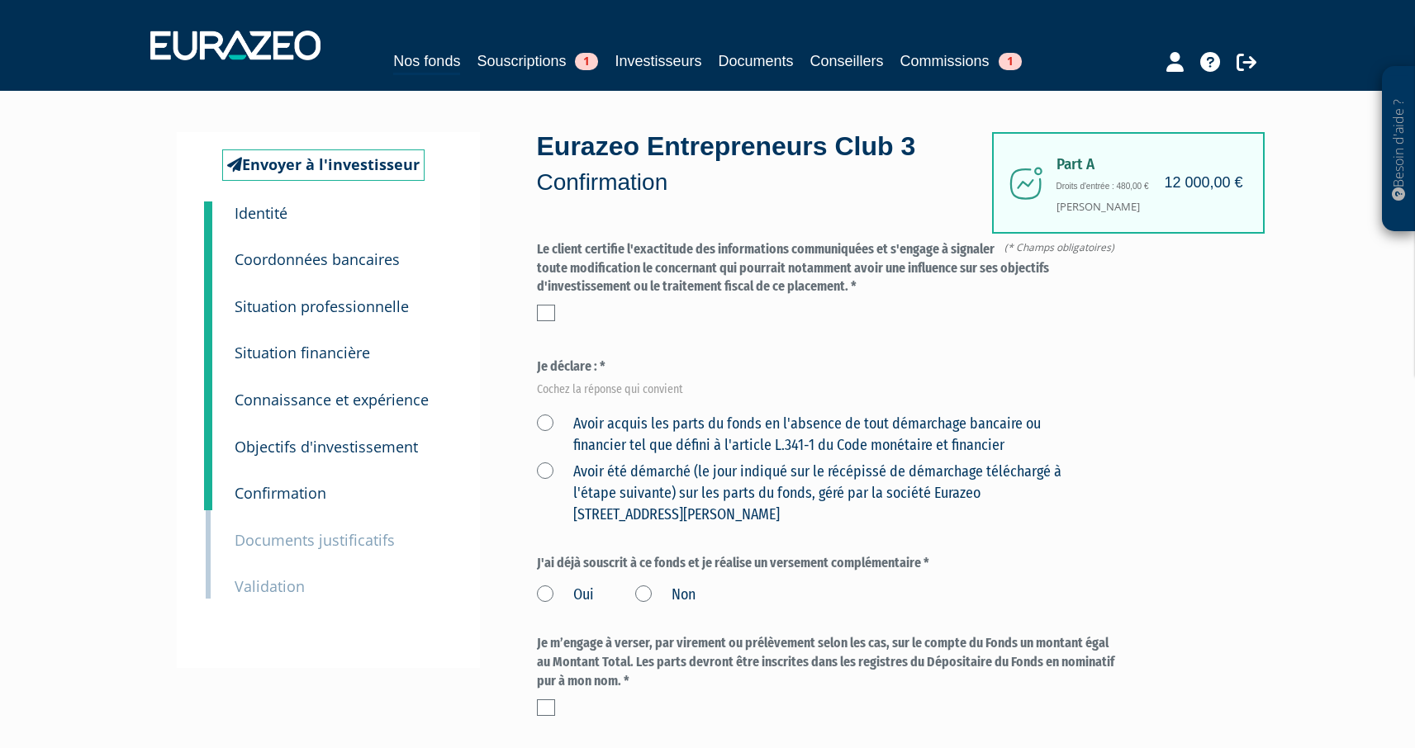
click at [551, 307] on label at bounding box center [546, 313] width 18 height 17
click at [0, 0] on input "checkbox" at bounding box center [0, 0] width 0 height 0
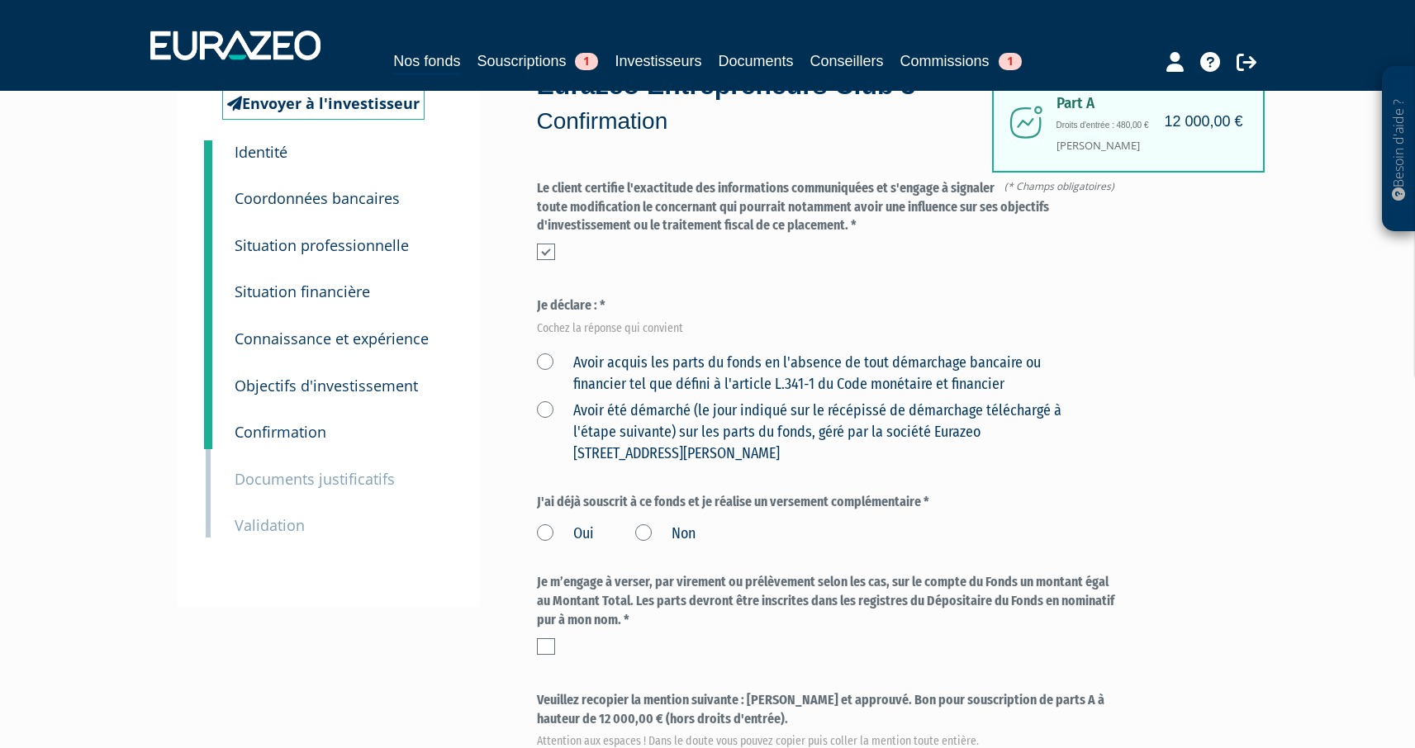
scroll to position [97, 0]
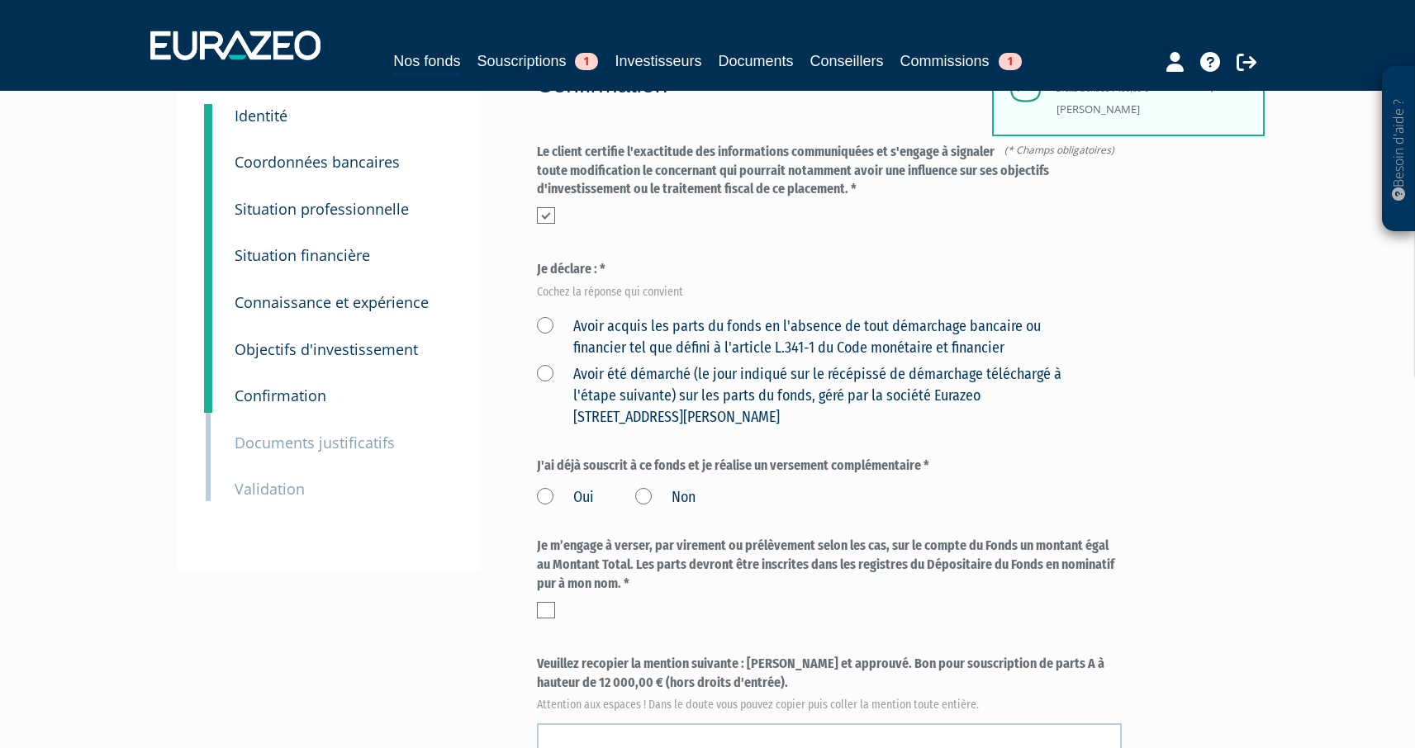
click at [543, 323] on label "Avoir acquis les parts du fonds en l'absence de tout démarchage bancaire ou fin…" at bounding box center [810, 337] width 546 height 42
click at [0, 0] on financier "Avoir acquis les parts du fonds en l'absence de tout démarchage bancaire ou fin…" at bounding box center [0, 0] width 0 height 0
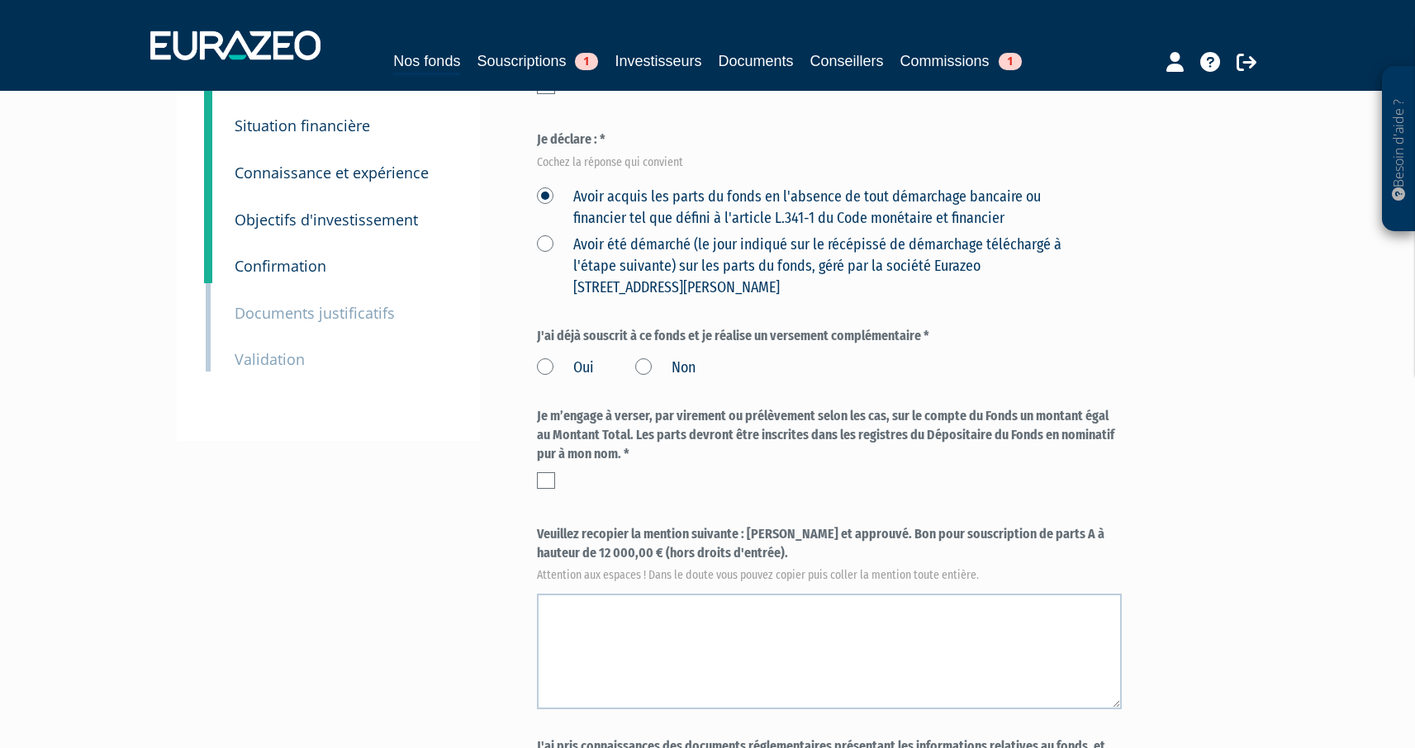
scroll to position [229, 0]
click at [638, 367] on label "Non" at bounding box center [665, 366] width 60 height 21
click at [0, 0] on input "Non" at bounding box center [0, 0] width 0 height 0
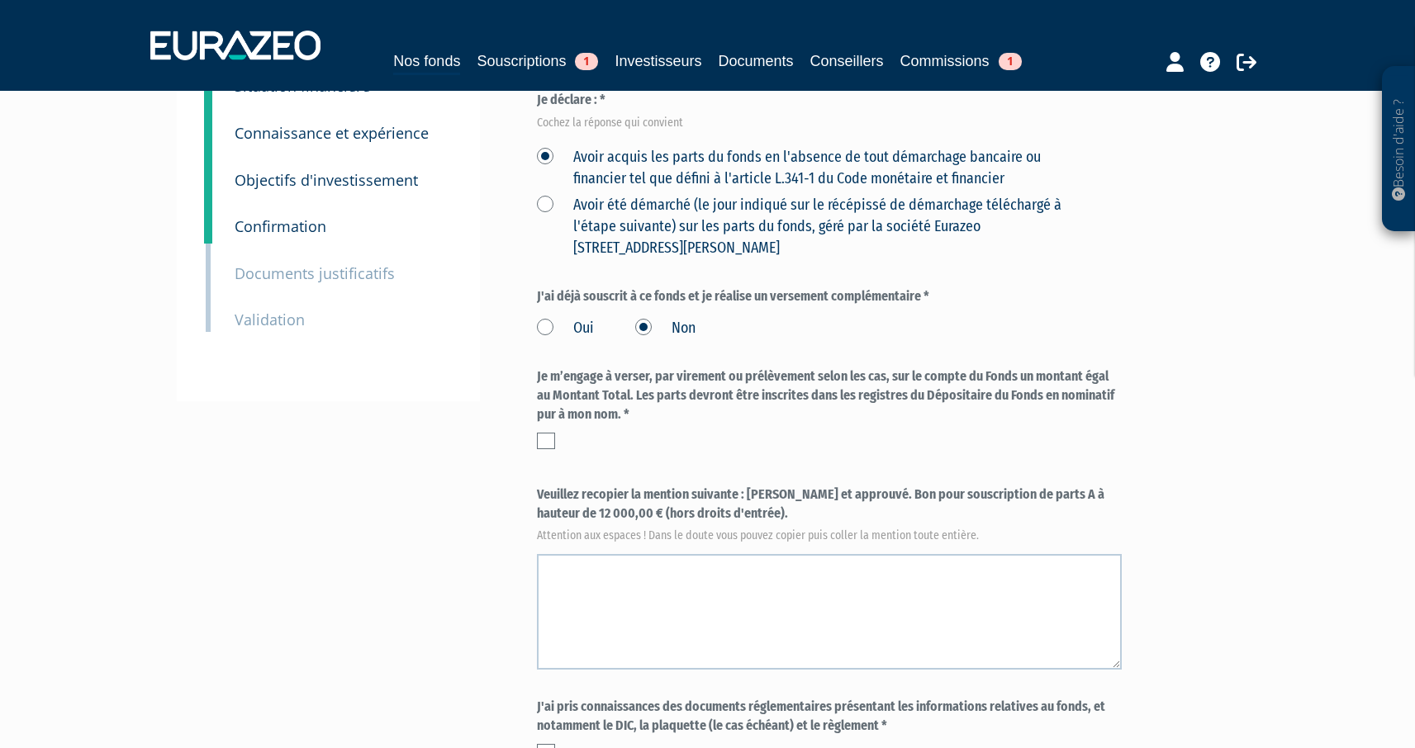
scroll to position [424, 0]
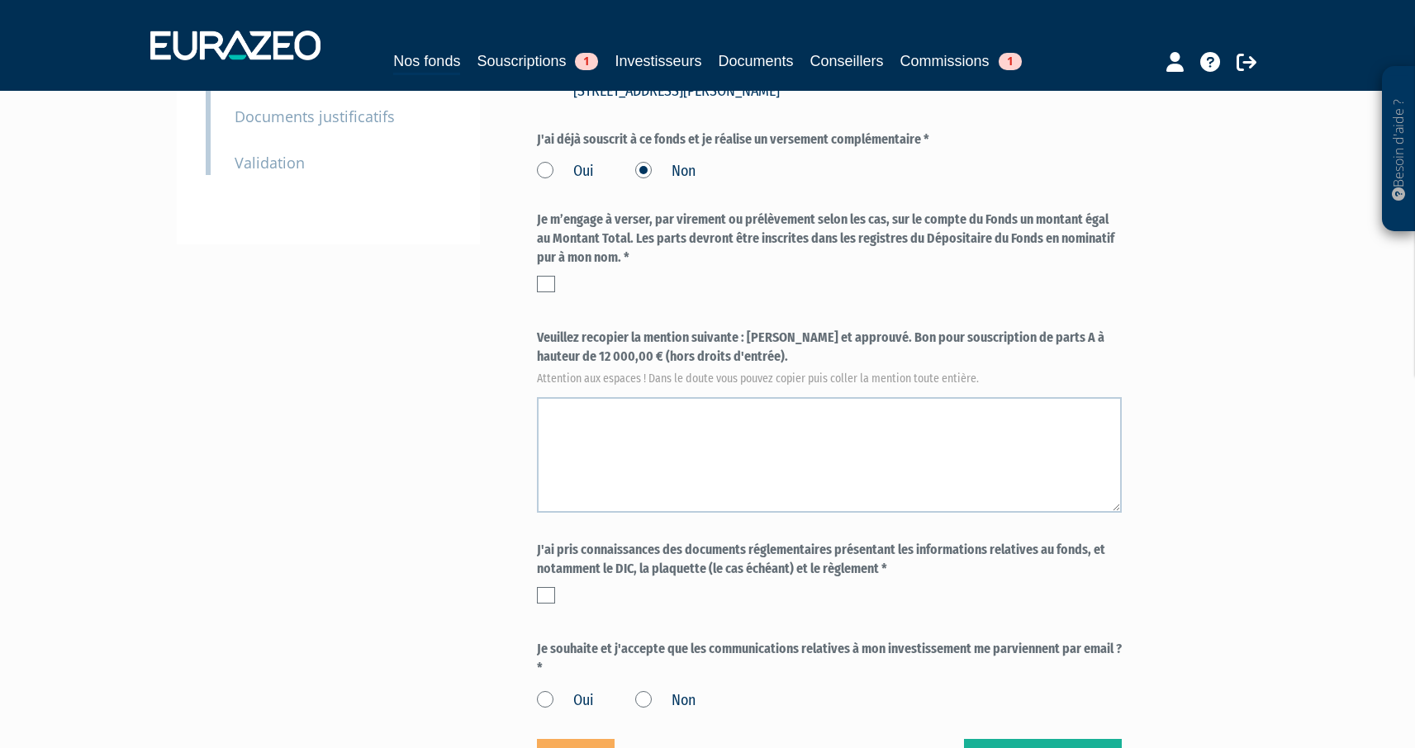
click at [544, 283] on label at bounding box center [546, 284] width 18 height 17
click at [0, 0] on input "checkbox" at bounding box center [0, 0] width 0 height 0
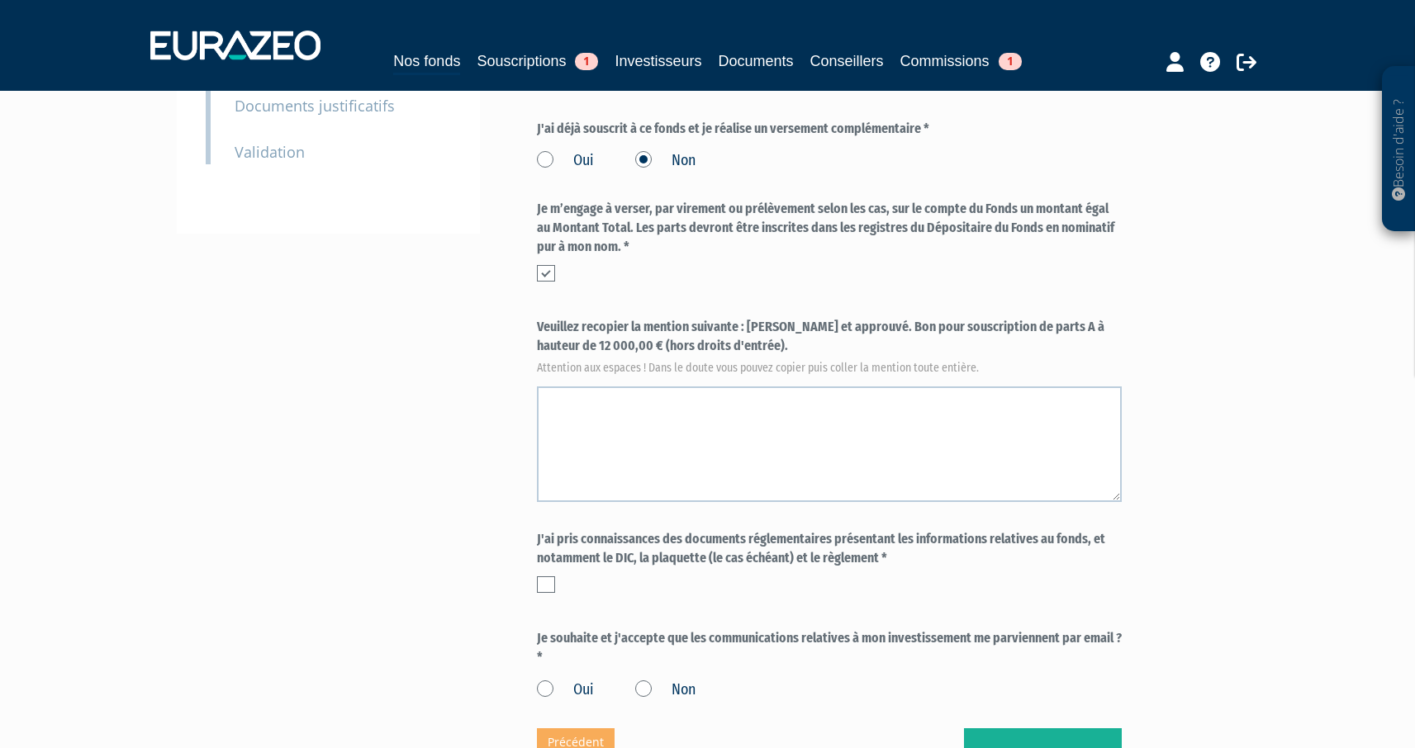
scroll to position [582, 0]
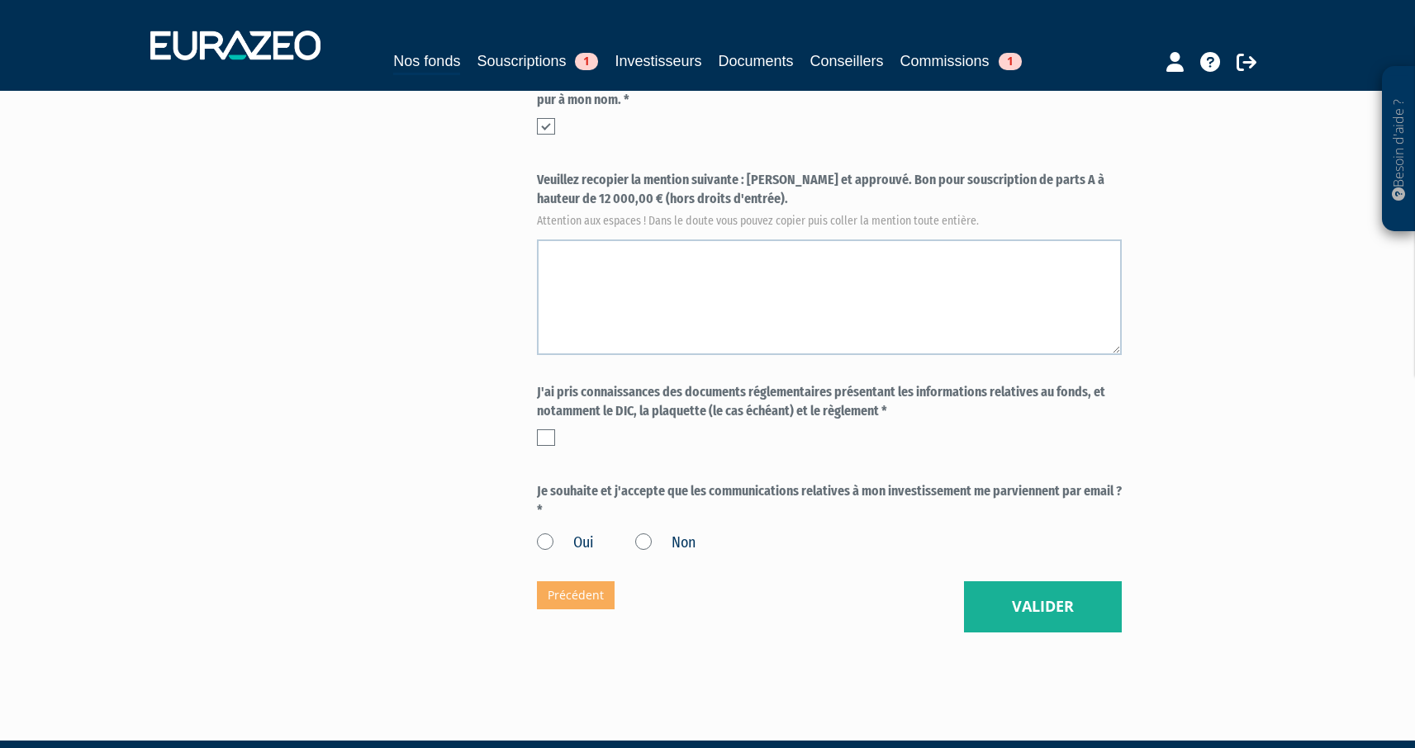
drag, startPoint x: 747, startPoint y: 182, endPoint x: 705, endPoint y: 202, distance: 46.6
click at [705, 202] on label "Veuillez recopier la mention suivante : Lu et approuvé. Bon pour souscription d…" at bounding box center [829, 198] width 585 height 55
copy label "[PERSON_NAME] et approuvé. Bon pour souscription de parts A à hauteur de 12 000…"
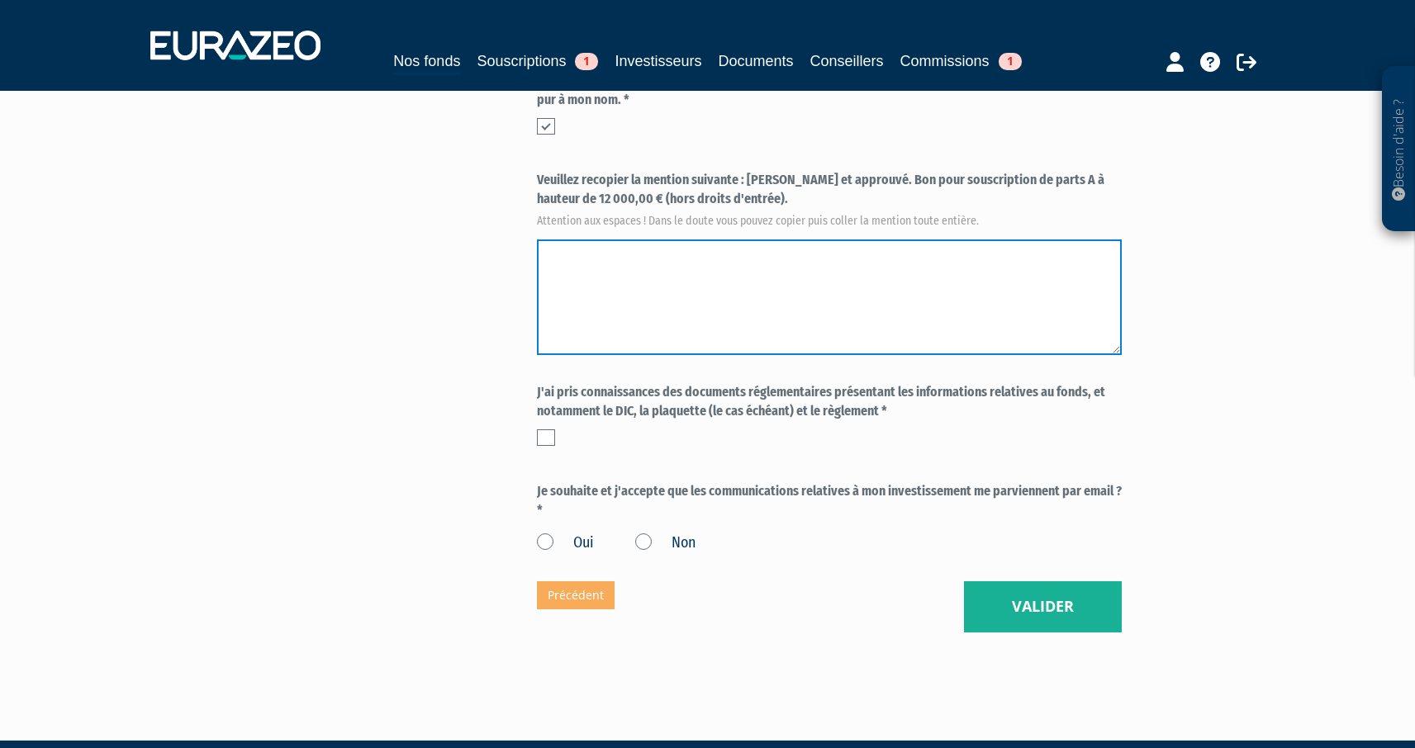
click at [687, 260] on textarea at bounding box center [829, 298] width 585 height 116
paste textarea "[PERSON_NAME] et approuvé. Bon pour souscription de parts A à hauteur de 12 000…"
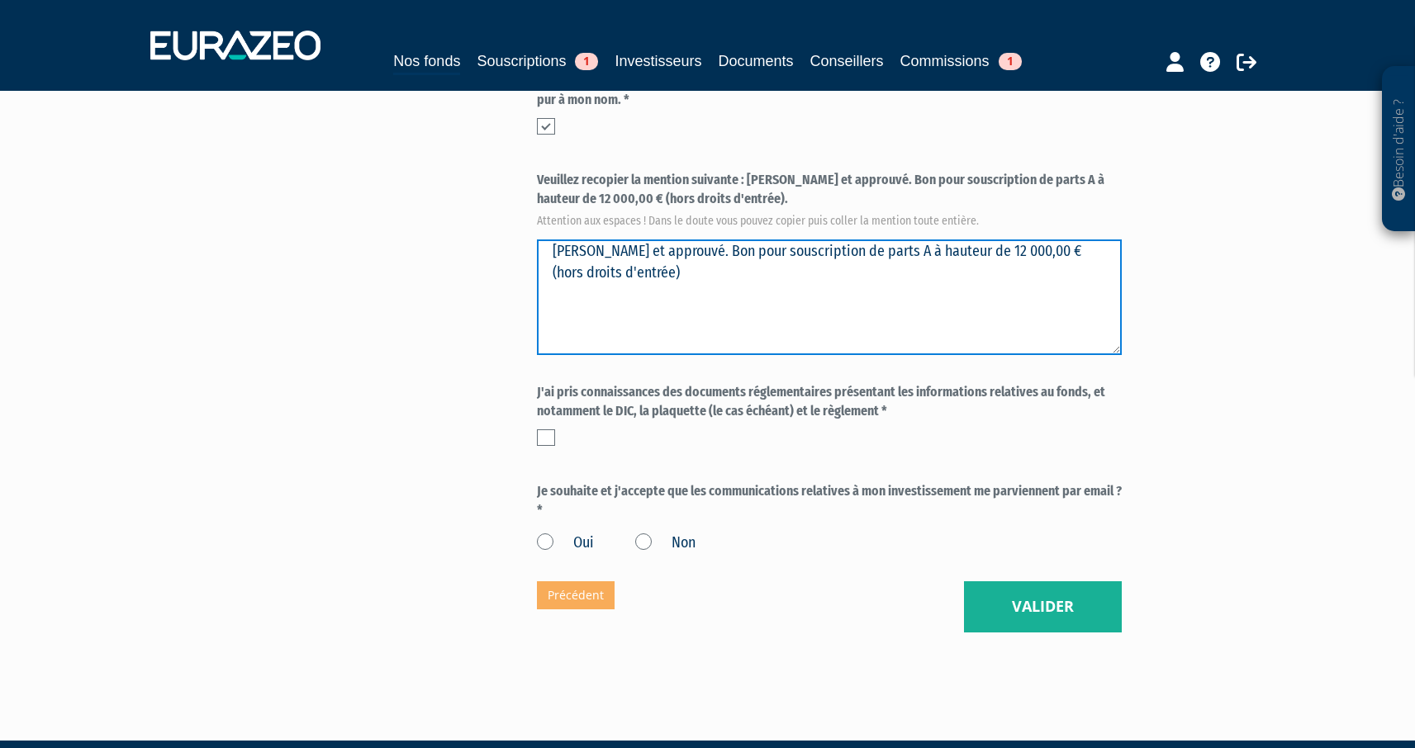
click at [674, 255] on textarea at bounding box center [829, 298] width 585 height 116
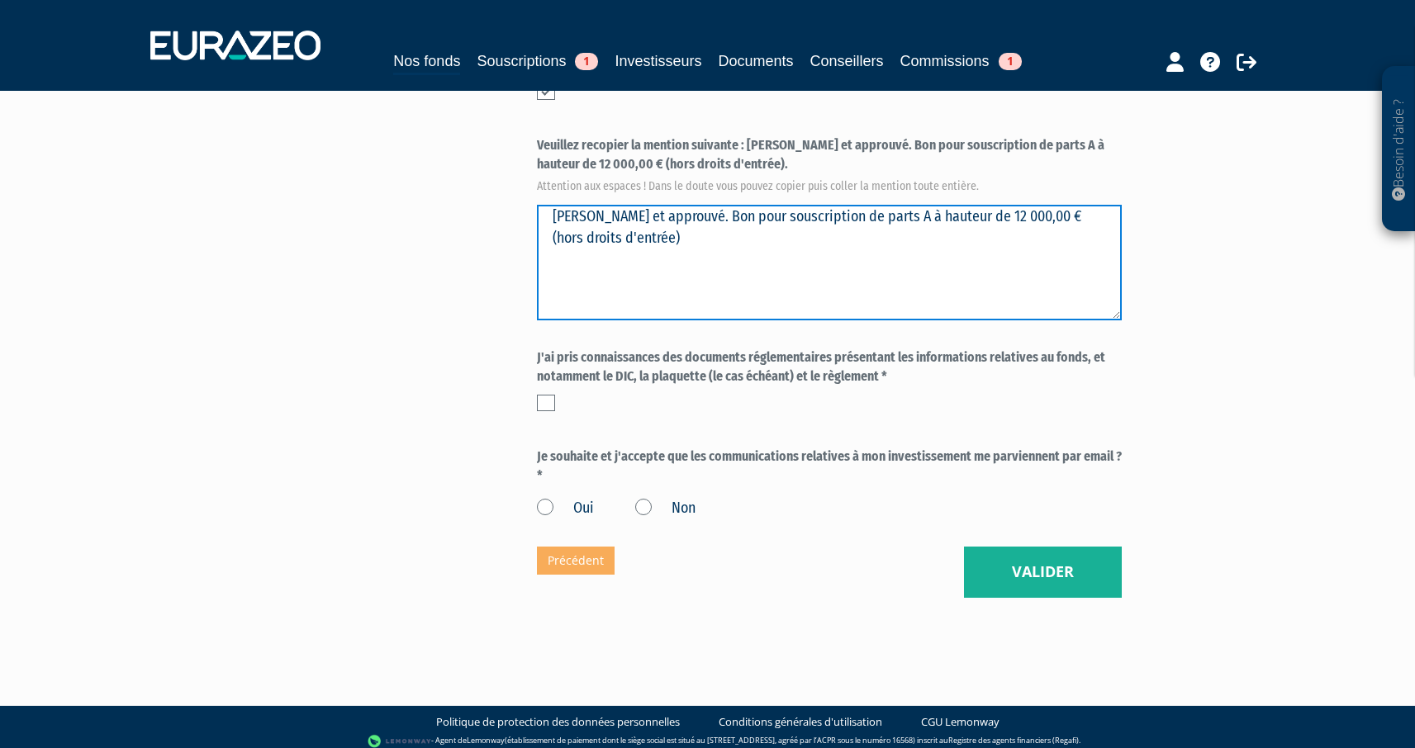
scroll to position [626, 0]
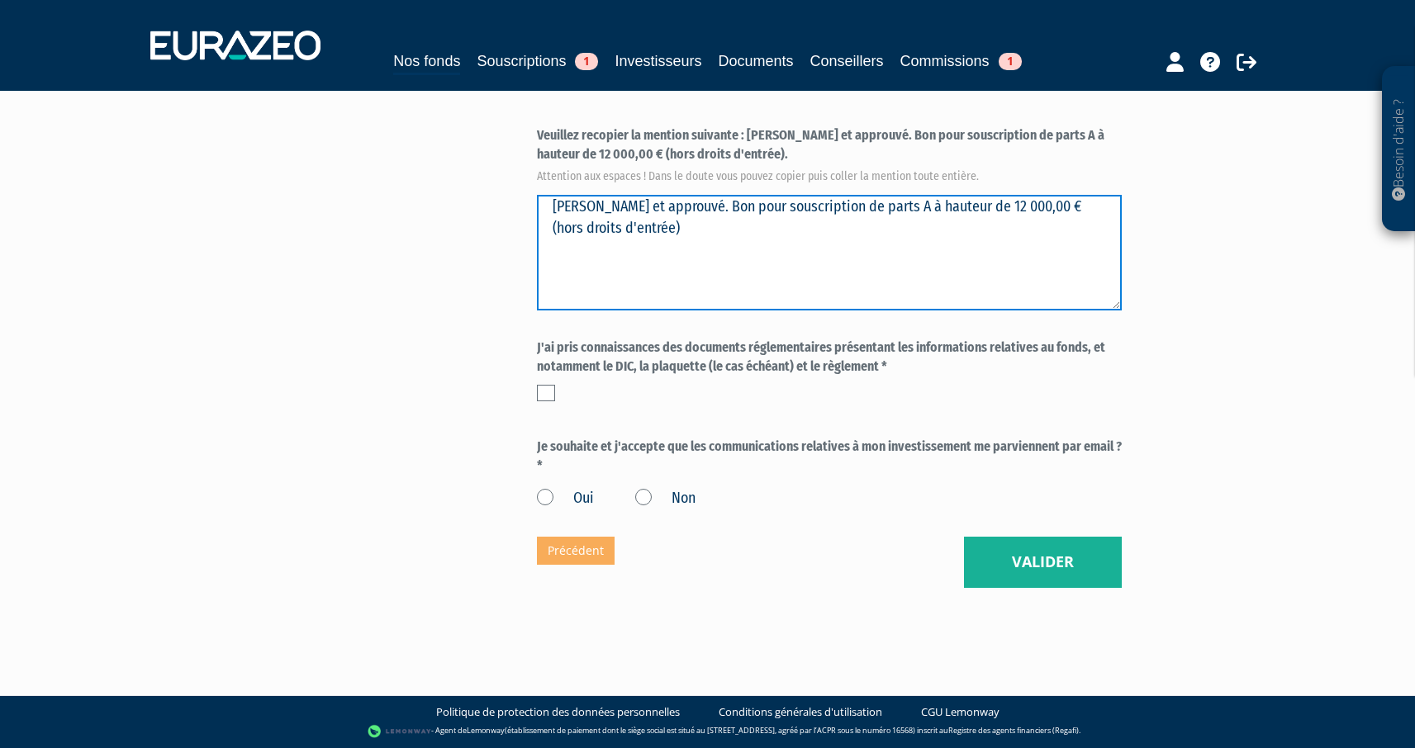
type textarea "Lu et approuvé. Bon pour souscription de parts A à hauteur de 12 000,00 € (hors…"
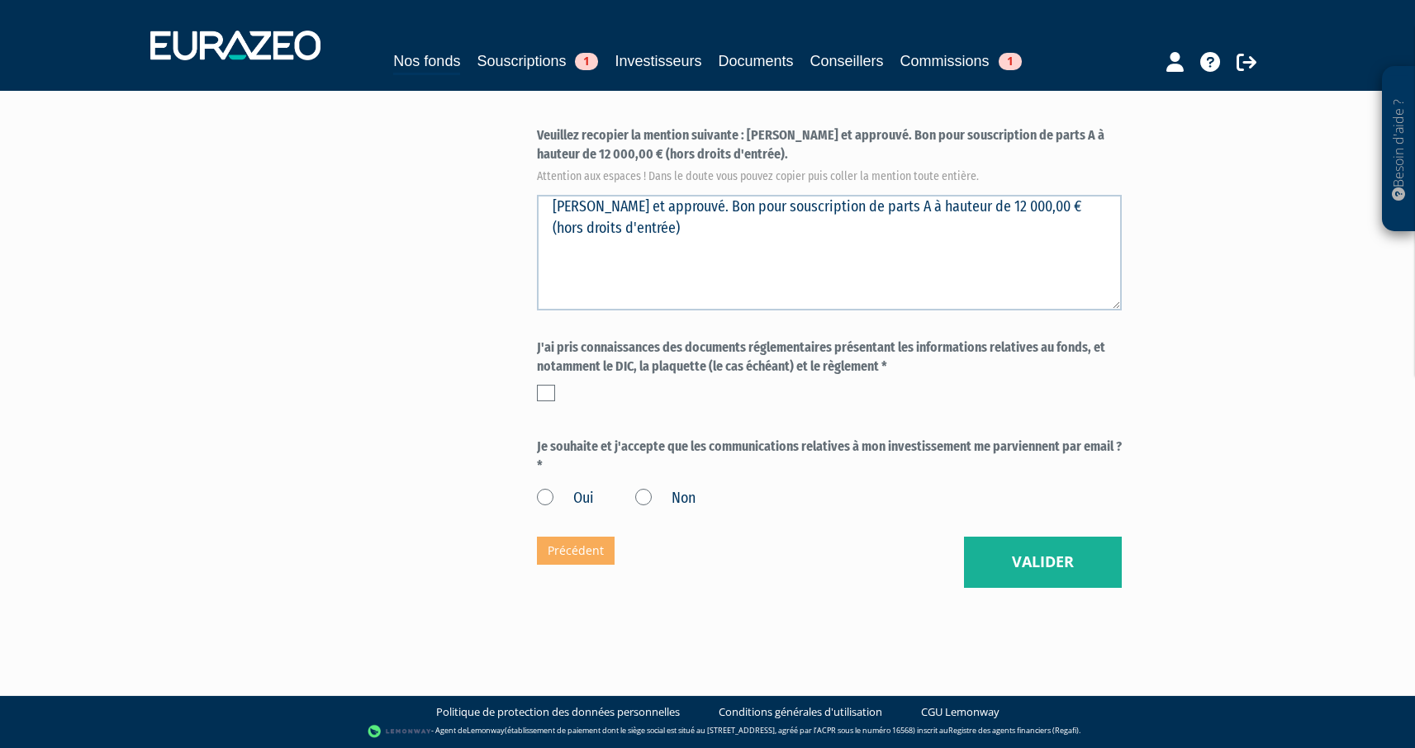
click at [548, 392] on label at bounding box center [546, 393] width 18 height 17
click at [0, 0] on input "checkbox" at bounding box center [0, 0] width 0 height 0
click at [570, 499] on label "Oui" at bounding box center [565, 498] width 57 height 21
click at [0, 0] on input "Oui" at bounding box center [0, 0] width 0 height 0
click at [555, 498] on label "Oui" at bounding box center [565, 498] width 57 height 21
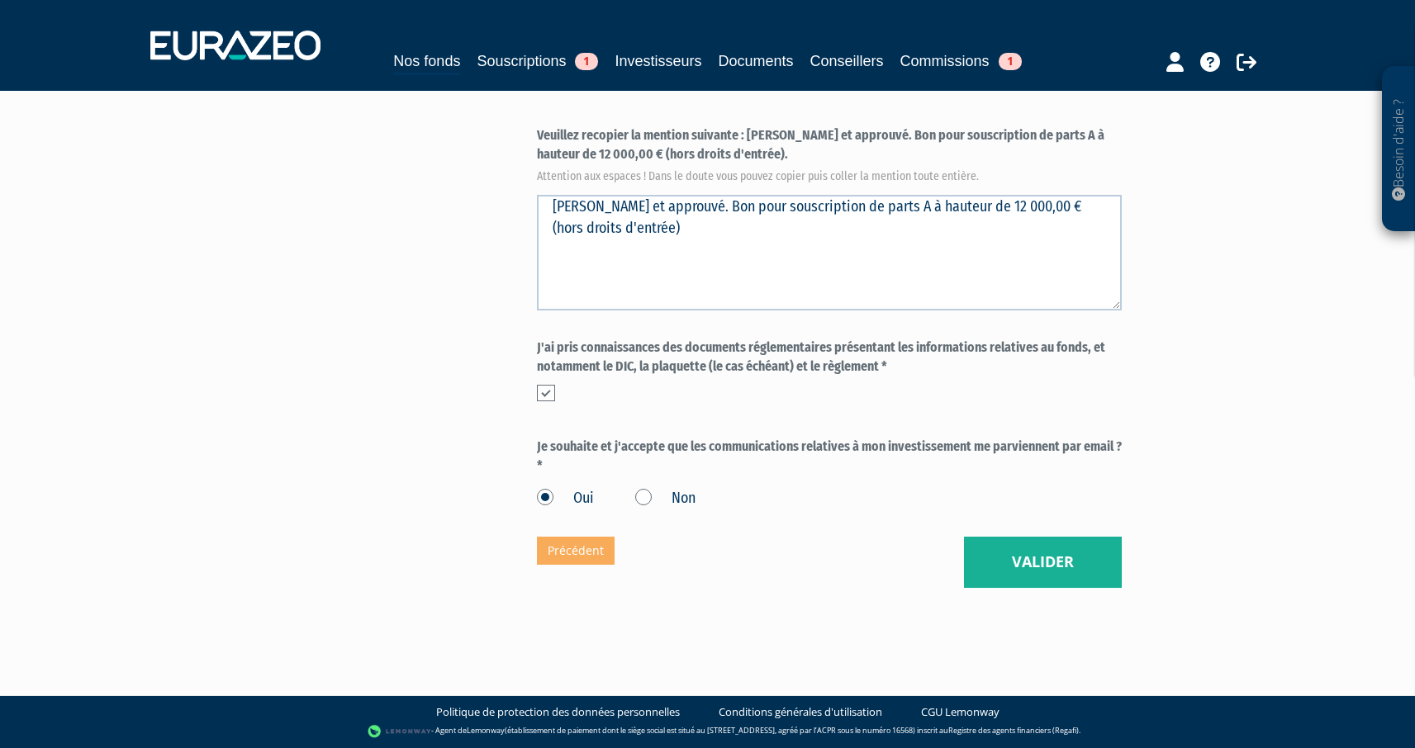
click at [0, 0] on input "Oui" at bounding box center [0, 0] width 0 height 0
click at [1109, 564] on button "Valider" at bounding box center [1043, 562] width 158 height 51
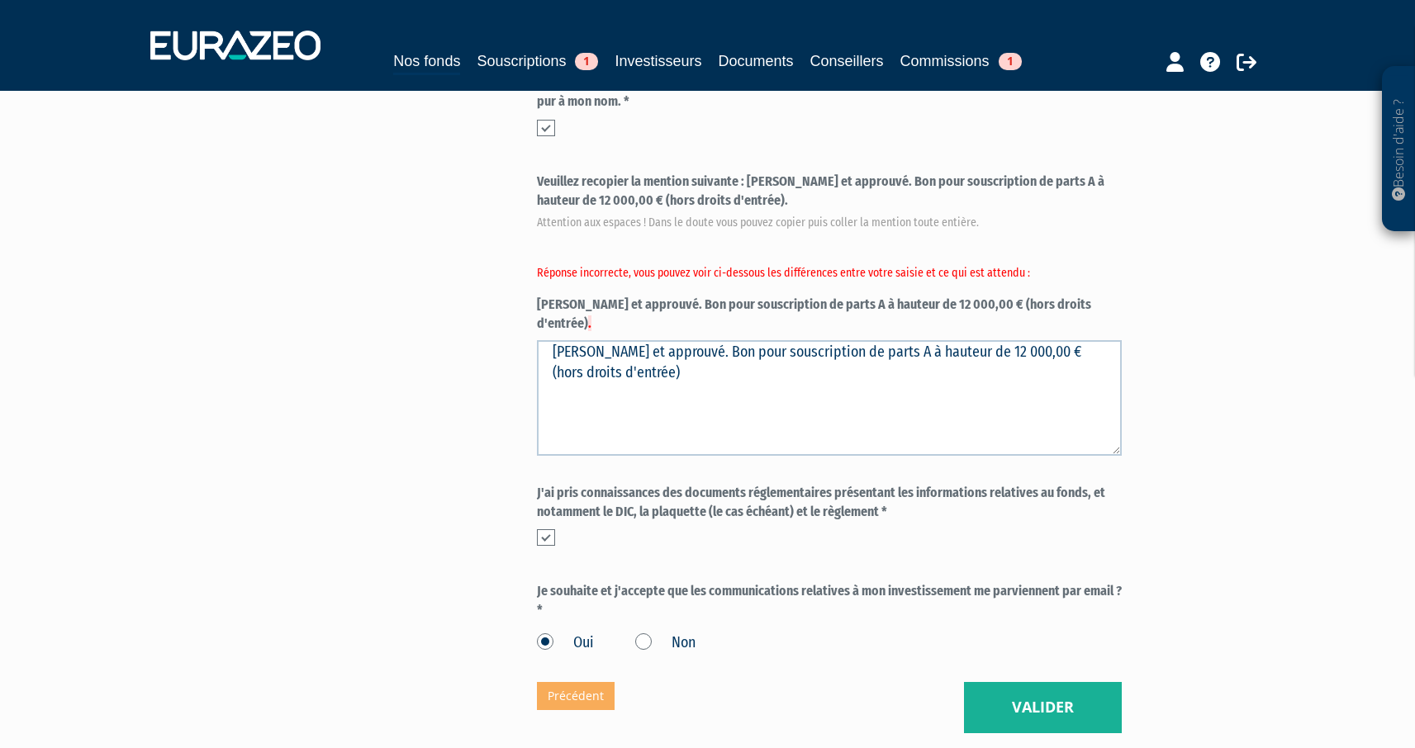
scroll to position [369, 0]
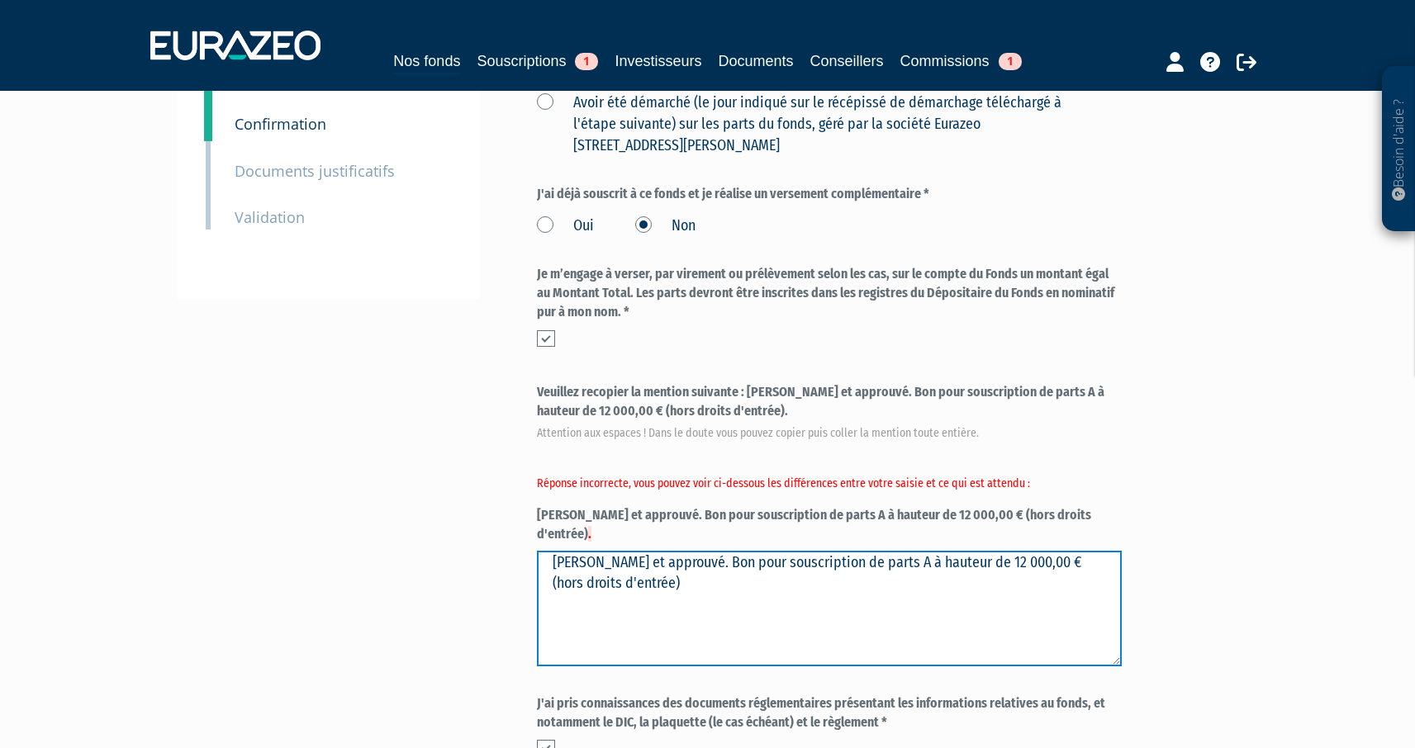
click at [748, 565] on textarea "[PERSON_NAME] et approuvé. Bon pour souscription de parts A à hauteur de 12 000…" at bounding box center [829, 609] width 585 height 116
click at [737, 567] on textarea "[PERSON_NAME] et approuvé. Bon pour souscription de parts A à hauteur de 12 000…" at bounding box center [829, 609] width 585 height 116
drag, startPoint x: 676, startPoint y: 542, endPoint x: 482, endPoint y: 549, distance: 194.3
click at [482, 549] on div "Envoyer à l'investisseur 1 Identité 2 Coordonnées bancaires 3 Situation profess…" at bounding box center [708, 353] width 1038 height 1181
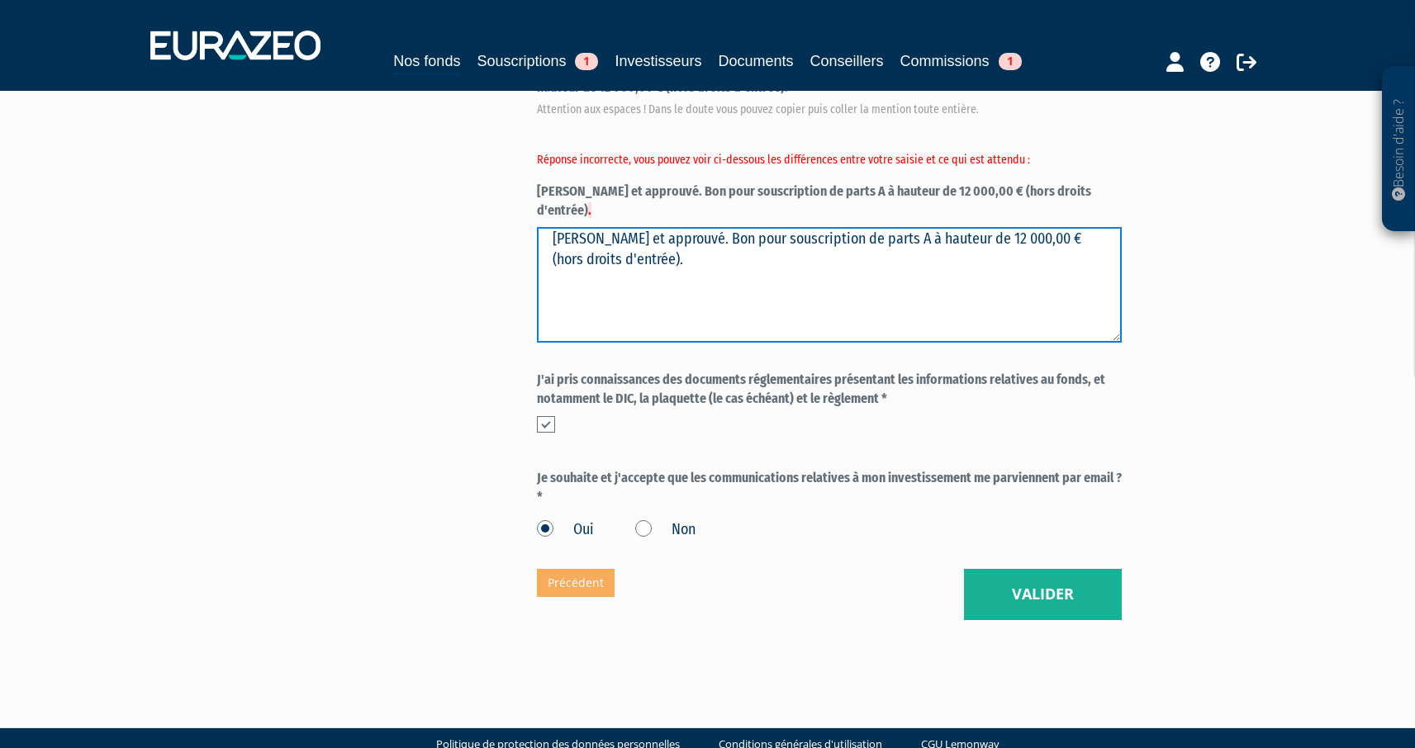
scroll to position [706, 0]
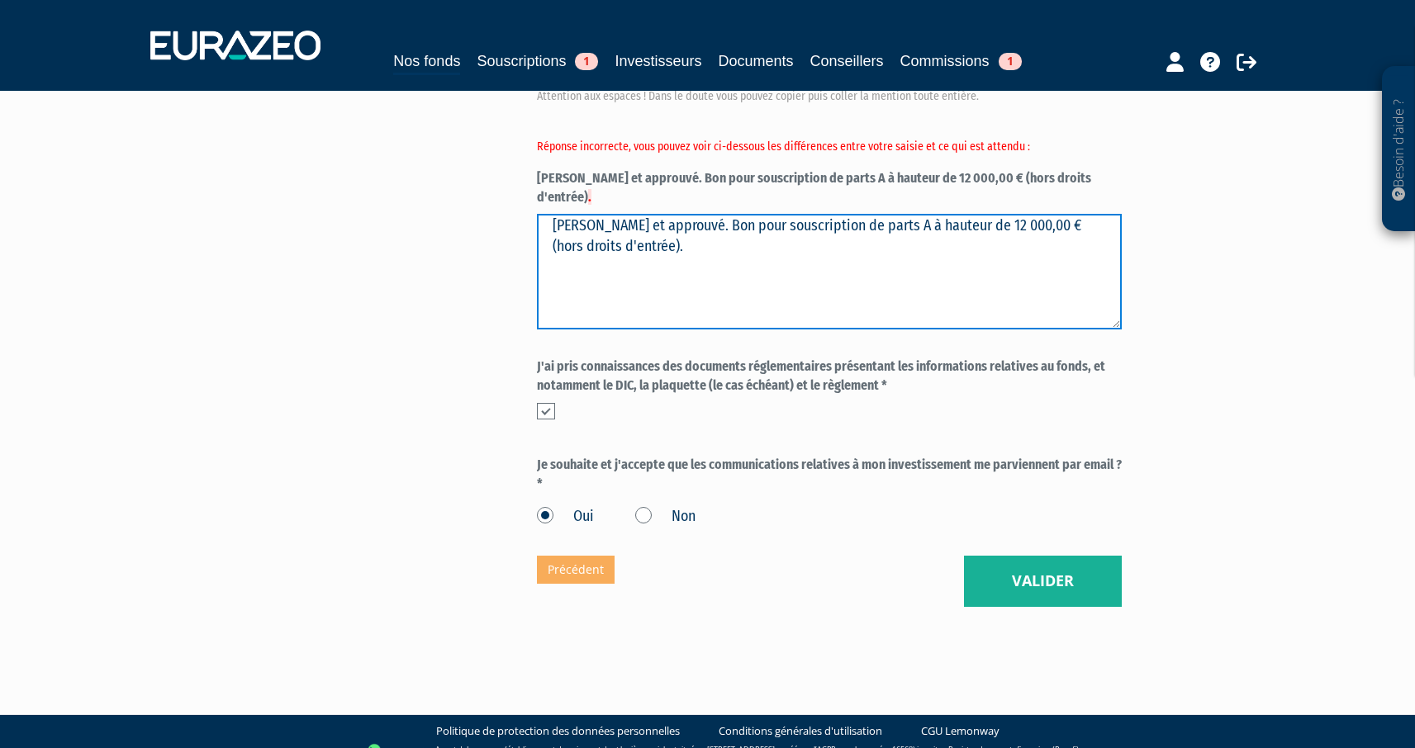
type textarea "[PERSON_NAME] et approuvé. Bon pour souscription de parts A à hauteur de 12 000…"
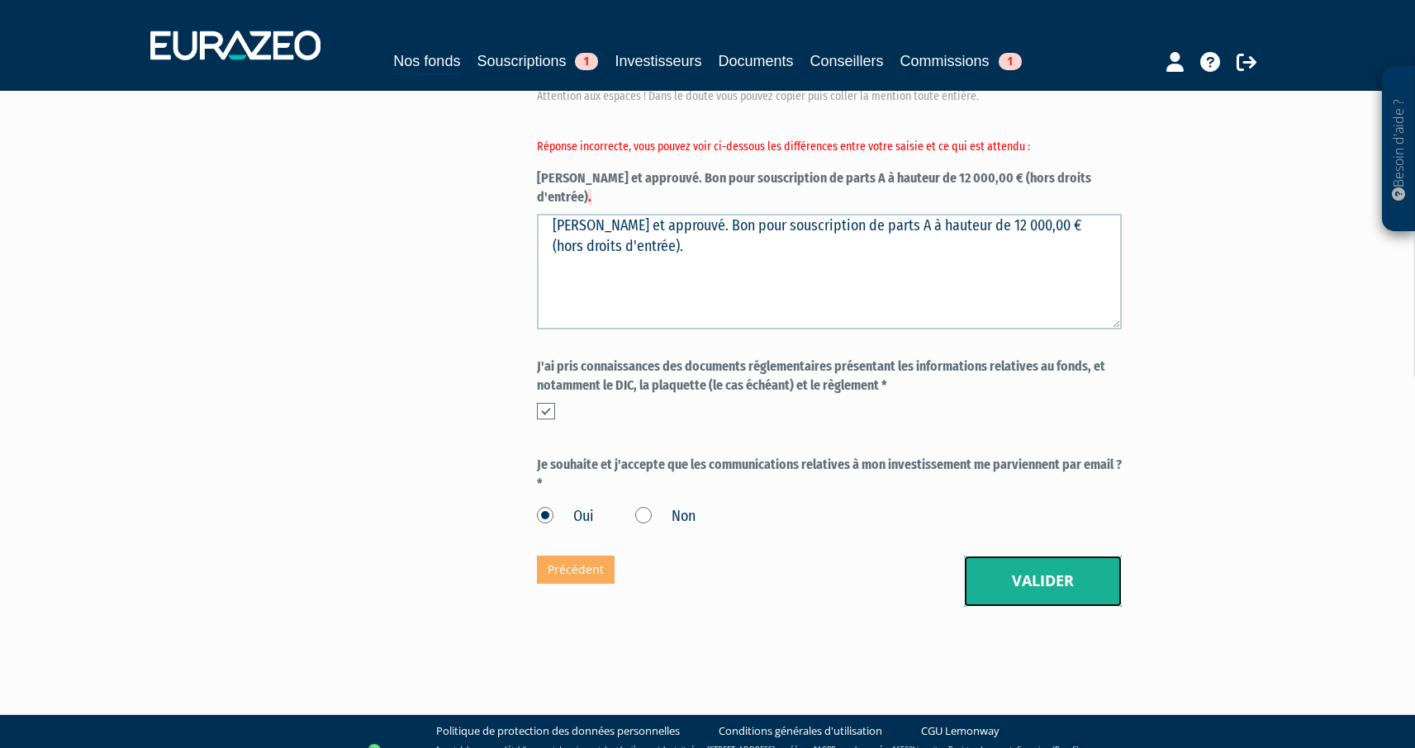
click at [1099, 563] on button "Valider" at bounding box center [1043, 581] width 158 height 51
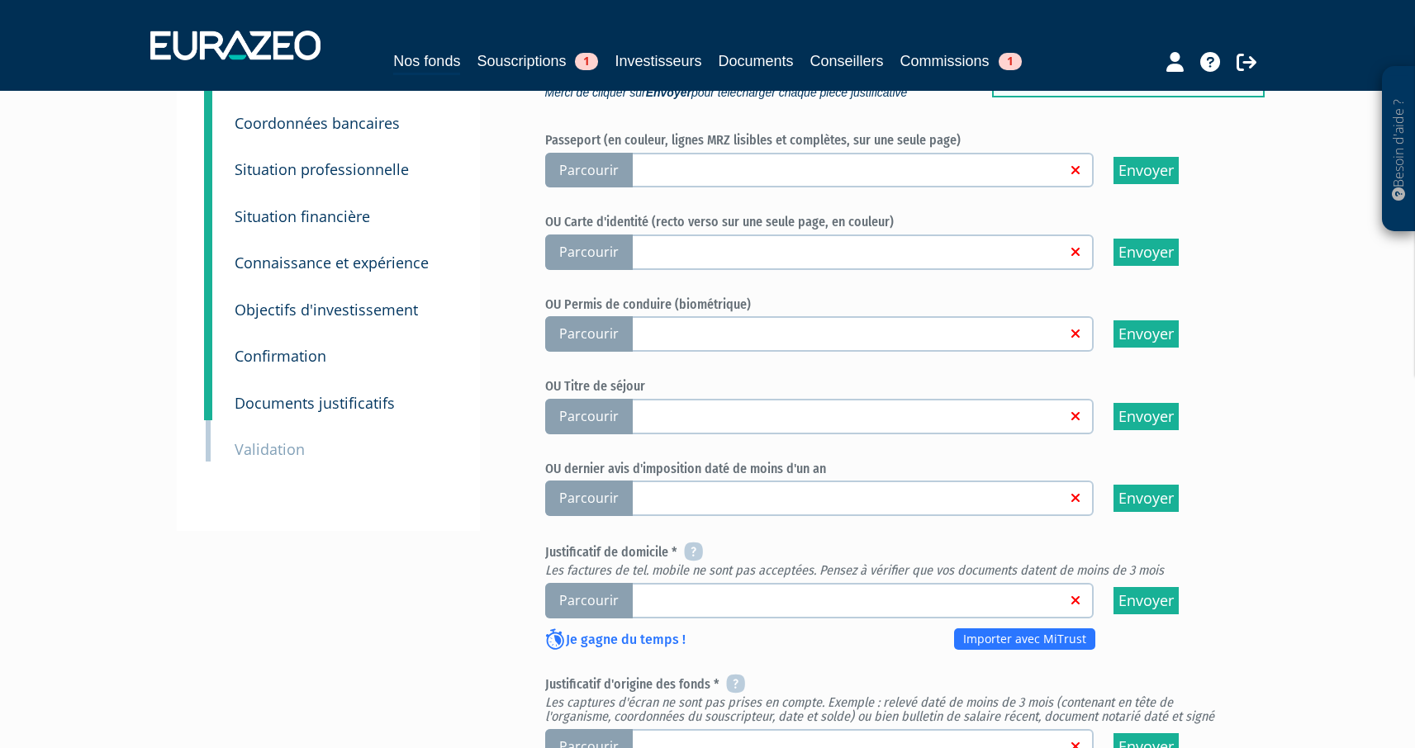
scroll to position [178, 0]
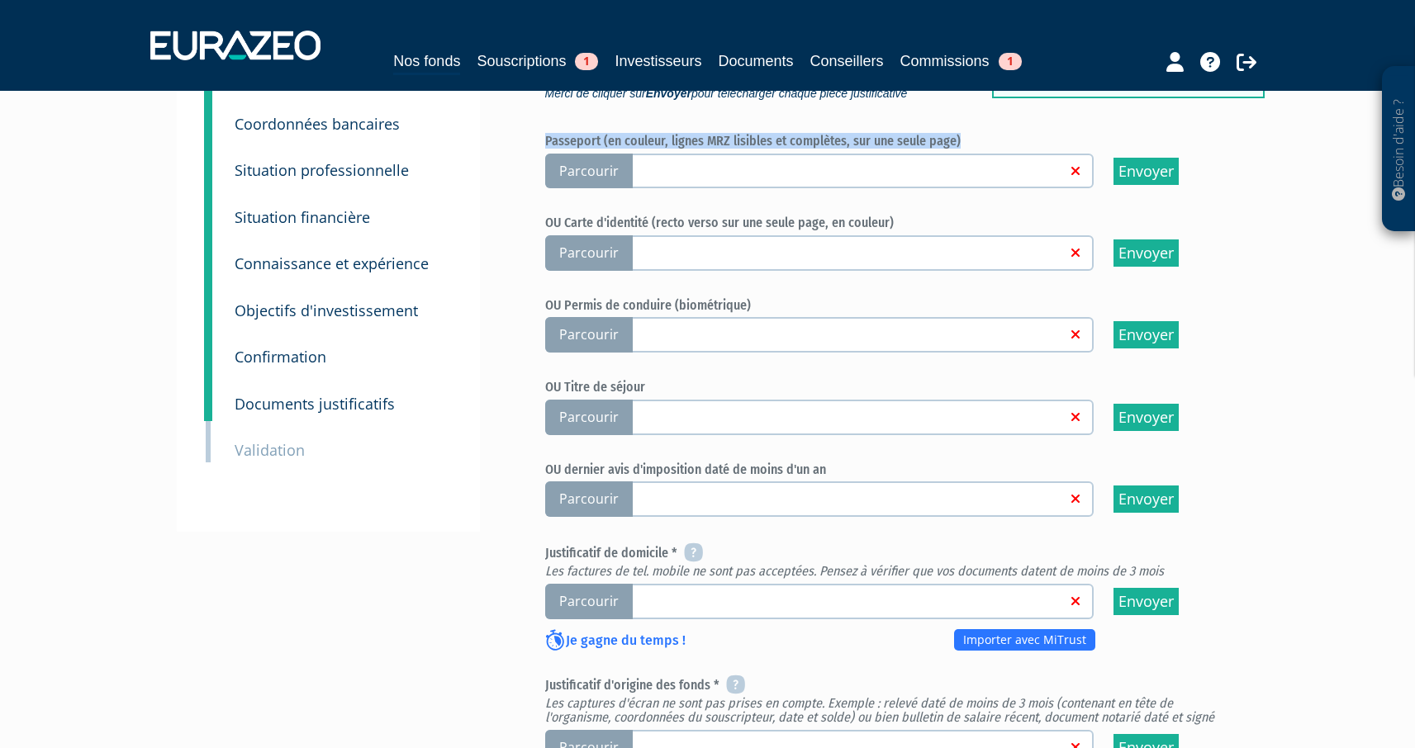
drag, startPoint x: 962, startPoint y: 141, endPoint x: 533, endPoint y: 141, distance: 428.8
click at [533, 141] on div "Envoyer à l'investisseur 1 Identité 2 Coordonnées bancaires 3 Situation profess…" at bounding box center [708, 522] width 1038 height 1052
copy h6 "Passeport (en couleur, lignes MRZ lisibles et complètes, sur une seule page)"
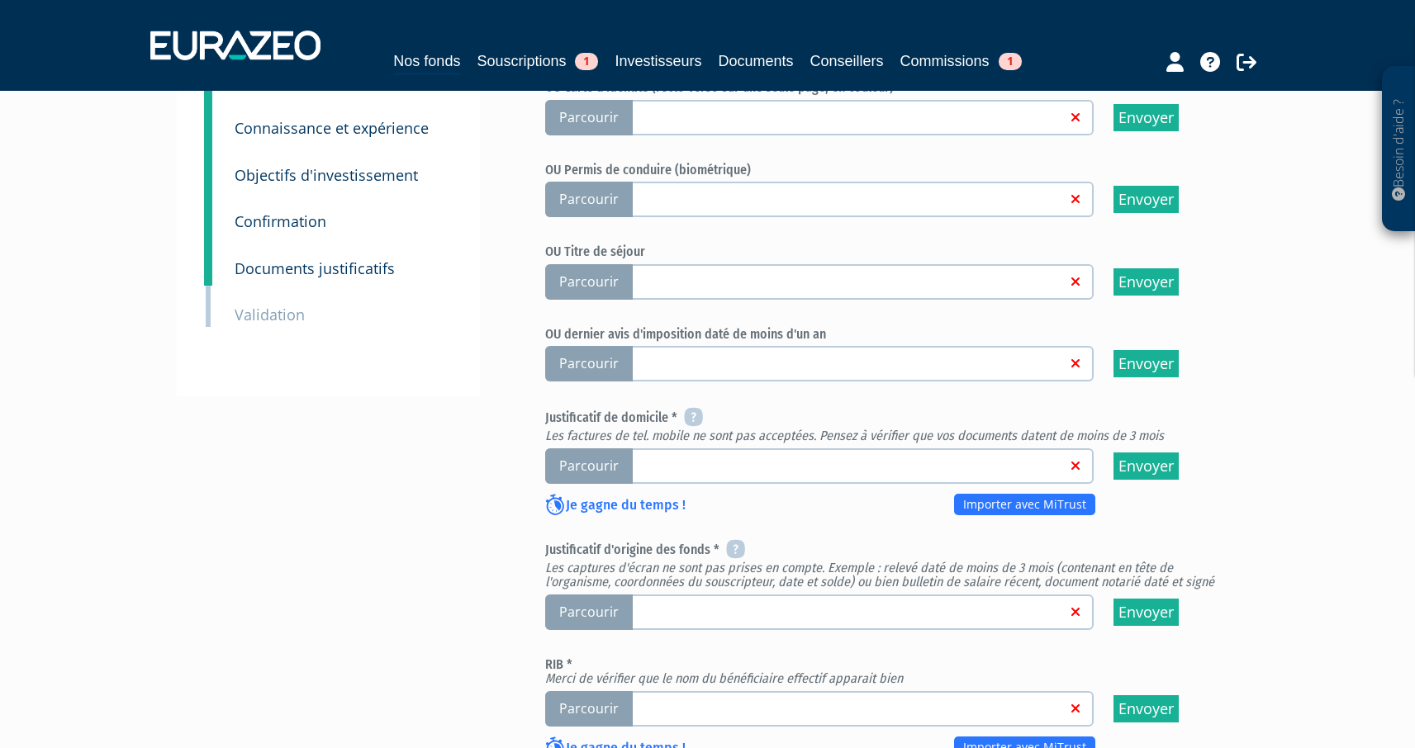
scroll to position [314, 0]
click at [620, 330] on h6 "OU dernier avis d'imposition daté de moins d'un an" at bounding box center [888, 333] width 686 height 15
click at [620, 329] on h6 "OU dernier avis d'imposition daté de moins d'un an" at bounding box center [888, 333] width 686 height 15
copy div "OU dernier avis d'imposition daté de moins d'un an"
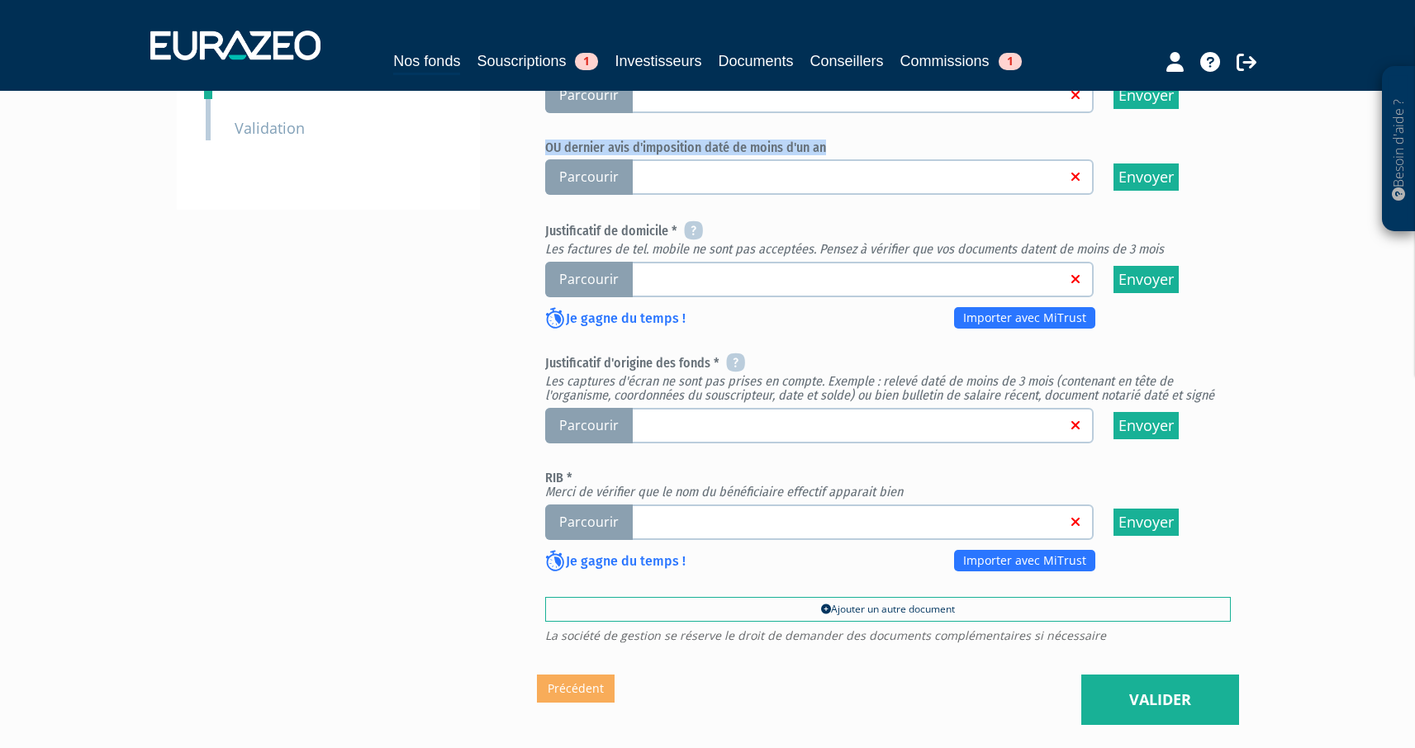
scroll to position [609, 0]
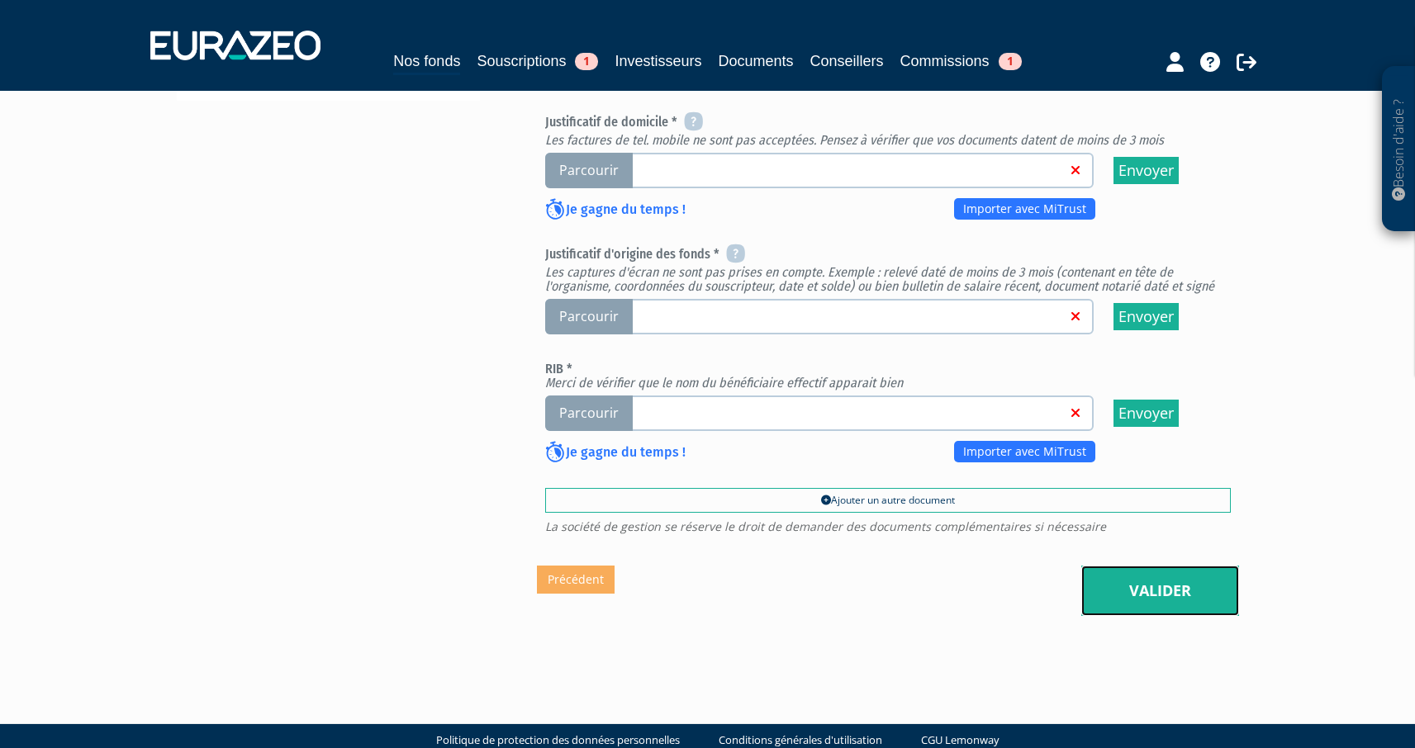
click at [1190, 606] on link "Valider" at bounding box center [1160, 591] width 158 height 51
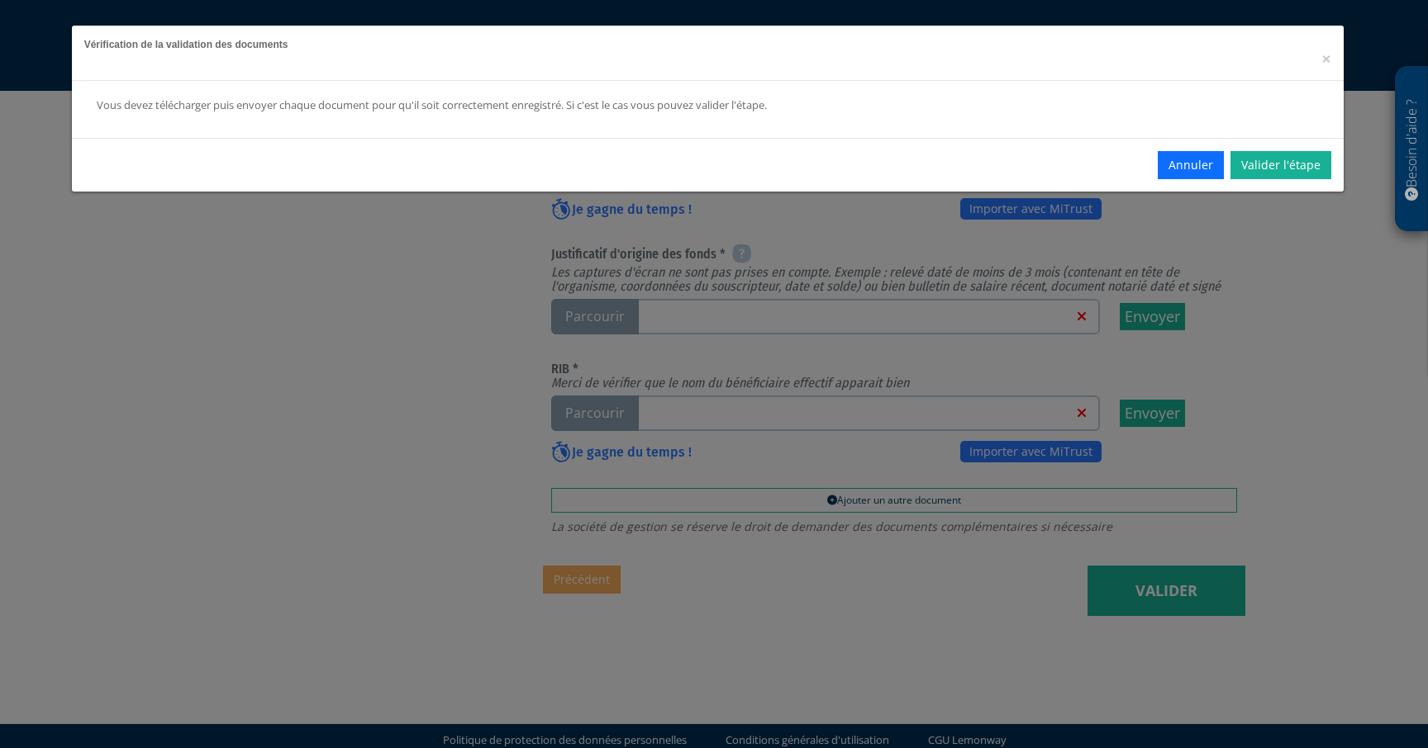
click at [793, 283] on div "Vérification de la validation des documents × Vous devez télécharger puis envoy…" at bounding box center [714, 374] width 1428 height 748
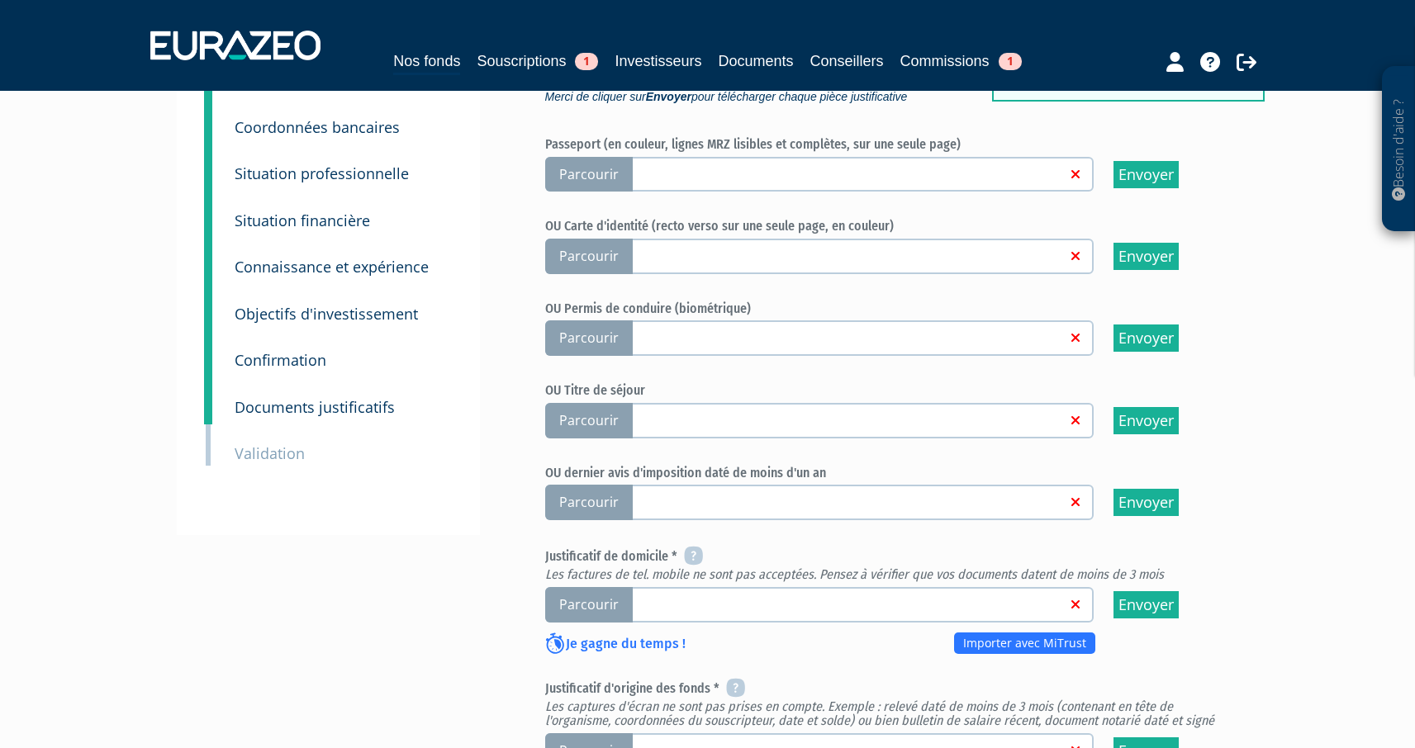
scroll to position [129, 0]
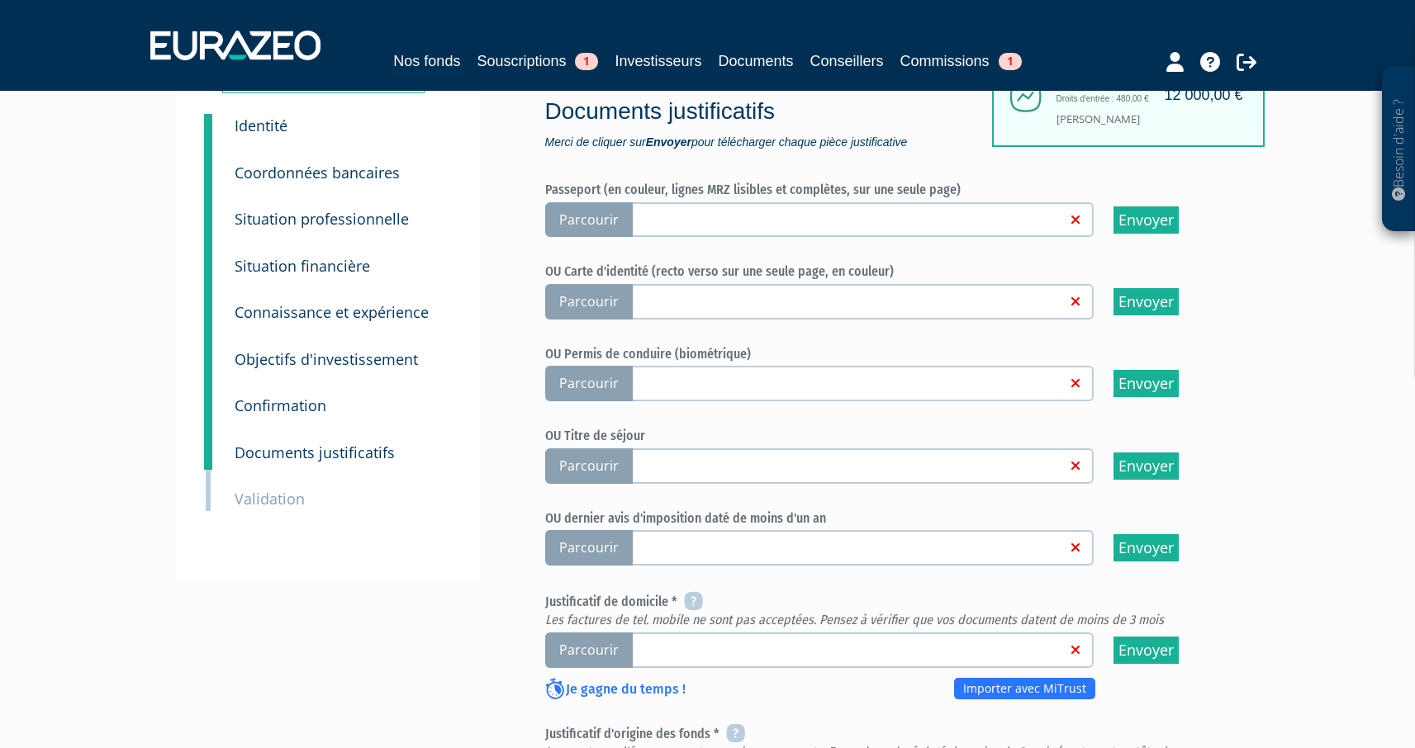
click at [593, 217] on span "Parcourir" at bounding box center [589, 220] width 88 height 36
click at [0, 0] on input "Parcourir" at bounding box center [0, 0] width 0 height 0
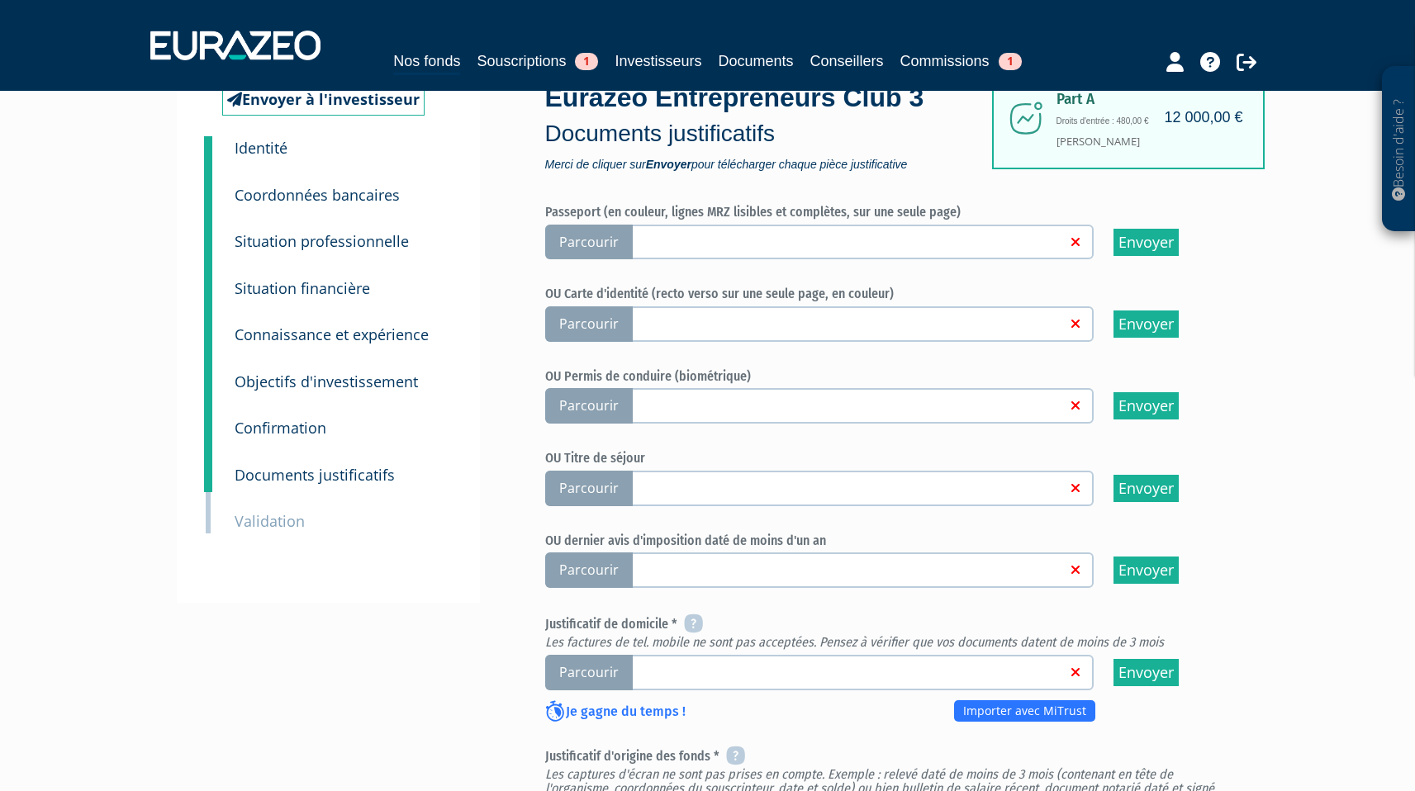
scroll to position [0, 0]
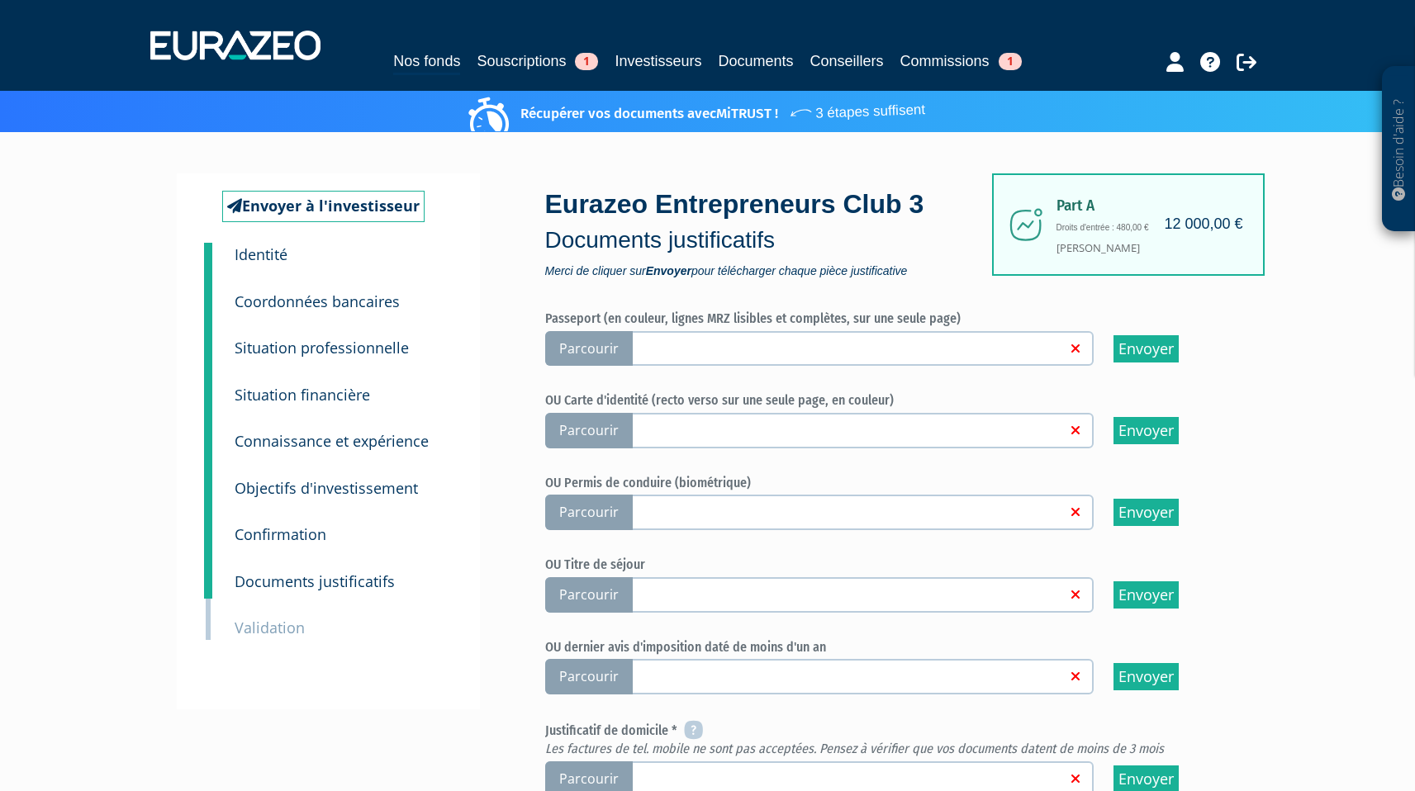
click at [284, 267] on div "2 Coordonnées bancaires" at bounding box center [342, 290] width 241 height 47
click at [278, 261] on small "Identité" at bounding box center [261, 255] width 53 height 20
click at [267, 258] on small "Identité" at bounding box center [261, 255] width 53 height 20
click at [257, 257] on small "Identité" at bounding box center [261, 255] width 53 height 20
click at [265, 292] on small "Coordonnées bancaires" at bounding box center [317, 302] width 165 height 20
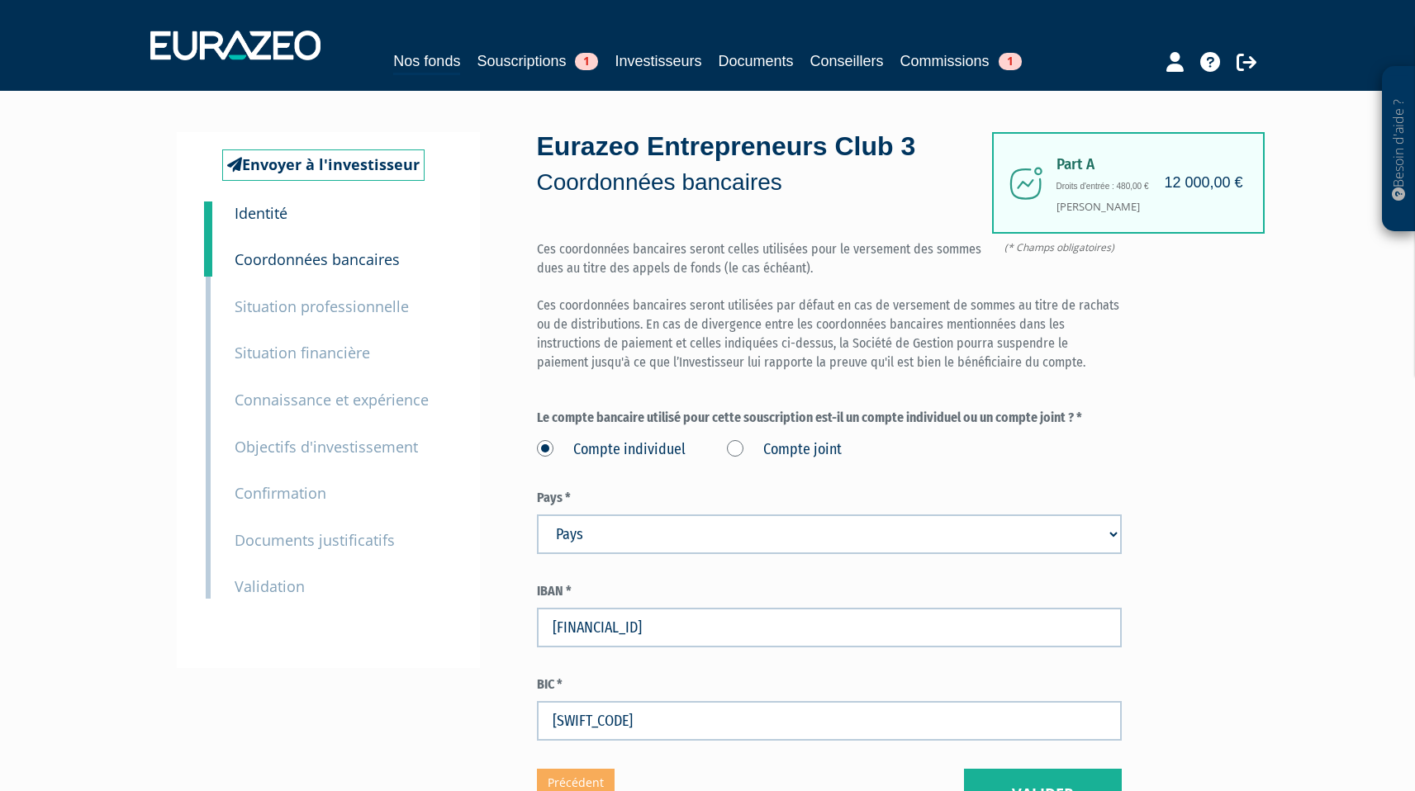
click at [273, 207] on small "Identité" at bounding box center [261, 213] width 53 height 20
click at [273, 216] on small "Identité" at bounding box center [261, 213] width 53 height 20
click at [278, 211] on small "Identité" at bounding box center [261, 213] width 53 height 20
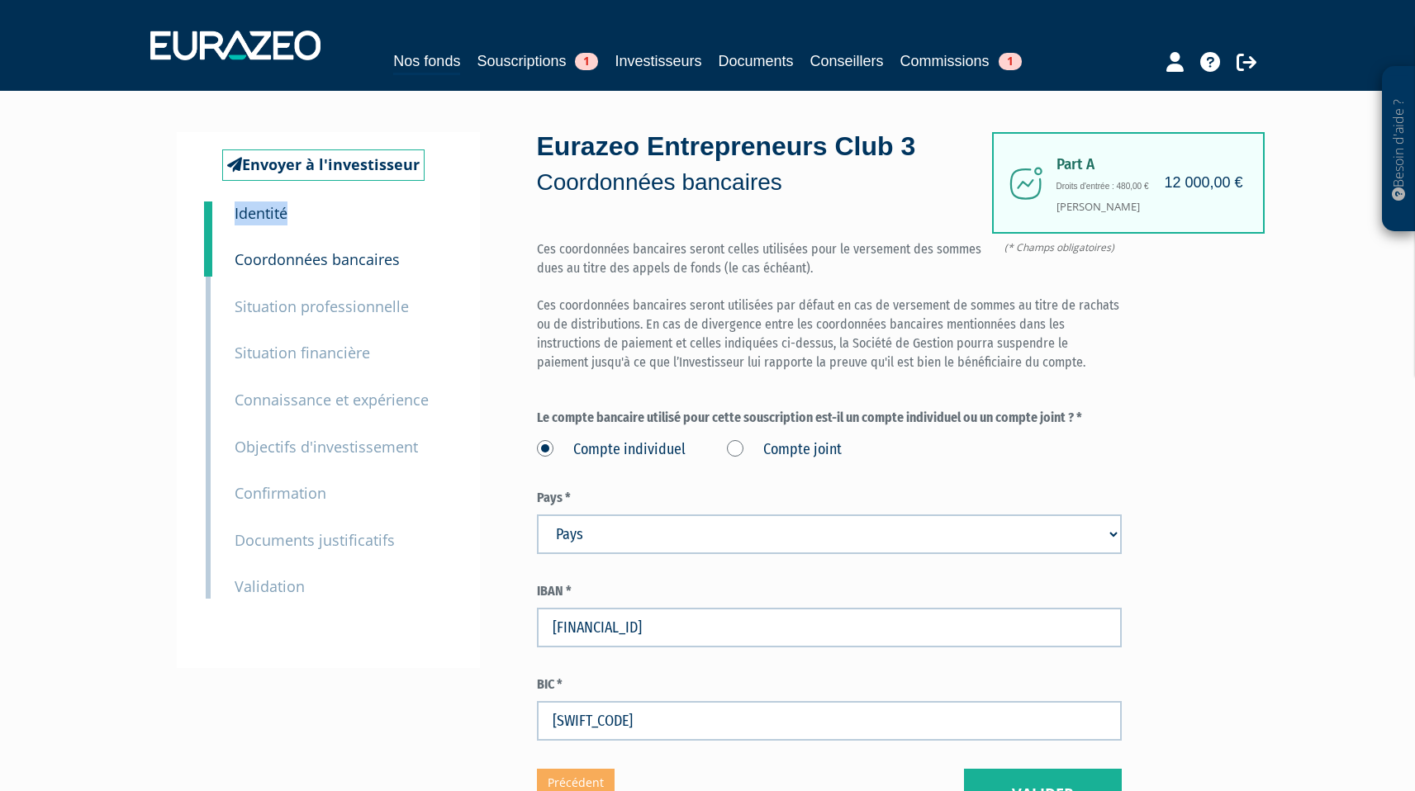
click at [278, 211] on small "Identité" at bounding box center [261, 213] width 53 height 20
click at [246, 234] on div "2 Coordonnées bancaires" at bounding box center [342, 248] width 241 height 47
click at [246, 259] on small "Coordonnées bancaires" at bounding box center [317, 259] width 165 height 20
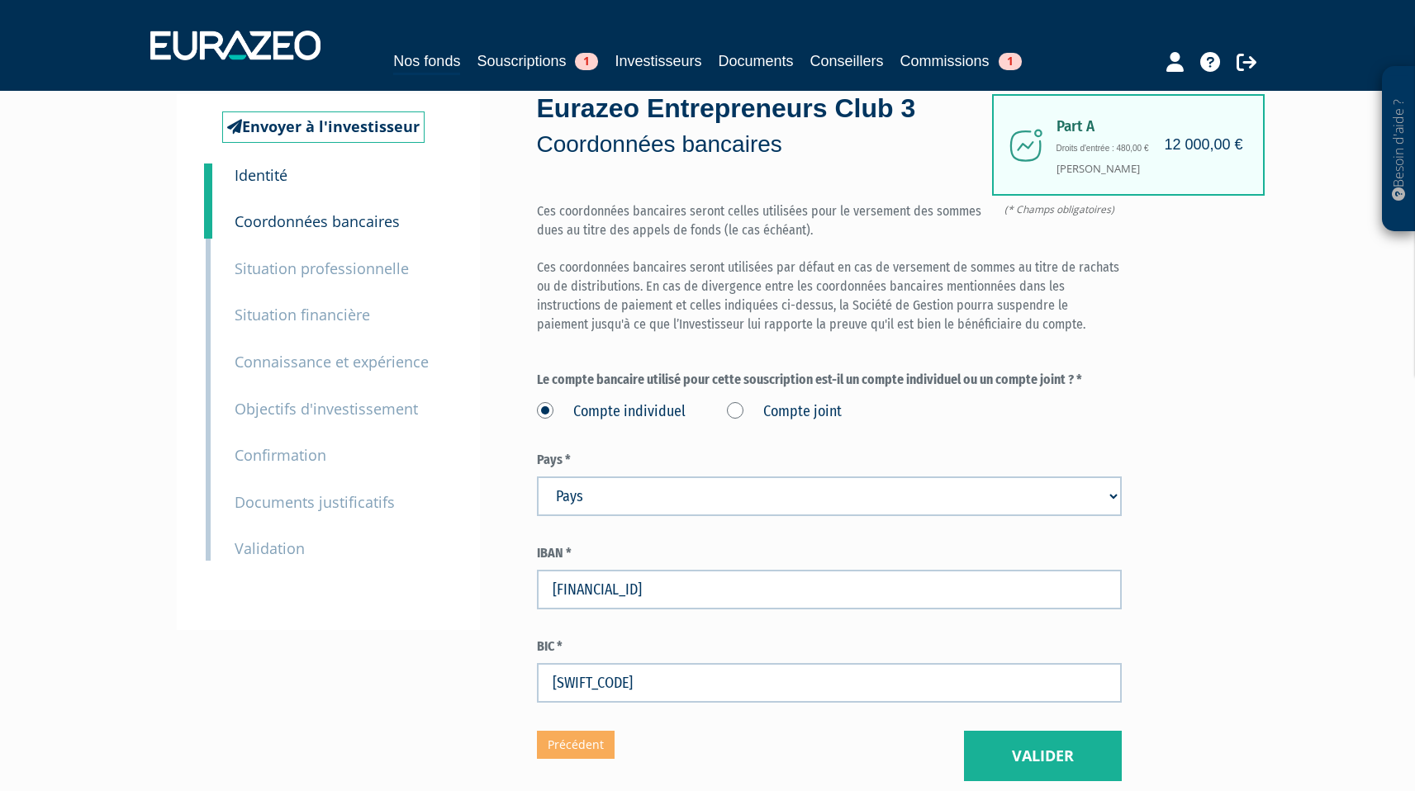
scroll to position [39, 0]
click at [326, 275] on small "Situation professionnelle" at bounding box center [322, 268] width 174 height 20
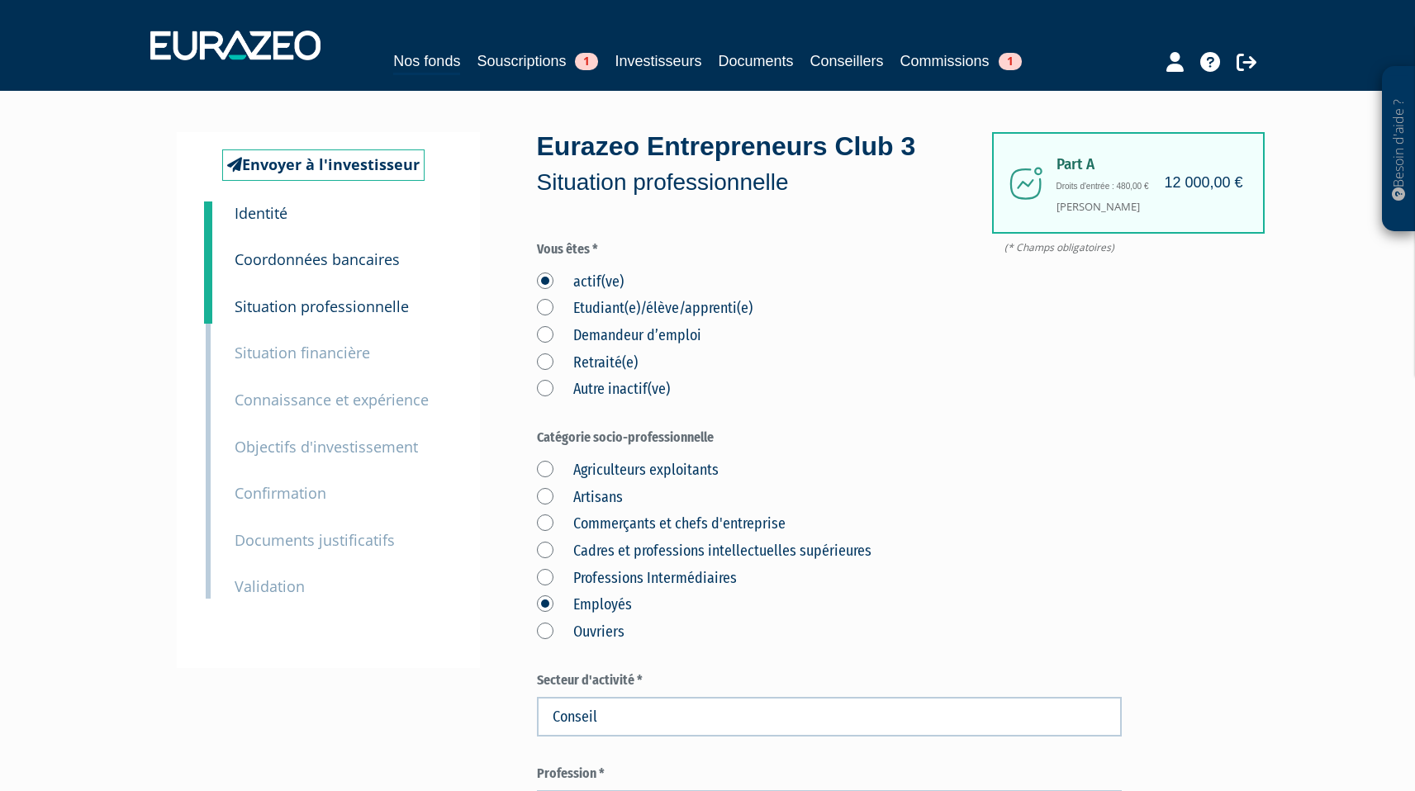
click at [267, 356] on small "Situation financière" at bounding box center [302, 353] width 135 height 20
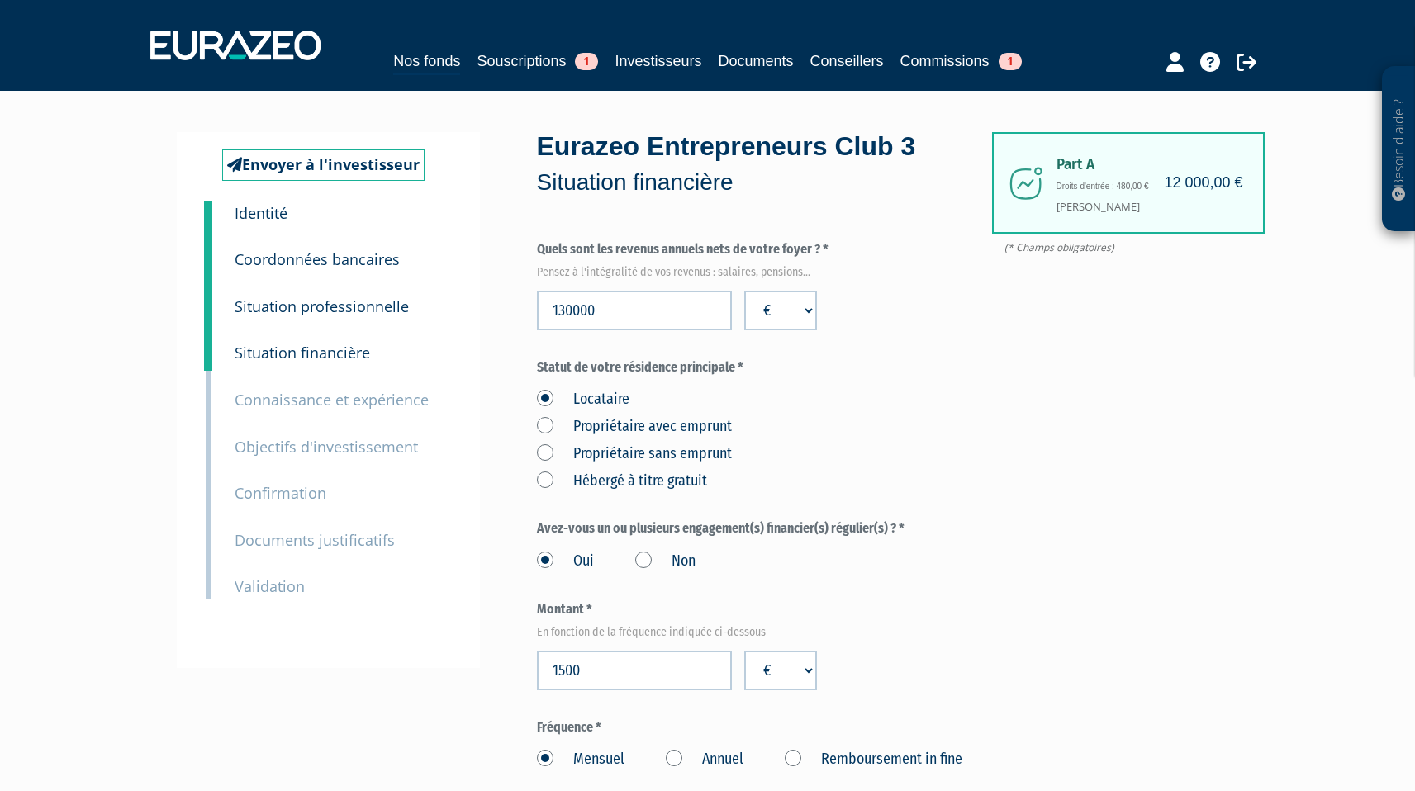
click at [250, 399] on small "Connaissance et expérience" at bounding box center [332, 400] width 194 height 20
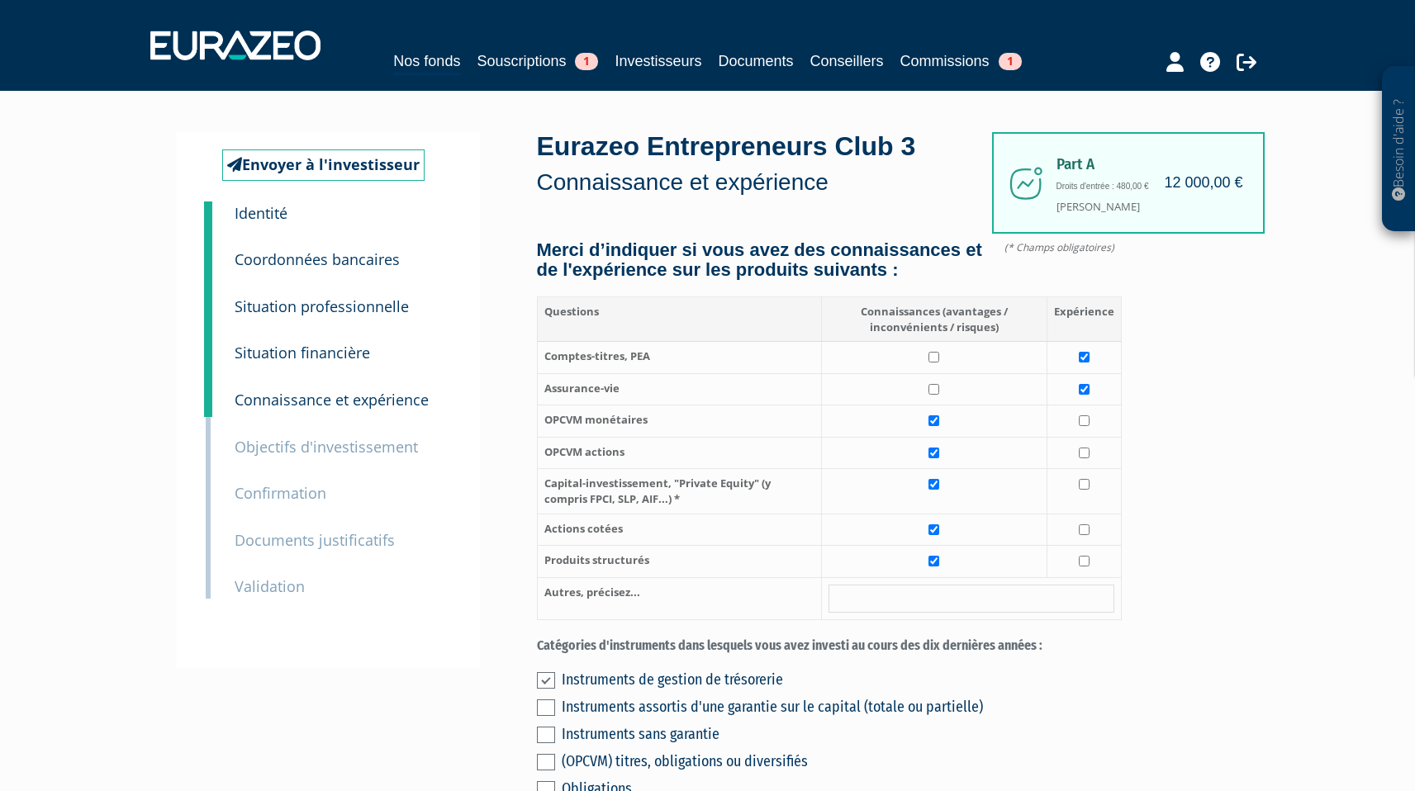
click at [266, 452] on small "Objectifs d'investissement" at bounding box center [326, 447] width 183 height 20
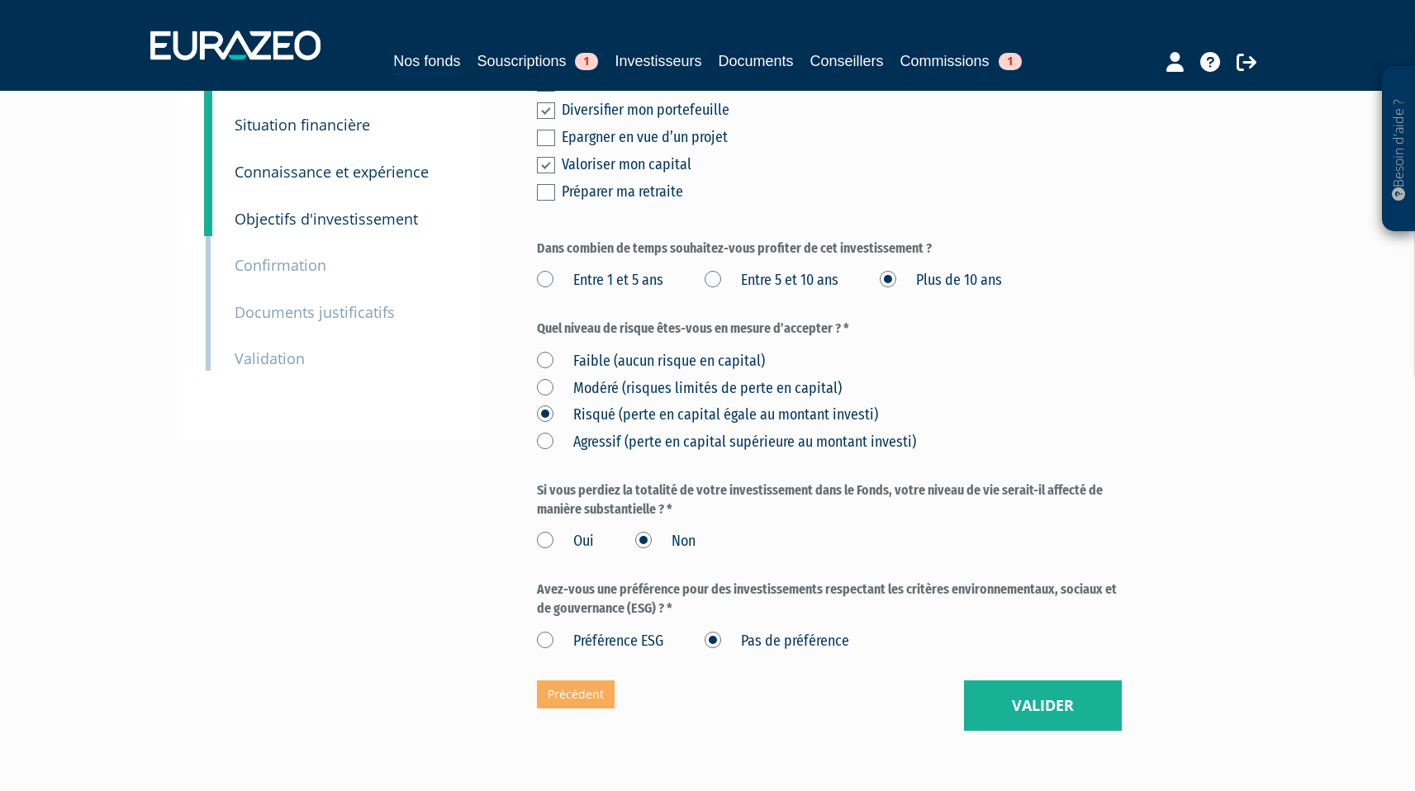
scroll to position [226, 0]
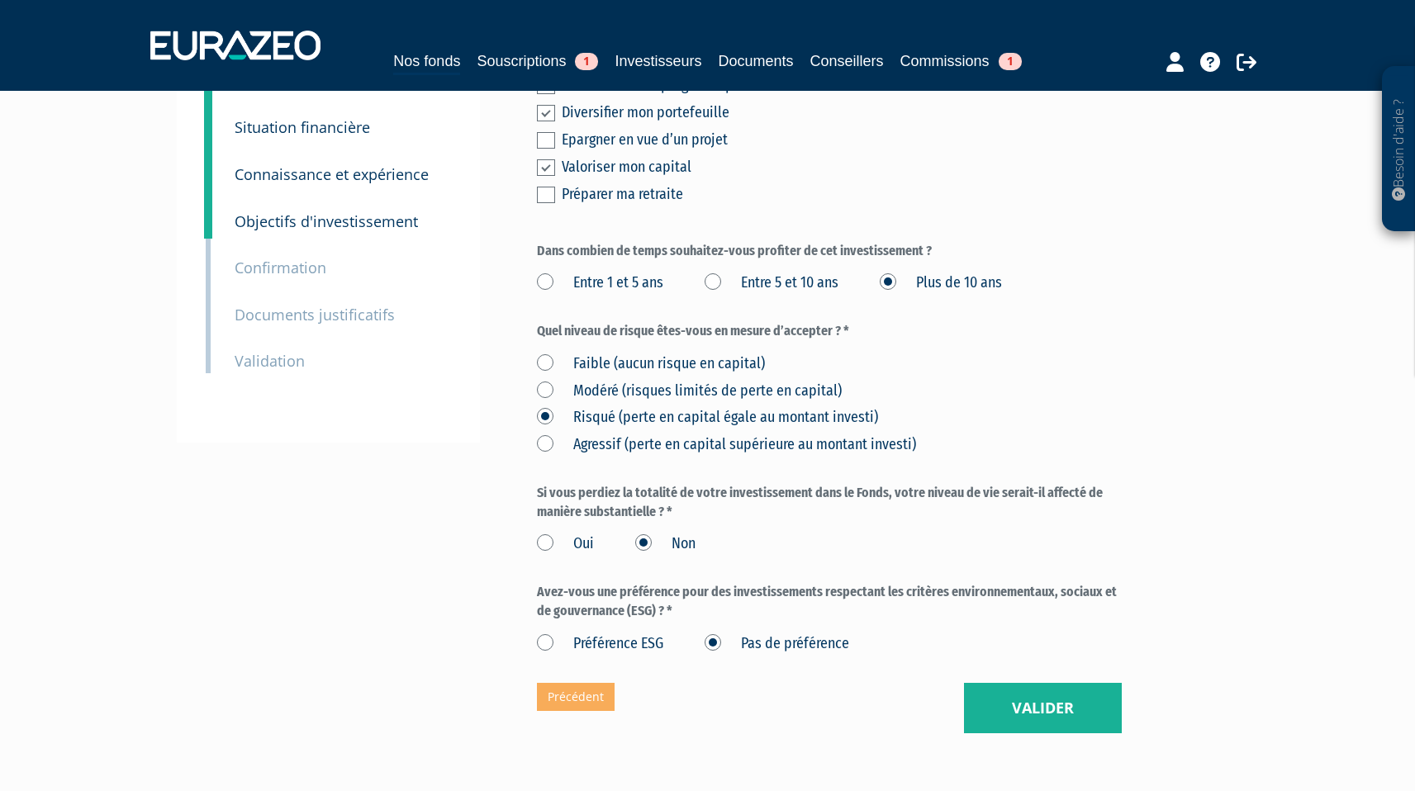
click at [274, 278] on small "Confirmation" at bounding box center [281, 268] width 92 height 20
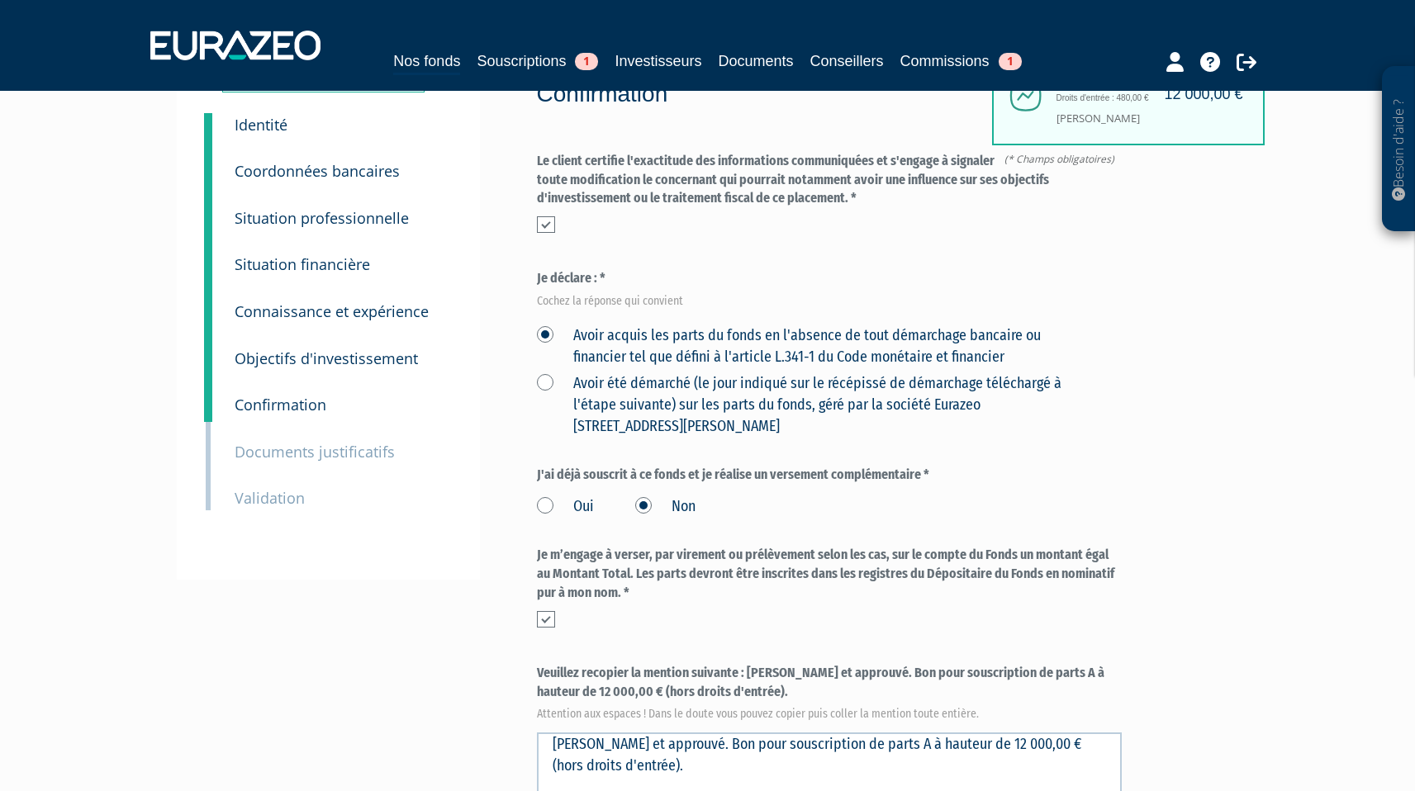
scroll to position [154, 0]
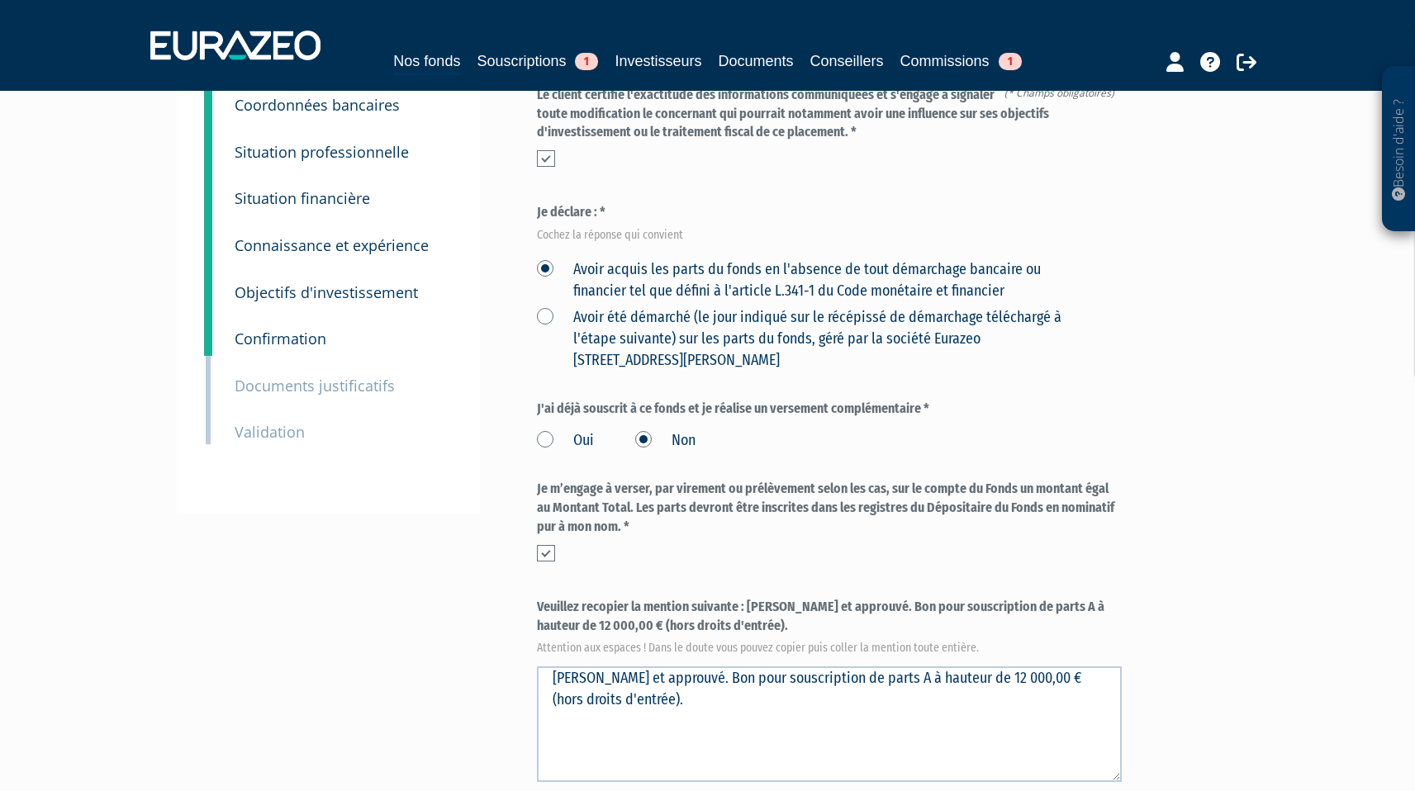
click at [290, 379] on small "Documents justificatifs" at bounding box center [315, 386] width 160 height 20
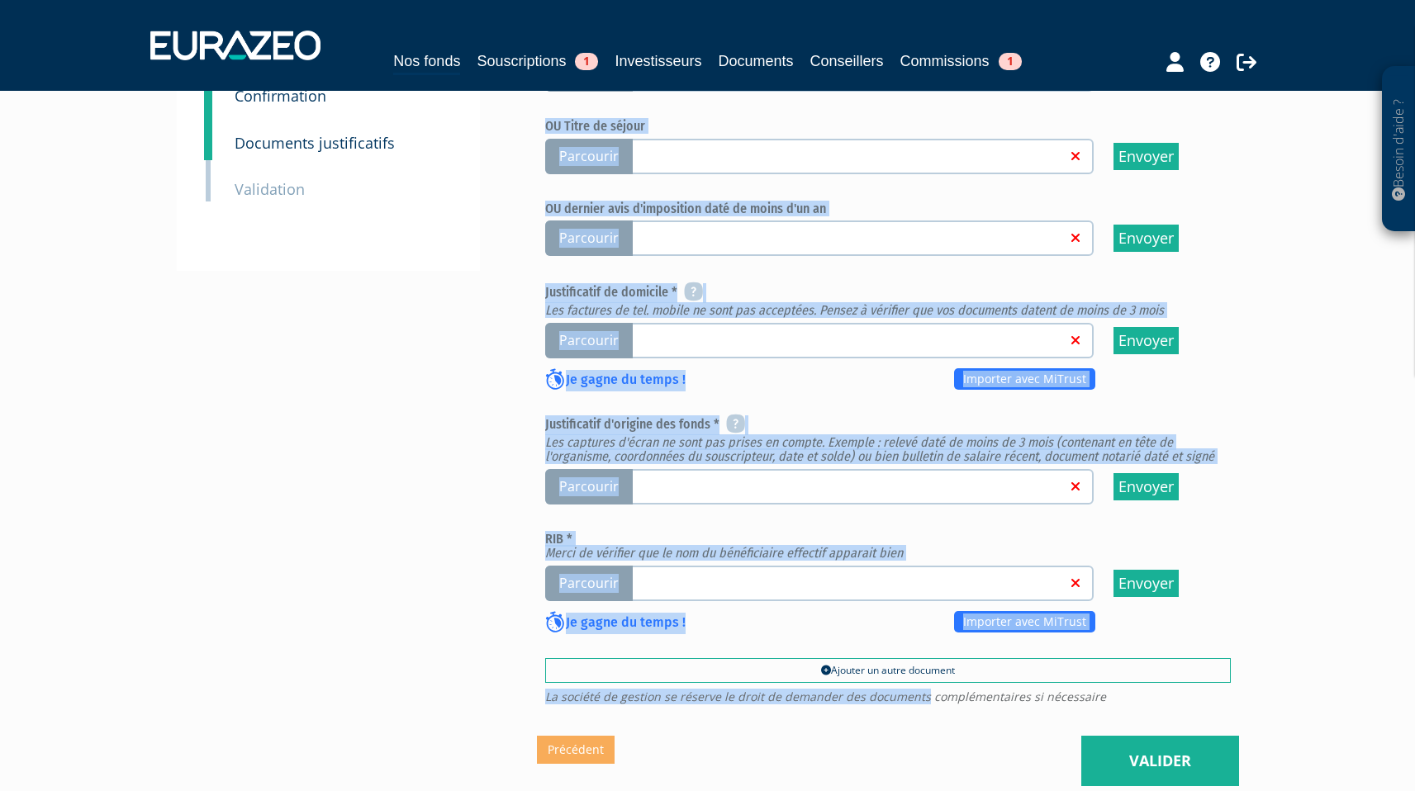
scroll to position [459, 0]
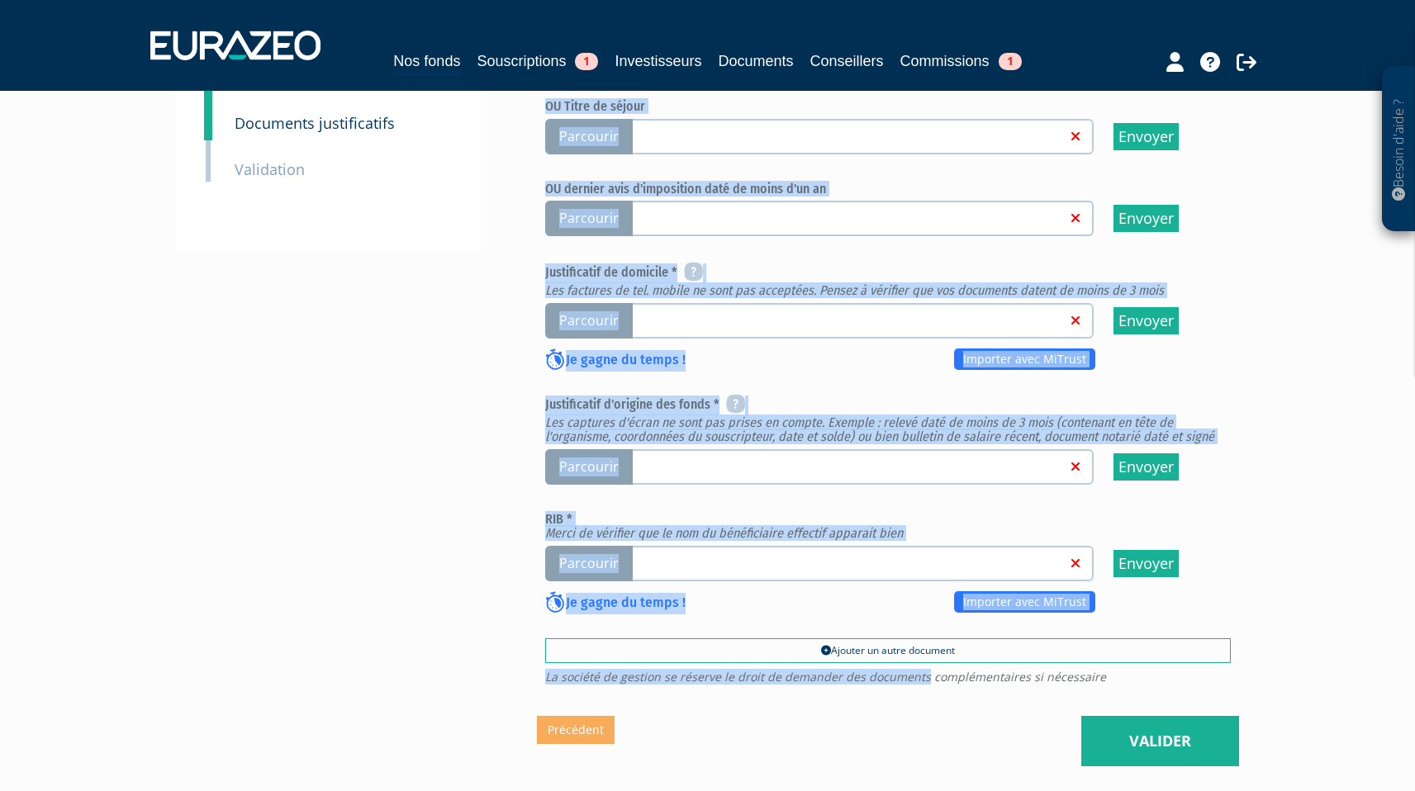
drag, startPoint x: 543, startPoint y: 286, endPoint x: 734, endPoint y: 621, distance: 385.9
click at [734, 621] on div "Eurazeo Entrepreneurs Club 3 Documents justificatifs Merci de cliquer sur Envoy…" at bounding box center [888, 215] width 702 height 1000
copy div "Loremipsu (do sitamet, consec ADI elitsedd ei temporinc, utl etd magna aliq) En…"
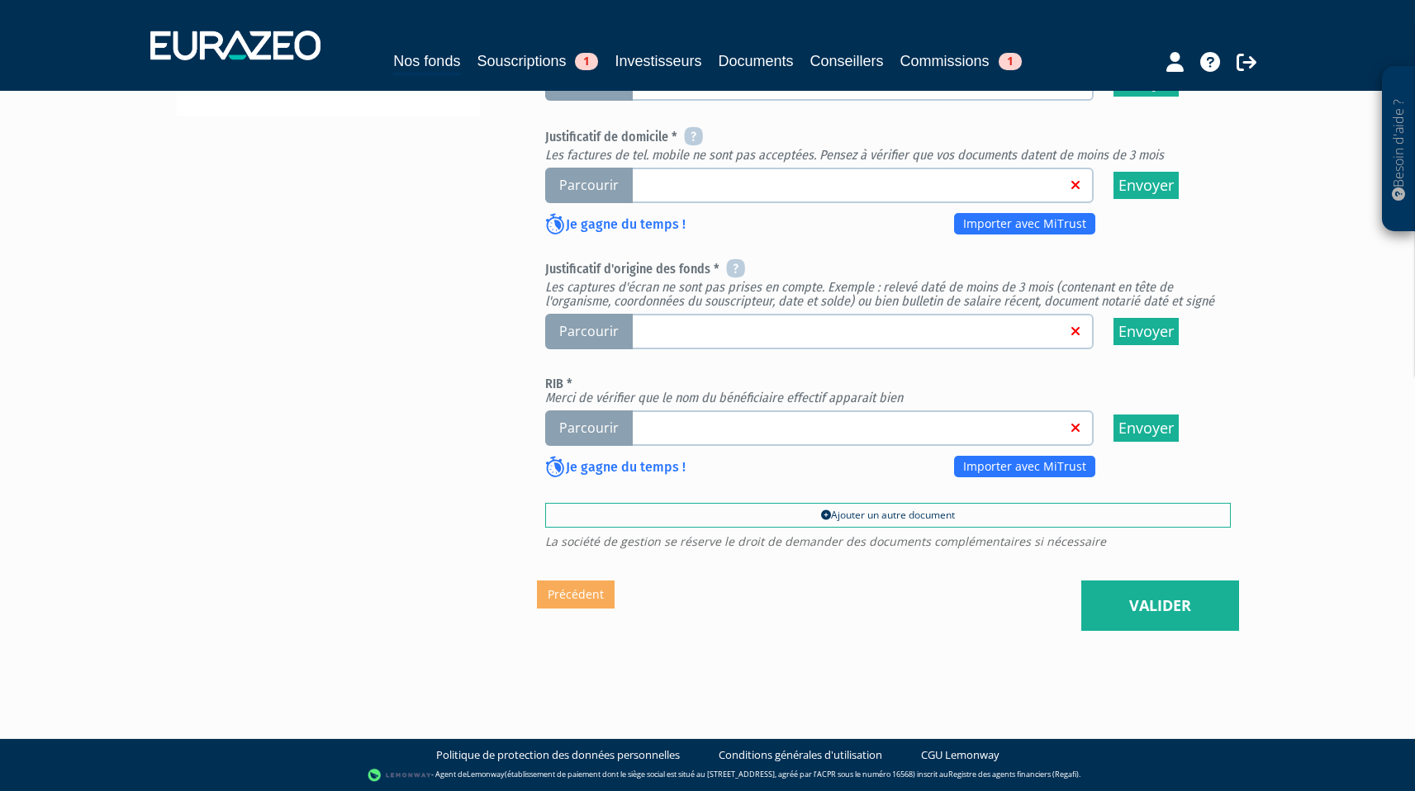
click at [427, 563] on div "Envoyer à l'investisseur 1 Identité 2 Coordonnées bancaires 3 Situation profess…" at bounding box center [708, 105] width 1038 height 1052
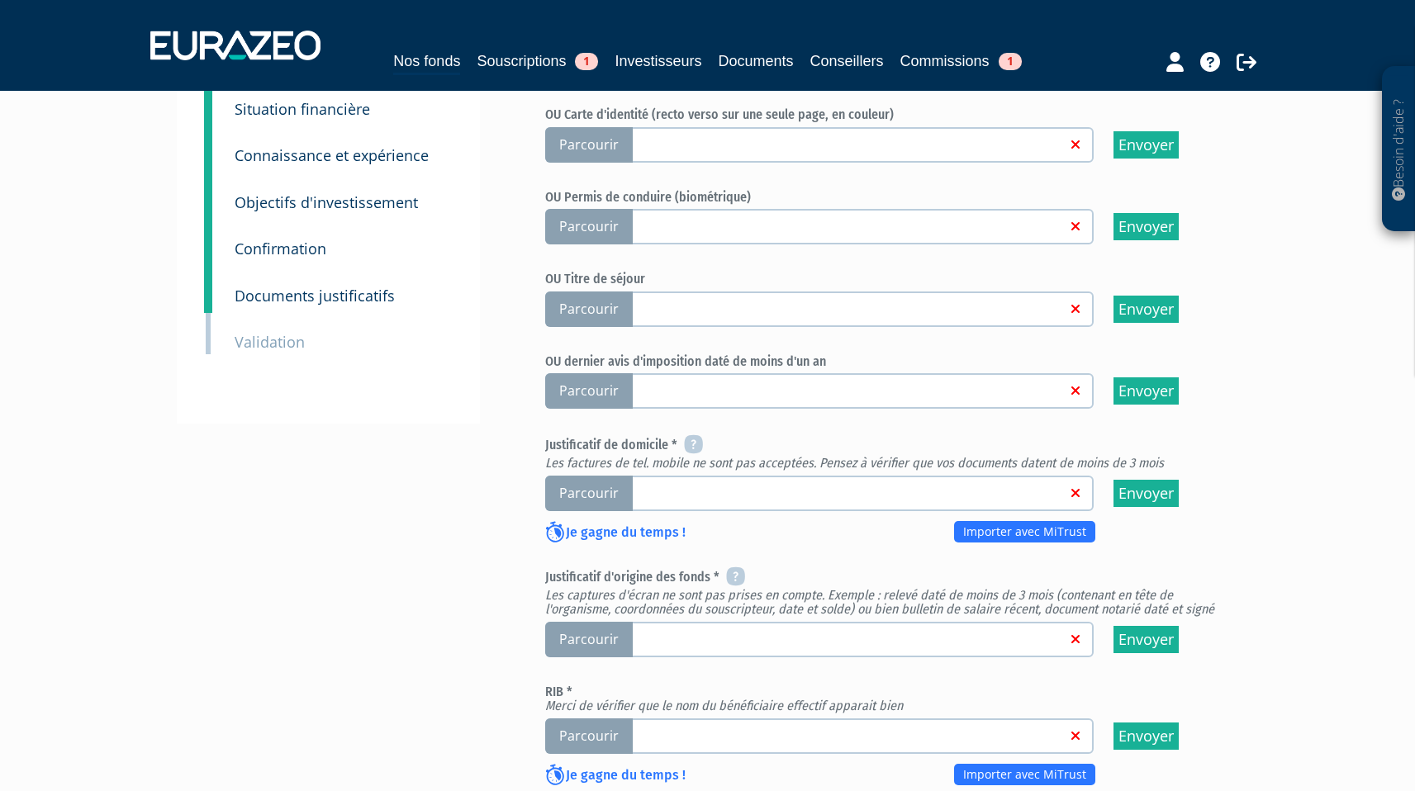
scroll to position [288, 0]
